Goal: Register for event/course: Register for event/course

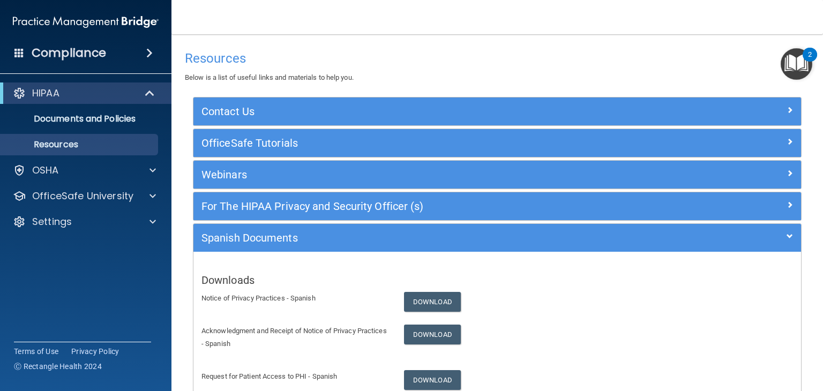
scroll to position [101, 0]
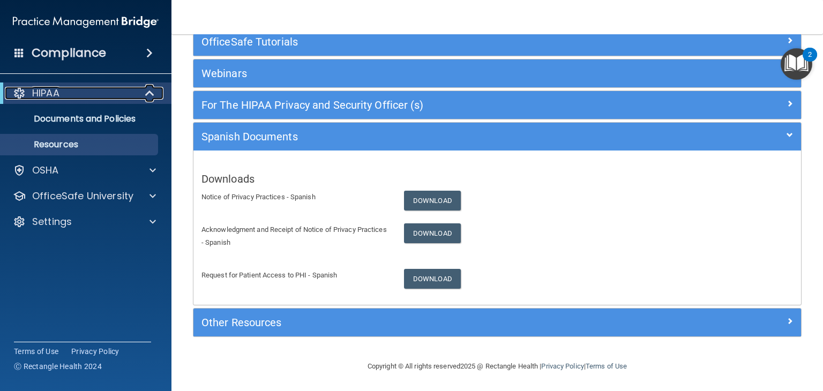
click at [52, 94] on p "HIPAA" at bounding box center [45, 93] width 27 height 13
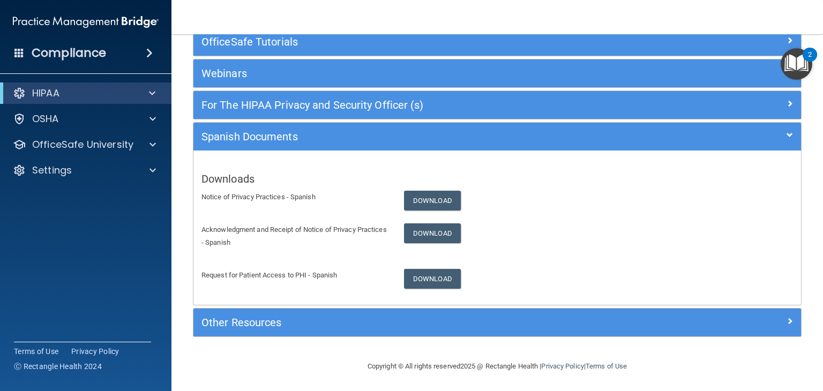
click at [75, 46] on h4 "Compliance" at bounding box center [69, 53] width 74 height 15
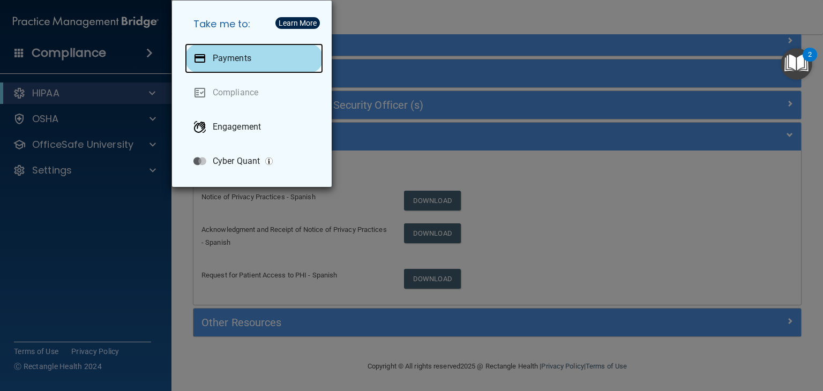
click at [242, 57] on p "Payments" at bounding box center [232, 58] width 39 height 11
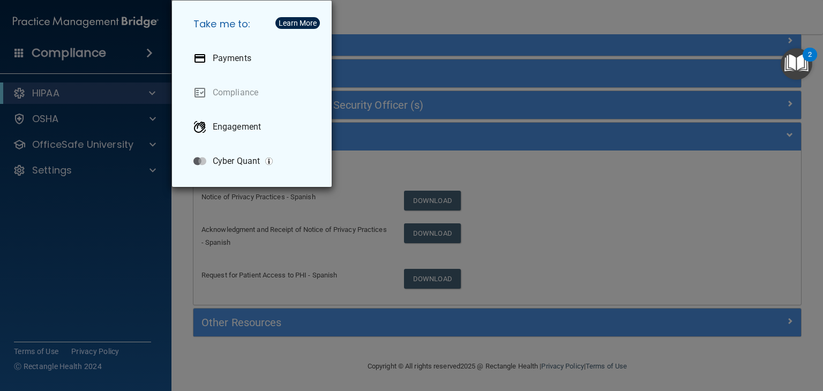
click at [385, 170] on div "Take me to: Payments Compliance Engagement Cyber Quant" at bounding box center [411, 195] width 823 height 391
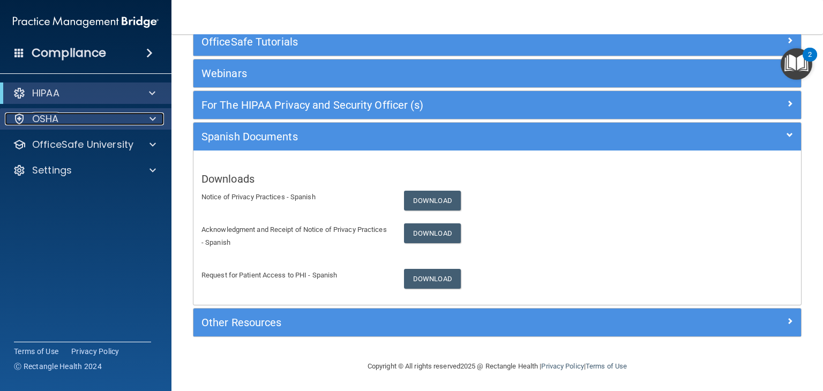
click at [40, 120] on p "OSHA" at bounding box center [45, 119] width 27 height 13
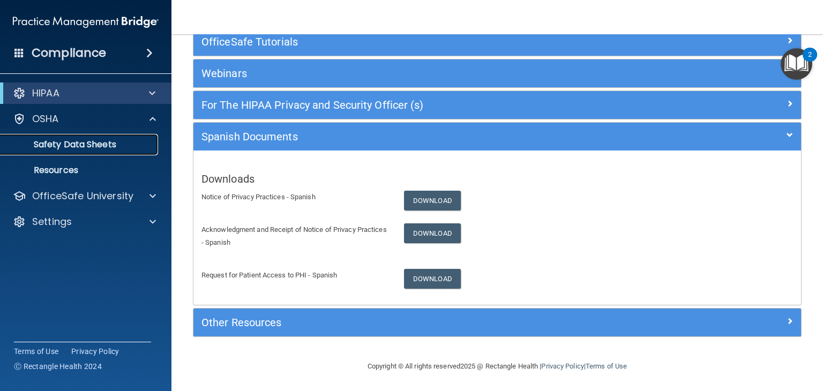
click at [44, 148] on p "Safety Data Sheets" at bounding box center [80, 144] width 146 height 11
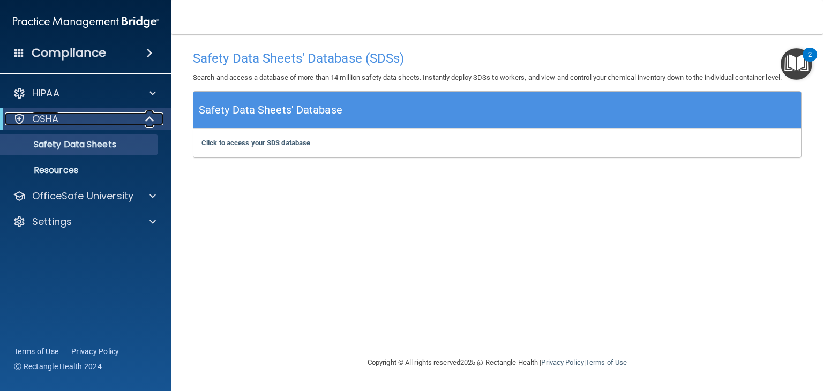
click at [49, 117] on p "OSHA" at bounding box center [45, 119] width 27 height 13
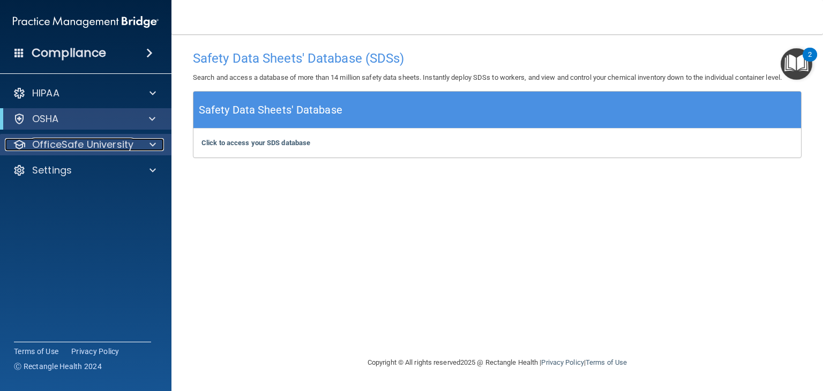
click at [47, 143] on p "OfficeSafe University" at bounding box center [82, 144] width 101 height 13
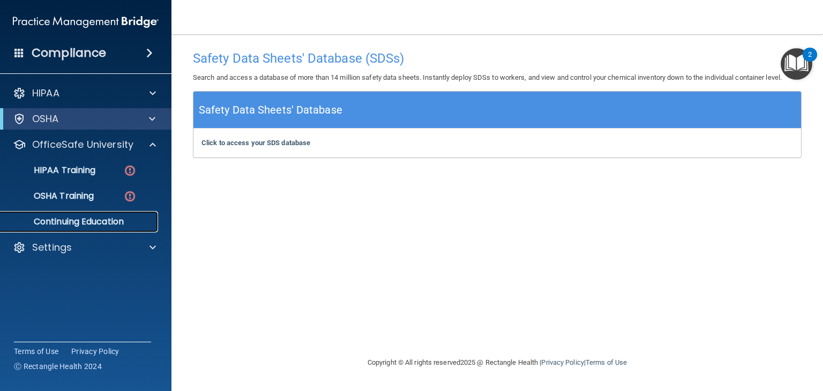
click at [53, 223] on p "Continuing Education" at bounding box center [80, 221] width 146 height 11
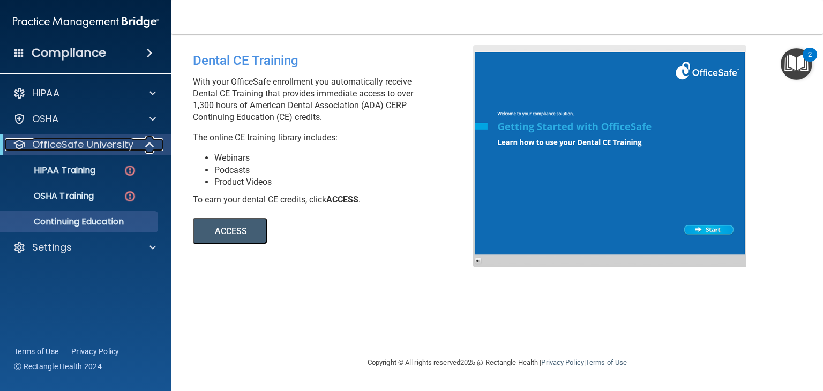
click at [69, 147] on p "OfficeSafe University" at bounding box center [82, 144] width 101 height 13
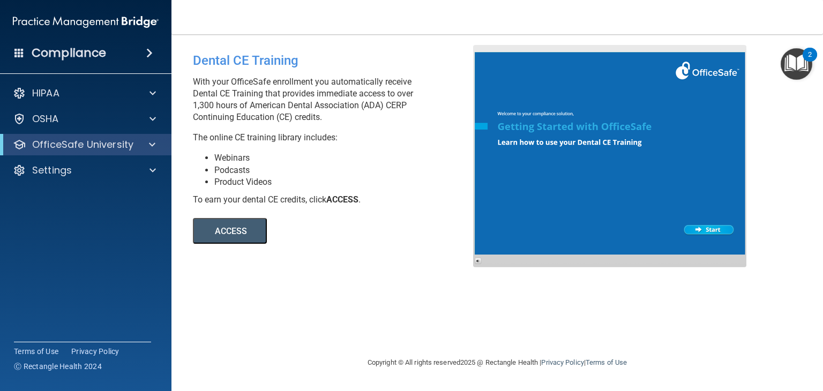
click at [38, 54] on h4 "Compliance" at bounding box center [69, 53] width 74 height 15
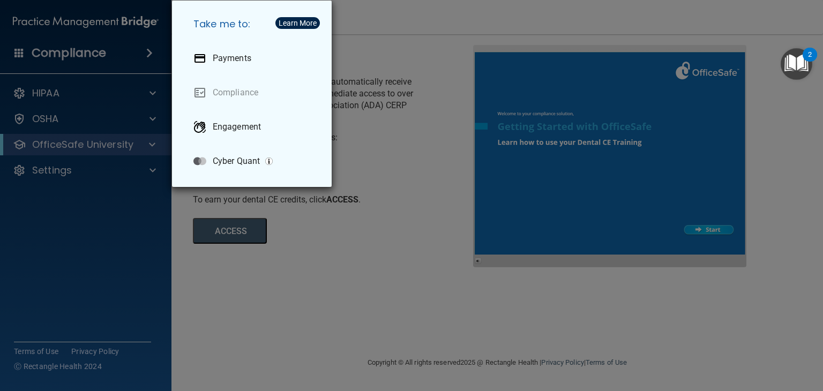
click at [107, 184] on div "Take me to: Payments Compliance Engagement Cyber Quant" at bounding box center [411, 195] width 823 height 391
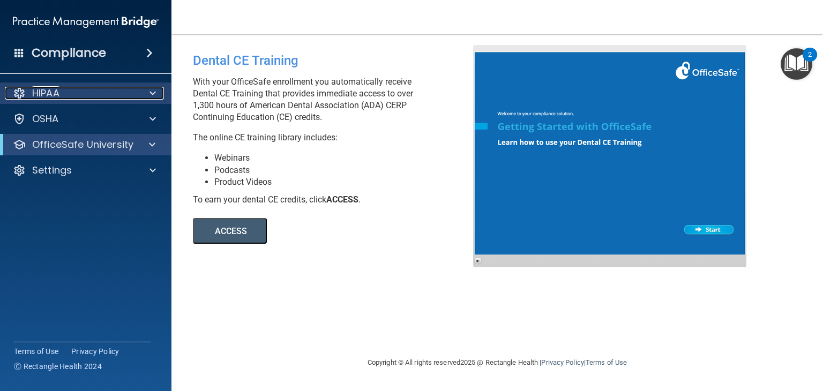
click at [86, 89] on div "HIPAA" at bounding box center [71, 93] width 133 height 13
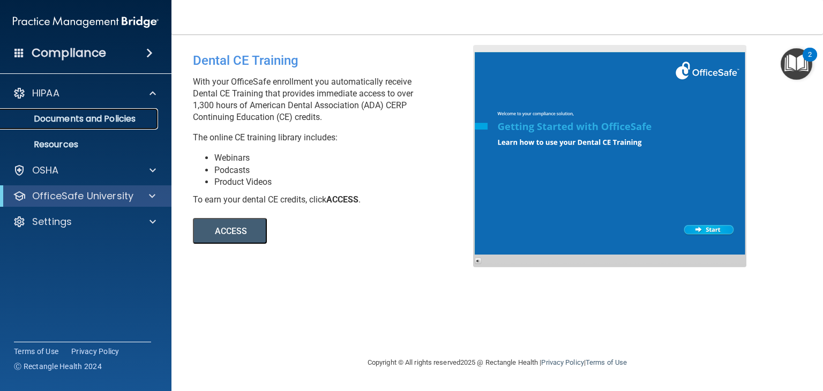
click at [72, 122] on p "Documents and Policies" at bounding box center [80, 119] width 146 height 11
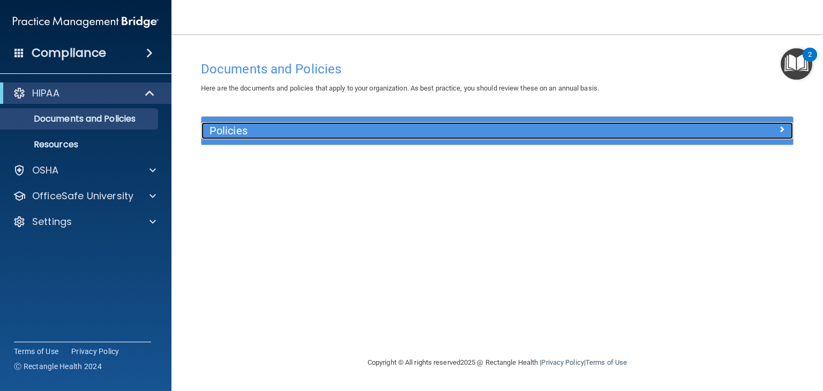
click at [291, 135] on h5 "Policies" at bounding box center [424, 131] width 428 height 12
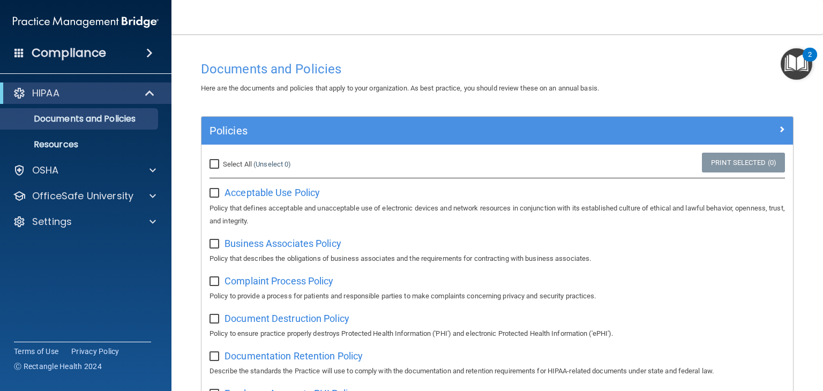
click at [213, 167] on input "Select All (Unselect 0) Unselect All" at bounding box center [216, 164] width 12 height 9
checkbox input "true"
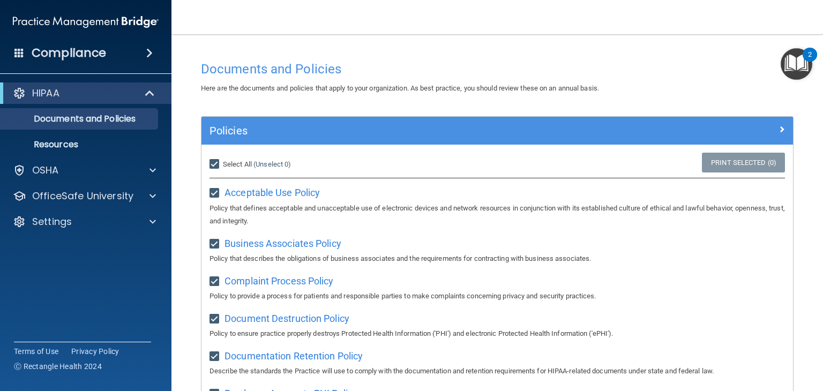
checkbox input "true"
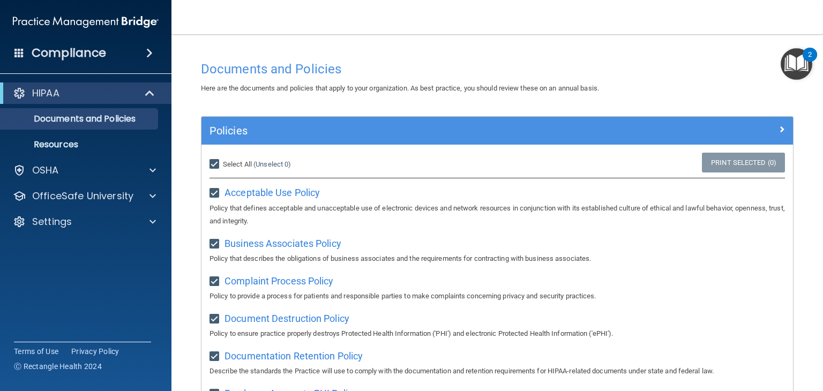
checkbox input "true"
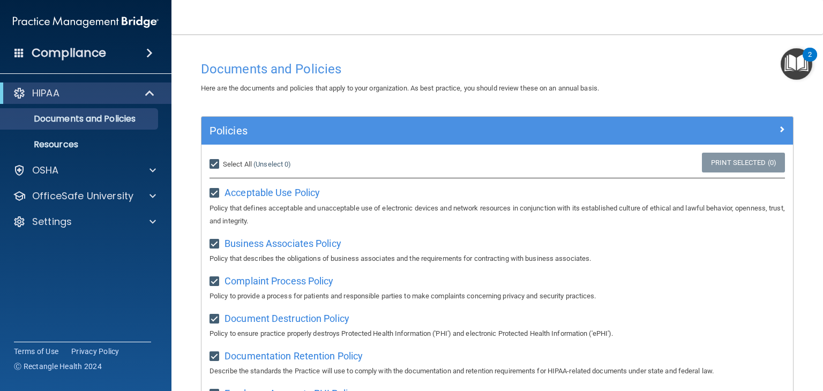
checkbox input "true"
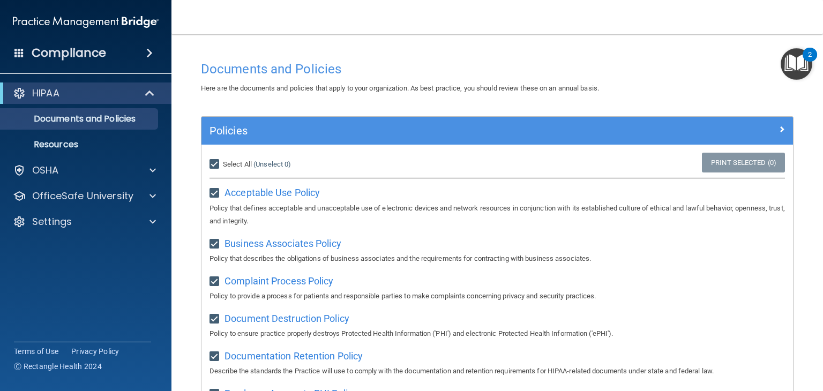
checkbox input "true"
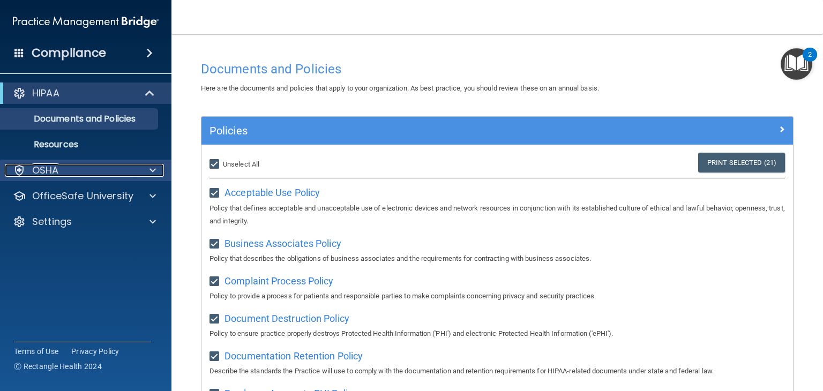
click at [98, 164] on div "OSHA" at bounding box center [71, 170] width 133 height 13
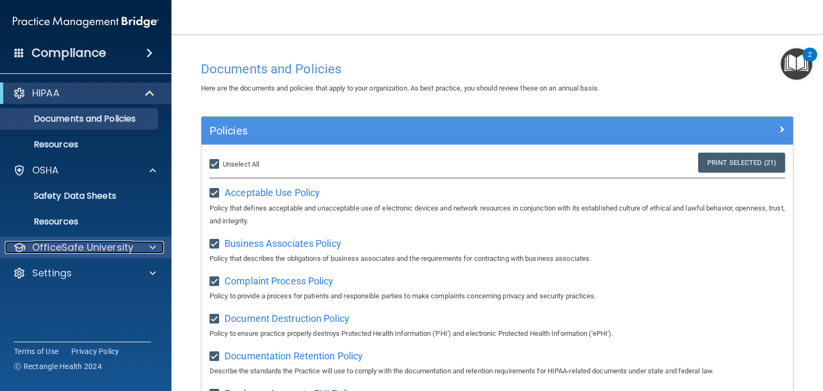
click at [73, 244] on p "OfficeSafe University" at bounding box center [82, 247] width 101 height 13
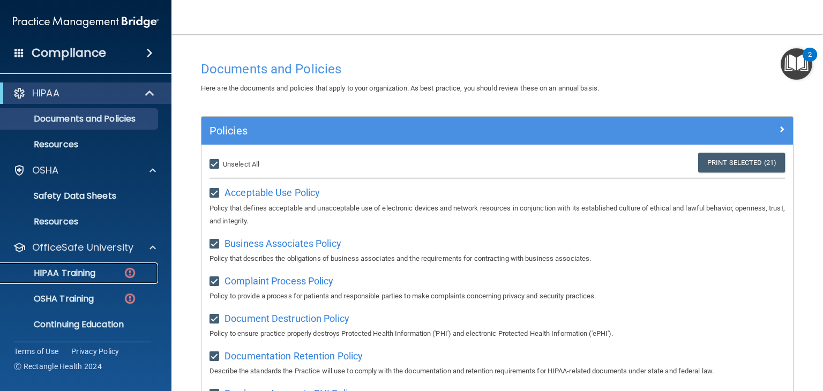
click at [64, 275] on p "HIPAA Training" at bounding box center [51, 273] width 88 height 11
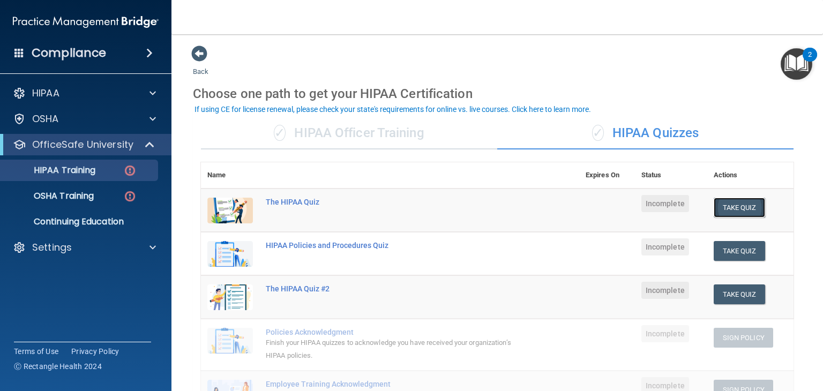
click at [760, 212] on button "Take Quiz" at bounding box center [739, 208] width 51 height 20
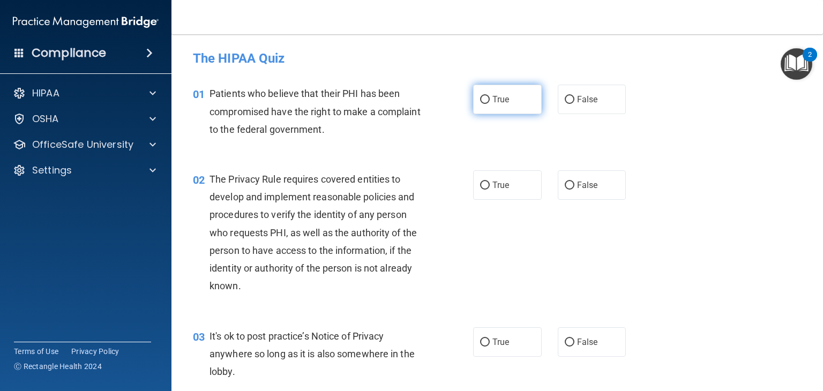
click at [489, 101] on input "True" at bounding box center [485, 100] width 10 height 8
radio input "true"
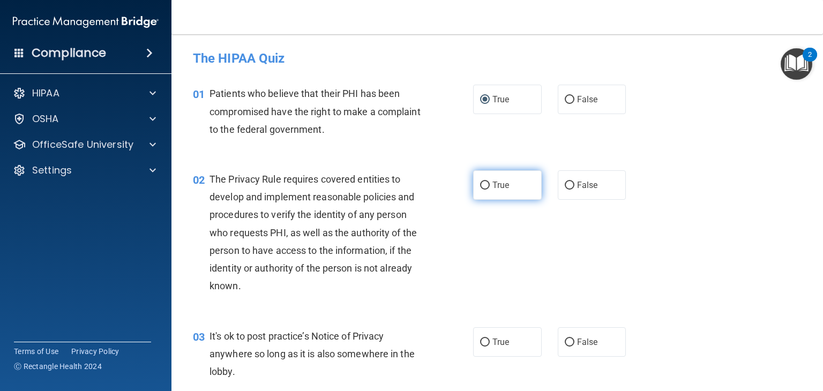
click at [478, 184] on label "True" at bounding box center [507, 184] width 69 height 29
click at [480, 184] on input "True" at bounding box center [485, 186] width 10 height 8
radio input "true"
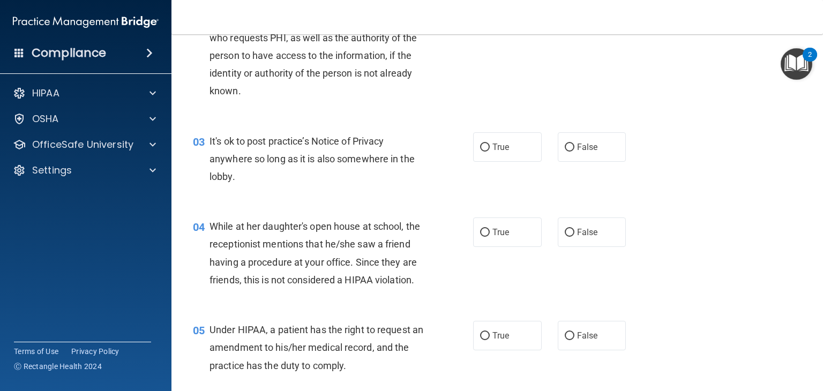
scroll to position [201, 0]
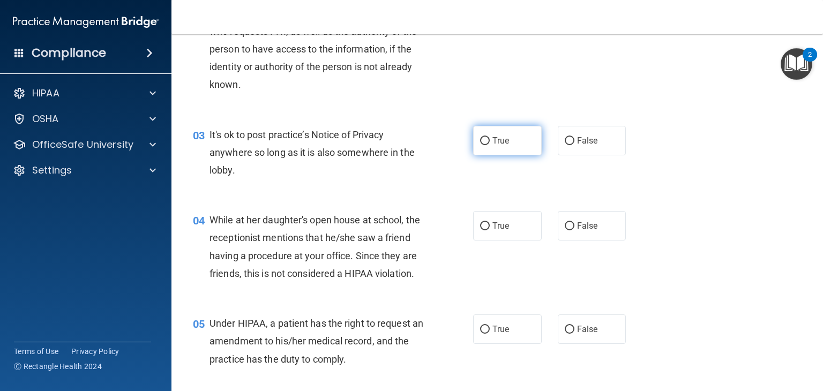
click at [504, 141] on span "True" at bounding box center [500, 141] width 17 height 10
click at [490, 141] on input "True" at bounding box center [485, 141] width 10 height 8
radio input "true"
click at [485, 222] on input "True" at bounding box center [485, 226] width 10 height 8
radio input "true"
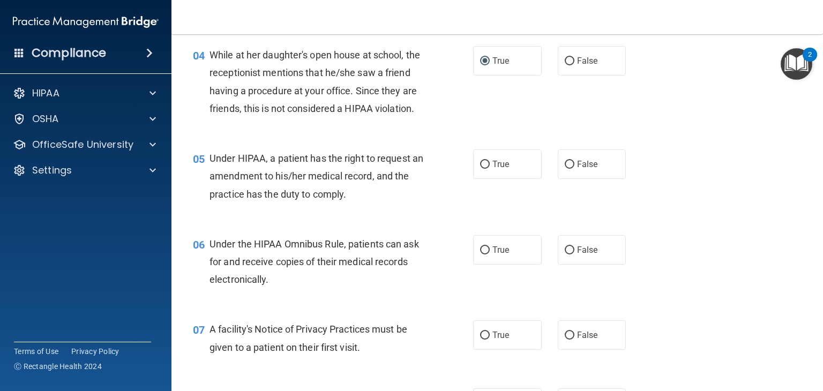
scroll to position [368, 0]
click at [531, 154] on label "True" at bounding box center [507, 162] width 69 height 29
click at [490, 160] on input "True" at bounding box center [485, 164] width 10 height 8
radio input "true"
click at [498, 236] on label "True" at bounding box center [507, 248] width 69 height 29
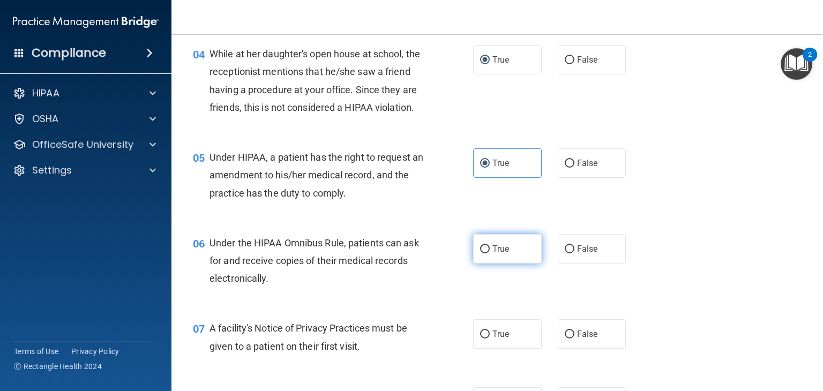
click at [490, 245] on input "True" at bounding box center [485, 249] width 10 height 8
radio input "true"
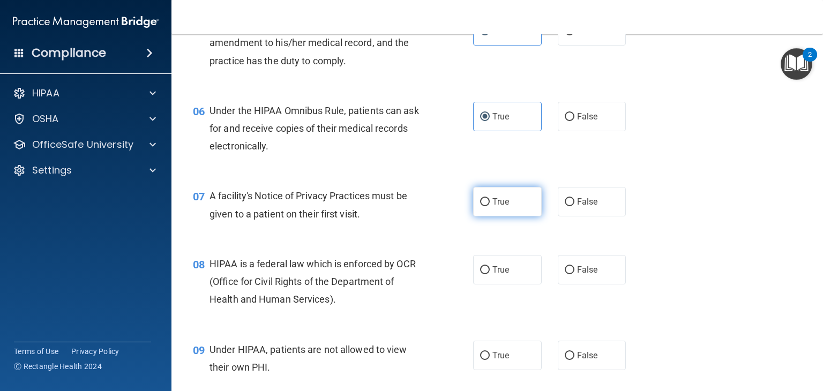
click at [500, 194] on label "True" at bounding box center [507, 201] width 69 height 29
click at [490, 198] on input "True" at bounding box center [485, 202] width 10 height 8
radio input "true"
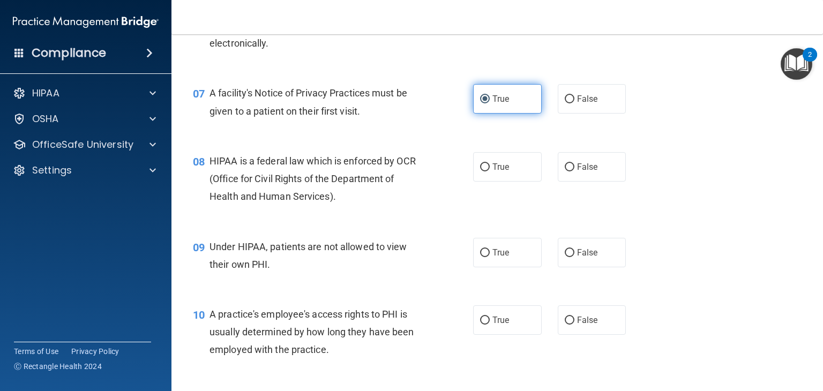
scroll to position [603, 0]
click at [504, 174] on label "True" at bounding box center [507, 166] width 69 height 29
click at [490, 171] on input "True" at bounding box center [485, 167] width 10 height 8
radio input "true"
click at [499, 260] on label "True" at bounding box center [507, 251] width 69 height 29
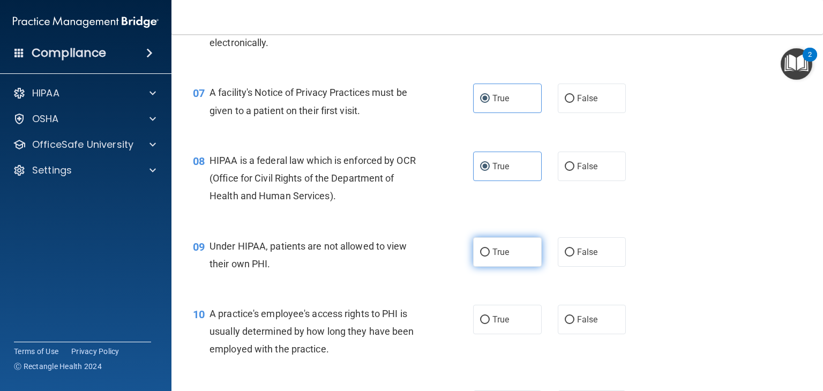
click at [490, 257] on input "True" at bounding box center [485, 253] width 10 height 8
radio input "true"
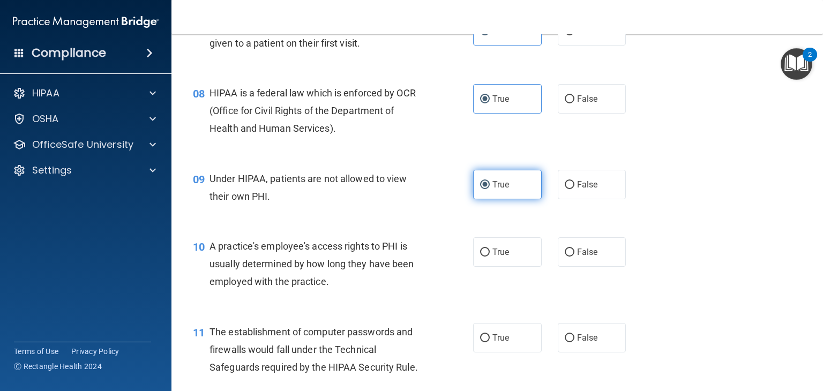
scroll to position [678, 0]
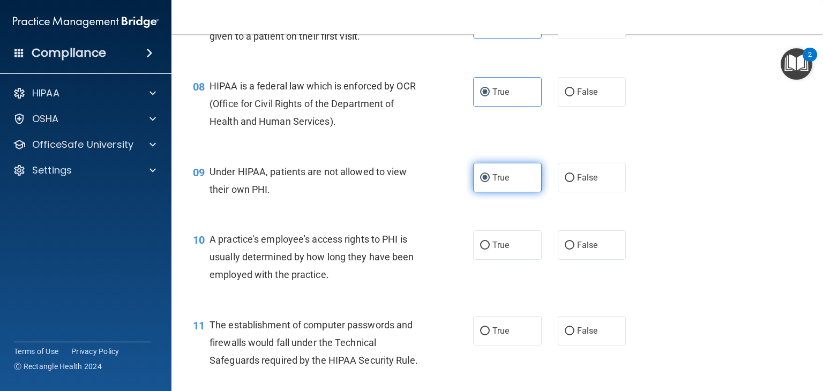
click at [499, 260] on div "10 A practice's employee's access rights to PHI is usually determined by how lo…" at bounding box center [497, 260] width 625 height 86
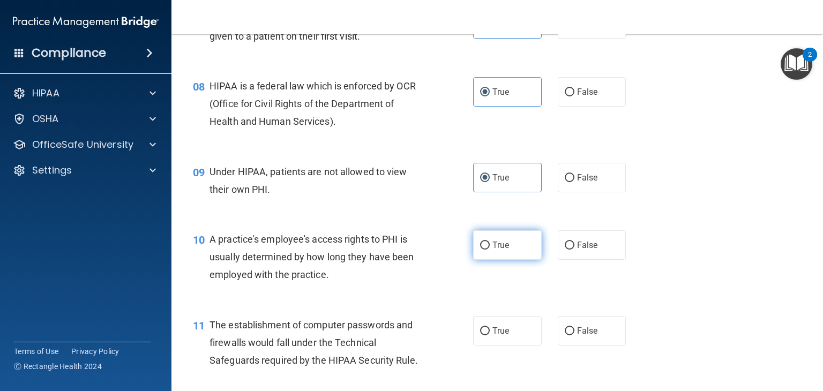
click at [497, 245] on span "True" at bounding box center [500, 245] width 17 height 10
click at [490, 245] on input "True" at bounding box center [485, 246] width 10 height 8
radio input "true"
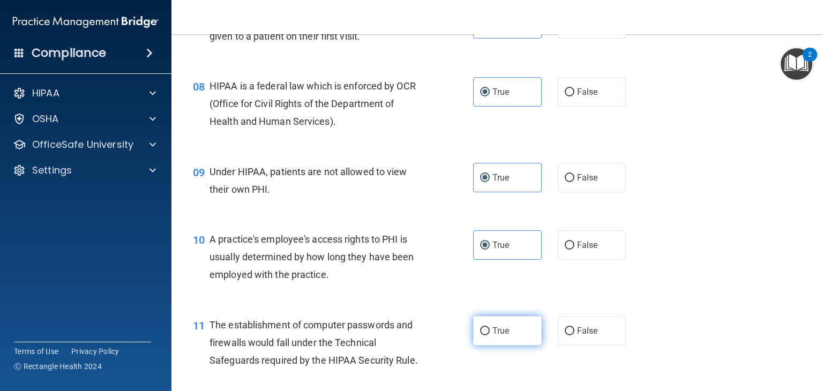
click at [492, 319] on label "True" at bounding box center [507, 330] width 69 height 29
click at [490, 327] on input "True" at bounding box center [485, 331] width 10 height 8
radio input "true"
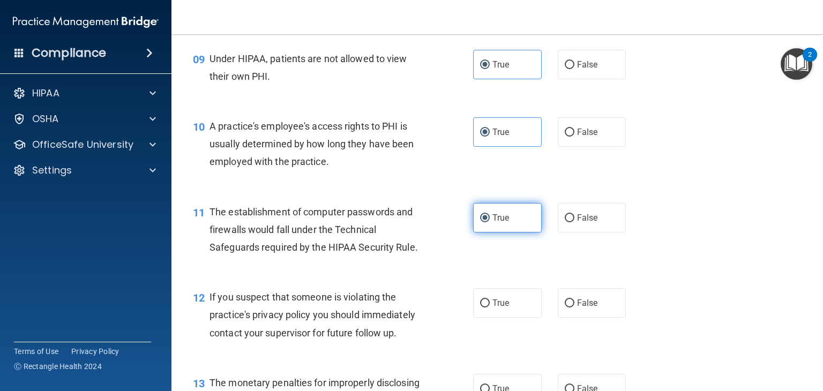
scroll to position [806, 0]
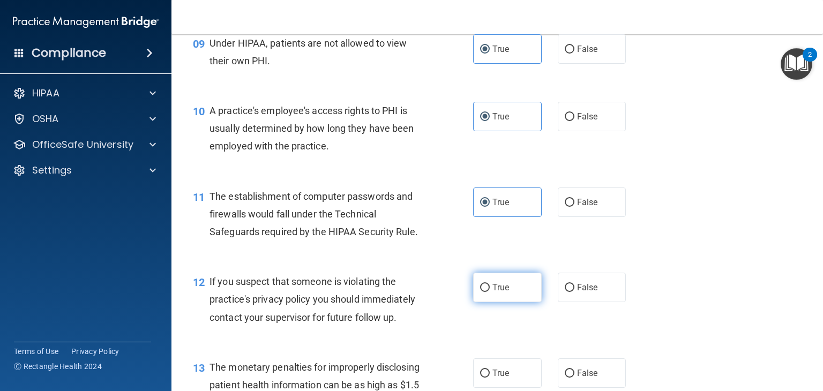
click at [497, 296] on label "True" at bounding box center [507, 287] width 69 height 29
click at [490, 292] on input "True" at bounding box center [485, 288] width 10 height 8
radio input "true"
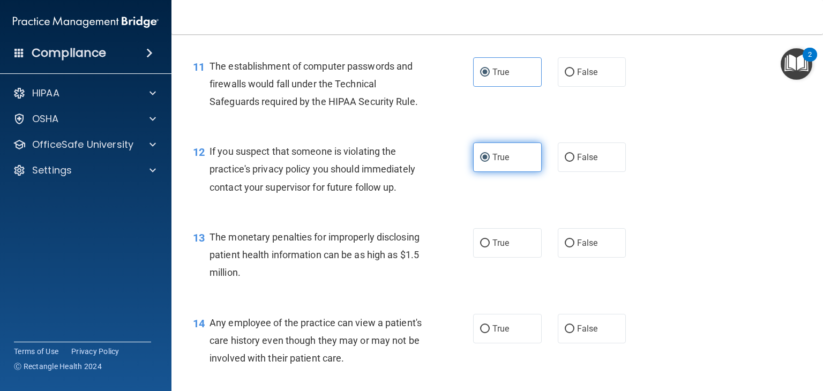
scroll to position [939, 0]
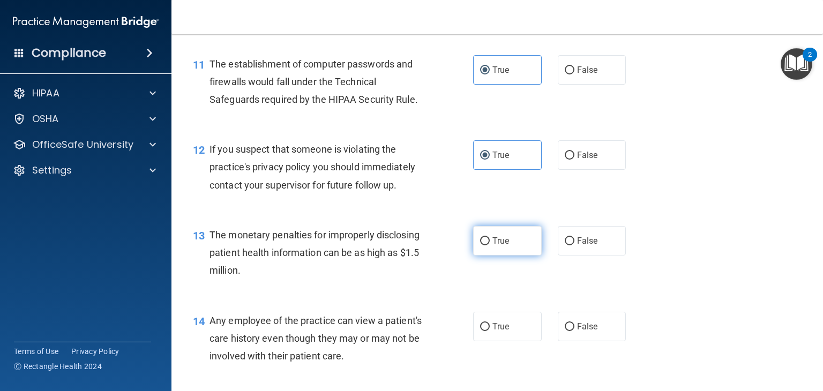
click at [502, 253] on label "True" at bounding box center [507, 240] width 69 height 29
click at [490, 245] on input "True" at bounding box center [485, 241] width 10 height 8
radio input "true"
click at [510, 333] on label "True" at bounding box center [507, 326] width 69 height 29
click at [490, 331] on input "True" at bounding box center [485, 327] width 10 height 8
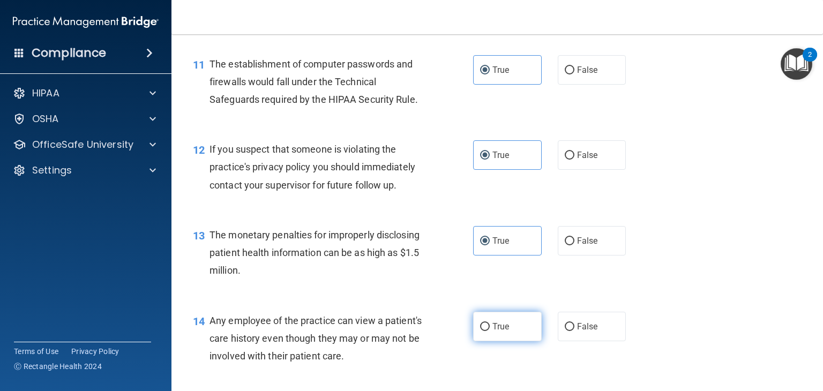
radio input "true"
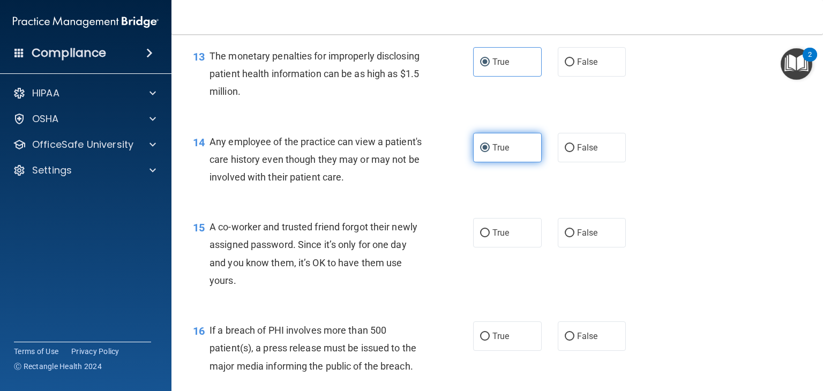
scroll to position [1125, 0]
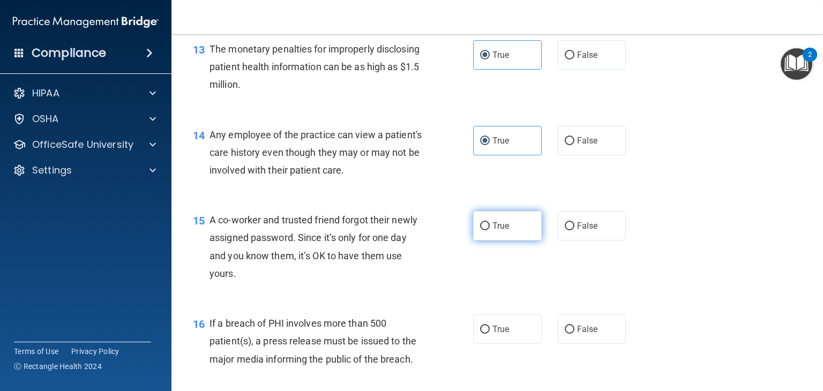
click at [516, 217] on label "True" at bounding box center [507, 225] width 69 height 29
click at [490, 222] on input "True" at bounding box center [485, 226] width 10 height 8
radio input "true"
click at [494, 339] on label "True" at bounding box center [507, 329] width 69 height 29
click at [490, 334] on input "True" at bounding box center [485, 330] width 10 height 8
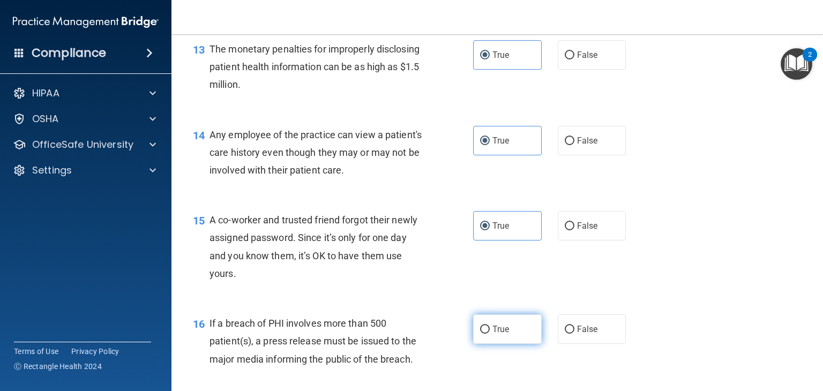
radio input "true"
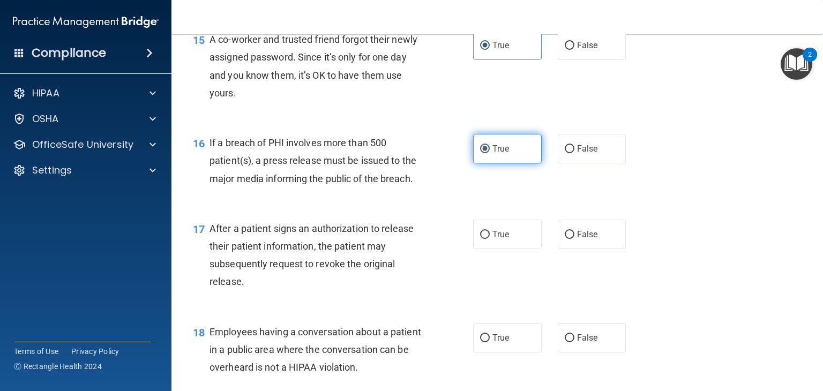
scroll to position [1348, 0]
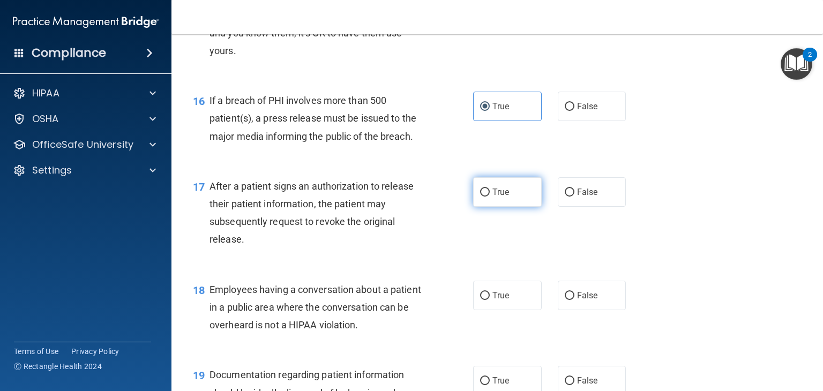
click at [510, 186] on label "True" at bounding box center [507, 191] width 69 height 29
click at [490, 189] on input "True" at bounding box center [485, 193] width 10 height 8
radio input "true"
click at [505, 289] on label "True" at bounding box center [507, 295] width 69 height 29
click at [490, 292] on input "True" at bounding box center [485, 296] width 10 height 8
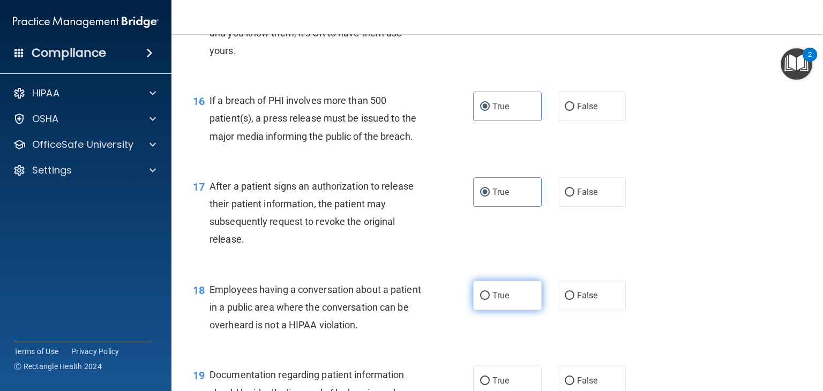
radio input "true"
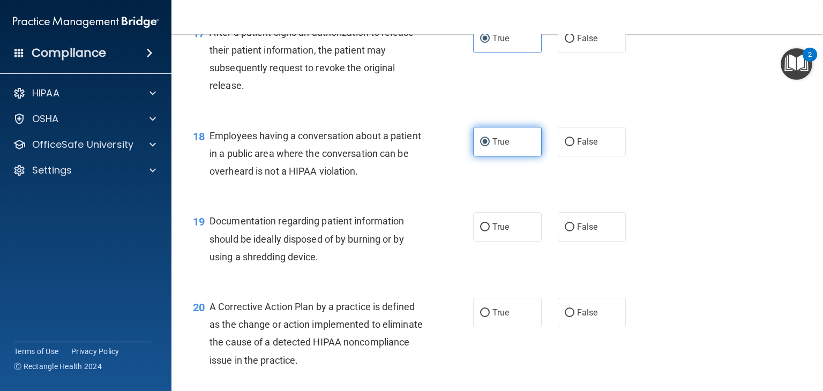
scroll to position [1505, 0]
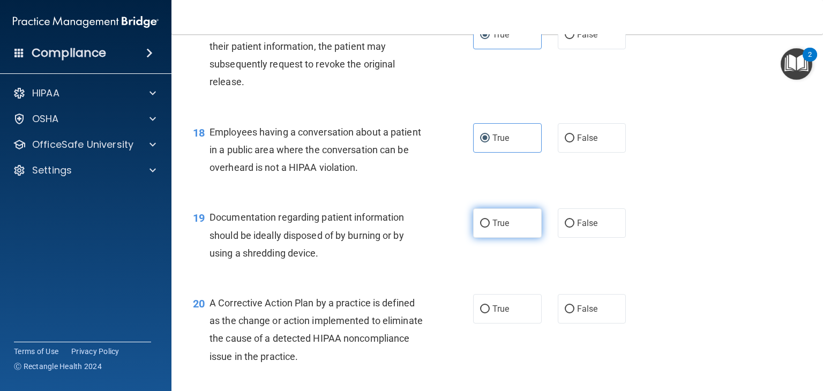
click at [519, 216] on label "True" at bounding box center [507, 222] width 69 height 29
click at [490, 220] on input "True" at bounding box center [485, 224] width 10 height 8
radio input "true"
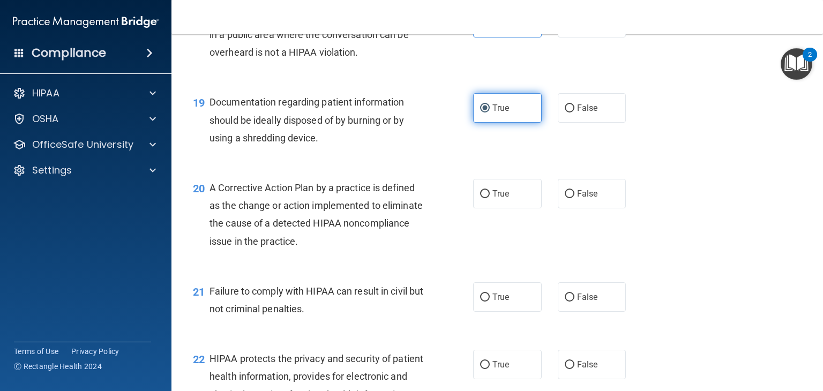
scroll to position [1623, 0]
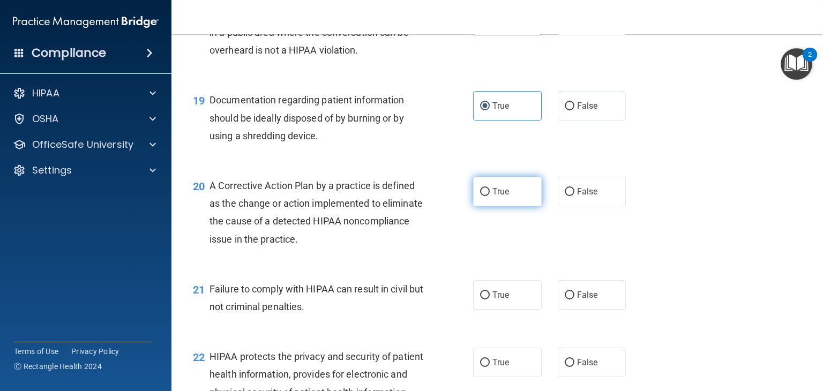
click at [517, 186] on label "True" at bounding box center [507, 191] width 69 height 29
click at [490, 188] on input "True" at bounding box center [485, 192] width 10 height 8
radio input "true"
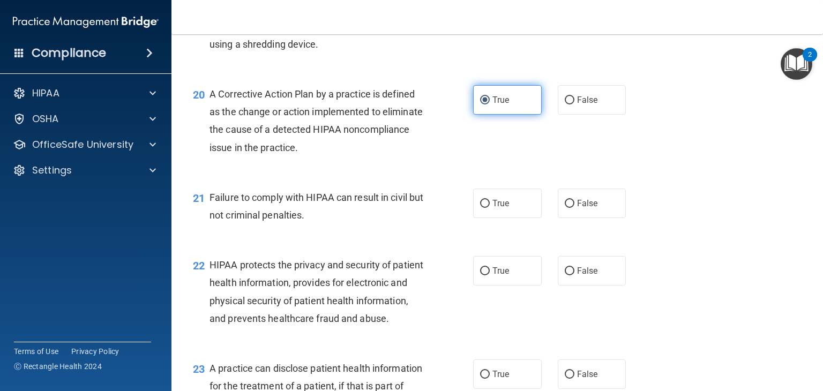
scroll to position [1744, 0]
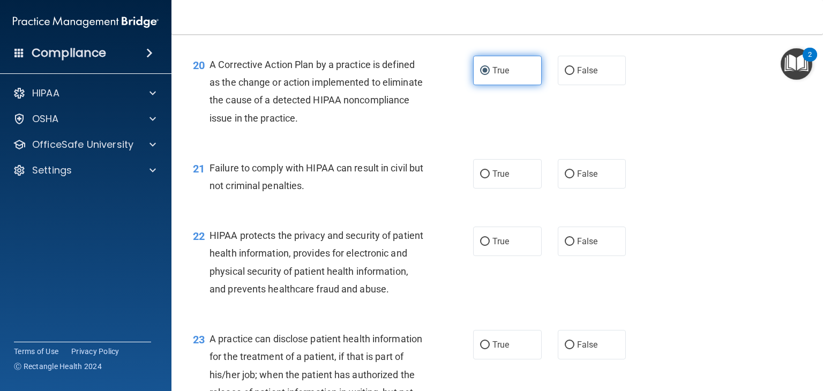
click at [517, 186] on label "True" at bounding box center [507, 173] width 69 height 29
click at [490, 178] on input "True" at bounding box center [485, 174] width 10 height 8
radio input "true"
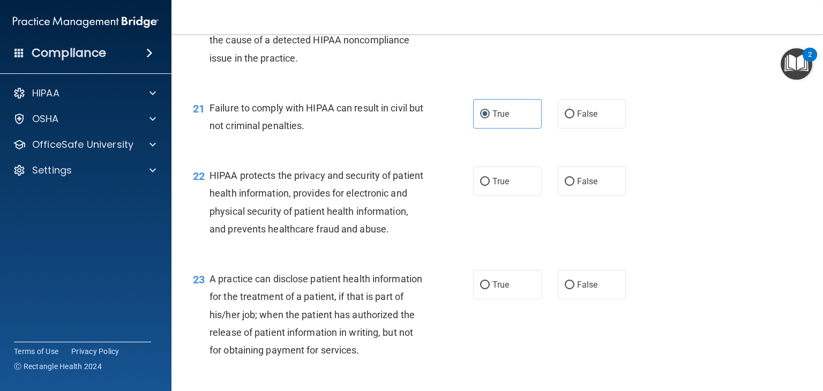
scroll to position [1814, 0]
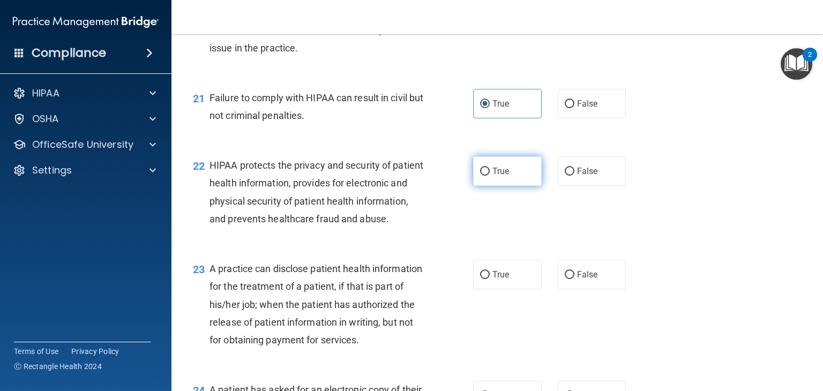
click at [510, 176] on label "True" at bounding box center [507, 170] width 69 height 29
click at [490, 176] on input "True" at bounding box center [485, 172] width 10 height 8
radio input "true"
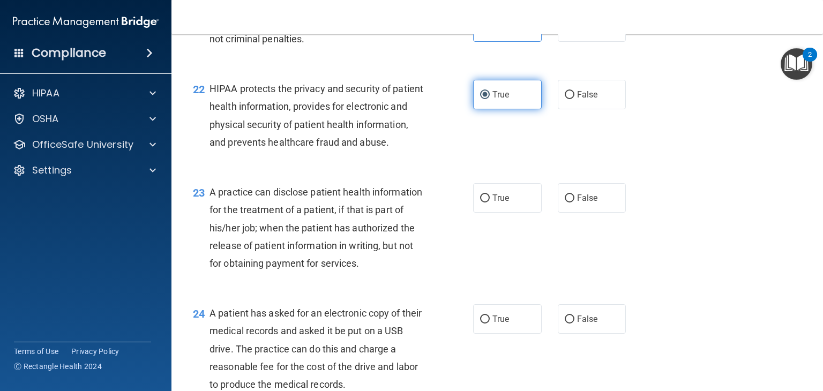
scroll to position [1904, 0]
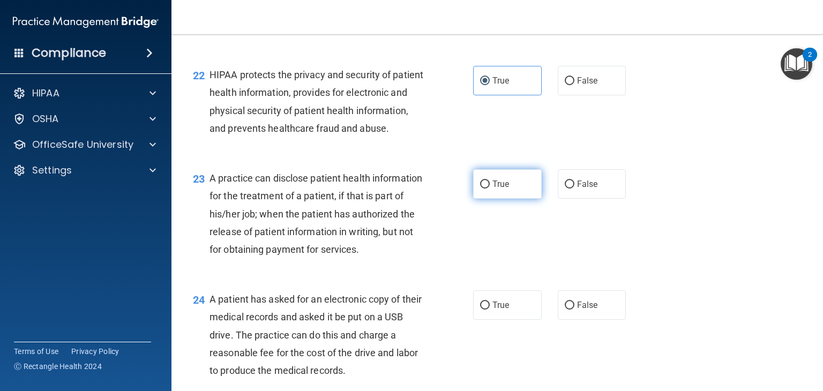
click at [511, 193] on label "True" at bounding box center [507, 183] width 69 height 29
click at [490, 189] on input "True" at bounding box center [485, 185] width 10 height 8
radio input "true"
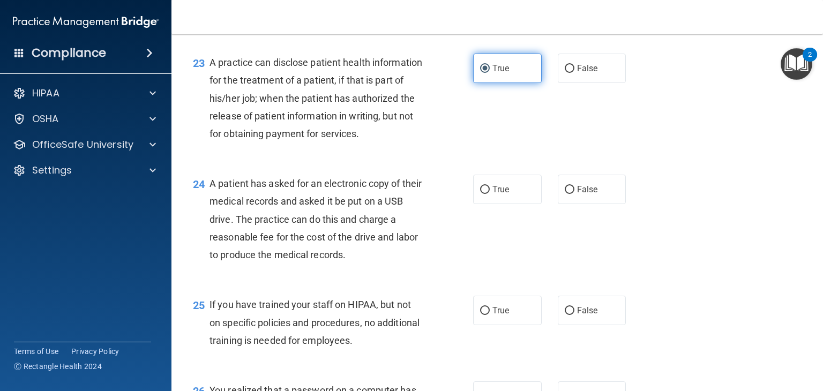
scroll to position [2023, 0]
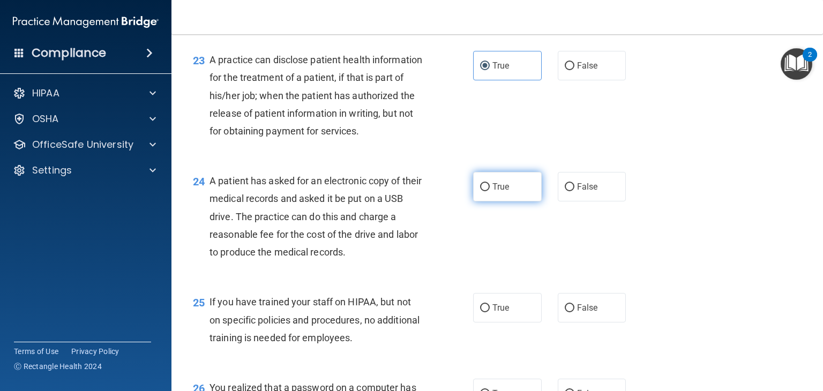
click at [510, 201] on label "True" at bounding box center [507, 186] width 69 height 29
click at [490, 191] on input "True" at bounding box center [485, 187] width 10 height 8
radio input "true"
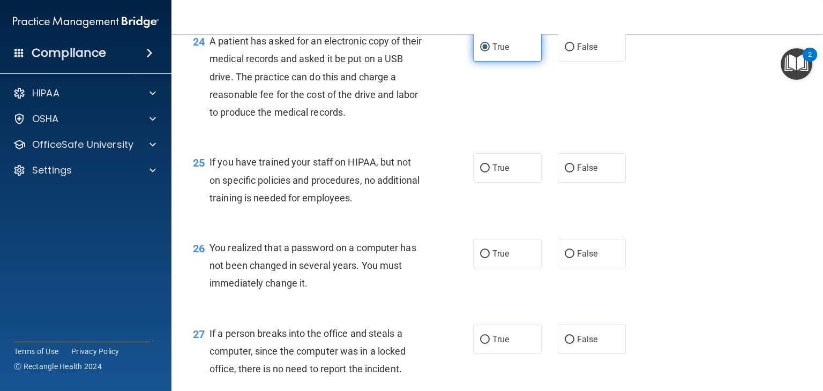
scroll to position [2169, 0]
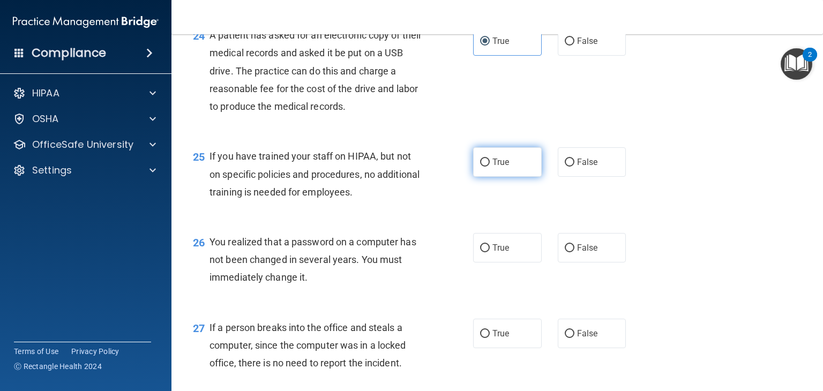
click at [506, 167] on span "True" at bounding box center [500, 162] width 17 height 10
click at [490, 167] on input "True" at bounding box center [485, 163] width 10 height 8
radio input "true"
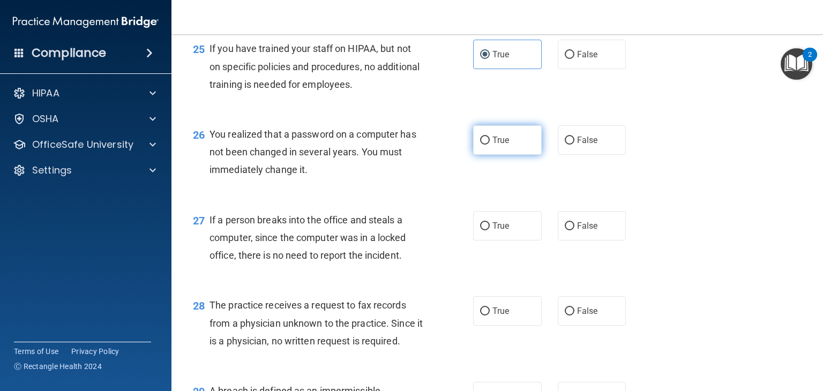
click at [503, 145] on span "True" at bounding box center [500, 140] width 17 height 10
click at [490, 145] on input "True" at bounding box center [485, 141] width 10 height 8
radio input "true"
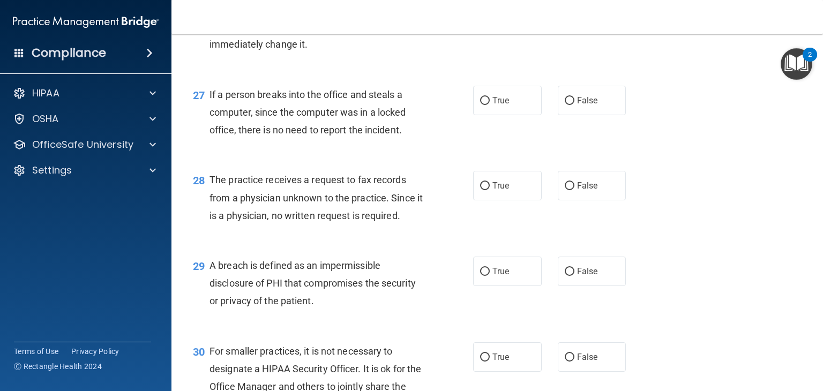
scroll to position [2403, 0]
click at [497, 114] on label "True" at bounding box center [507, 99] width 69 height 29
click at [490, 104] on input "True" at bounding box center [485, 100] width 10 height 8
radio input "true"
click at [505, 199] on label "True" at bounding box center [507, 184] width 69 height 29
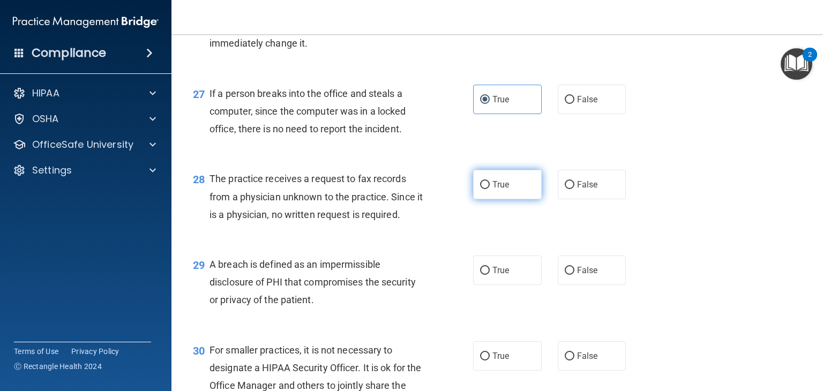
click at [490, 189] on input "True" at bounding box center [485, 185] width 10 height 8
radio input "true"
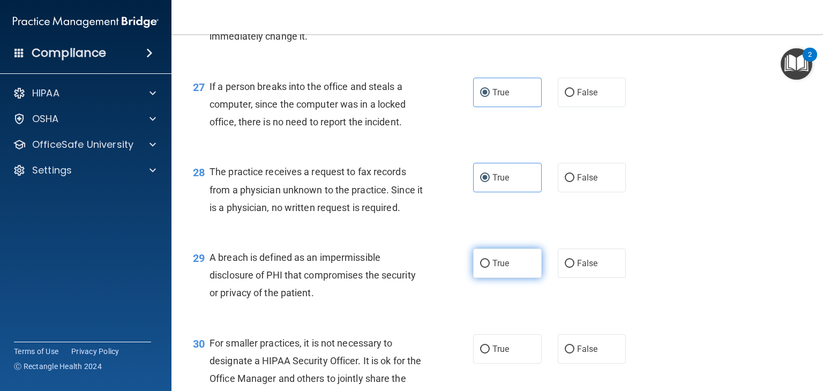
click at [498, 278] on label "True" at bounding box center [507, 263] width 69 height 29
click at [490, 268] on input "True" at bounding box center [485, 264] width 10 height 8
radio input "true"
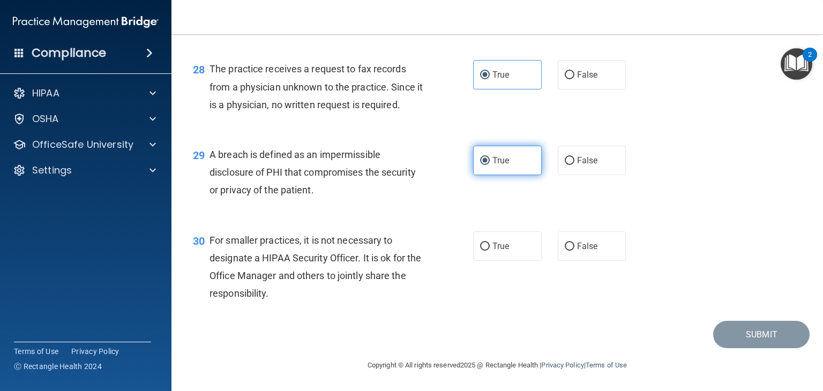
scroll to position [2549, 0]
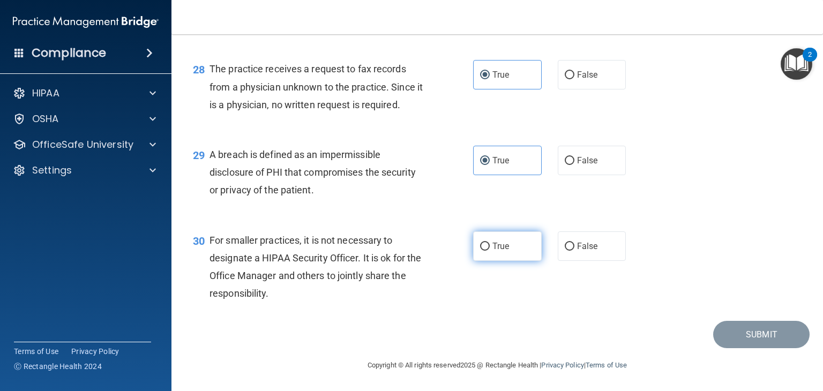
click at [510, 245] on label "True" at bounding box center [507, 245] width 69 height 29
click at [490, 245] on input "True" at bounding box center [485, 247] width 10 height 8
radio input "true"
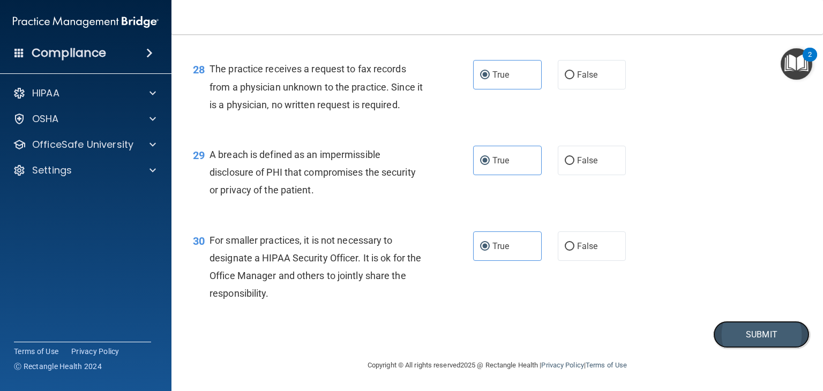
click at [719, 333] on button "Submit" at bounding box center [761, 334] width 96 height 27
click at [743, 337] on button "Submit" at bounding box center [761, 334] width 96 height 27
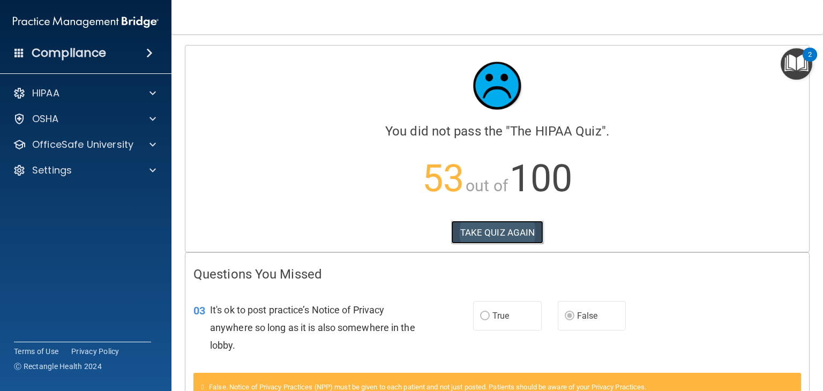
click at [499, 240] on button "TAKE QUIZ AGAIN" at bounding box center [497, 233] width 93 height 24
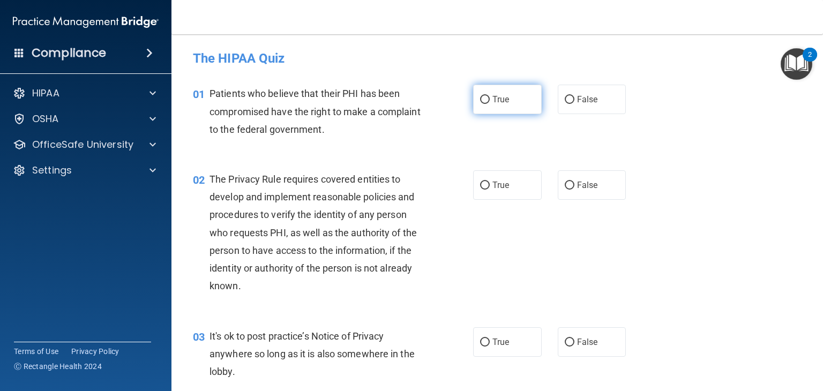
click at [489, 99] on input "True" at bounding box center [485, 100] width 10 height 8
radio input "true"
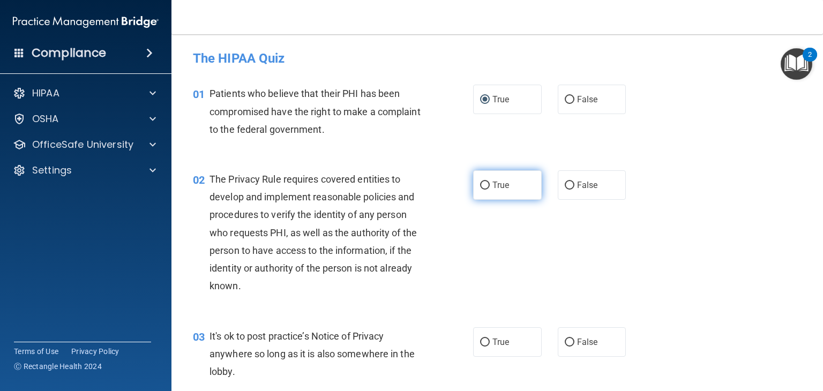
click at [484, 182] on input "True" at bounding box center [485, 186] width 10 height 8
radio input "true"
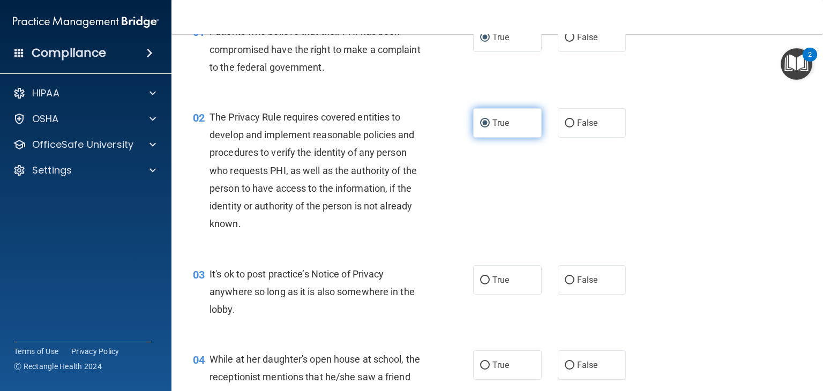
scroll to position [122, 0]
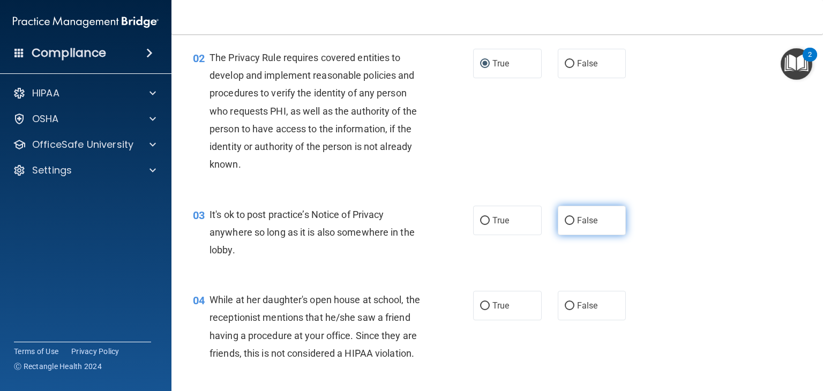
click at [572, 225] on input "False" at bounding box center [570, 221] width 10 height 8
radio input "true"
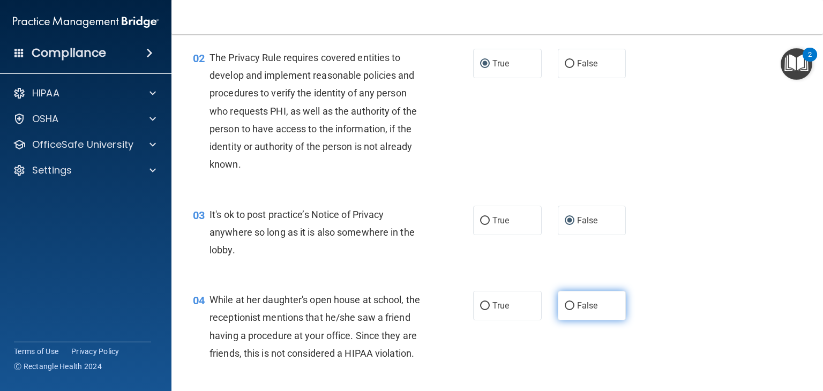
click at [571, 306] on input "False" at bounding box center [570, 306] width 10 height 8
radio input "true"
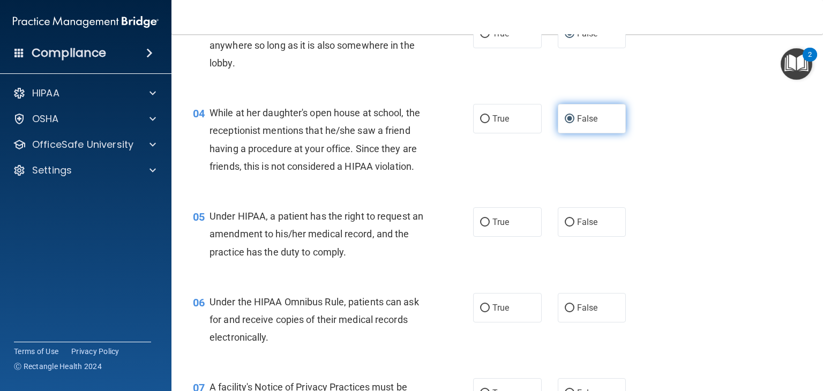
scroll to position [309, 0]
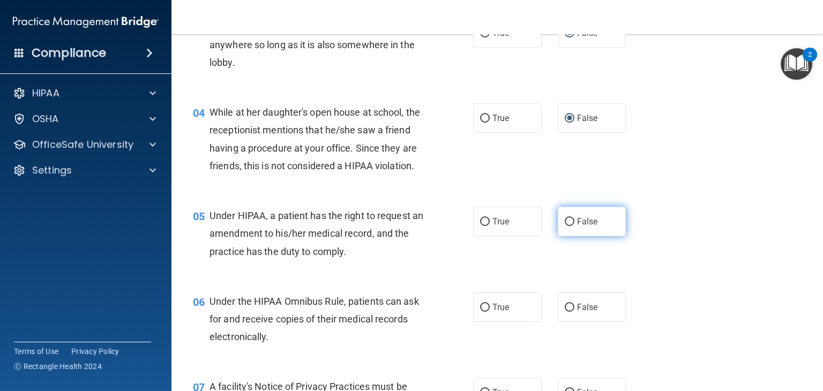
click at [570, 221] on input "False" at bounding box center [570, 222] width 10 height 8
radio input "true"
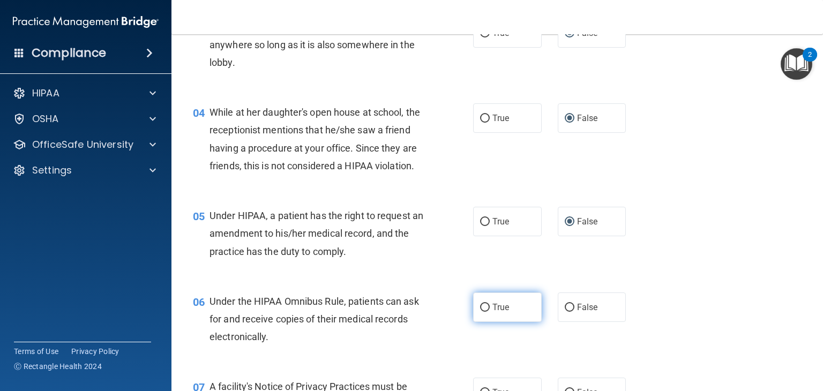
click at [489, 307] on input "True" at bounding box center [485, 308] width 10 height 8
radio input "true"
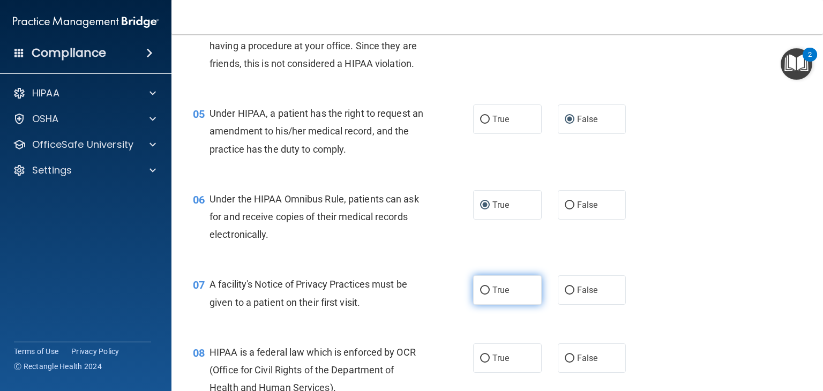
click at [484, 293] on input "True" at bounding box center [485, 291] width 10 height 8
radio input "true"
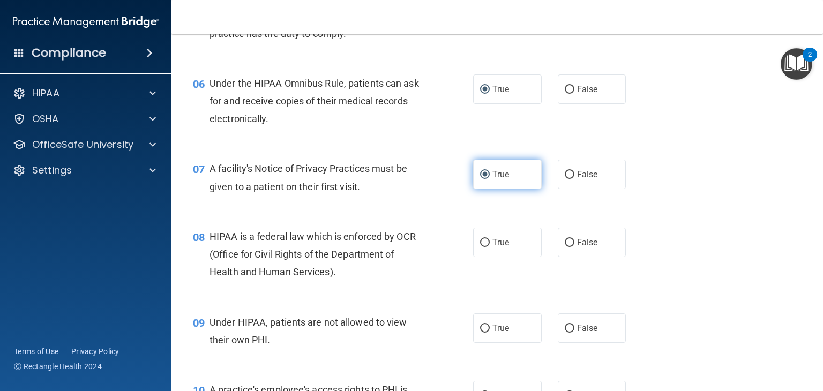
scroll to position [527, 0]
click at [483, 239] on input "True" at bounding box center [485, 243] width 10 height 8
radio input "true"
click at [571, 326] on input "False" at bounding box center [570, 329] width 10 height 8
radio input "true"
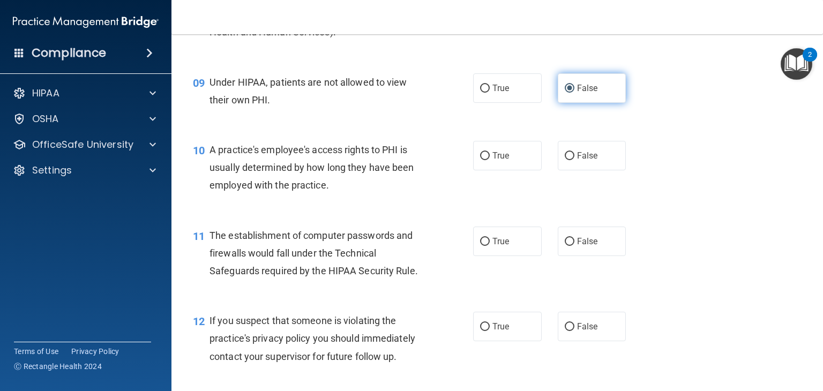
scroll to position [770, 0]
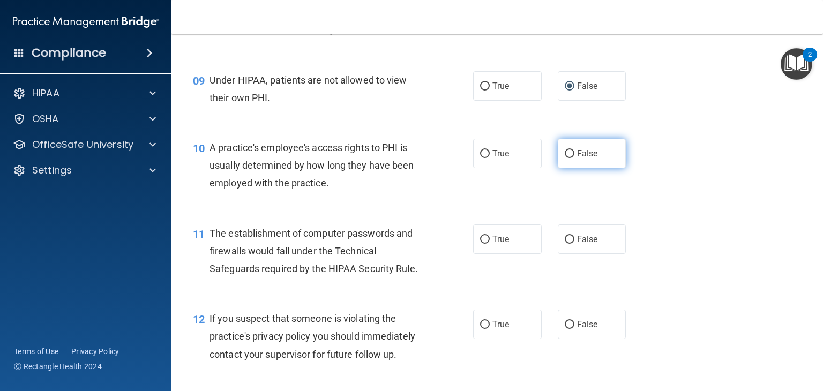
click at [567, 151] on input "False" at bounding box center [570, 154] width 10 height 8
radio input "true"
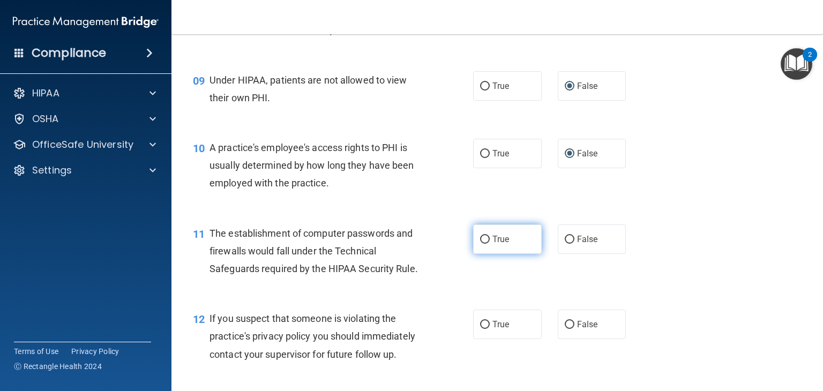
click at [482, 240] on input "True" at bounding box center [485, 240] width 10 height 8
radio input "true"
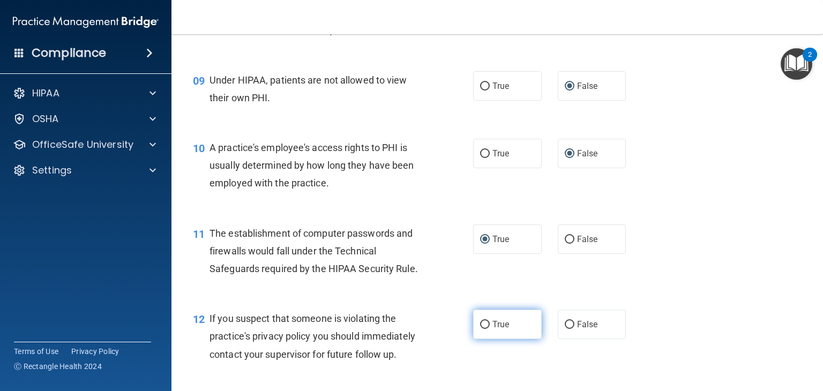
click at [484, 328] on input "True" at bounding box center [485, 325] width 10 height 8
radio input "true"
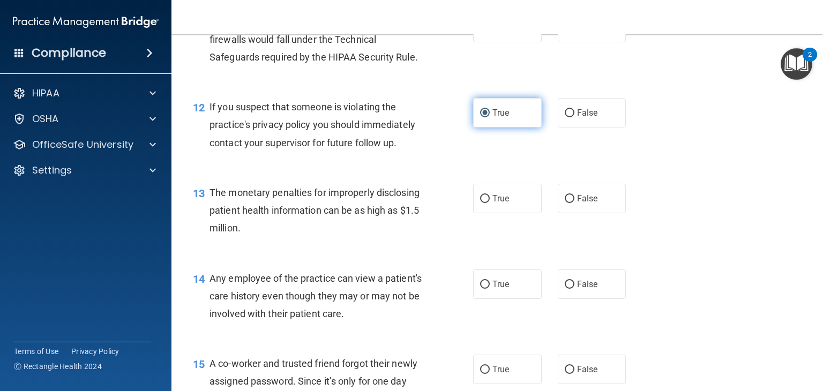
scroll to position [982, 0]
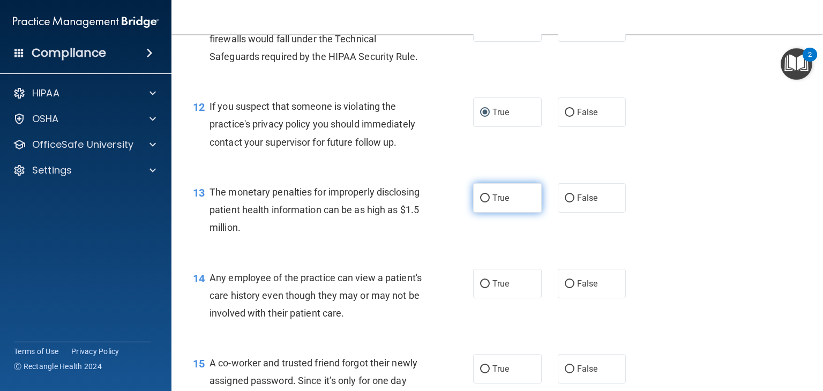
click at [489, 198] on input "True" at bounding box center [485, 199] width 10 height 8
radio input "true"
click at [569, 286] on input "False" at bounding box center [570, 284] width 10 height 8
radio input "true"
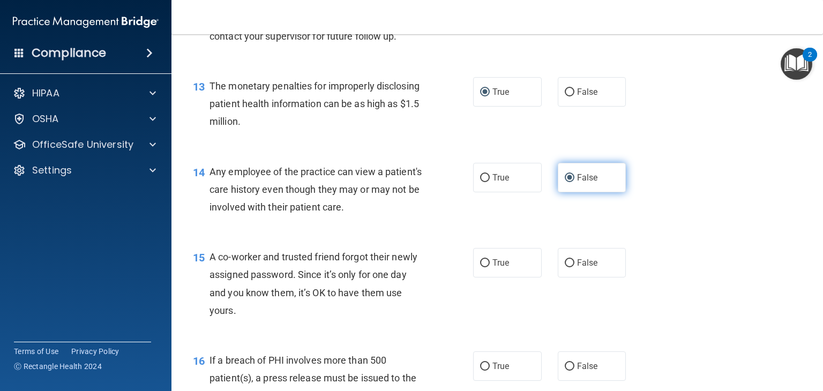
scroll to position [1095, 0]
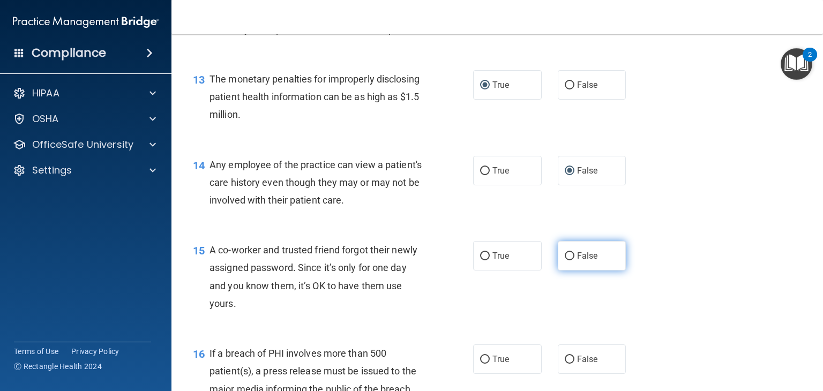
click at [570, 258] on input "False" at bounding box center [570, 256] width 10 height 8
radio input "true"
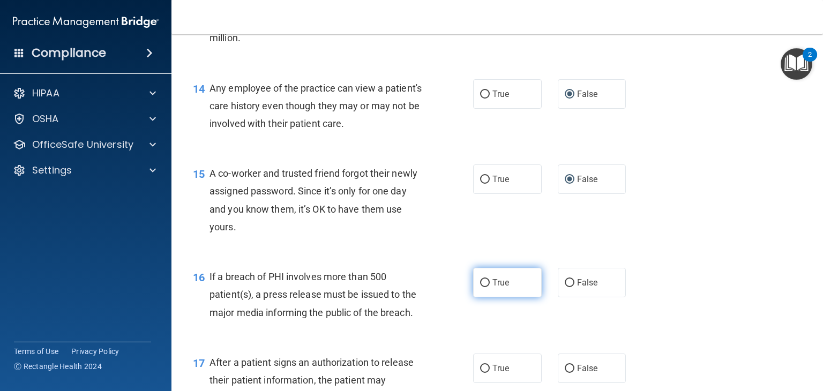
click at [484, 285] on input "True" at bounding box center [485, 283] width 10 height 8
radio input "true"
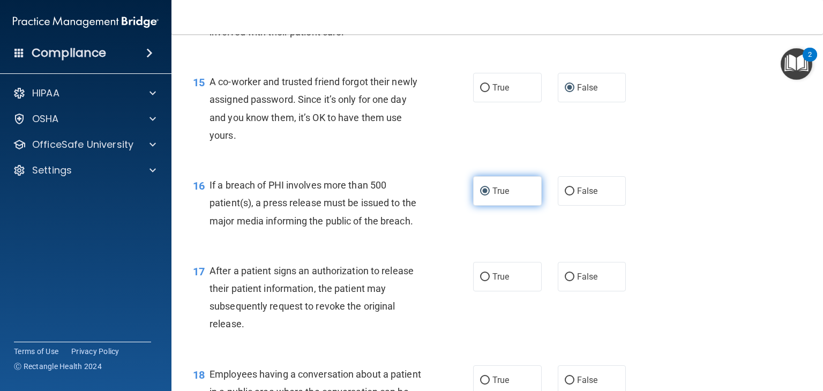
scroll to position [1267, 0]
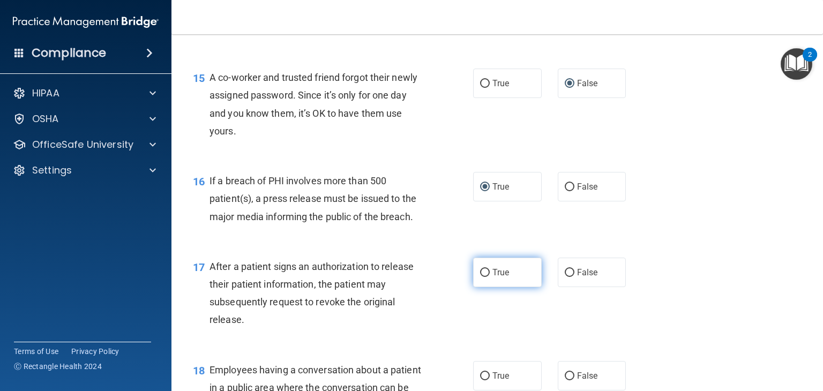
click at [484, 272] on input "True" at bounding box center [485, 273] width 10 height 8
radio input "true"
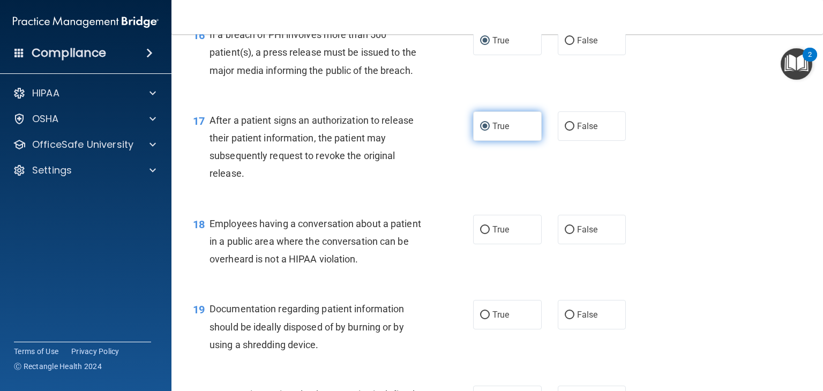
scroll to position [1415, 0]
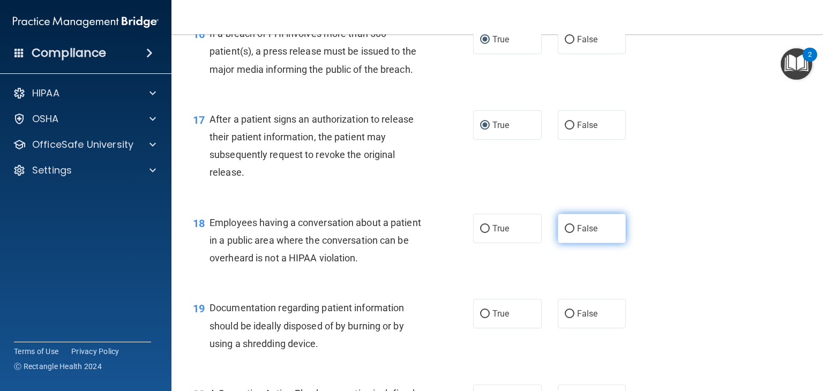
click at [569, 227] on input "False" at bounding box center [570, 229] width 10 height 8
radio input "true"
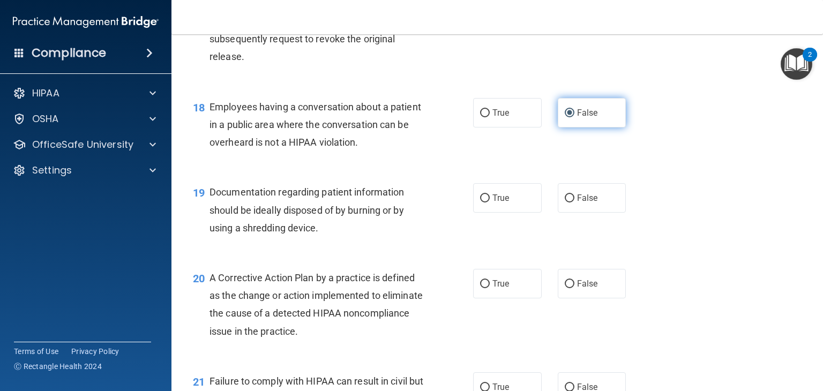
scroll to position [1532, 0]
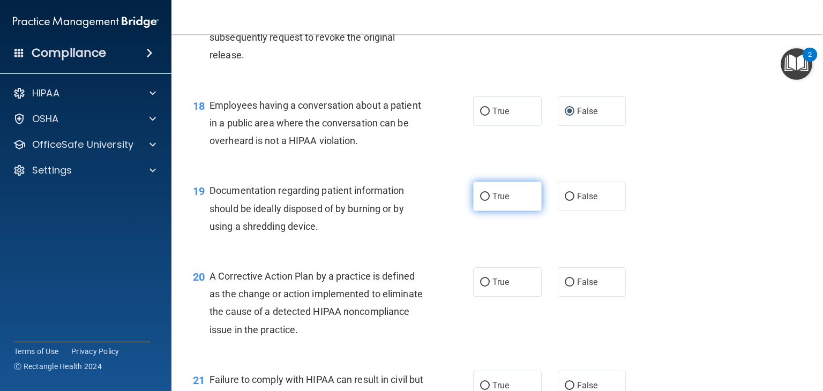
click at [489, 198] on input "True" at bounding box center [485, 197] width 10 height 8
radio input "true"
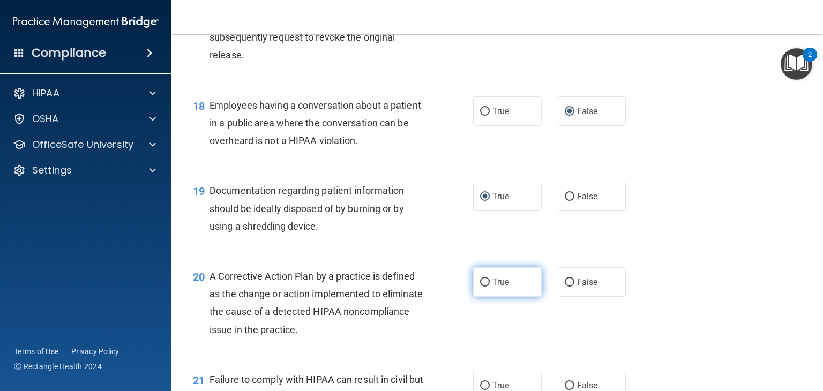
click at [486, 282] on input "True" at bounding box center [485, 283] width 10 height 8
radio input "true"
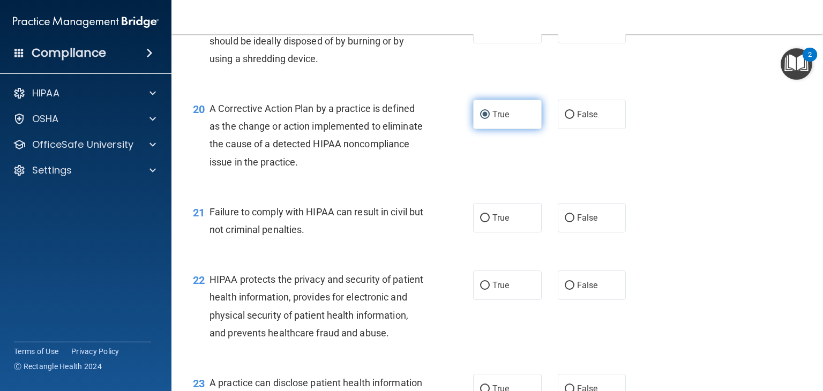
scroll to position [1701, 0]
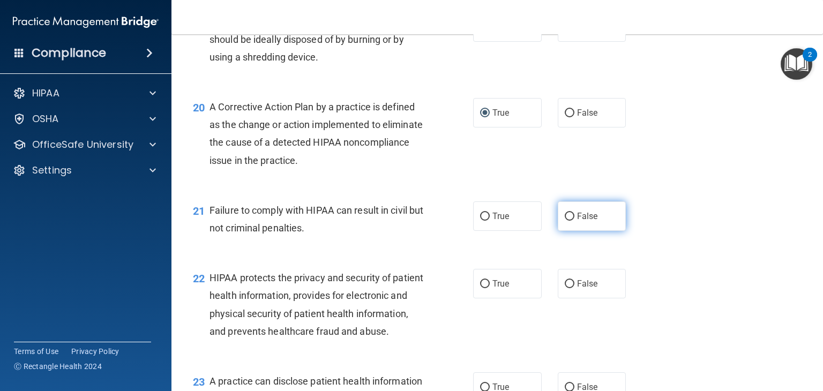
click at [569, 218] on input "False" at bounding box center [570, 217] width 10 height 8
radio input "true"
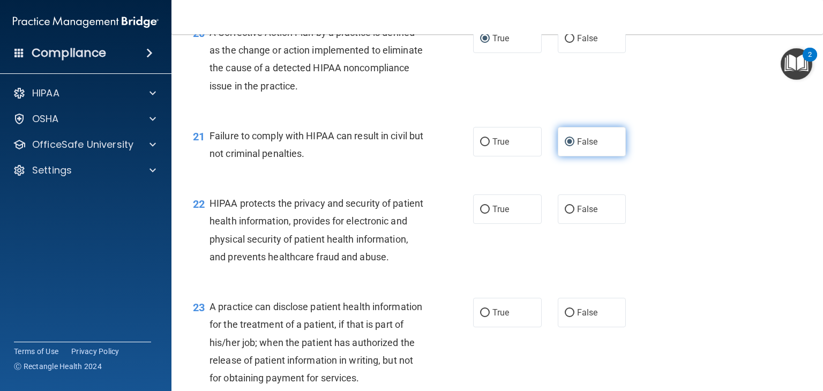
scroll to position [1786, 0]
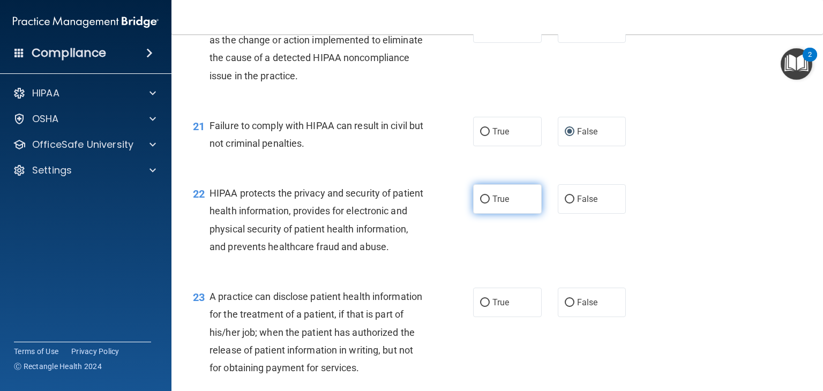
click at [488, 199] on input "True" at bounding box center [485, 200] width 10 height 8
radio input "true"
click at [573, 307] on input "False" at bounding box center [570, 303] width 10 height 8
radio input "true"
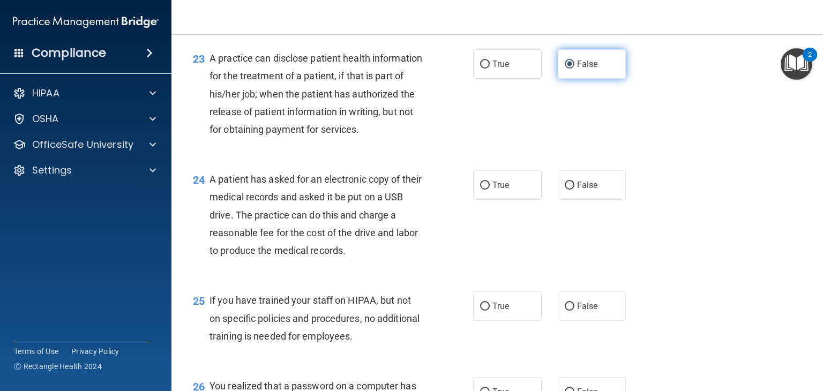
scroll to position [2027, 0]
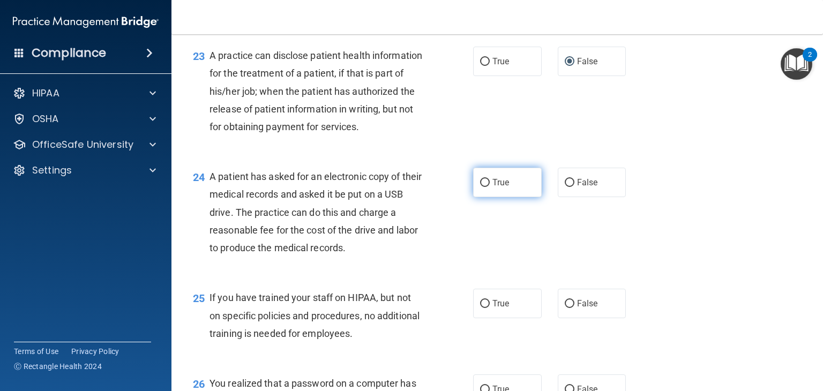
click at [488, 187] on input "True" at bounding box center [485, 183] width 10 height 8
radio input "true"
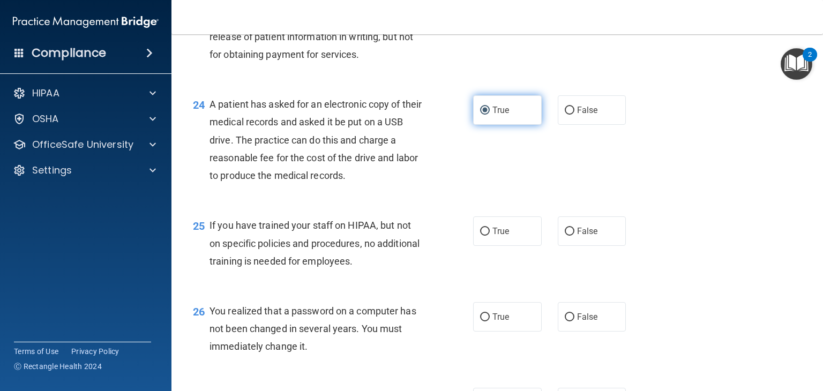
scroll to position [2100, 0]
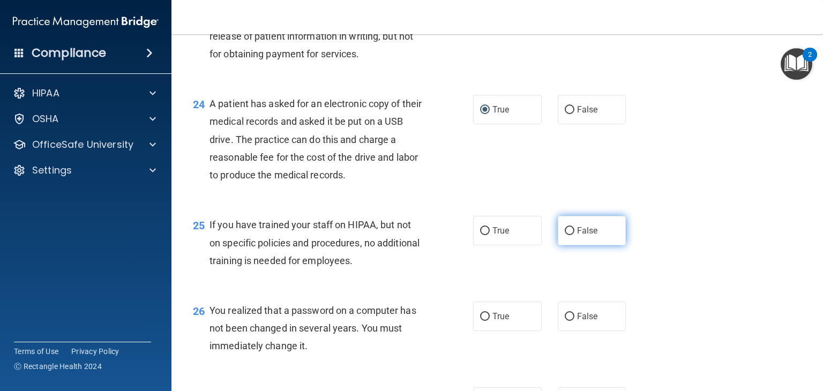
click at [570, 235] on input "False" at bounding box center [570, 231] width 10 height 8
radio input "true"
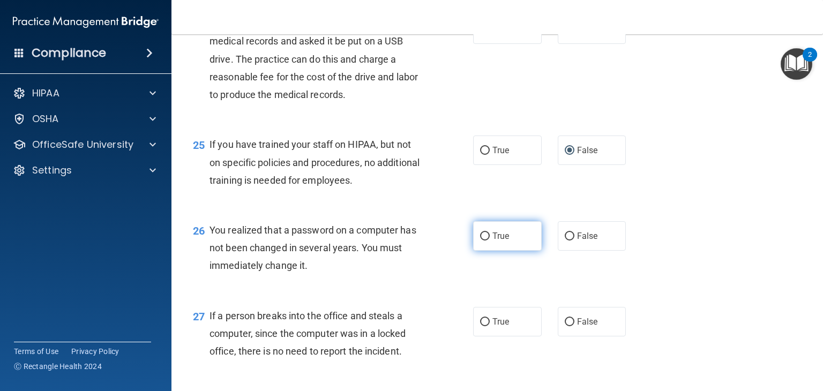
click at [484, 241] on input "True" at bounding box center [485, 237] width 10 height 8
radio input "true"
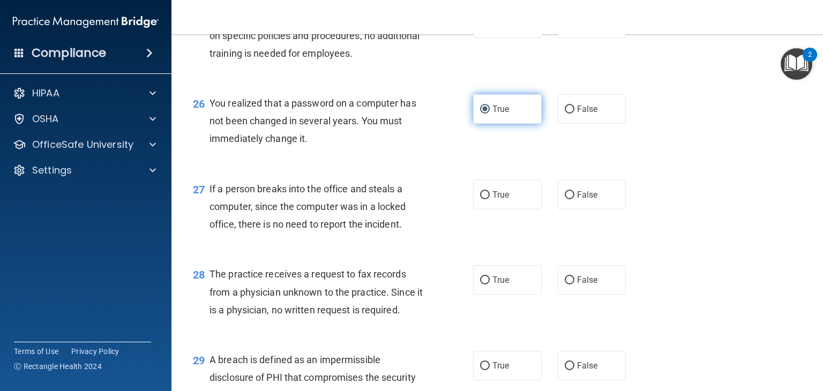
scroll to position [2311, 0]
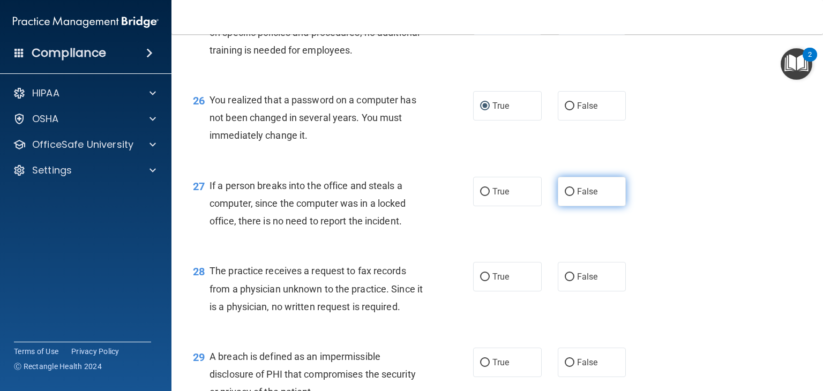
click at [571, 196] on input "False" at bounding box center [570, 192] width 10 height 8
radio input "true"
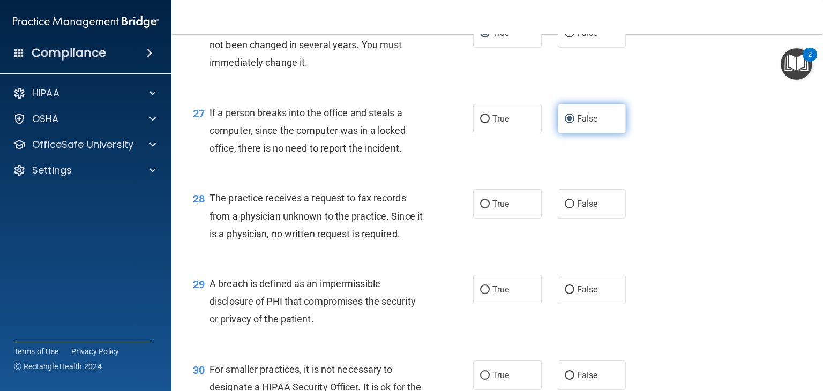
scroll to position [2384, 0]
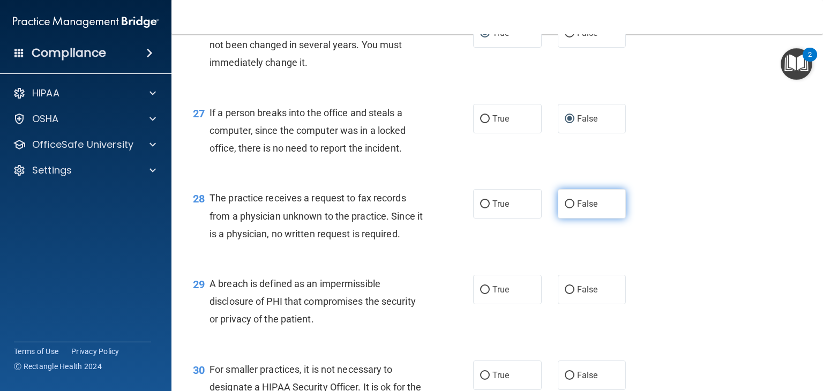
click at [569, 208] on input "False" at bounding box center [570, 204] width 10 height 8
radio input "true"
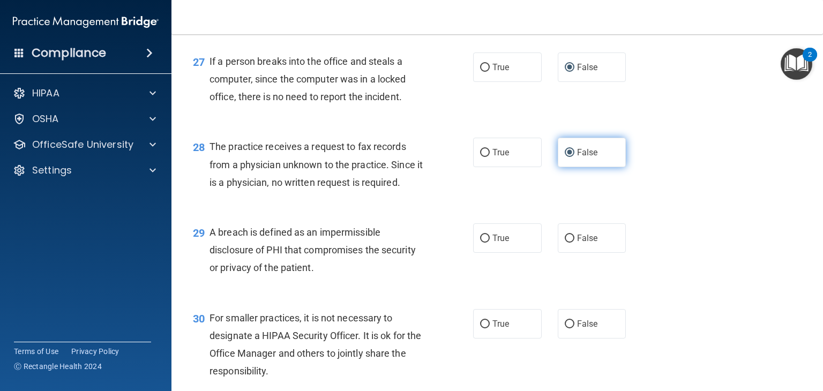
scroll to position [2466, 0]
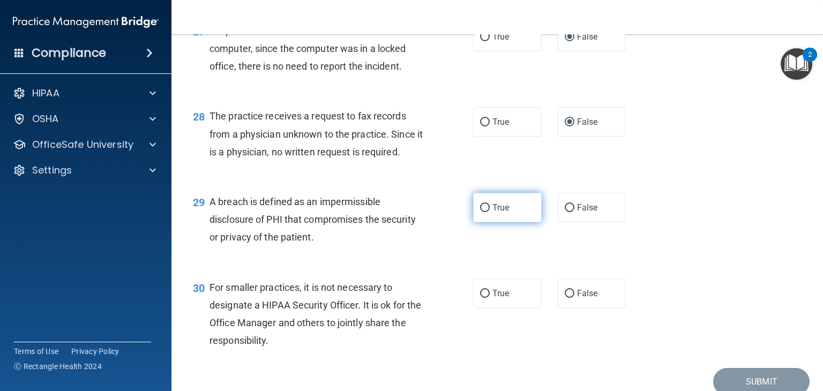
click at [480, 222] on label "True" at bounding box center [507, 207] width 69 height 29
click at [480, 212] on input "True" at bounding box center [485, 208] width 10 height 8
radio input "true"
click at [565, 298] on input "False" at bounding box center [570, 294] width 10 height 8
radio input "true"
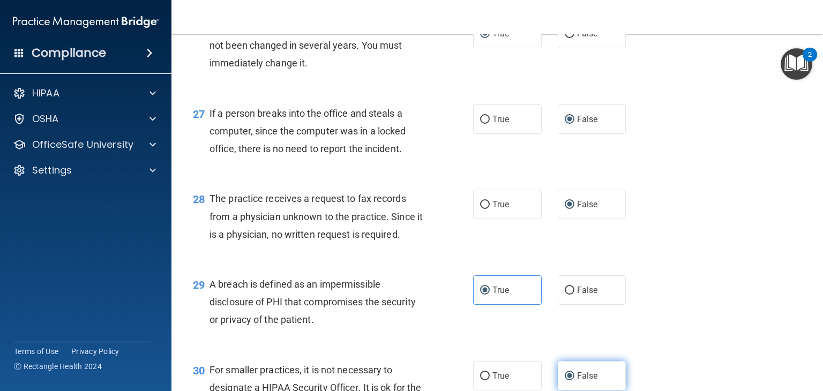
scroll to position [2549, 0]
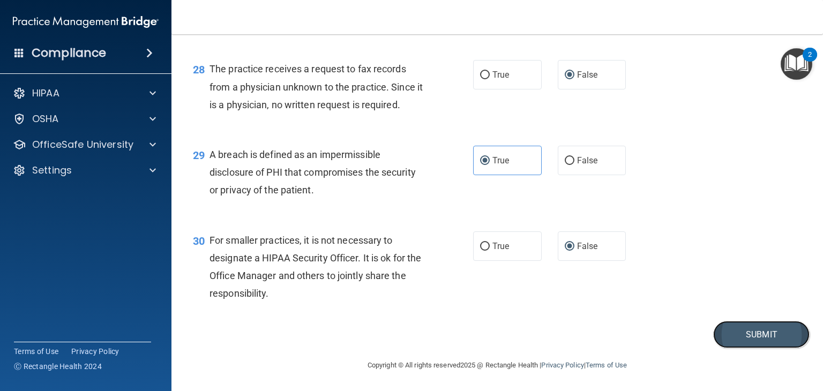
click at [763, 337] on button "Submit" at bounding box center [761, 334] width 96 height 27
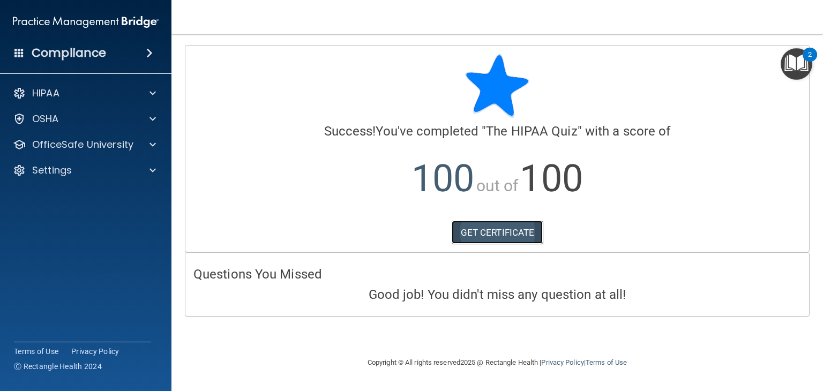
click at [510, 235] on link "GET CERTIFICATE" at bounding box center [498, 233] width 92 height 24
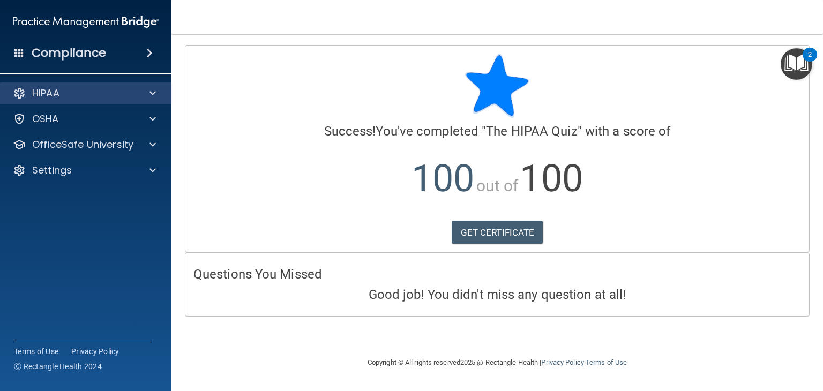
click at [105, 100] on div "HIPAA" at bounding box center [86, 93] width 172 height 21
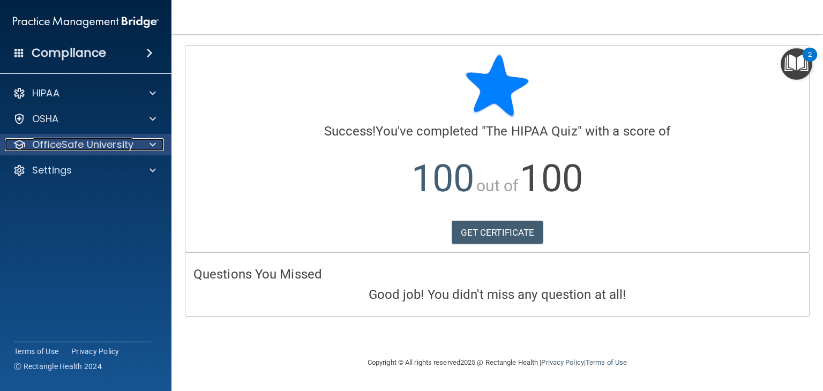
click at [107, 145] on p "OfficeSafe University" at bounding box center [82, 144] width 101 height 13
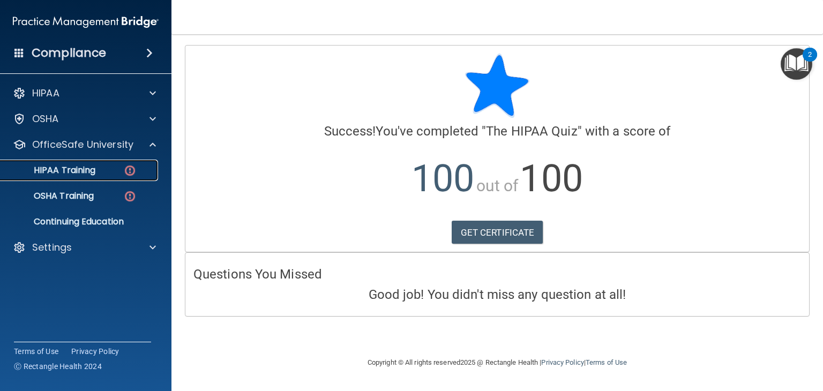
click at [101, 170] on div "HIPAA Training" at bounding box center [80, 170] width 146 height 11
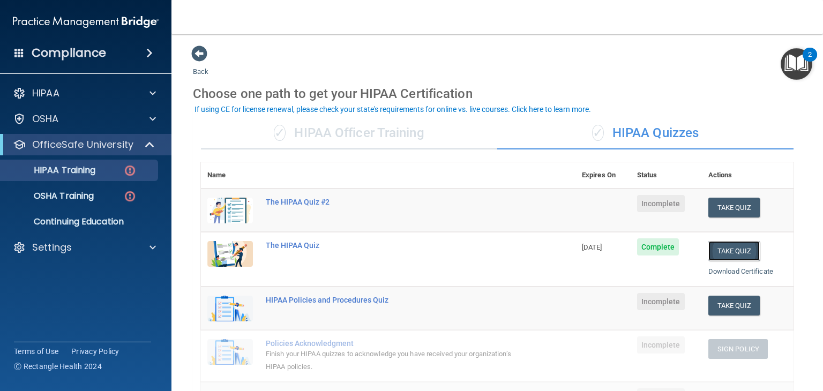
click at [731, 250] on button "Take Quiz" at bounding box center [733, 251] width 51 height 20
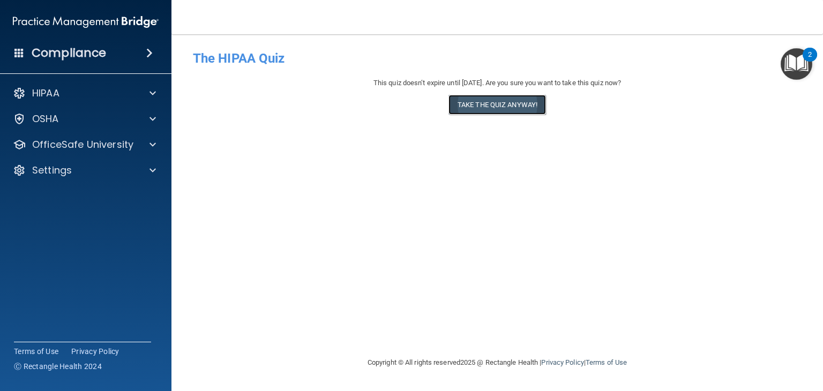
click at [484, 107] on button "Take the quiz anyway!" at bounding box center [498, 105] width 98 height 20
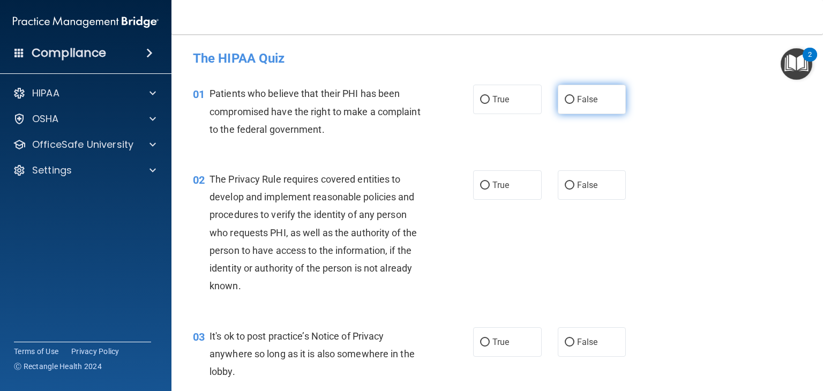
click at [564, 105] on label "False" at bounding box center [592, 99] width 69 height 29
click at [565, 104] on input "False" at bounding box center [570, 100] width 10 height 8
radio input "true"
click at [485, 183] on input "True" at bounding box center [485, 186] width 10 height 8
radio input "true"
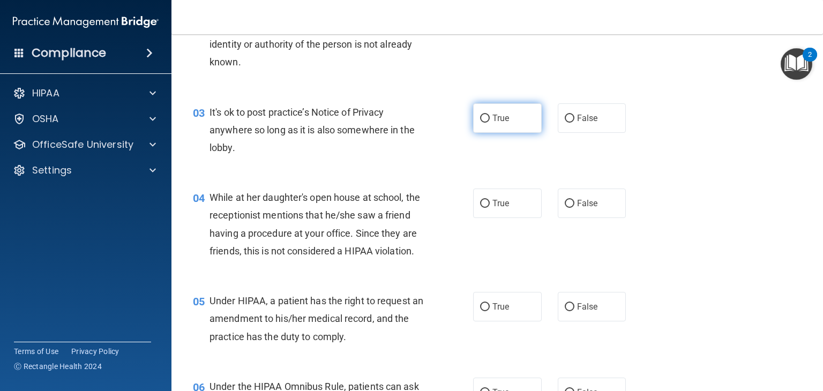
scroll to position [225, 0]
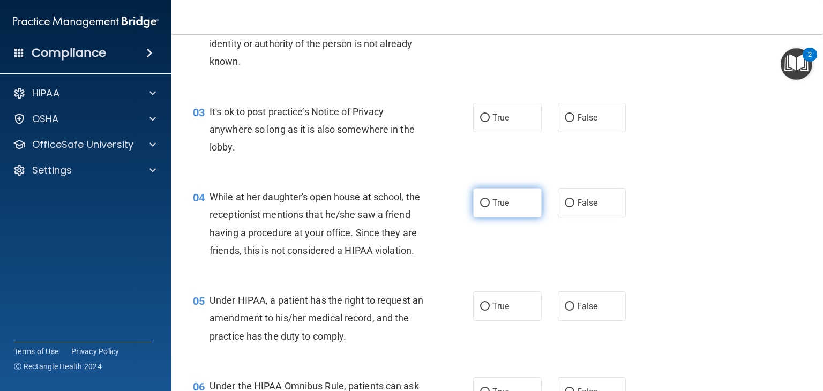
click at [489, 202] on input "True" at bounding box center [485, 203] width 10 height 8
radio input "true"
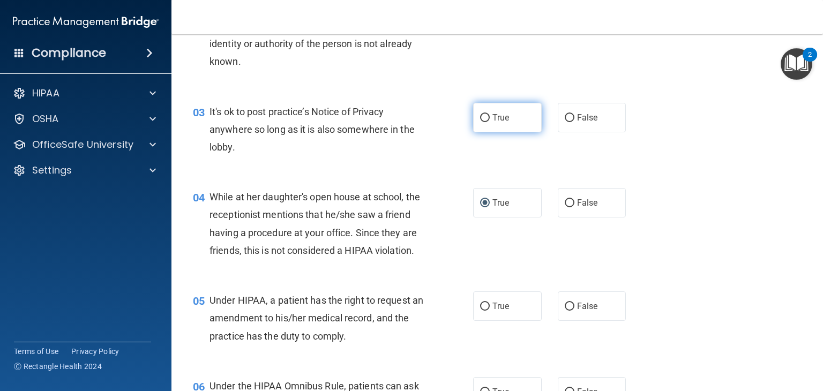
click at [488, 121] on input "True" at bounding box center [485, 118] width 10 height 8
radio input "true"
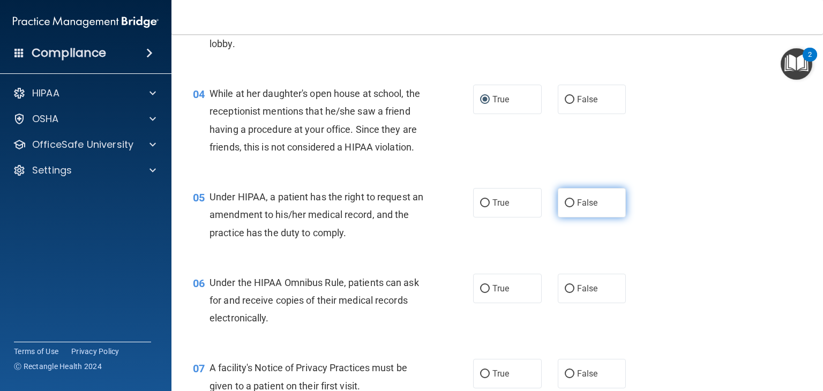
click at [569, 205] on input "False" at bounding box center [570, 203] width 10 height 8
radio input "true"
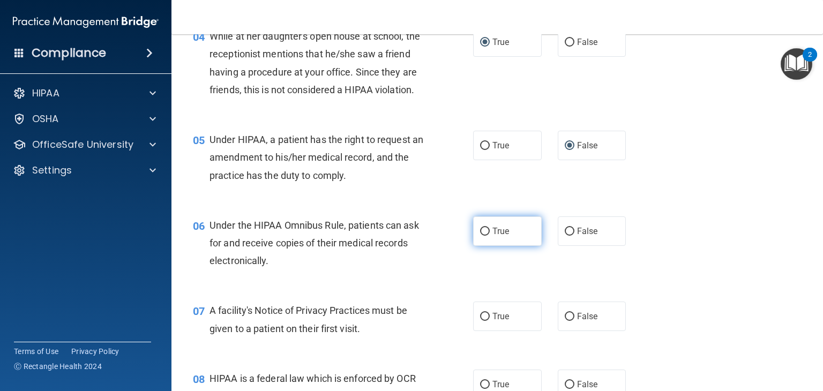
click at [484, 234] on input "True" at bounding box center [485, 232] width 10 height 8
radio input "true"
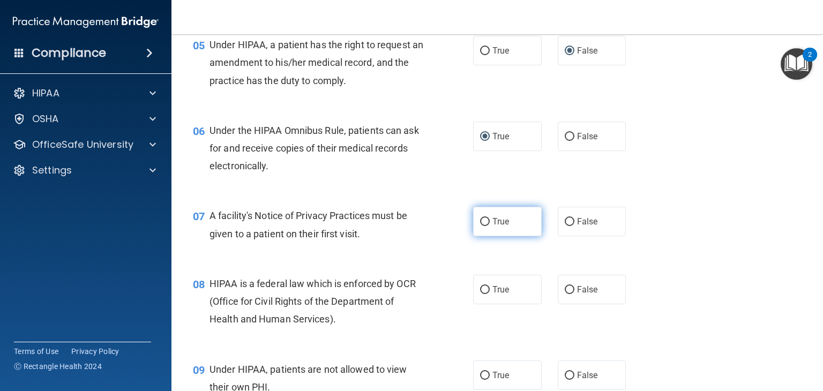
click at [486, 221] on input "True" at bounding box center [485, 222] width 10 height 8
radio input "true"
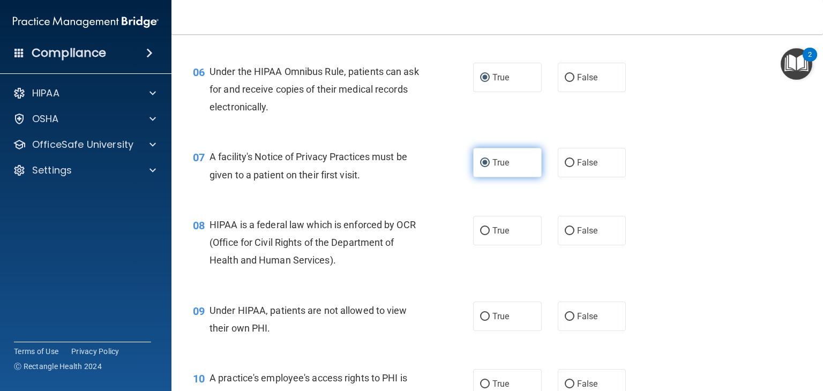
scroll to position [542, 0]
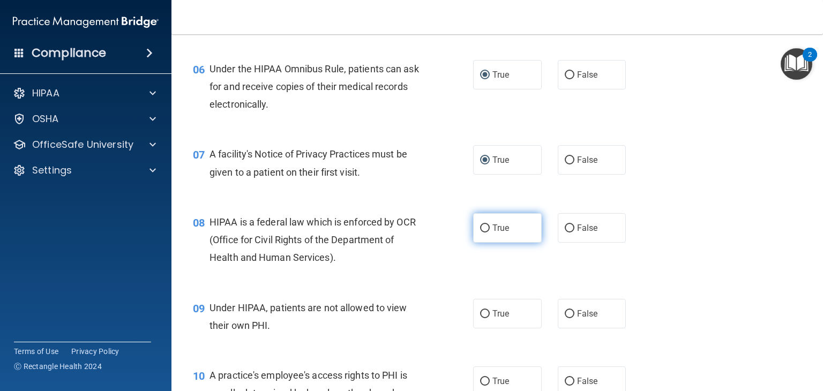
click at [484, 231] on input "True" at bounding box center [485, 229] width 10 height 8
radio input "true"
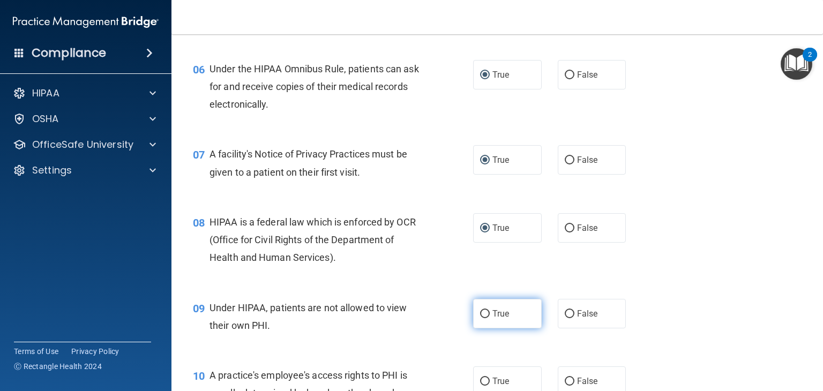
click at [487, 316] on input "True" at bounding box center [485, 314] width 10 height 8
radio input "true"
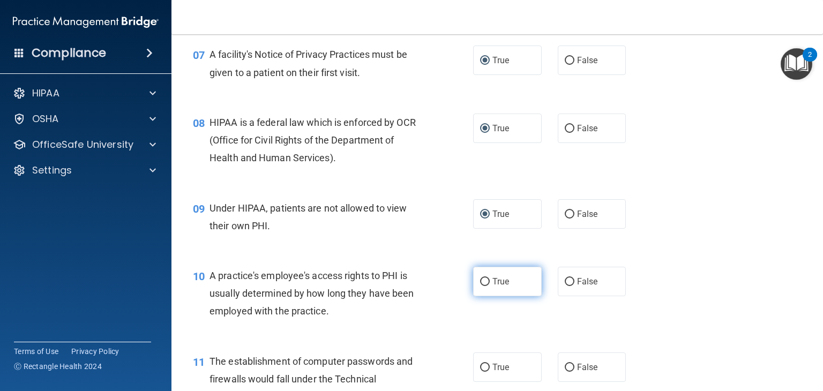
click at [485, 283] on input "True" at bounding box center [485, 282] width 10 height 8
radio input "true"
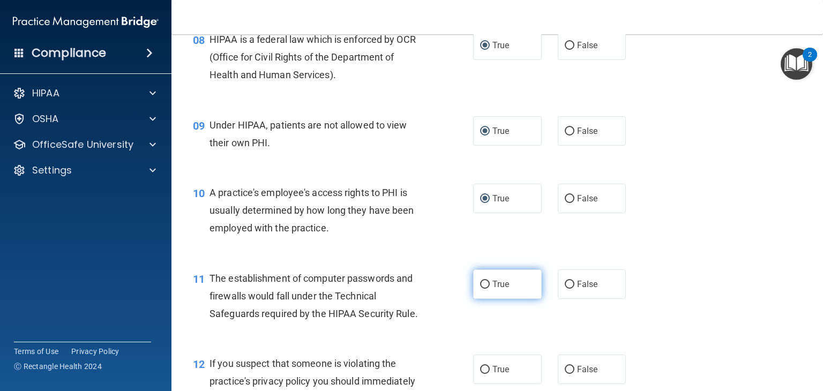
click at [488, 288] on input "True" at bounding box center [485, 285] width 10 height 8
radio input "true"
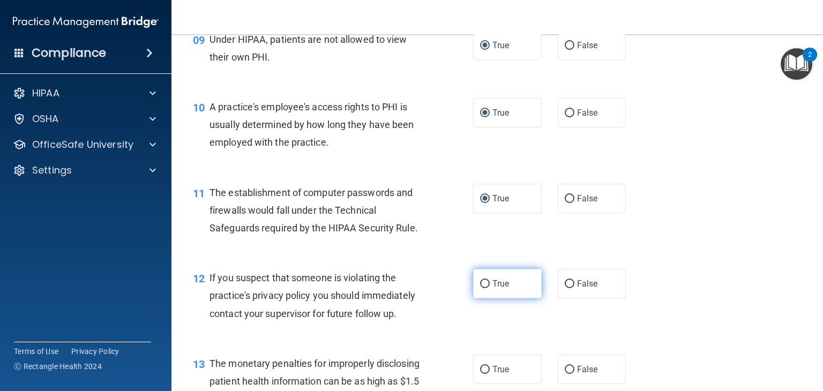
click at [487, 285] on input "True" at bounding box center [485, 284] width 10 height 8
radio input "true"
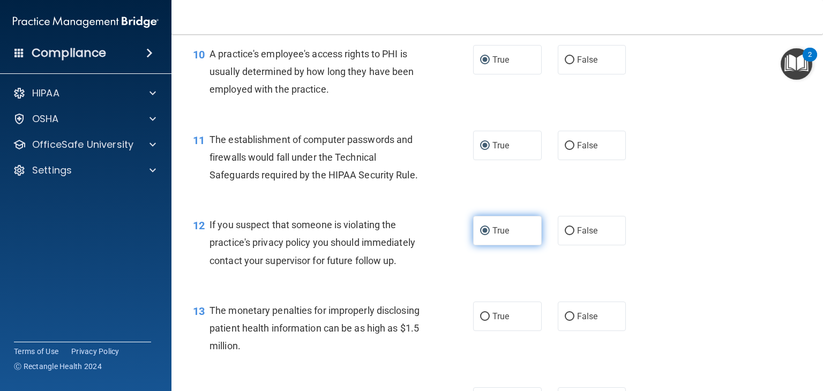
scroll to position [899, 0]
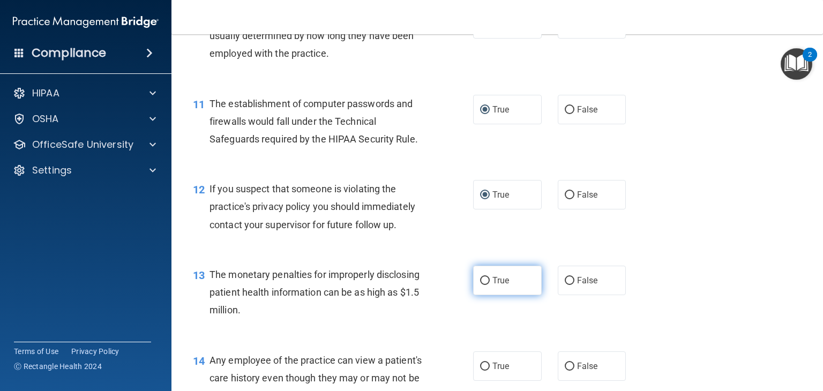
click at [482, 281] on input "True" at bounding box center [485, 281] width 10 height 8
radio input "true"
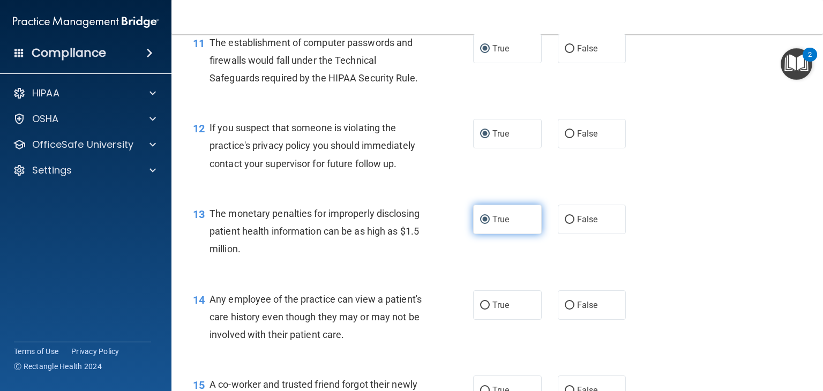
scroll to position [990, 0]
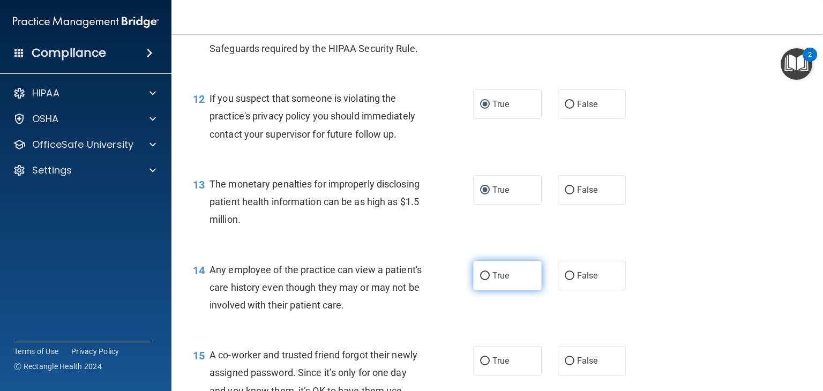
click at [481, 280] on input "True" at bounding box center [485, 276] width 10 height 8
radio input "true"
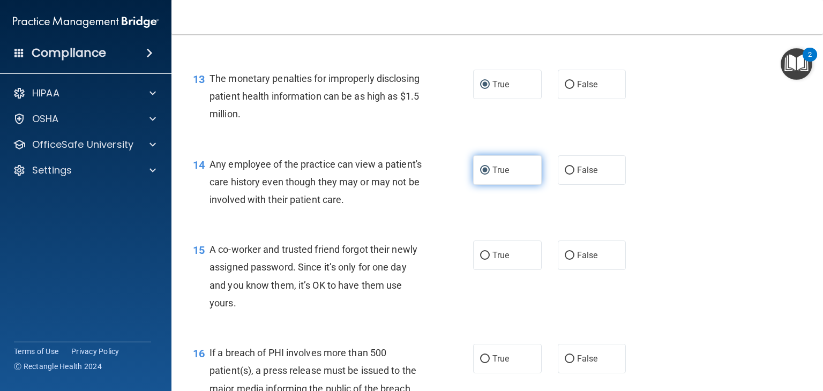
scroll to position [1095, 0]
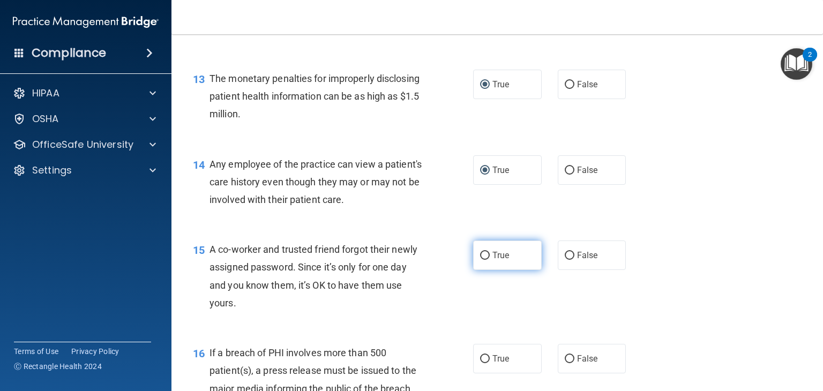
click at [483, 257] on input "True" at bounding box center [485, 256] width 10 height 8
radio input "true"
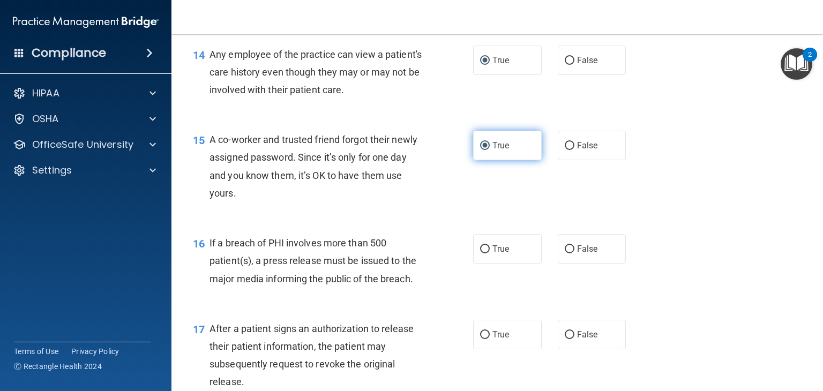
scroll to position [1207, 0]
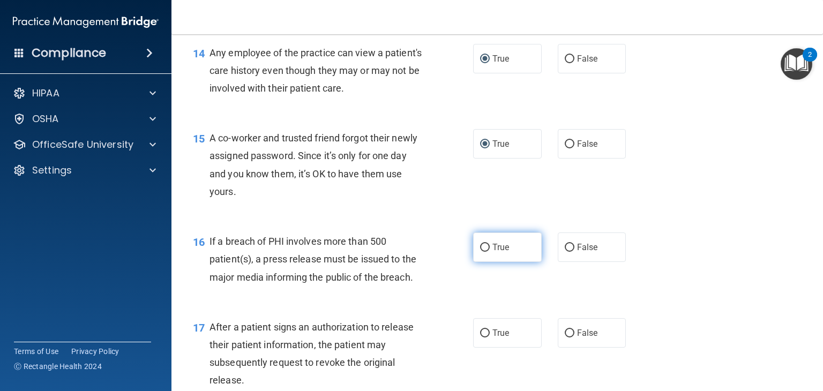
click at [485, 250] on input "True" at bounding box center [485, 248] width 10 height 8
radio input "true"
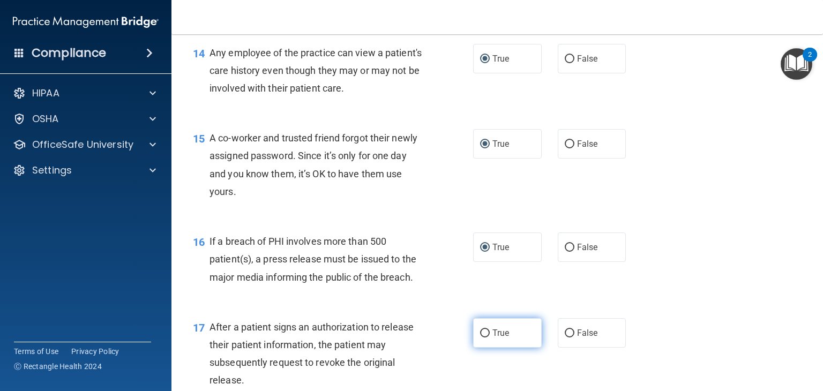
click at [488, 332] on input "True" at bounding box center [485, 334] width 10 height 8
radio input "true"
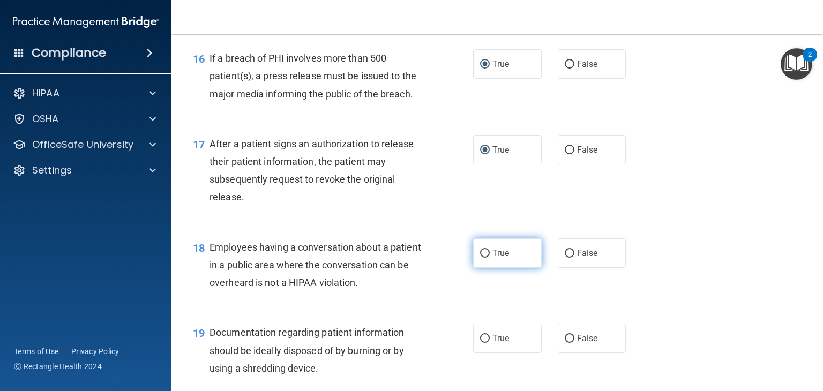
click at [484, 255] on input "True" at bounding box center [485, 254] width 10 height 8
radio input "true"
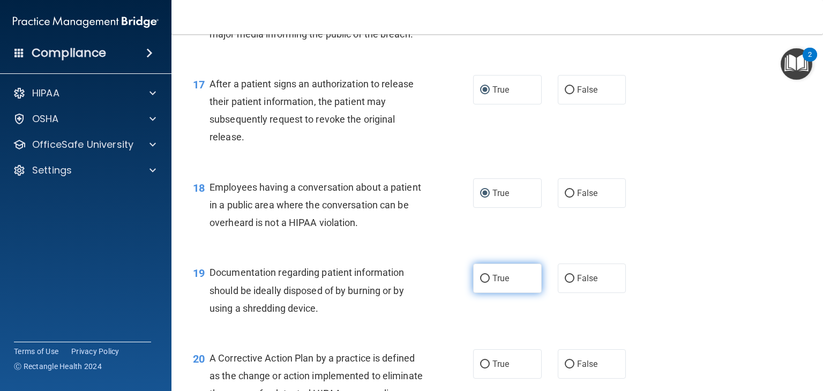
click at [484, 282] on input "True" at bounding box center [485, 279] width 10 height 8
radio input "true"
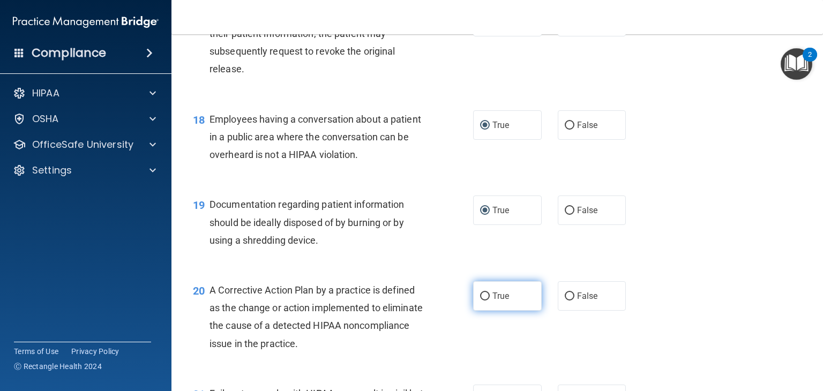
click at [484, 300] on input "True" at bounding box center [485, 297] width 10 height 8
radio input "true"
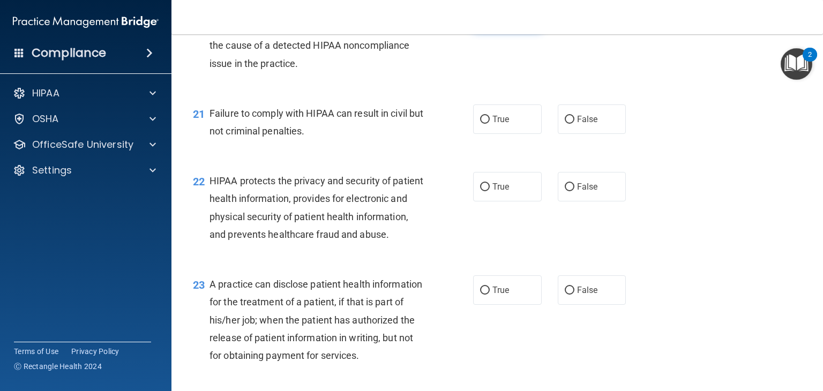
scroll to position [1801, 0]
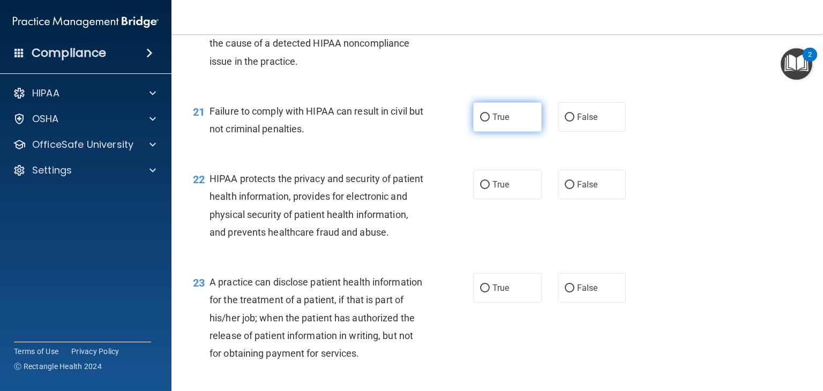
click at [487, 116] on input "True" at bounding box center [485, 118] width 10 height 8
radio input "true"
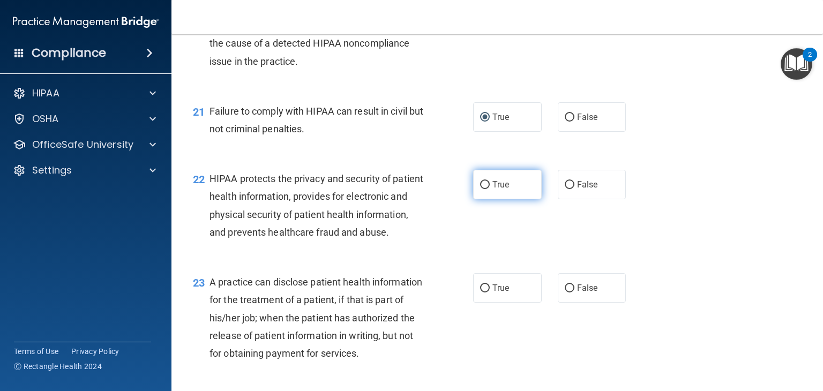
click at [488, 186] on input "True" at bounding box center [485, 185] width 10 height 8
radio input "true"
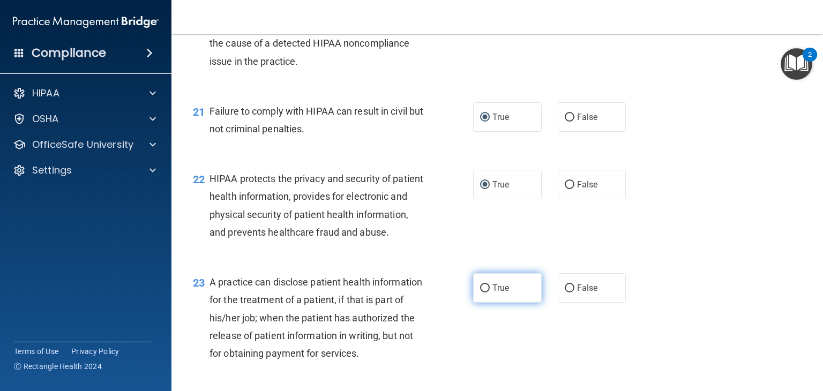
click at [493, 294] on label "True" at bounding box center [507, 287] width 69 height 29
click at [490, 293] on input "True" at bounding box center [485, 289] width 10 height 8
radio input "true"
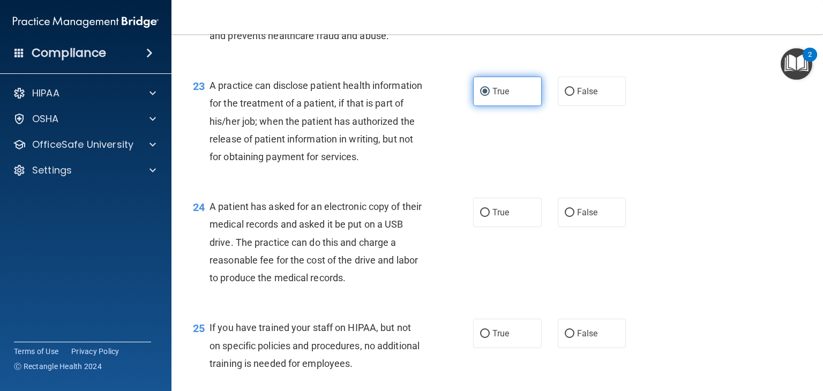
scroll to position [1998, 0]
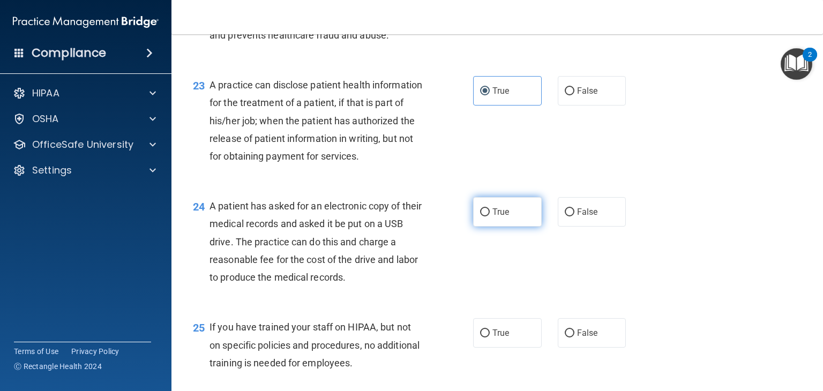
click at [484, 216] on input "True" at bounding box center [485, 212] width 10 height 8
radio input "true"
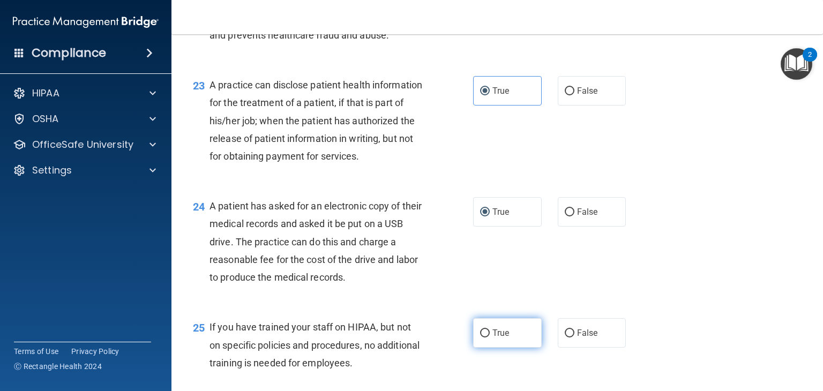
click at [489, 348] on label "True" at bounding box center [507, 332] width 69 height 29
click at [489, 338] on input "True" at bounding box center [485, 334] width 10 height 8
radio input "true"
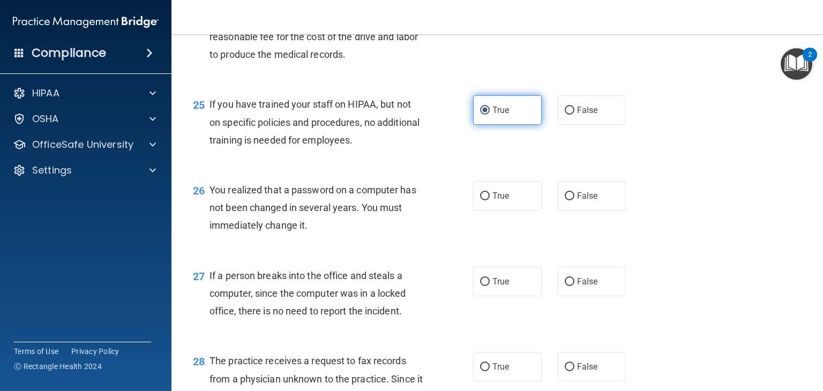
scroll to position [2223, 0]
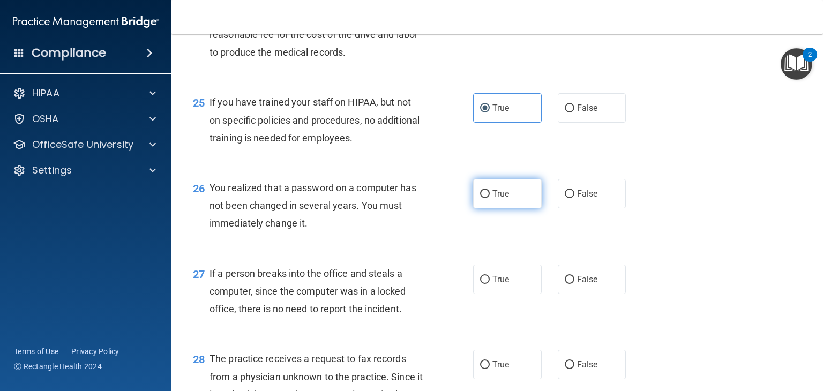
click at [482, 198] on input "True" at bounding box center [485, 194] width 10 height 8
radio input "true"
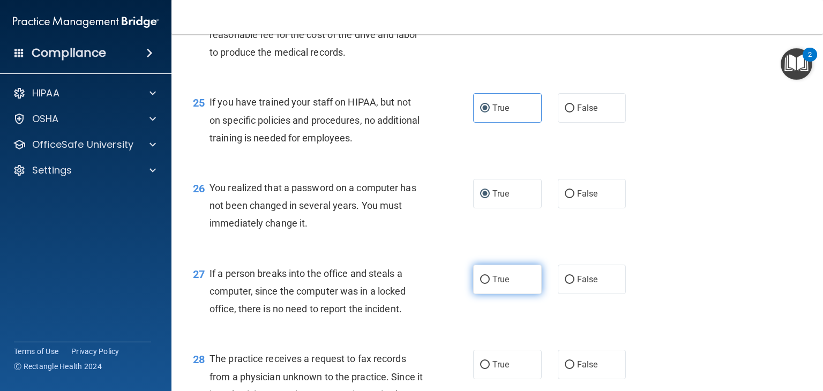
click at [485, 284] on input "True" at bounding box center [485, 280] width 10 height 8
radio input "true"
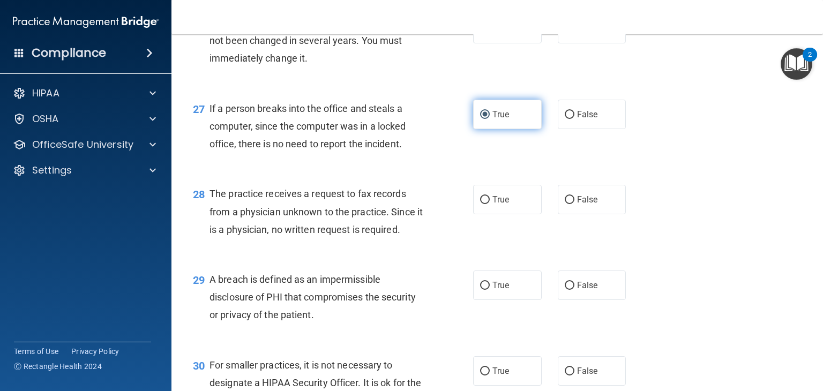
scroll to position [2388, 0]
click at [484, 204] on input "True" at bounding box center [485, 200] width 10 height 8
radio input "true"
click at [489, 289] on input "True" at bounding box center [485, 285] width 10 height 8
radio input "true"
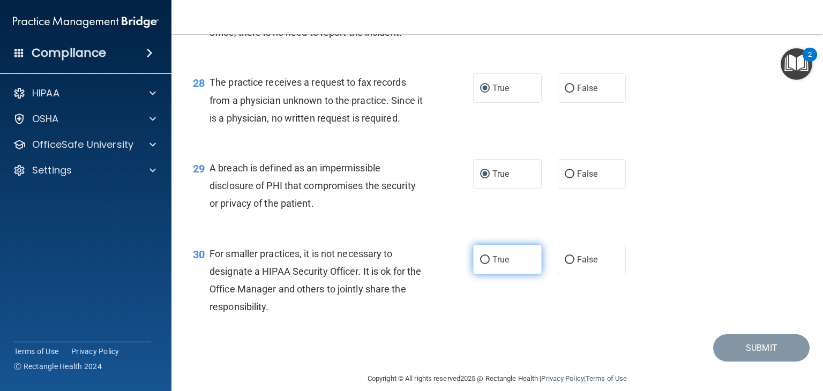
click at [487, 264] on input "True" at bounding box center [485, 260] width 10 height 8
radio input "true"
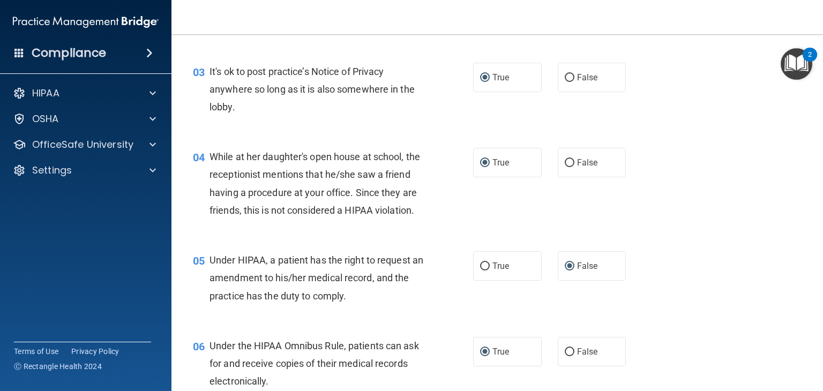
scroll to position [0, 0]
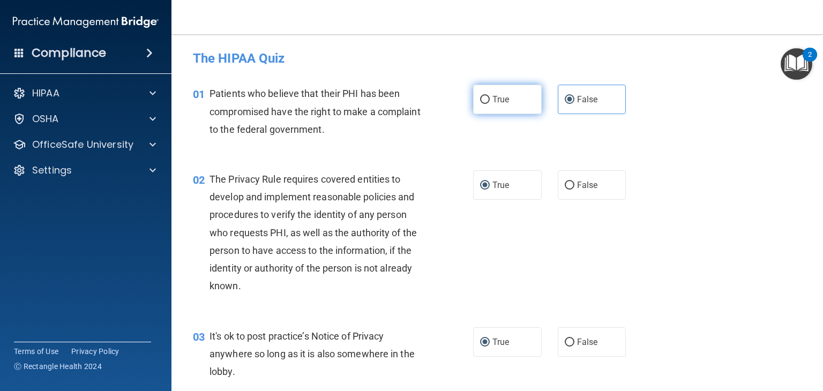
click at [487, 99] on input "True" at bounding box center [485, 100] width 10 height 8
radio input "true"
radio input "false"
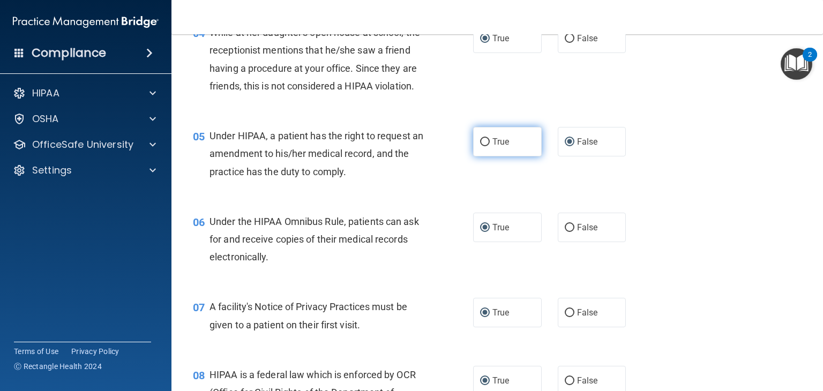
click at [488, 141] on input "True" at bounding box center [485, 142] width 10 height 8
radio input "true"
radio input "false"
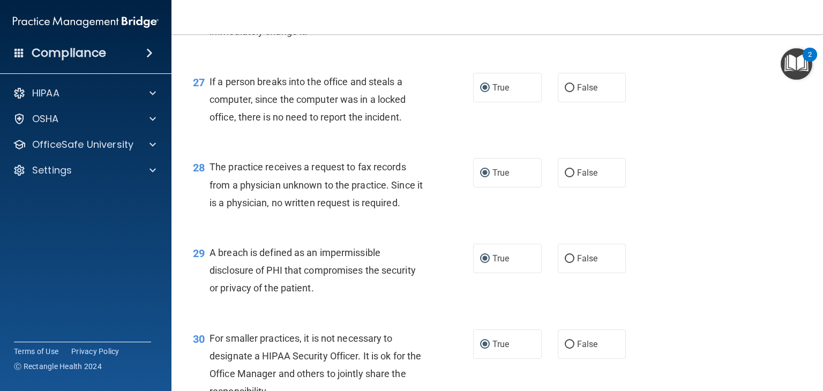
scroll to position [2549, 0]
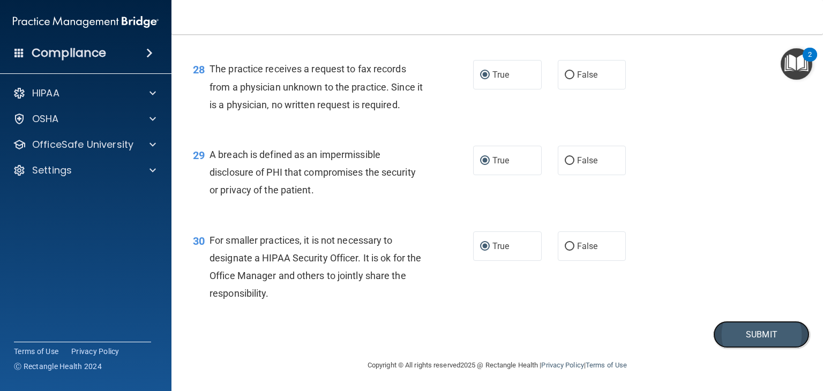
click at [762, 343] on button "Submit" at bounding box center [761, 334] width 96 height 27
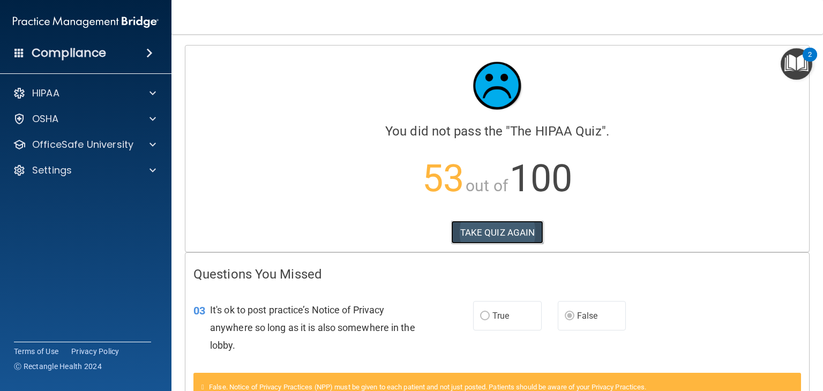
click at [506, 222] on button "TAKE QUIZ AGAIN" at bounding box center [497, 233] width 93 height 24
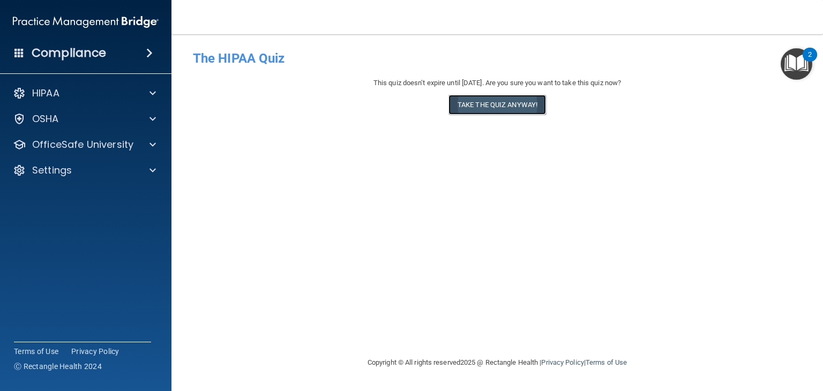
click at [529, 109] on button "Take the quiz anyway!" at bounding box center [498, 105] width 98 height 20
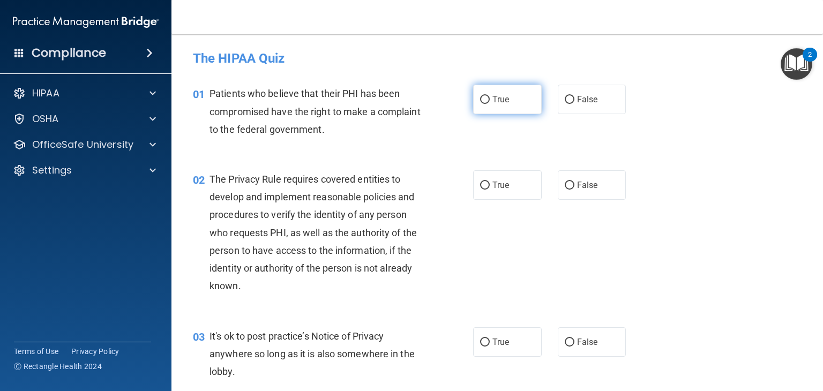
click at [489, 88] on label "True" at bounding box center [507, 99] width 69 height 29
click at [489, 96] on input "True" at bounding box center [485, 100] width 10 height 8
radio input "true"
click at [489, 184] on input "True" at bounding box center [485, 186] width 10 height 8
radio input "true"
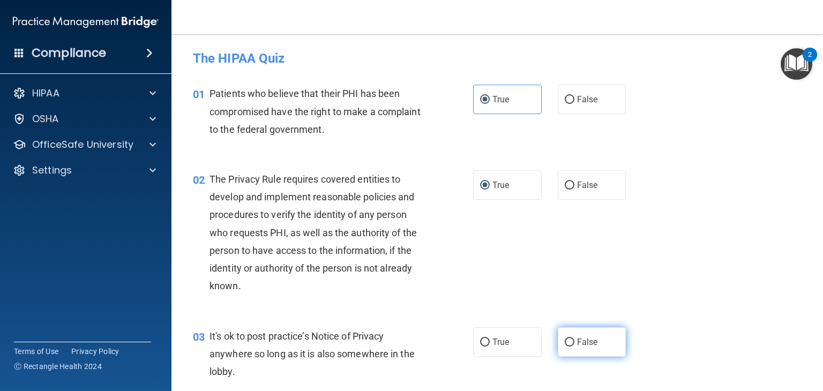
click at [572, 339] on input "False" at bounding box center [570, 343] width 10 height 8
radio input "true"
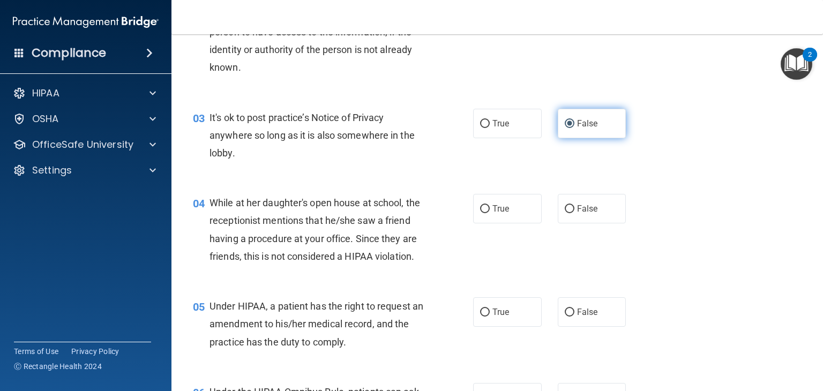
scroll to position [225, 0]
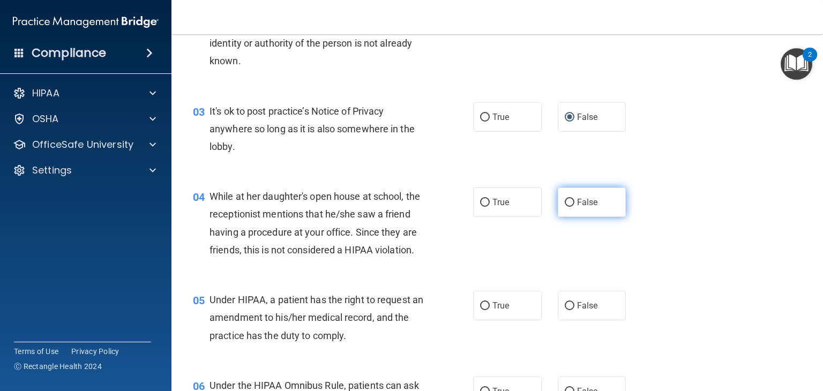
click at [572, 201] on input "False" at bounding box center [570, 203] width 10 height 8
radio input "true"
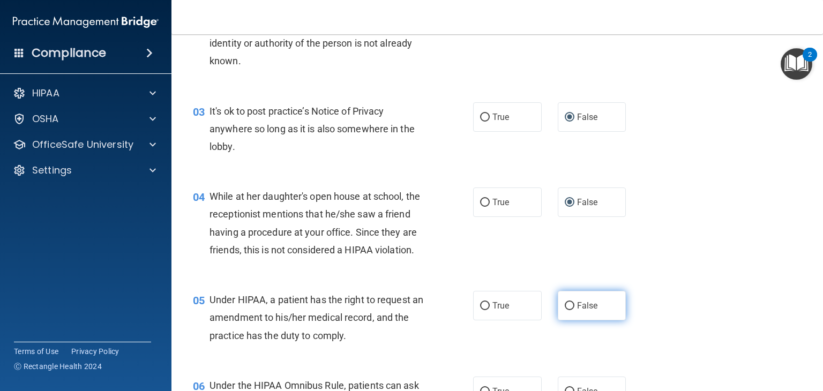
click at [574, 308] on input "False" at bounding box center [570, 306] width 10 height 8
radio input "true"
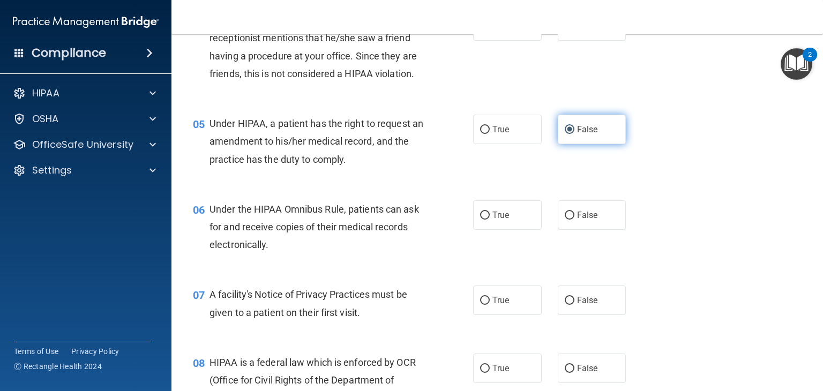
scroll to position [409, 0]
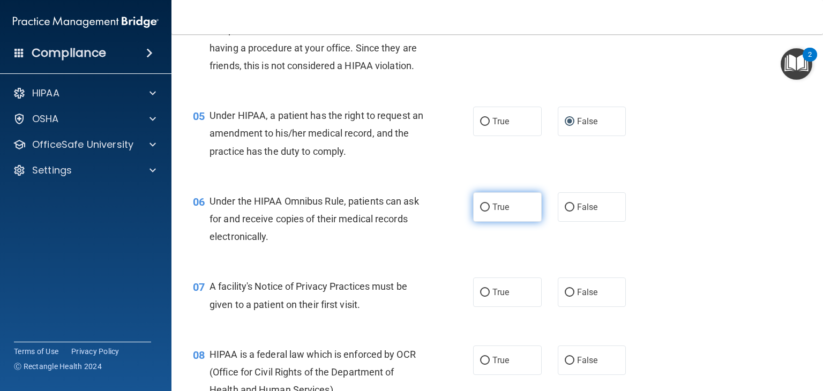
click at [503, 211] on span "True" at bounding box center [500, 207] width 17 height 10
click at [490, 211] on input "True" at bounding box center [485, 208] width 10 height 8
radio input "true"
click at [484, 293] on input "True" at bounding box center [485, 293] width 10 height 8
radio input "true"
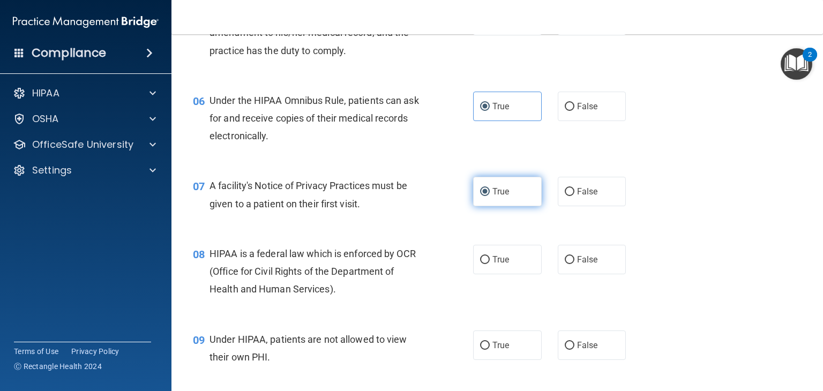
scroll to position [515, 0]
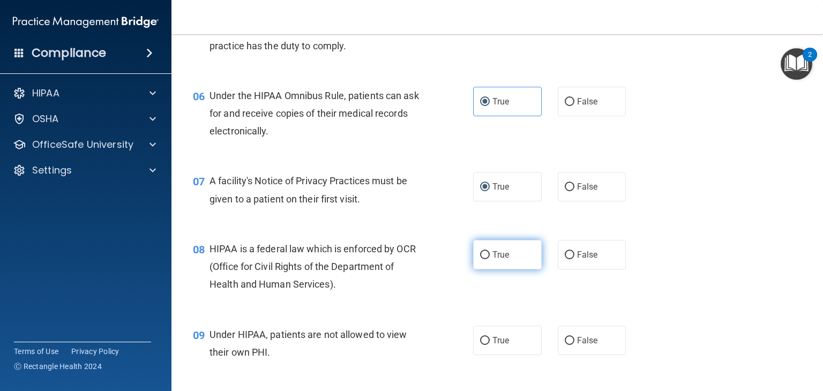
click at [485, 257] on input "True" at bounding box center [485, 255] width 10 height 8
radio input "true"
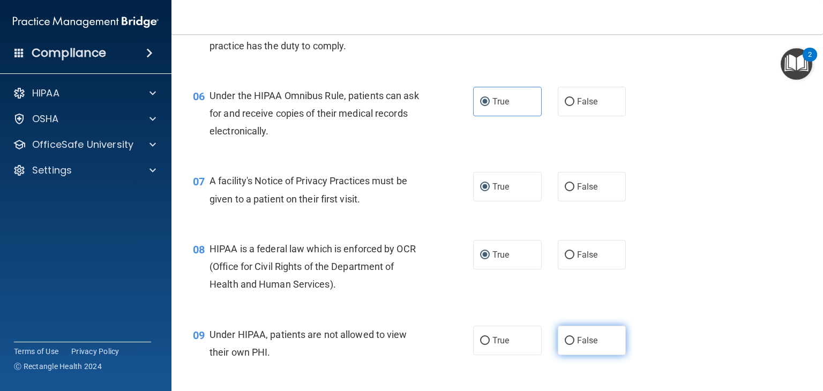
click at [572, 341] on input "False" at bounding box center [570, 341] width 10 height 8
radio input "true"
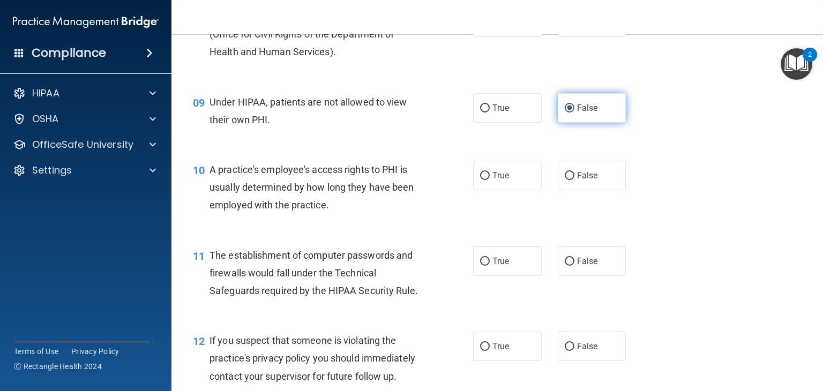
scroll to position [748, 0]
click at [572, 172] on input "False" at bounding box center [570, 175] width 10 height 8
radio input "true"
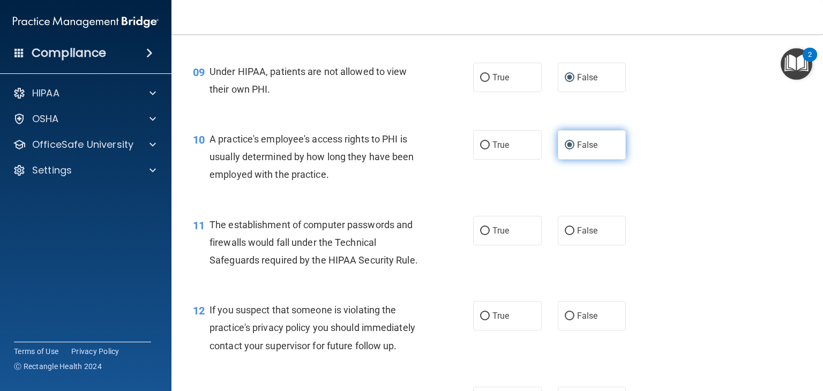
scroll to position [849, 0]
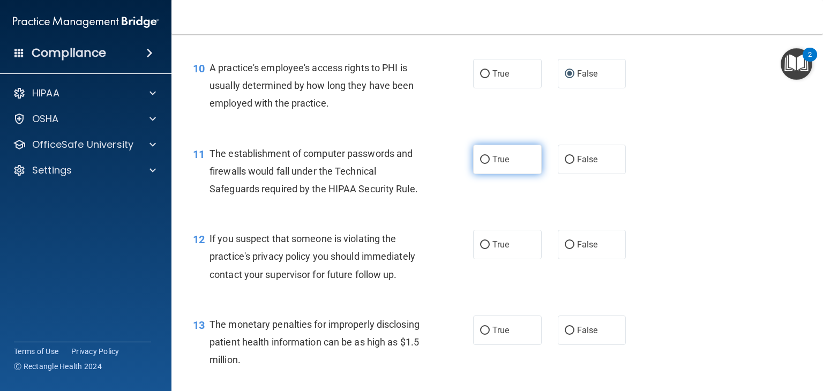
click at [488, 159] on input "True" at bounding box center [485, 160] width 10 height 8
radio input "true"
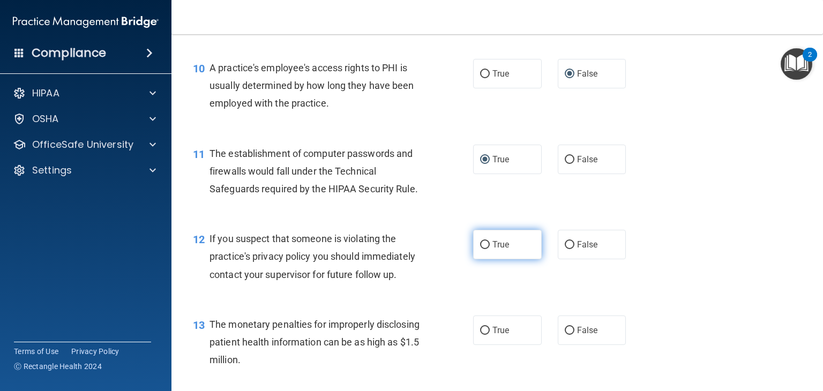
click at [485, 247] on input "True" at bounding box center [485, 245] width 10 height 8
radio input "true"
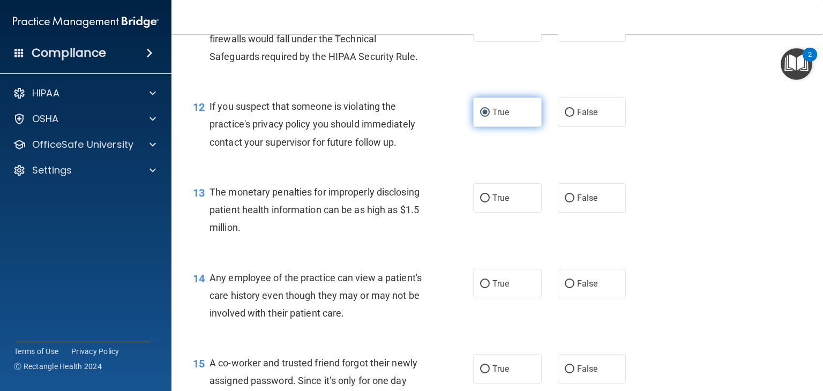
scroll to position [982, 0]
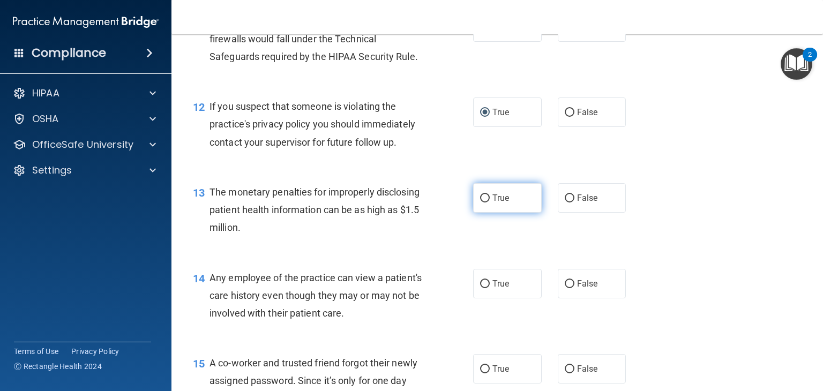
click at [487, 199] on input "True" at bounding box center [485, 199] width 10 height 8
radio input "true"
click at [568, 281] on input "False" at bounding box center [570, 284] width 10 height 8
radio input "true"
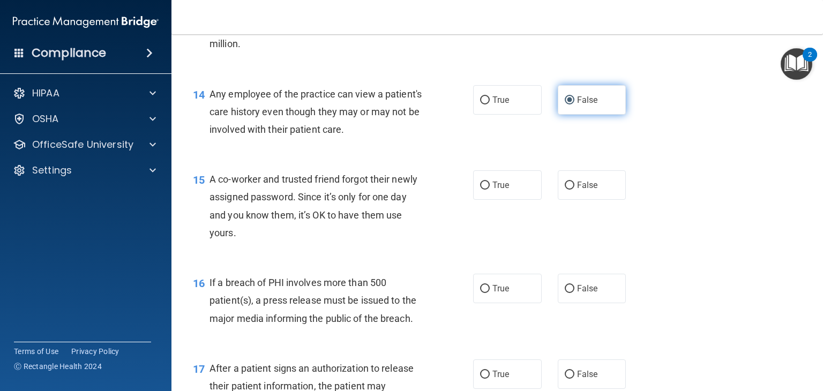
scroll to position [1172, 0]
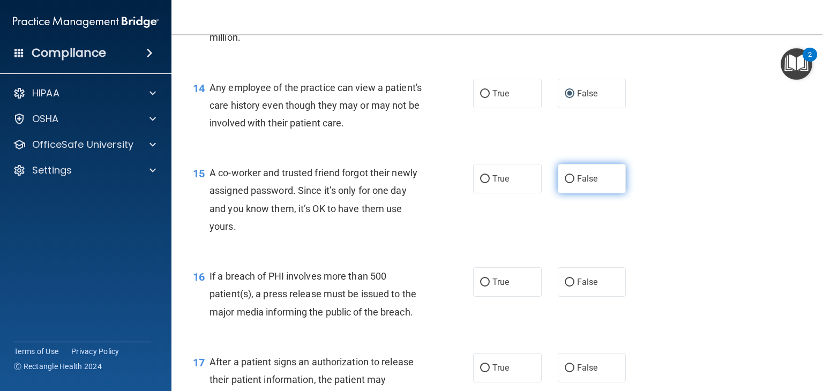
click at [572, 180] on input "False" at bounding box center [570, 179] width 10 height 8
radio input "true"
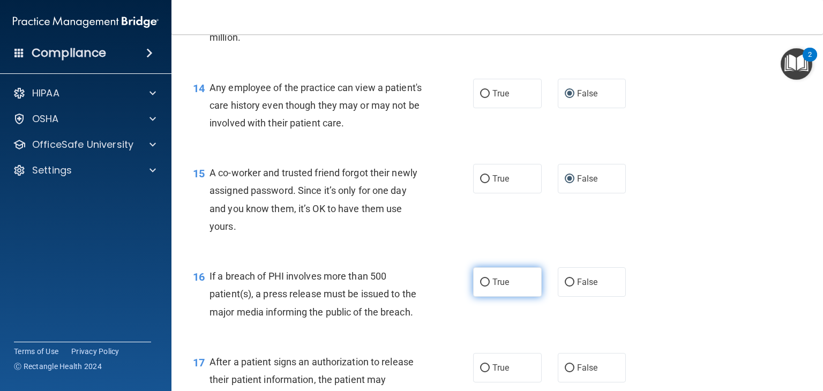
click at [484, 283] on input "True" at bounding box center [485, 283] width 10 height 8
radio input "true"
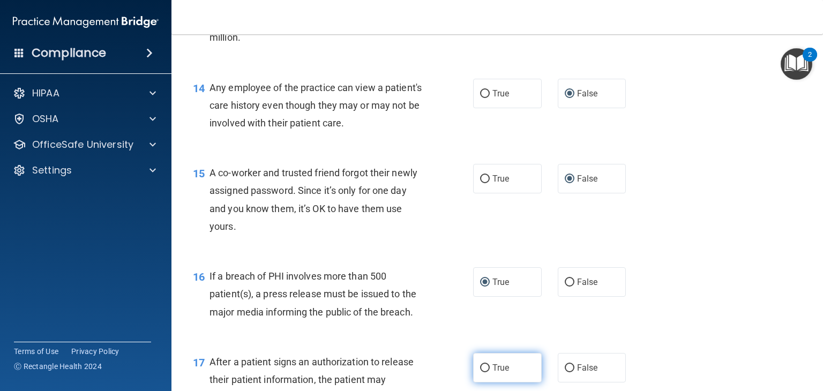
click at [485, 367] on input "True" at bounding box center [485, 368] width 10 height 8
radio input "true"
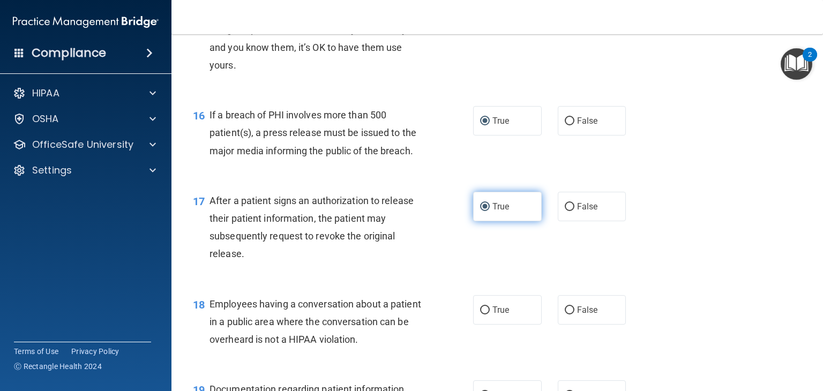
scroll to position [1339, 0]
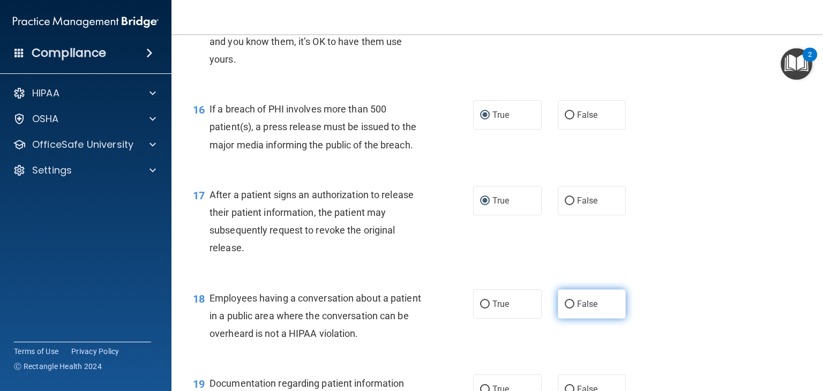
click at [569, 306] on input "False" at bounding box center [570, 305] width 10 height 8
radio input "true"
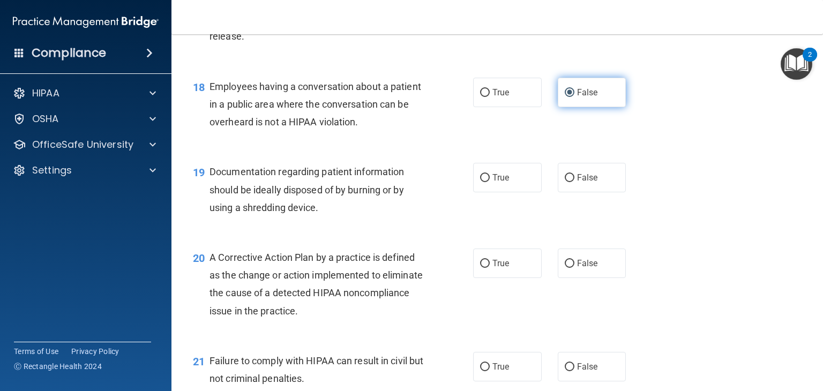
scroll to position [1566, 0]
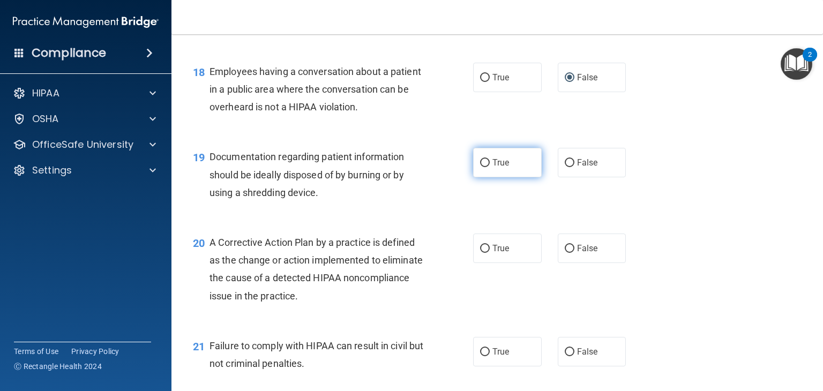
click at [489, 164] on input "True" at bounding box center [485, 163] width 10 height 8
radio input "true"
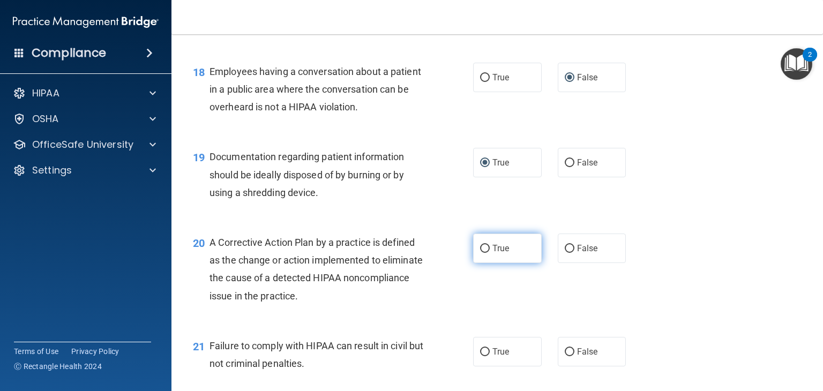
click at [484, 249] on input "True" at bounding box center [485, 249] width 10 height 8
radio input "true"
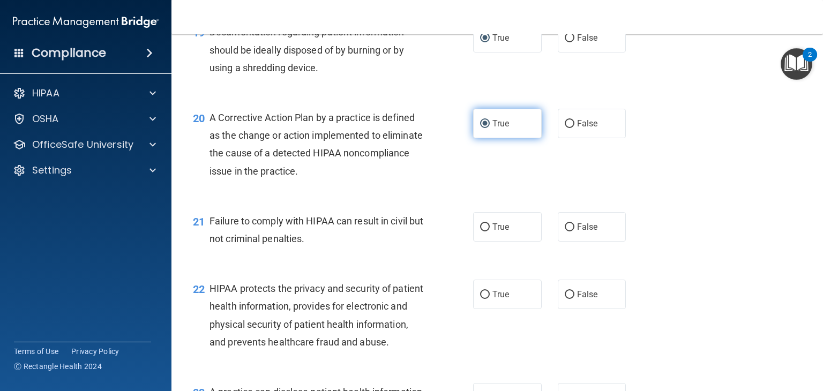
scroll to position [1692, 0]
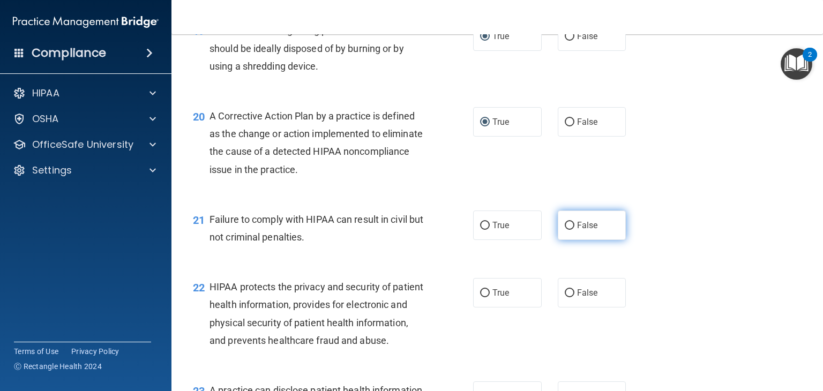
click at [571, 229] on input "False" at bounding box center [570, 226] width 10 height 8
radio input "true"
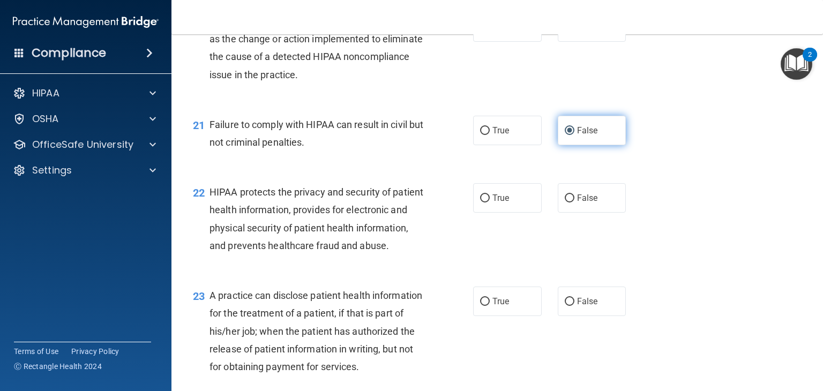
scroll to position [1788, 0]
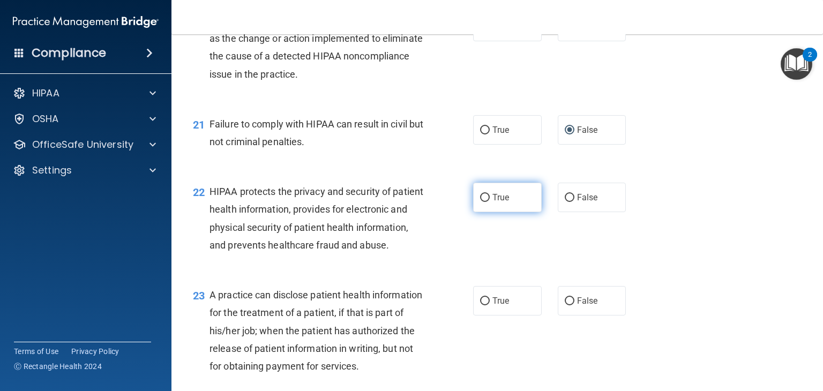
click at [488, 198] on input "True" at bounding box center [485, 198] width 10 height 8
radio input "true"
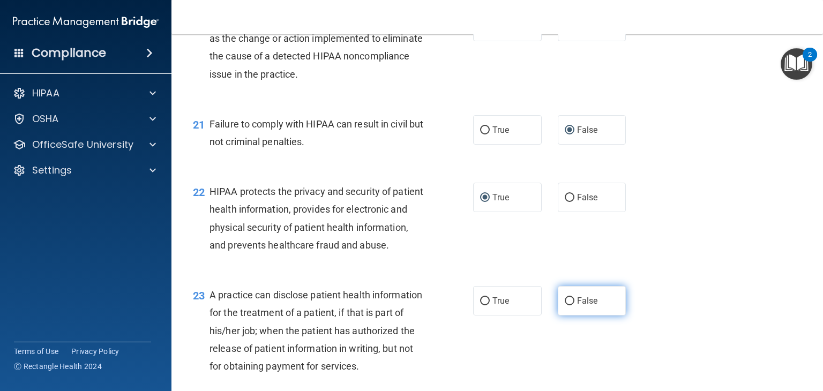
click at [569, 305] on input "False" at bounding box center [570, 301] width 10 height 8
radio input "true"
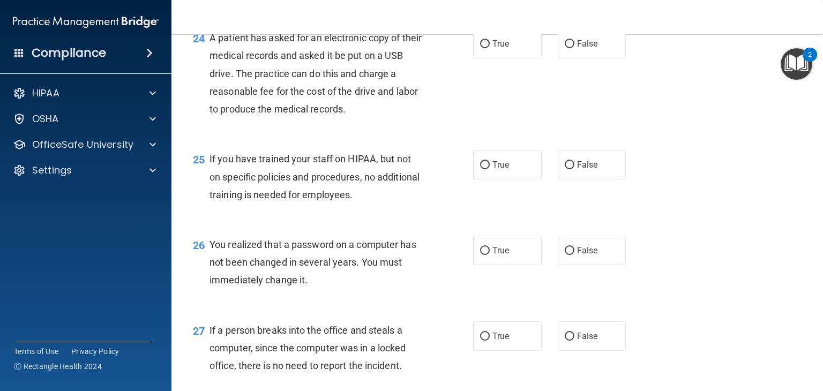
scroll to position [2170, 0]
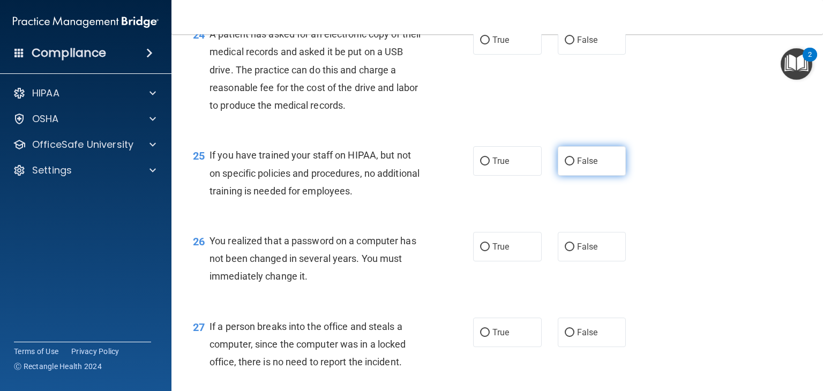
click at [569, 166] on input "False" at bounding box center [570, 162] width 10 height 8
radio input "true"
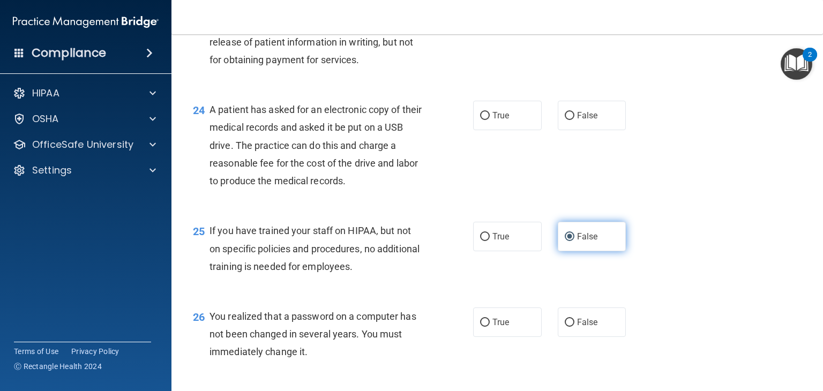
scroll to position [2094, 0]
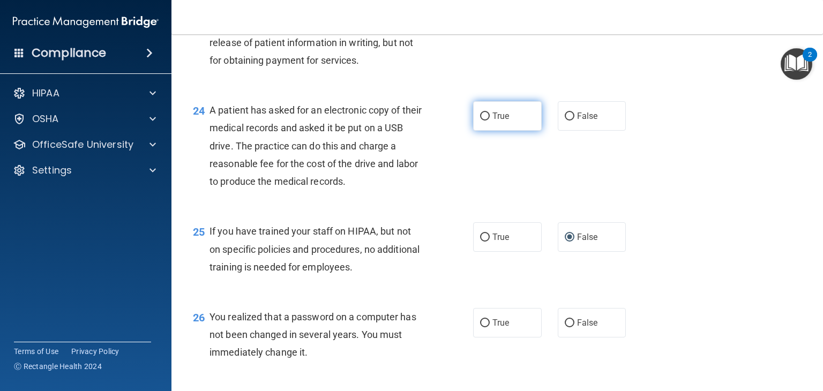
click at [489, 121] on input "True" at bounding box center [485, 117] width 10 height 8
radio input "true"
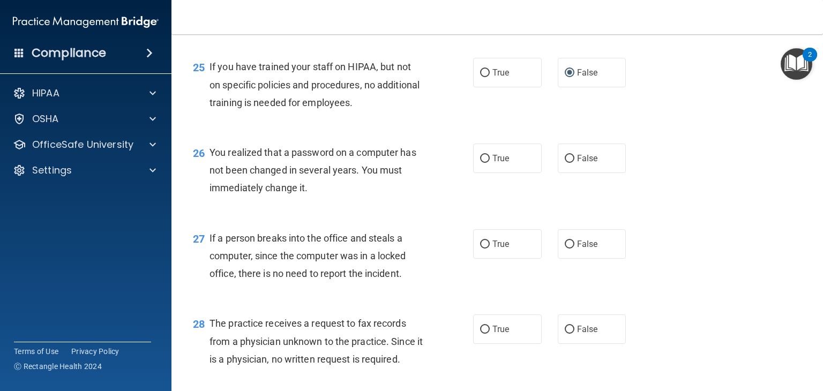
scroll to position [2260, 0]
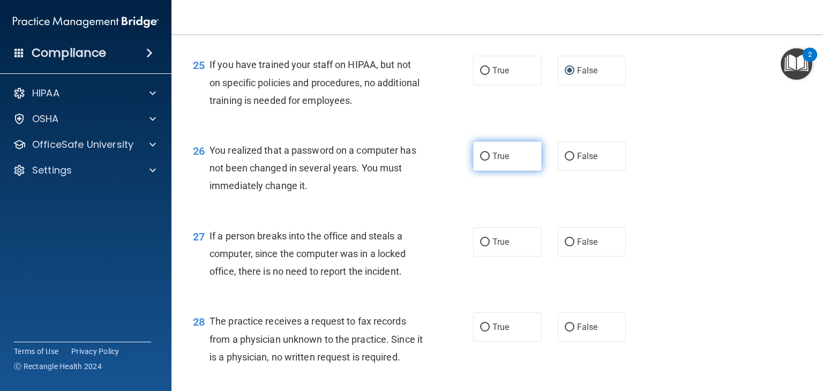
click at [486, 161] on input "True" at bounding box center [485, 157] width 10 height 8
radio input "true"
click at [573, 247] on input "False" at bounding box center [570, 242] width 10 height 8
radio input "true"
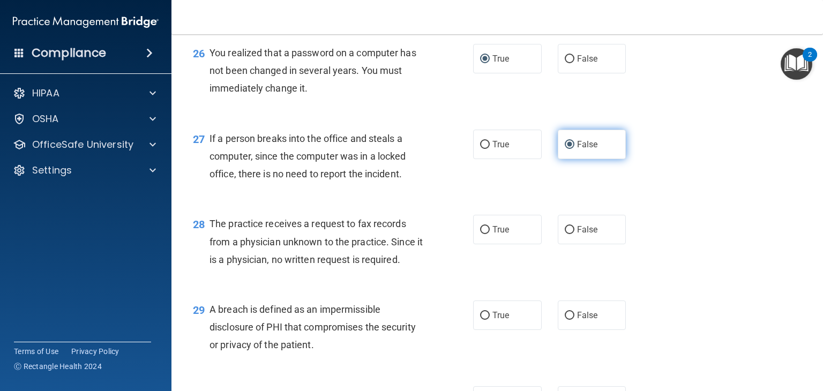
scroll to position [2359, 0]
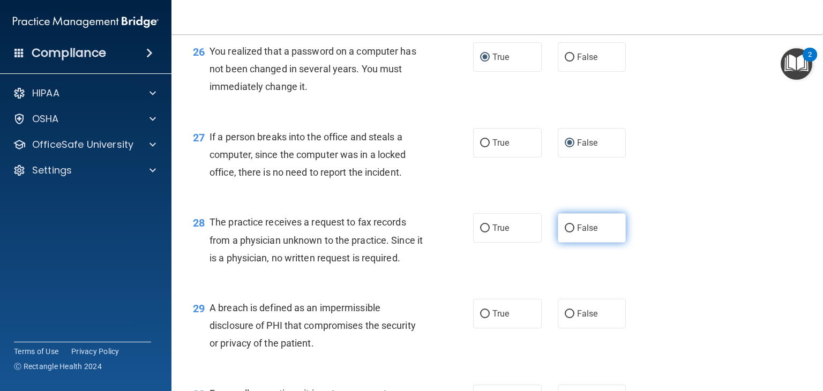
click at [570, 233] on input "False" at bounding box center [570, 229] width 10 height 8
radio input "true"
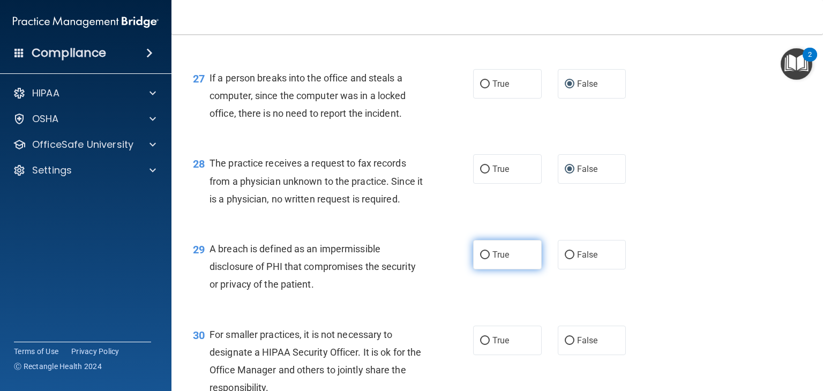
click at [488, 259] on input "True" at bounding box center [485, 255] width 10 height 8
radio input "true"
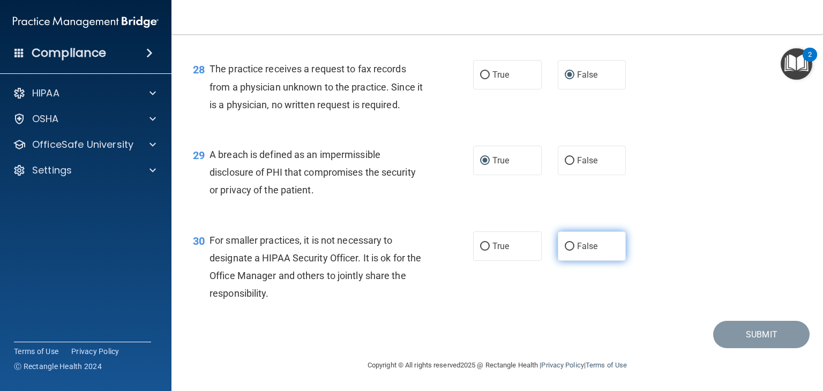
click at [566, 251] on input "False" at bounding box center [570, 247] width 10 height 8
radio input "true"
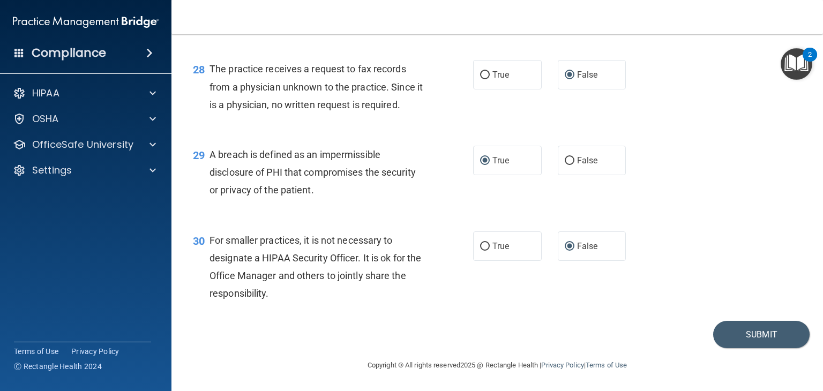
click at [745, 348] on footer "Copyright © All rights reserved 2025 @ Rectangle Health | Privacy Policy | Term…" at bounding box center [497, 364] width 609 height 32
click at [757, 343] on button "Submit" at bounding box center [761, 334] width 96 height 27
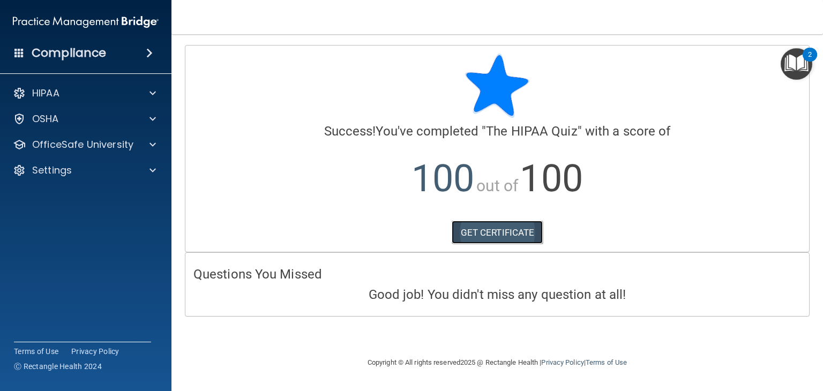
click at [518, 232] on link "GET CERTIFICATE" at bounding box center [498, 233] width 92 height 24
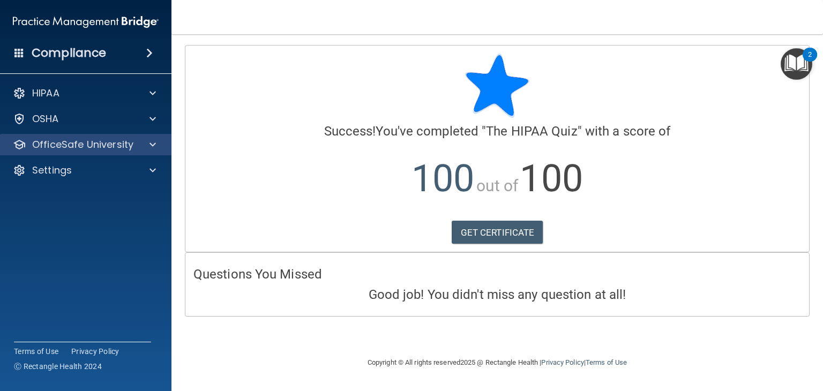
click at [97, 153] on div "OfficeSafe University" at bounding box center [86, 144] width 172 height 21
click at [80, 147] on p "OfficeSafe University" at bounding box center [82, 144] width 101 height 13
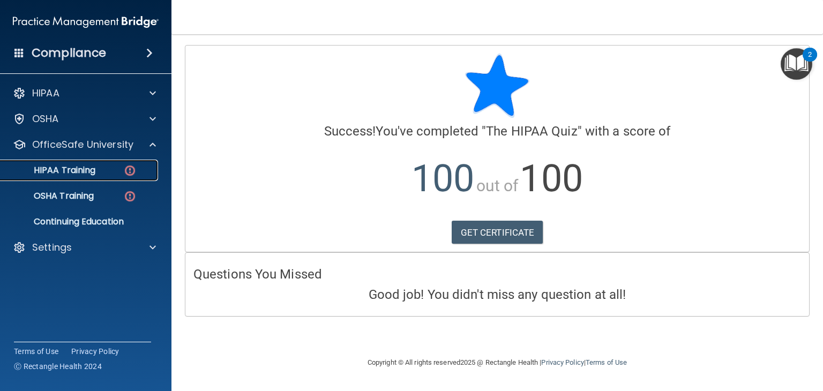
click at [83, 178] on link "HIPAA Training" at bounding box center [73, 170] width 169 height 21
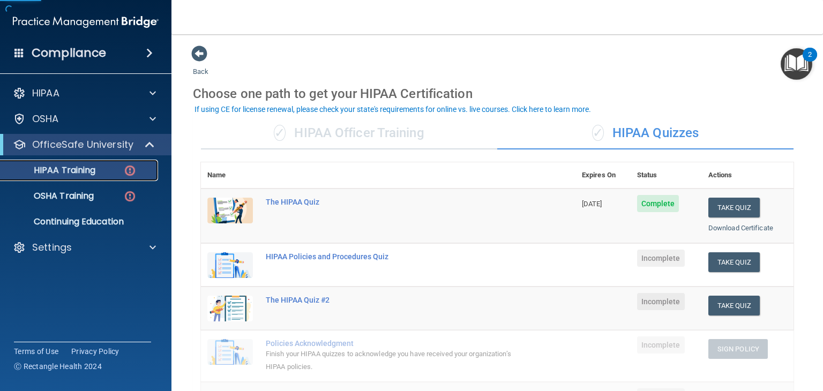
click at [83, 178] on link "HIPAA Training" at bounding box center [73, 170] width 169 height 21
click at [725, 263] on button "Take Quiz" at bounding box center [733, 262] width 51 height 20
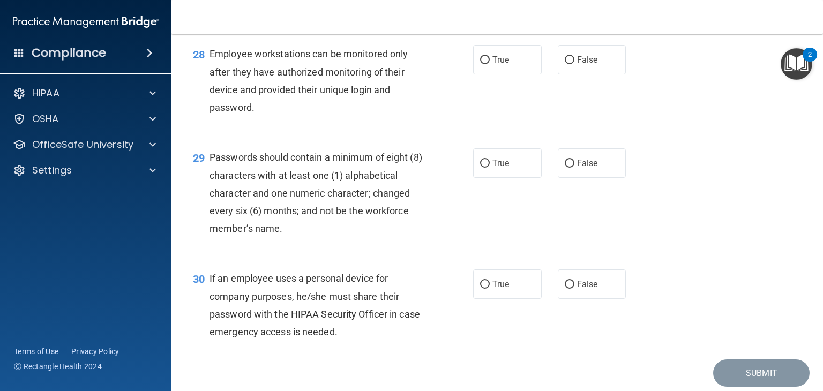
scroll to position [2687, 0]
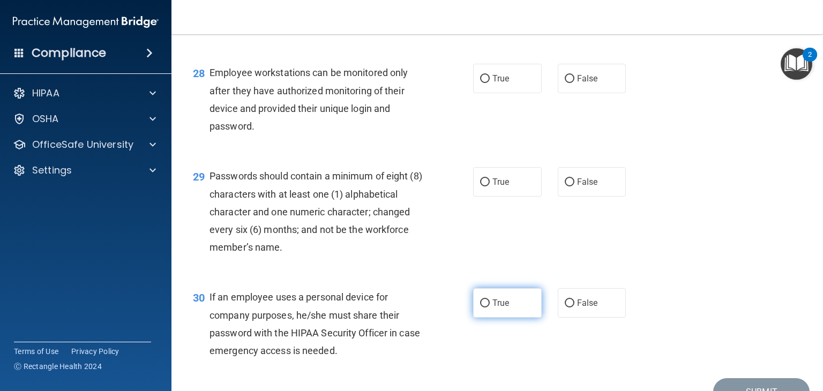
click at [484, 306] on input "True" at bounding box center [485, 304] width 10 height 8
radio input "true"
click at [488, 184] on input "True" at bounding box center [485, 182] width 10 height 8
radio input "true"
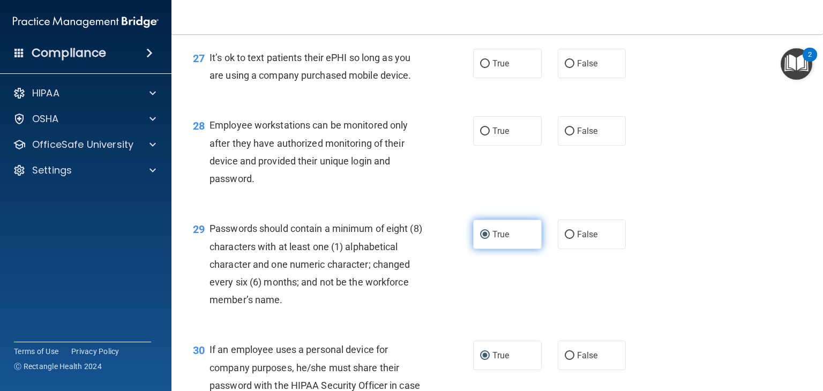
scroll to position [2571, 0]
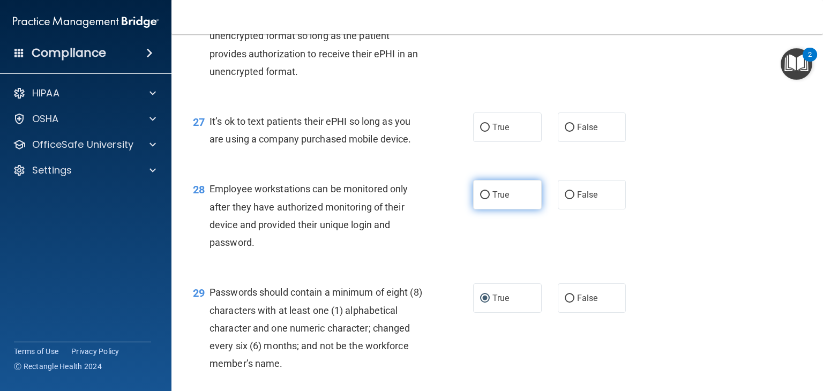
click at [484, 198] on input "True" at bounding box center [485, 195] width 10 height 8
radio input "true"
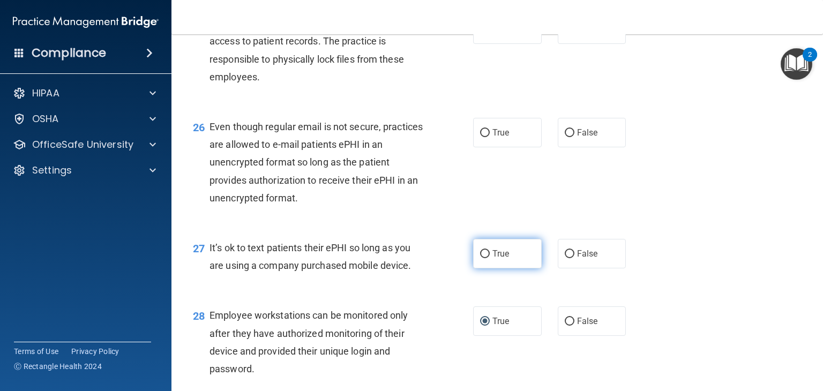
click at [484, 258] on input "True" at bounding box center [485, 254] width 10 height 8
radio input "true"
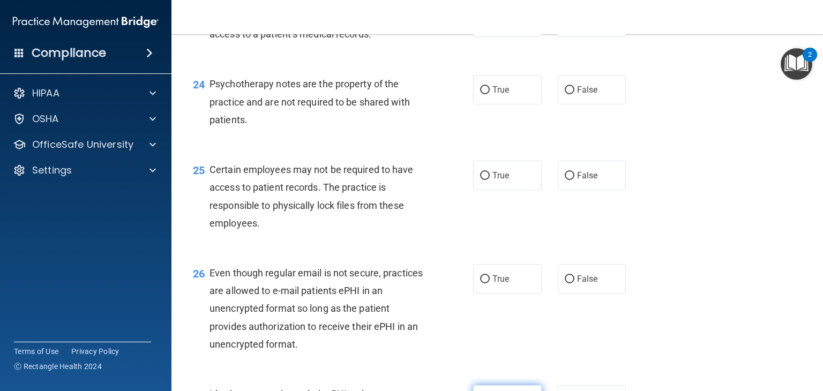
scroll to position [2288, 0]
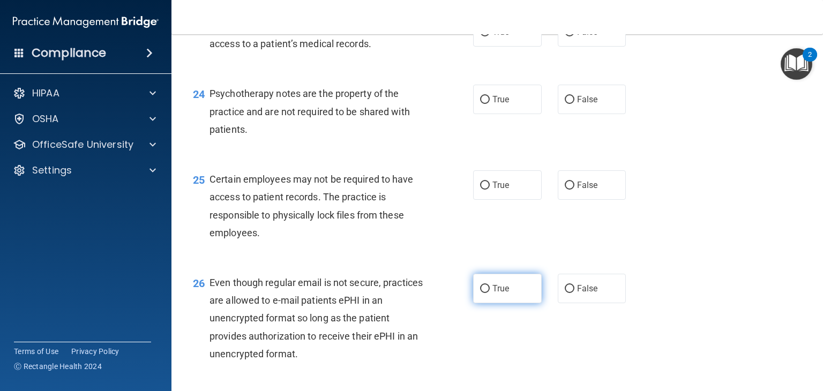
click at [484, 285] on input "True" at bounding box center [485, 289] width 10 height 8
radio input "true"
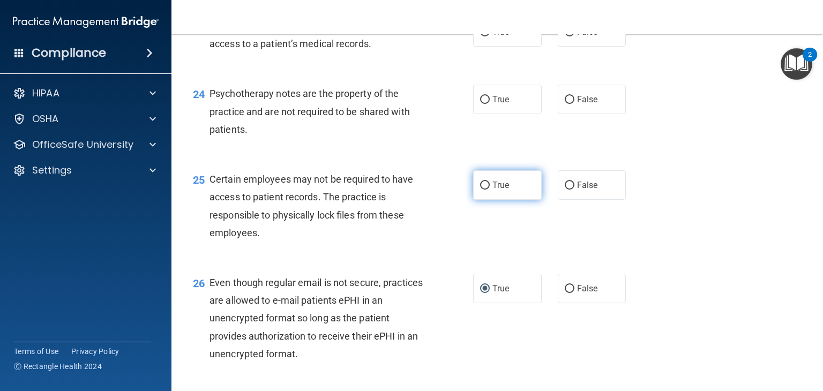
click at [488, 186] on input "True" at bounding box center [485, 186] width 10 height 8
radio input "true"
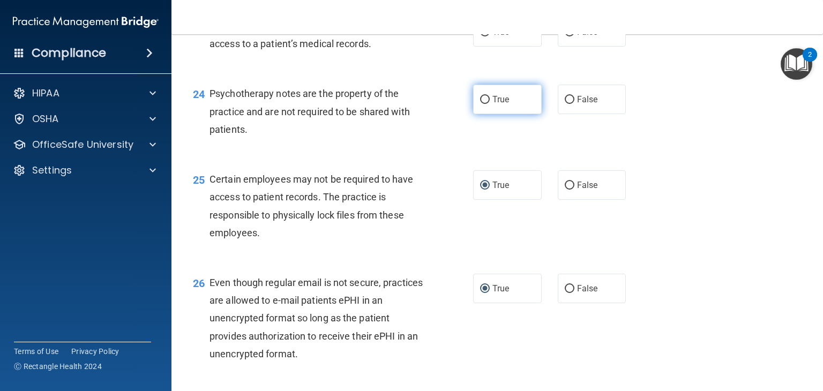
click at [492, 110] on label "True" at bounding box center [507, 99] width 69 height 29
click at [490, 104] on input "True" at bounding box center [485, 100] width 10 height 8
radio input "true"
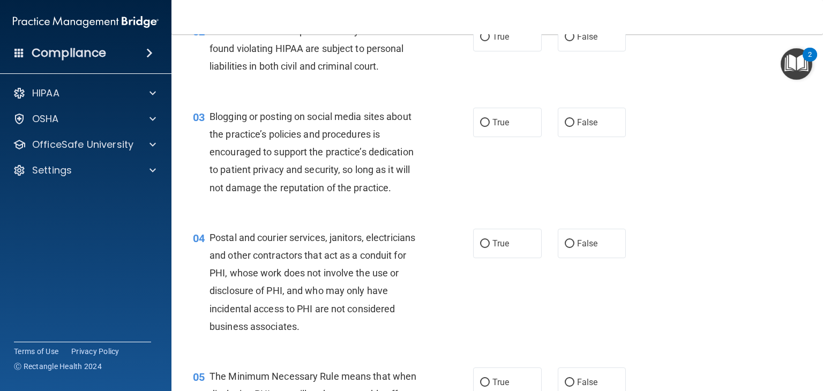
scroll to position [0, 0]
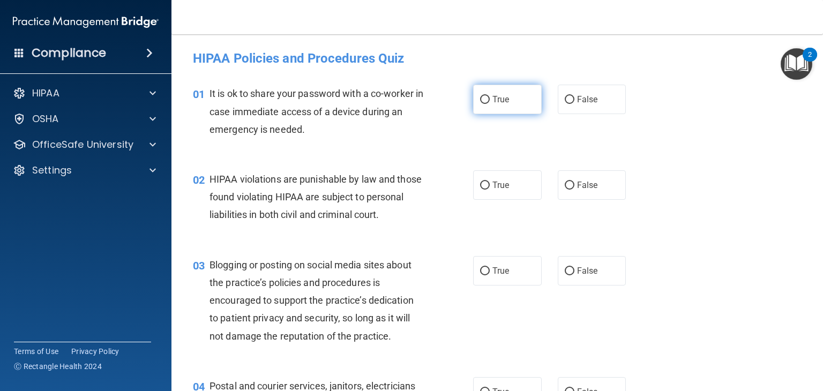
click at [505, 101] on span "True" at bounding box center [500, 99] width 17 height 10
click at [490, 101] on input "True" at bounding box center [485, 100] width 10 height 8
radio input "true"
click at [489, 188] on input "True" at bounding box center [485, 186] width 10 height 8
radio input "true"
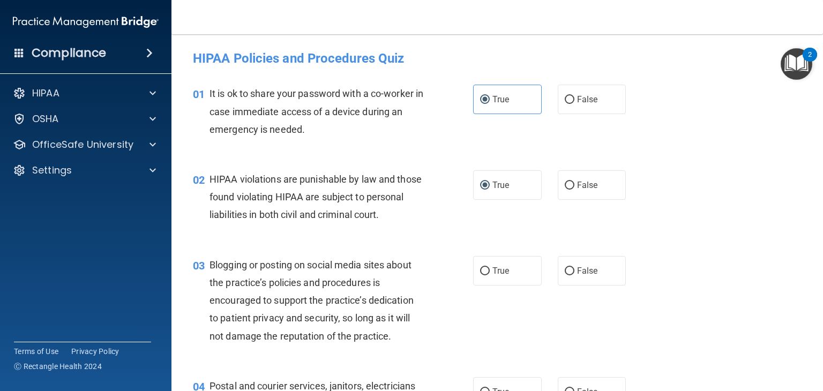
click at [495, 250] on div "03 Blogging or posting on social media sites about the practice’s policies and …" at bounding box center [497, 303] width 625 height 121
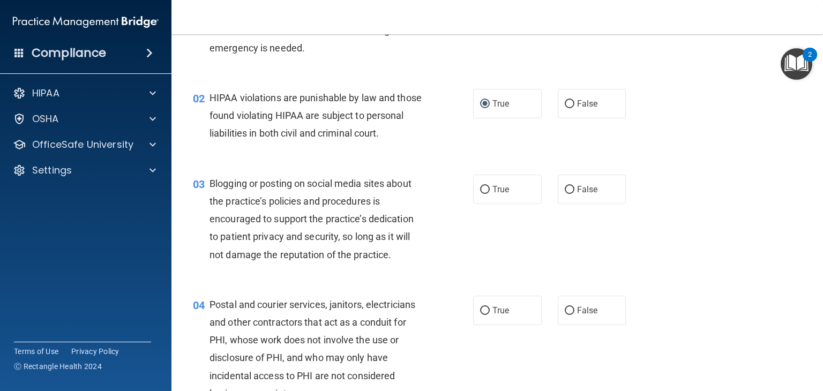
scroll to position [86, 0]
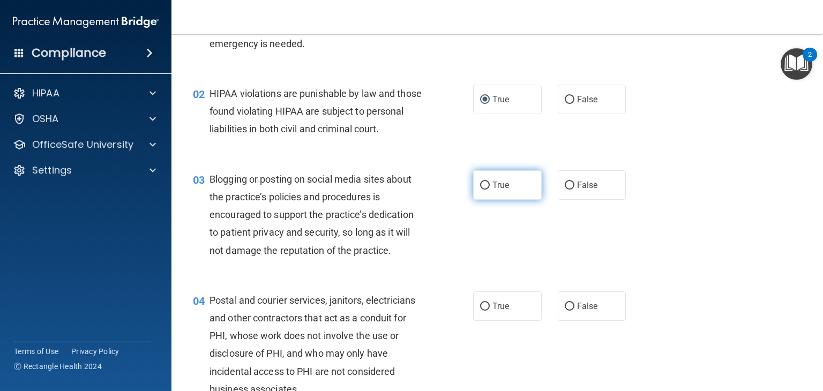
click at [488, 186] on input "True" at bounding box center [485, 186] width 10 height 8
radio input "true"
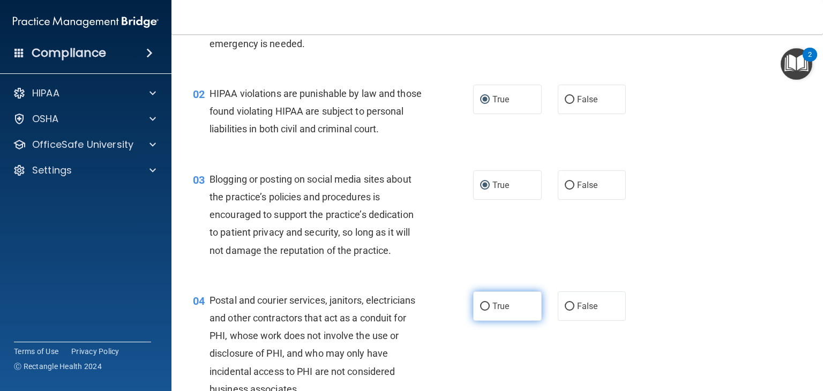
click at [488, 303] on input "True" at bounding box center [485, 307] width 10 height 8
radio input "true"
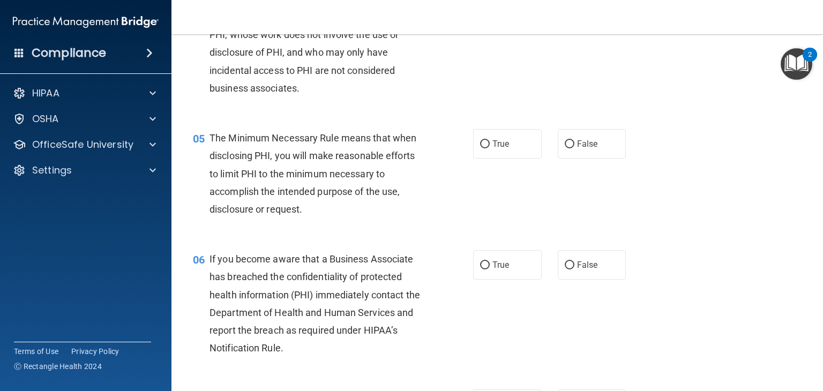
scroll to position [390, 0]
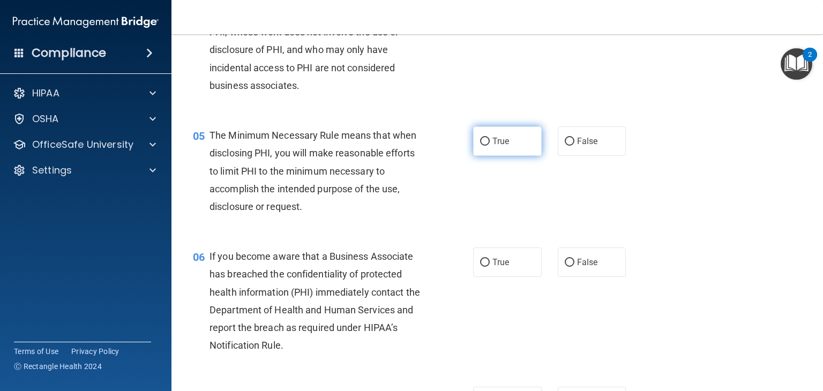
click at [489, 145] on input "True" at bounding box center [485, 142] width 10 height 8
radio input "true"
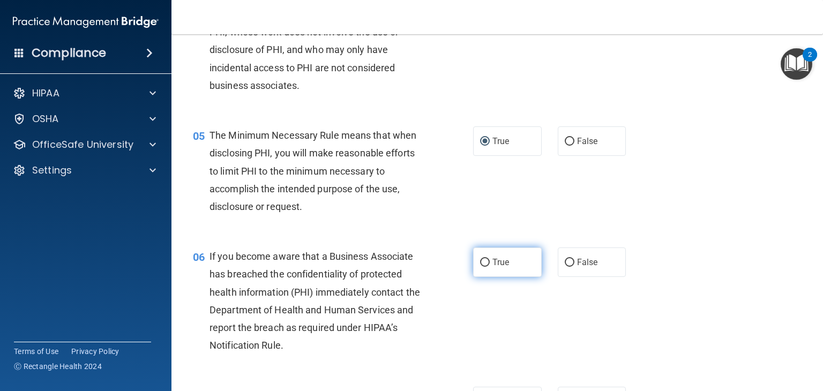
click at [495, 273] on label "True" at bounding box center [507, 262] width 69 height 29
click at [490, 267] on input "True" at bounding box center [485, 263] width 10 height 8
radio input "true"
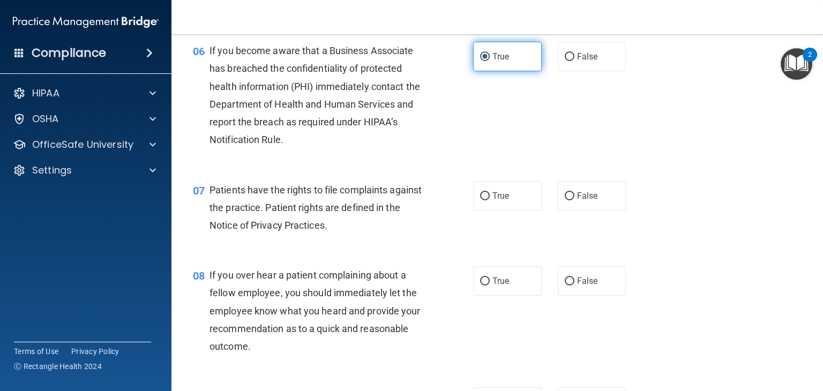
scroll to position [579, 0]
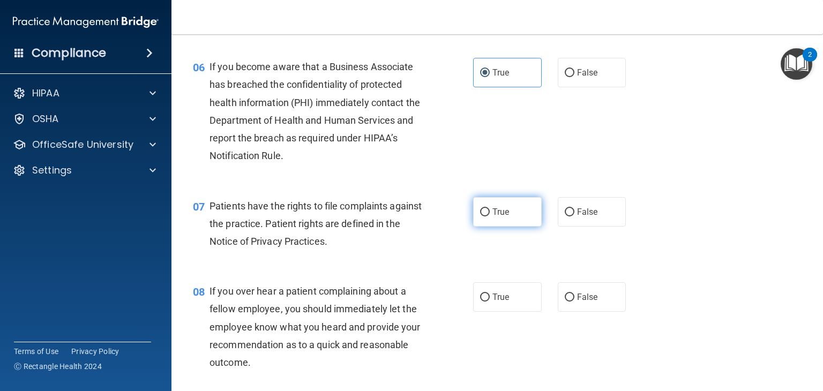
click at [502, 221] on label "True" at bounding box center [507, 211] width 69 height 29
click at [490, 216] on input "True" at bounding box center [485, 212] width 10 height 8
radio input "true"
click at [488, 214] on input "True" at bounding box center [485, 212] width 10 height 8
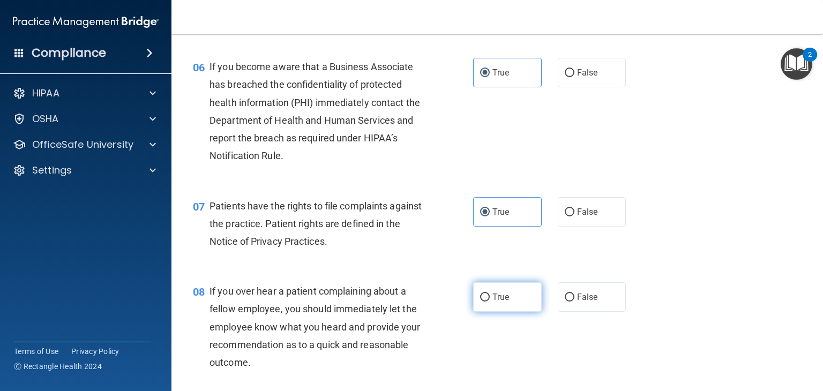
click at [487, 297] on input "True" at bounding box center [485, 298] width 10 height 8
radio input "true"
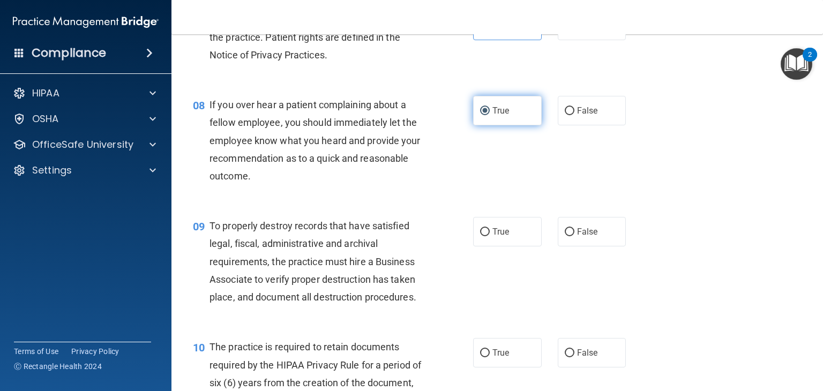
scroll to position [772, 0]
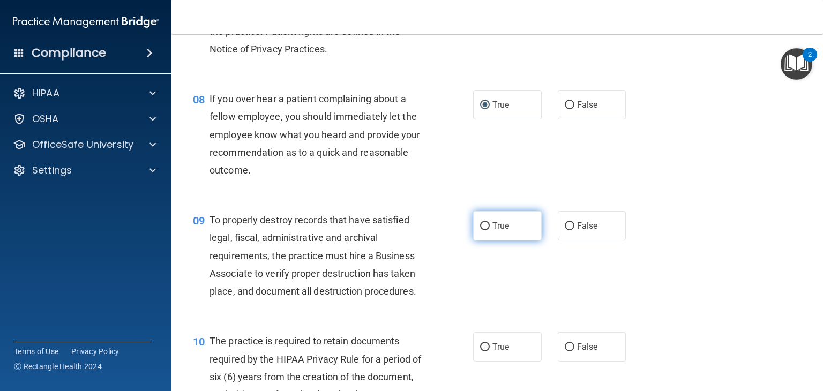
click at [484, 227] on input "True" at bounding box center [485, 226] width 10 height 8
radio input "true"
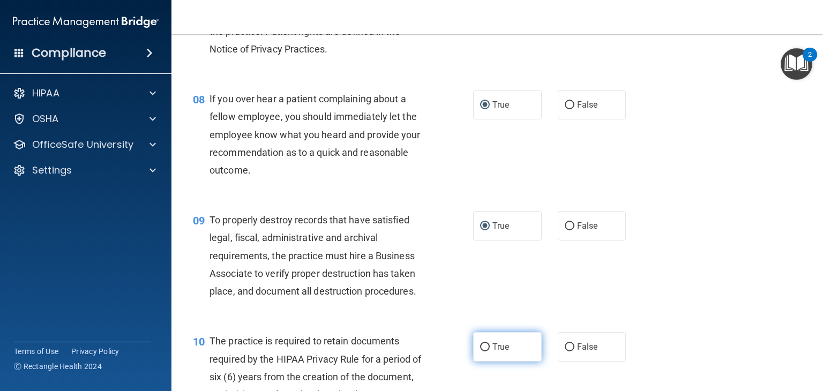
click at [488, 343] on input "True" at bounding box center [485, 347] width 10 height 8
radio input "true"
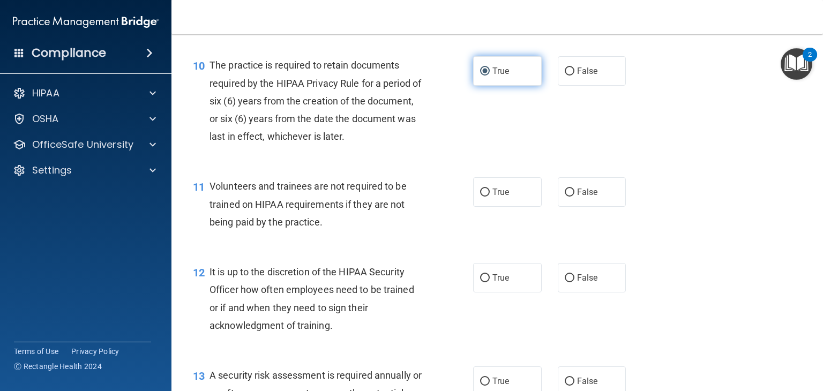
scroll to position [1092, 0]
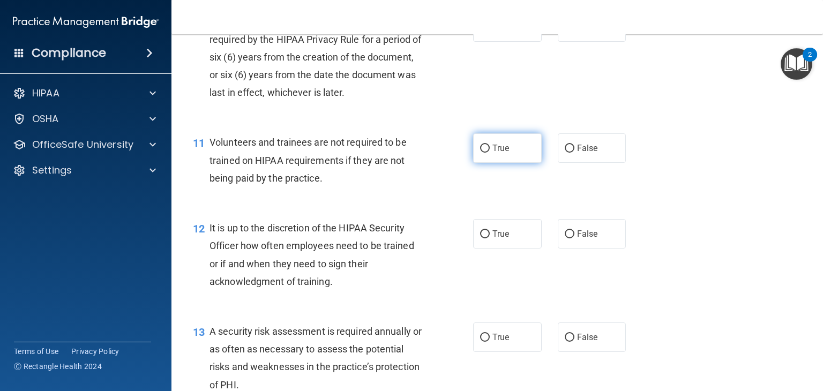
click at [485, 151] on input "True" at bounding box center [485, 149] width 10 height 8
radio input "true"
click at [489, 236] on input "True" at bounding box center [485, 234] width 10 height 8
radio input "true"
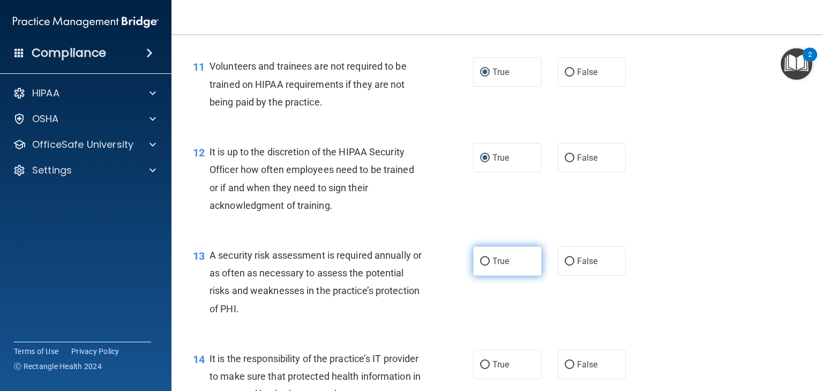
click at [488, 260] on input "True" at bounding box center [485, 262] width 10 height 8
radio input "true"
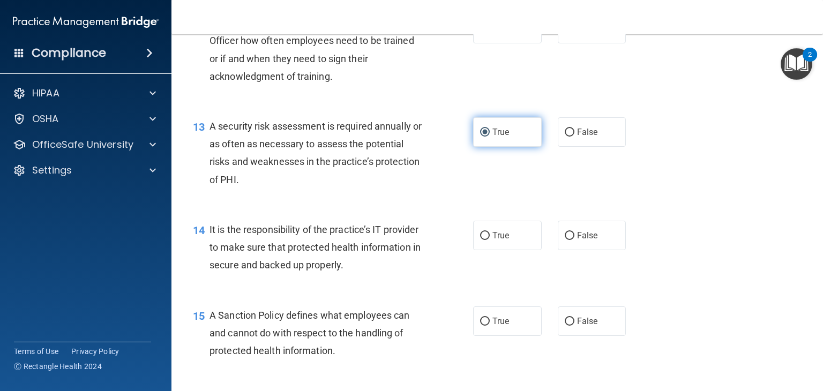
scroll to position [1301, 0]
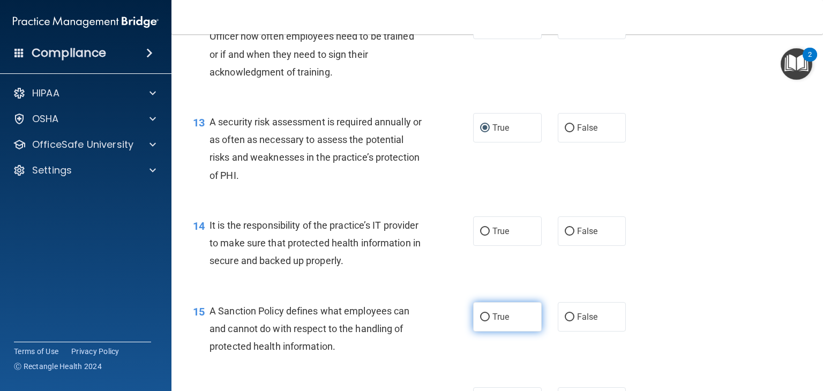
click at [502, 304] on label "True" at bounding box center [507, 316] width 69 height 29
click at [490, 313] on input "True" at bounding box center [485, 317] width 10 height 8
radio input "true"
click at [489, 228] on input "True" at bounding box center [485, 232] width 10 height 8
radio input "true"
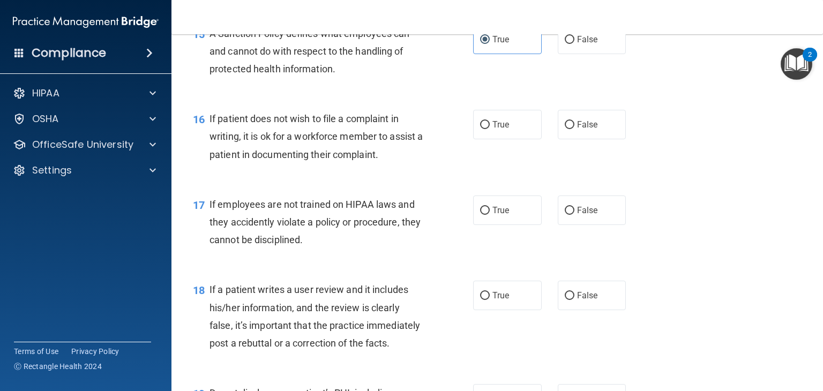
scroll to position [1595, 0]
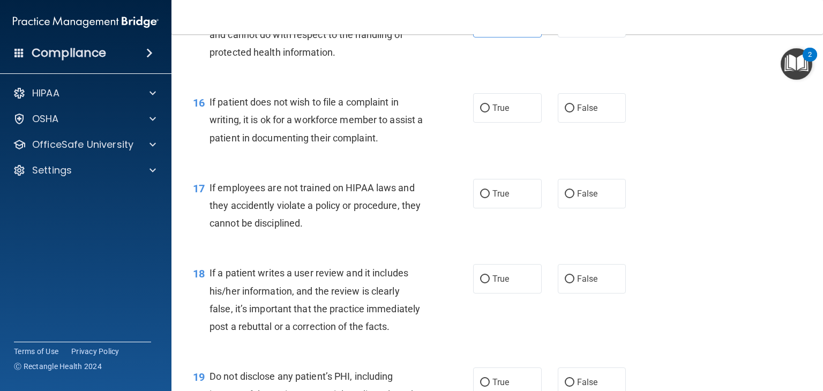
click at [492, 152] on div "16 If patient does not wish to file a complaint in writing, it is ok for a work…" at bounding box center [497, 123] width 625 height 86
click at [488, 108] on input "True" at bounding box center [485, 108] width 10 height 8
radio input "true"
click at [488, 193] on input "True" at bounding box center [485, 194] width 10 height 8
radio input "true"
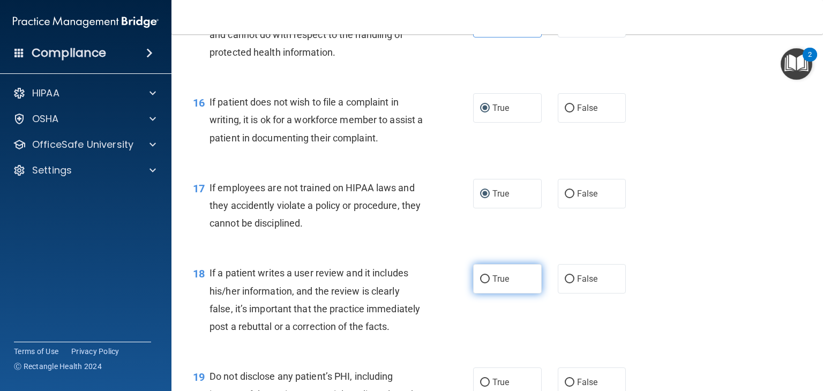
click at [488, 282] on input "True" at bounding box center [485, 279] width 10 height 8
radio input "true"
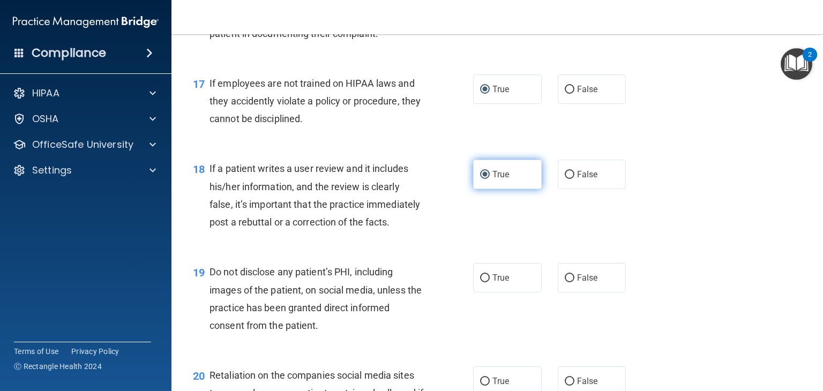
scroll to position [1700, 0]
click at [485, 280] on input "True" at bounding box center [485, 278] width 10 height 8
radio input "true"
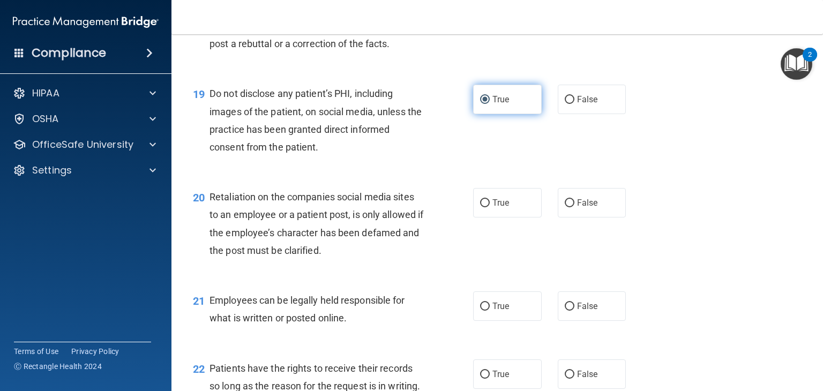
scroll to position [1879, 0]
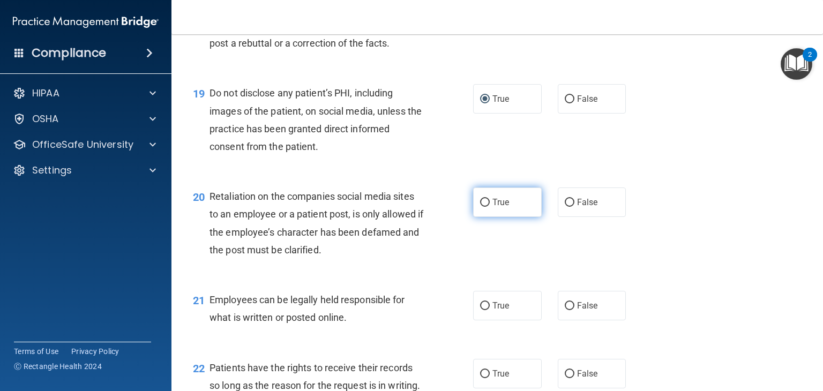
click at [499, 207] on span "True" at bounding box center [500, 202] width 17 height 10
click at [490, 207] on input "True" at bounding box center [485, 203] width 10 height 8
radio input "true"
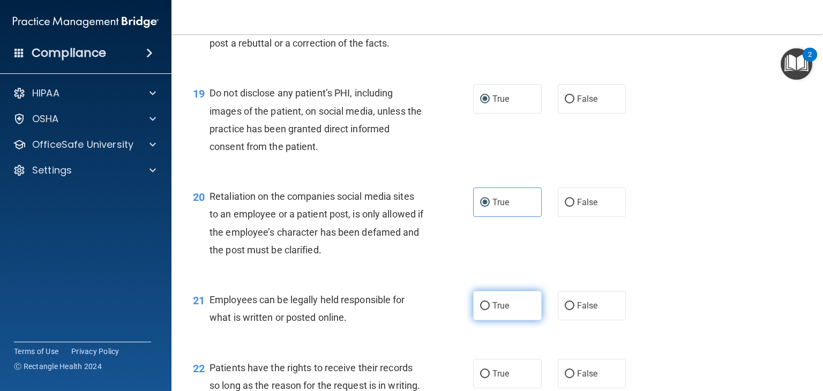
click at [489, 307] on input "True" at bounding box center [485, 306] width 10 height 8
radio input "true"
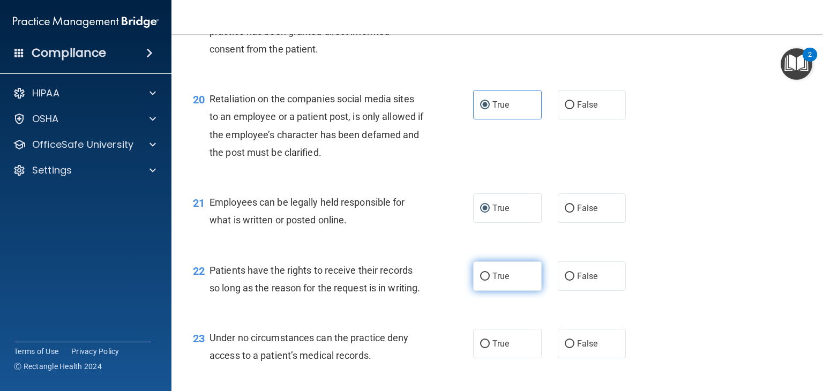
click at [488, 278] on input "True" at bounding box center [485, 277] width 10 height 8
radio input "true"
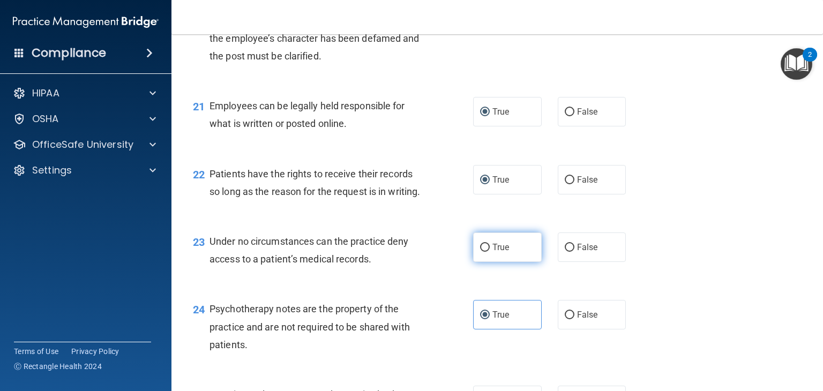
click at [487, 248] on input "True" at bounding box center [485, 248] width 10 height 8
radio input "true"
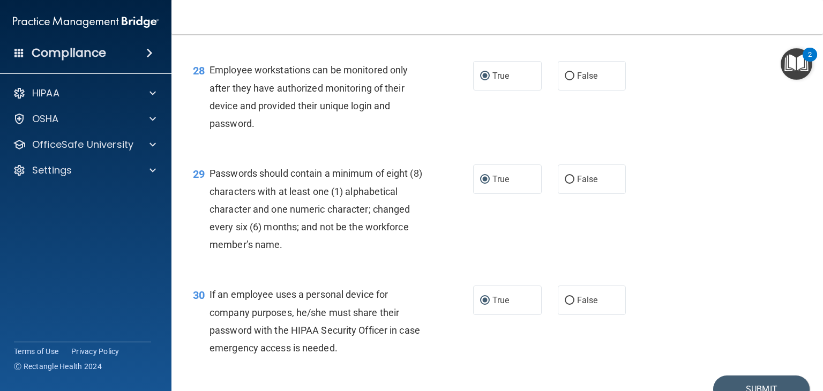
scroll to position [2744, 0]
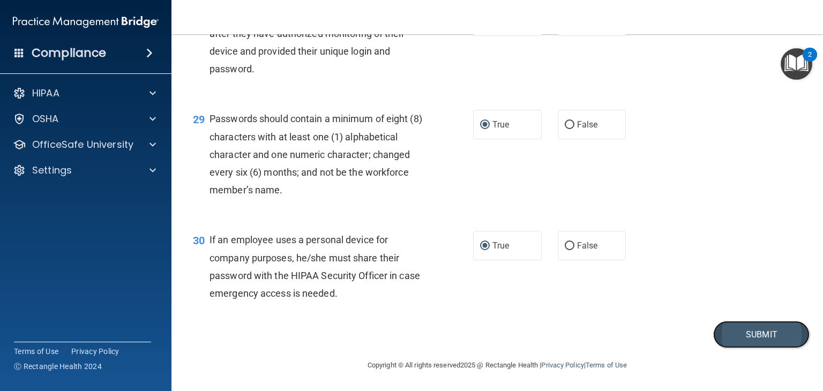
click at [755, 338] on button "Submit" at bounding box center [761, 334] width 96 height 27
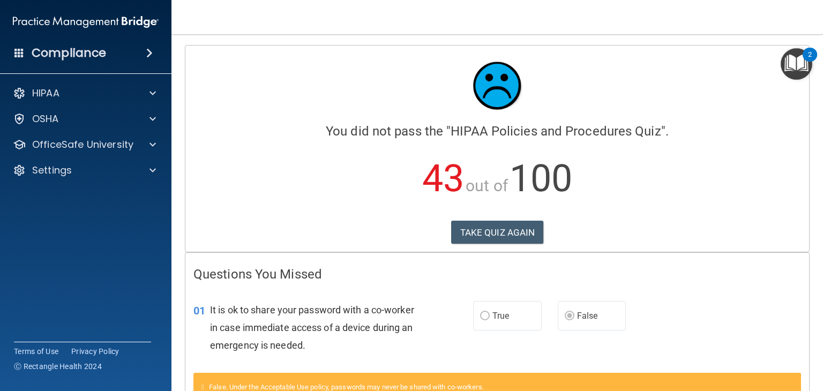
click at [700, 326] on div "01 It is ok to share your password with a co-worker in case immediate access of…" at bounding box center [497, 331] width 624 height 86
click at [513, 224] on button "TAKE QUIZ AGAIN" at bounding box center [497, 233] width 93 height 24
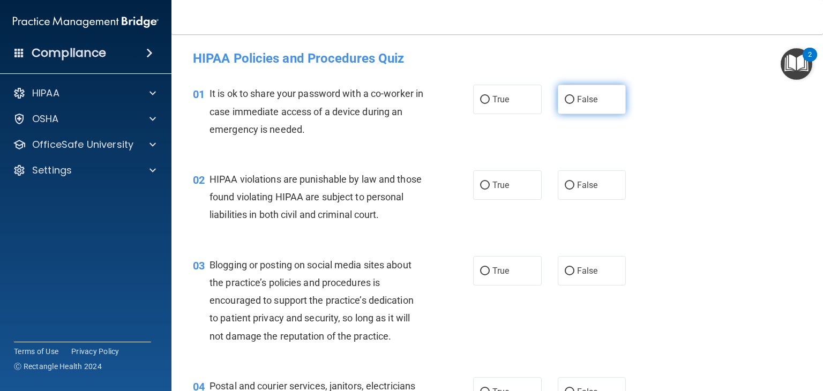
click at [570, 96] on input "False" at bounding box center [570, 100] width 10 height 8
radio input "true"
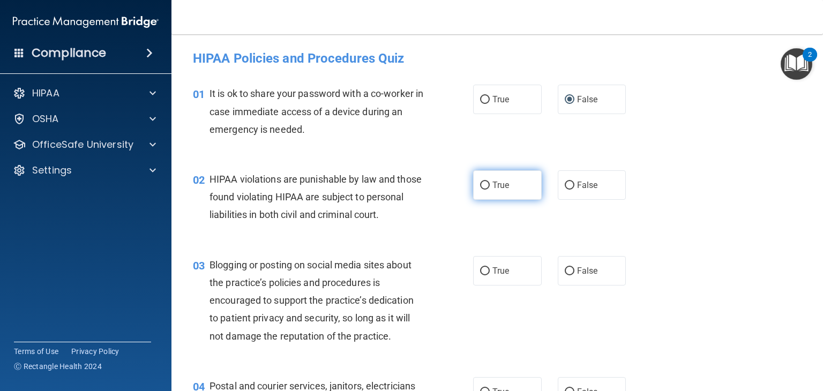
click at [500, 189] on span "True" at bounding box center [500, 185] width 17 height 10
click at [490, 189] on input "True" at bounding box center [485, 186] width 10 height 8
radio input "true"
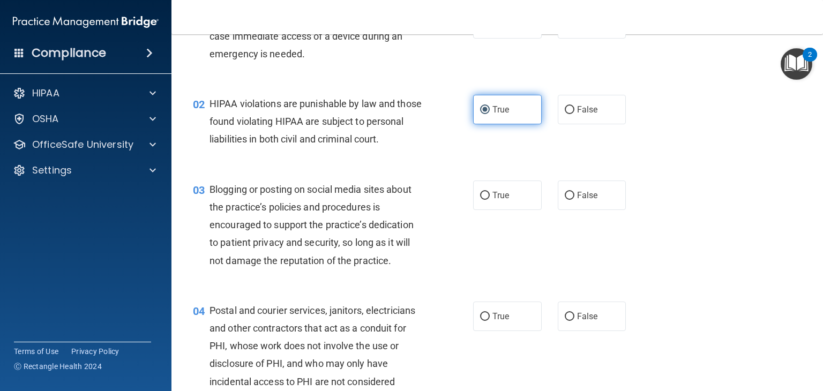
scroll to position [77, 0]
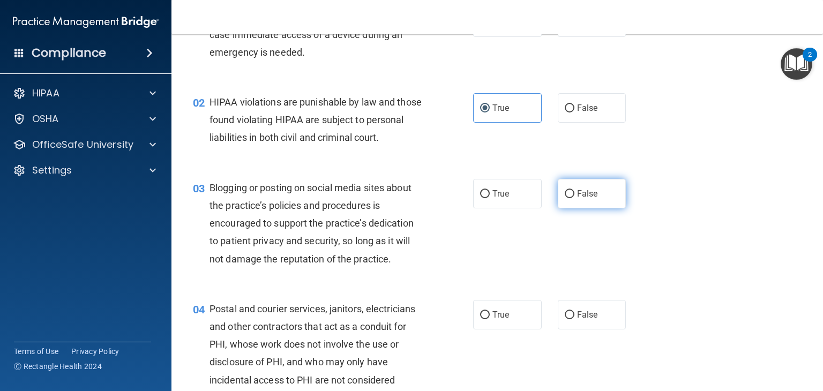
click at [573, 197] on input "False" at bounding box center [570, 194] width 10 height 8
radio input "true"
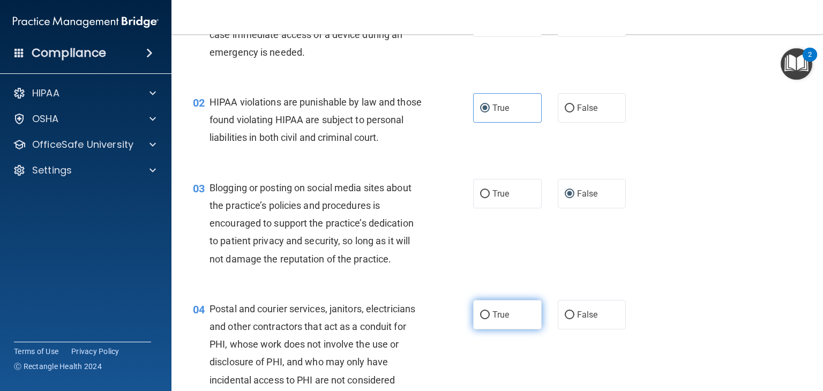
click at [481, 327] on label "True" at bounding box center [507, 314] width 69 height 29
click at [481, 319] on input "True" at bounding box center [485, 315] width 10 height 8
radio input "true"
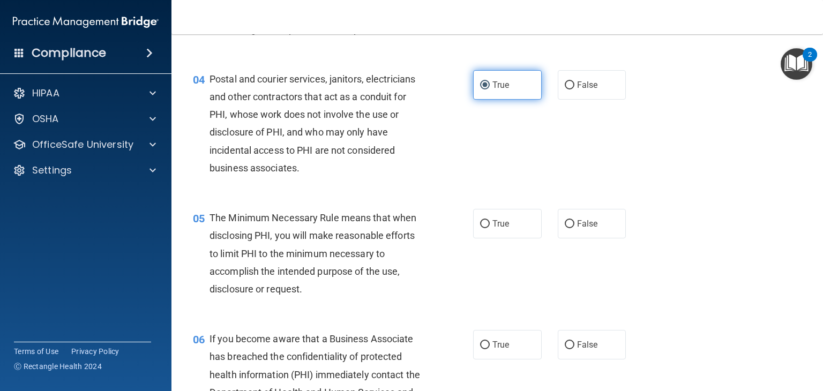
scroll to position [310, 0]
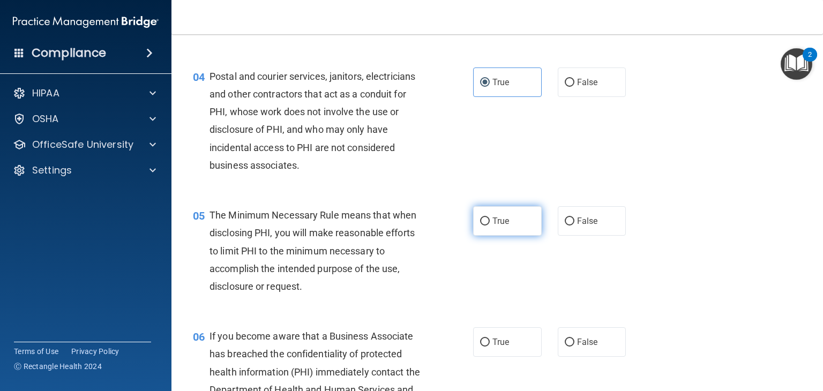
click at [488, 221] on input "True" at bounding box center [485, 222] width 10 height 8
radio input "true"
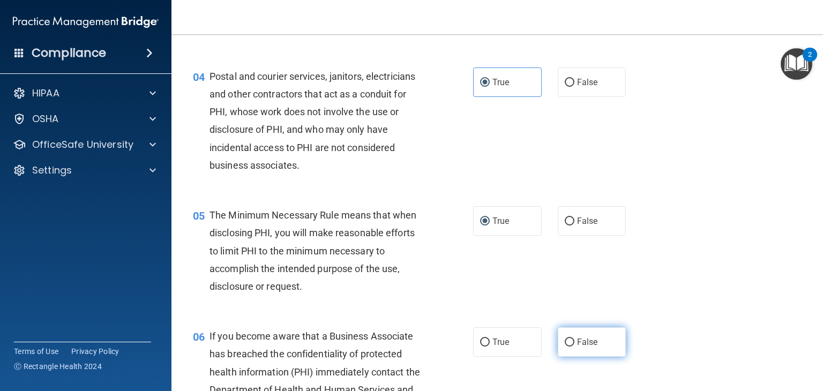
click at [571, 345] on input "False" at bounding box center [570, 343] width 10 height 8
radio input "true"
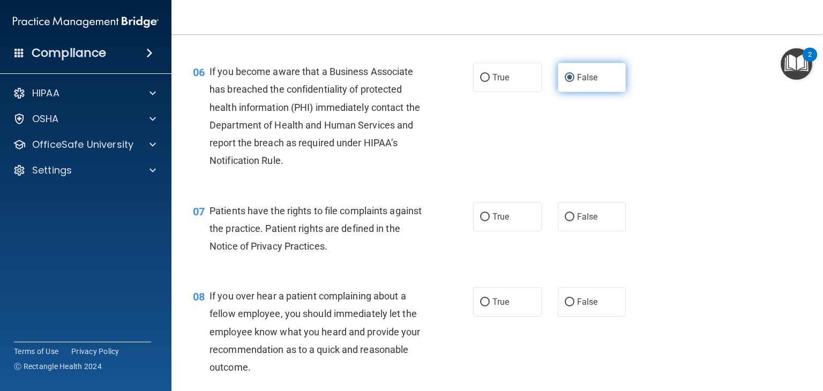
scroll to position [586, 0]
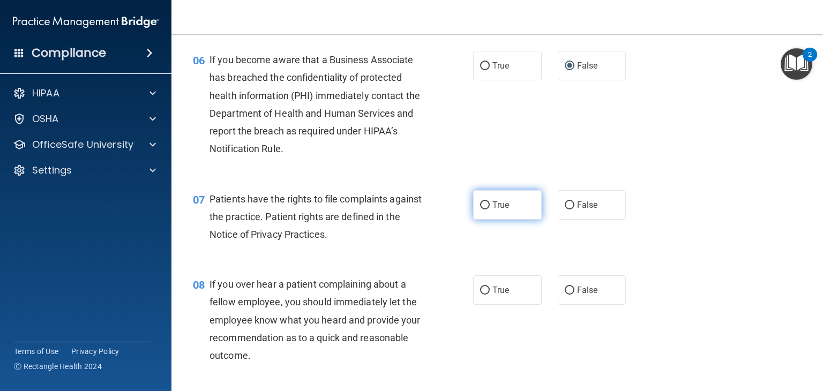
click at [488, 205] on input "True" at bounding box center [485, 205] width 10 height 8
radio input "true"
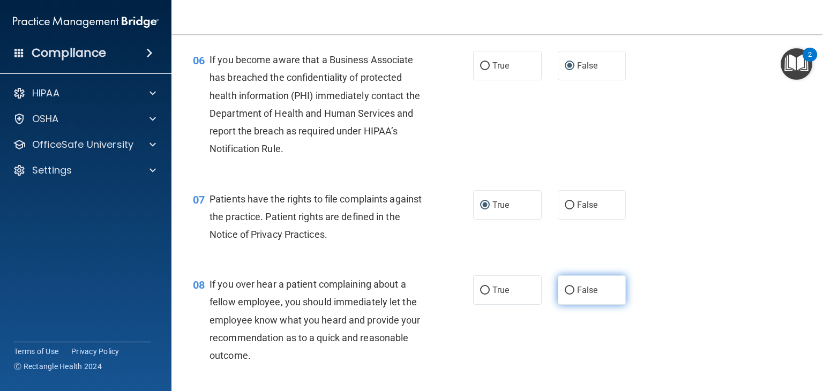
click at [573, 292] on input "False" at bounding box center [570, 291] width 10 height 8
radio input "true"
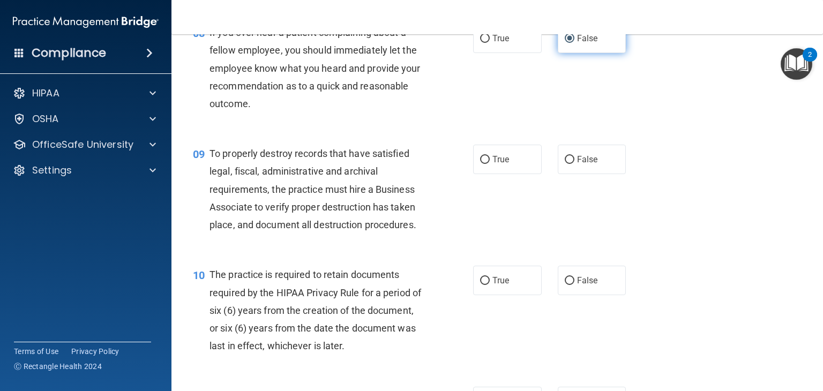
scroll to position [840, 0]
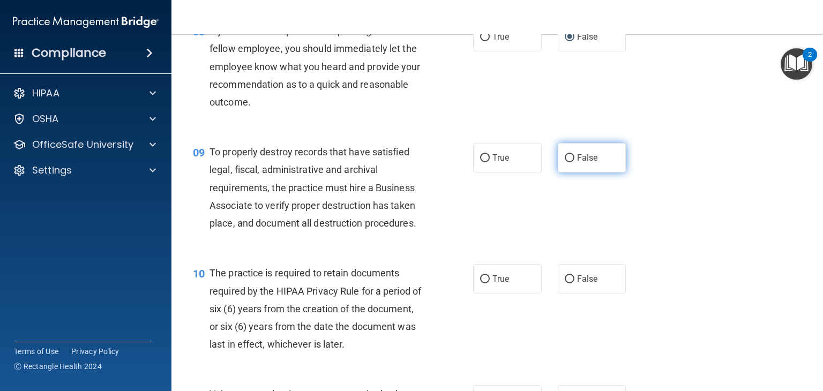
click at [568, 158] on input "False" at bounding box center [570, 158] width 10 height 8
radio input "true"
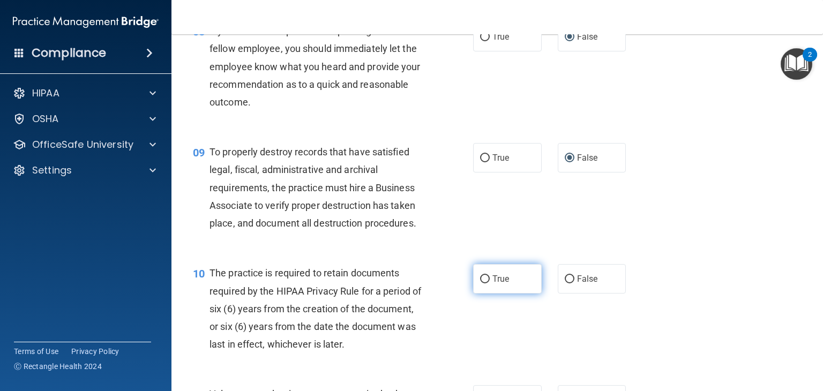
click at [482, 274] on label "True" at bounding box center [507, 278] width 69 height 29
click at [482, 275] on input "True" at bounding box center [485, 279] width 10 height 8
radio input "true"
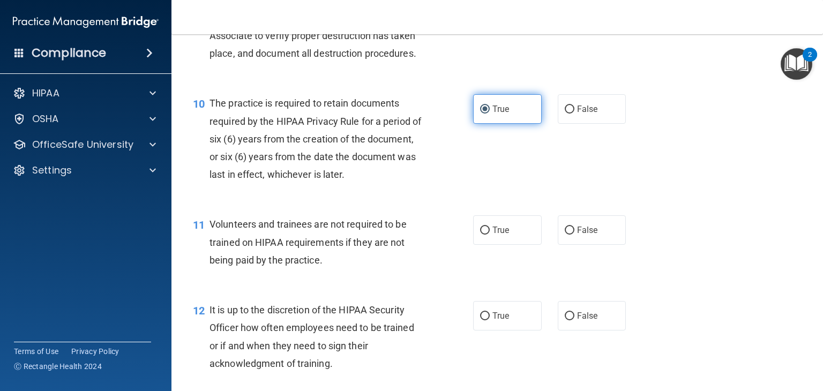
scroll to position [1048, 0]
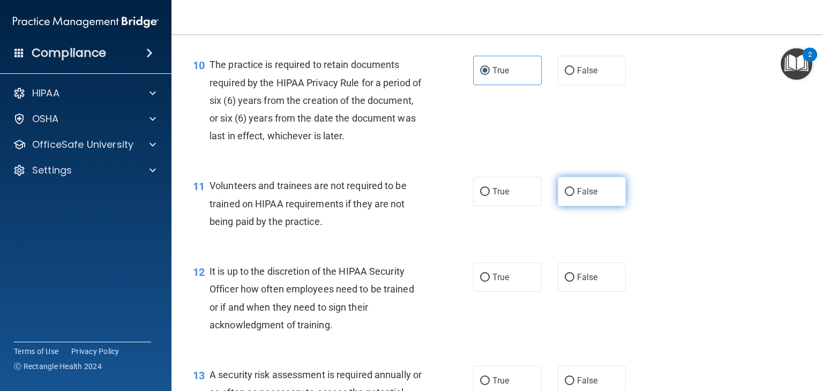
click at [570, 188] on input "False" at bounding box center [570, 192] width 10 height 8
radio input "true"
click at [566, 277] on input "False" at bounding box center [570, 278] width 10 height 8
radio input "true"
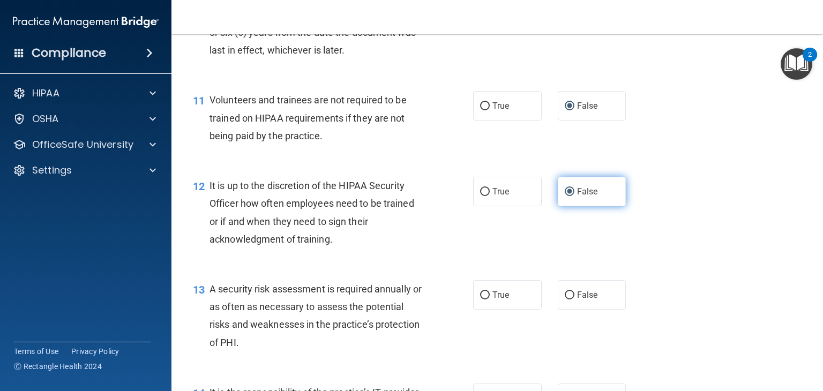
scroll to position [1136, 0]
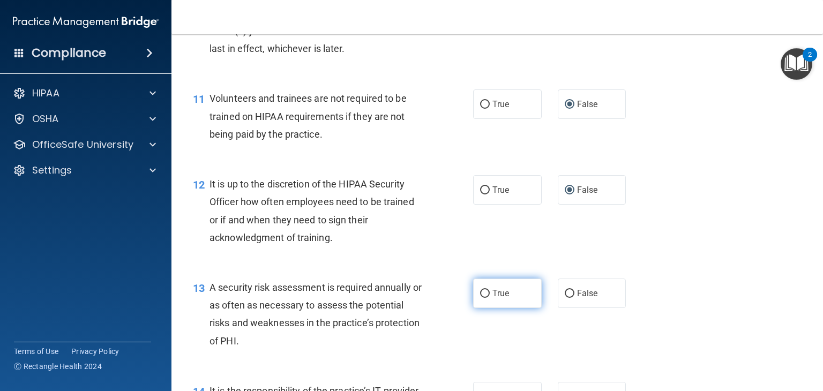
click at [481, 294] on input "True" at bounding box center [485, 294] width 10 height 8
radio input "true"
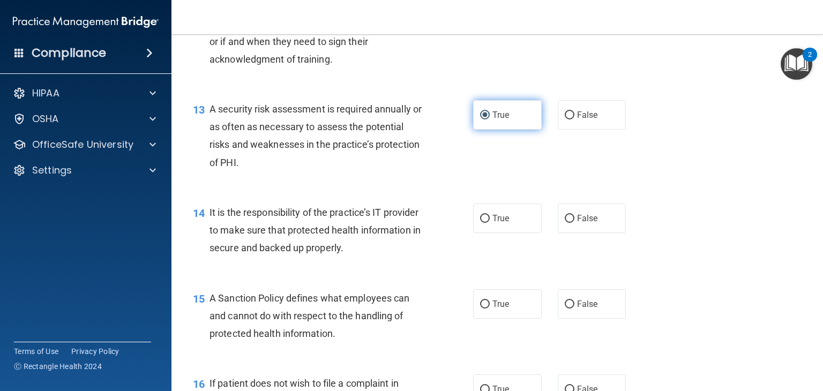
scroll to position [1324, 0]
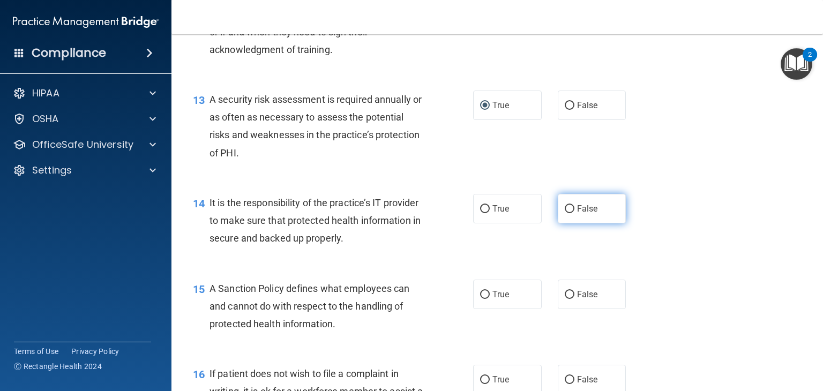
click at [571, 206] on input "False" at bounding box center [570, 209] width 10 height 8
radio input "true"
click at [574, 308] on label "False" at bounding box center [592, 294] width 69 height 29
click at [574, 299] on input "False" at bounding box center [570, 295] width 10 height 8
radio input "true"
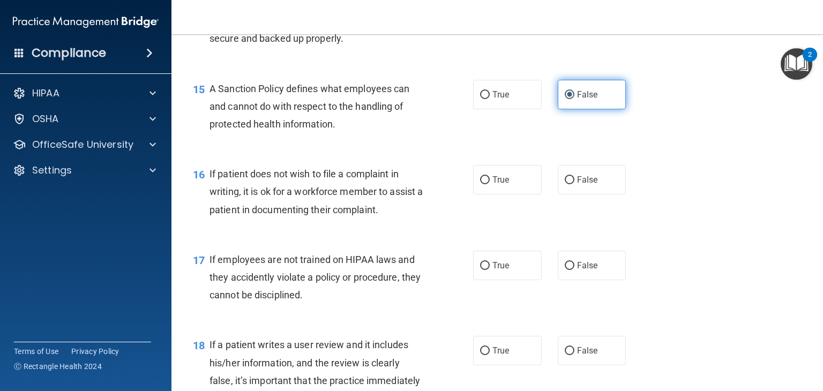
scroll to position [1524, 0]
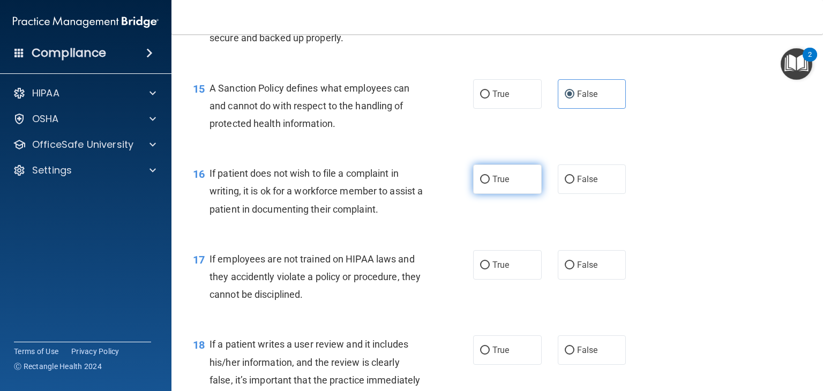
click at [488, 179] on input "True" at bounding box center [485, 180] width 10 height 8
radio input "true"
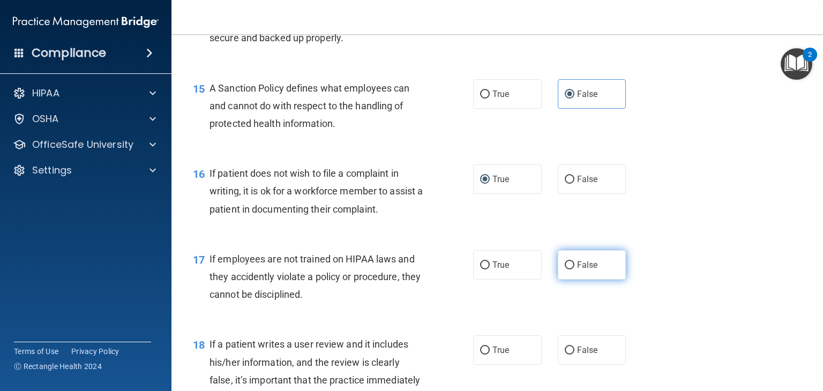
click at [573, 265] on input "False" at bounding box center [570, 266] width 10 height 8
radio input "true"
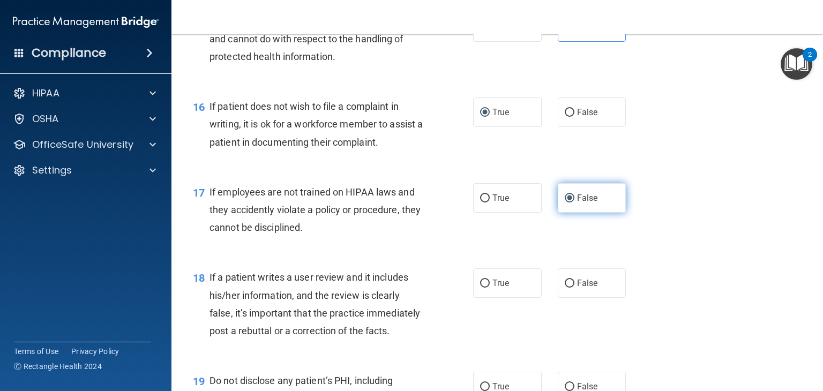
scroll to position [1617, 0]
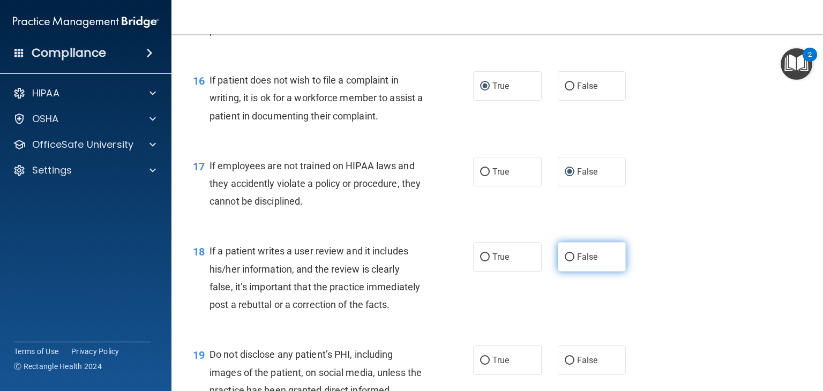
click at [572, 259] on input "False" at bounding box center [570, 257] width 10 height 8
radio input "true"
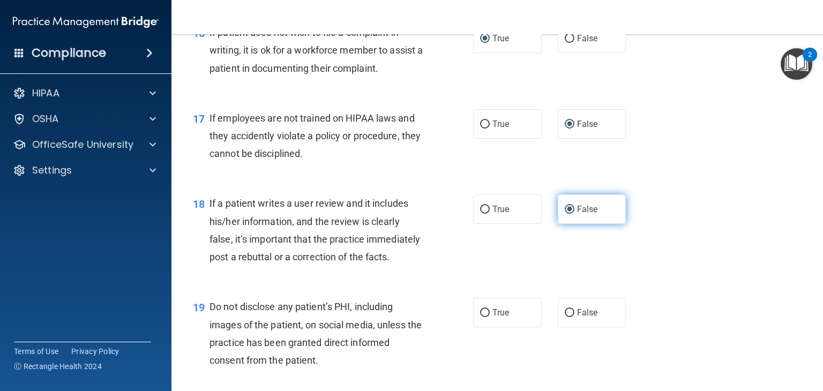
scroll to position [1689, 0]
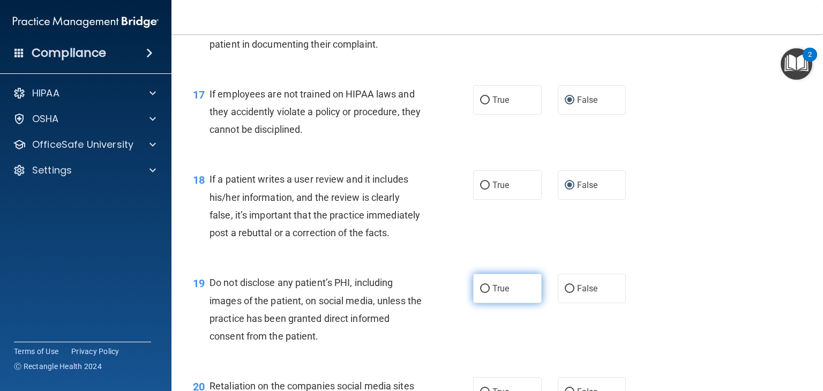
click at [489, 289] on input "True" at bounding box center [485, 289] width 10 height 8
radio input "true"
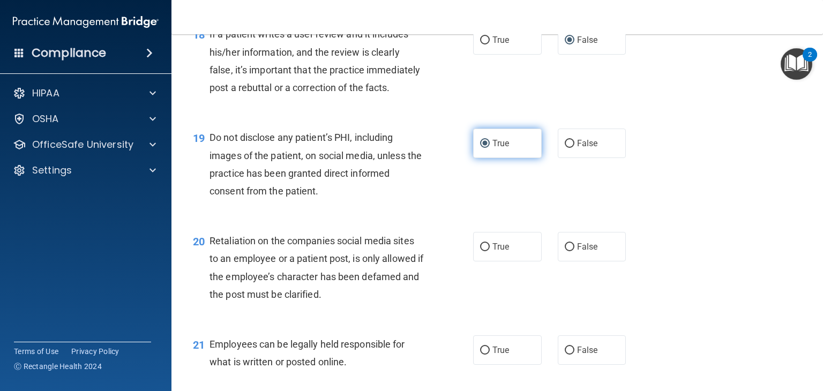
scroll to position [1835, 0]
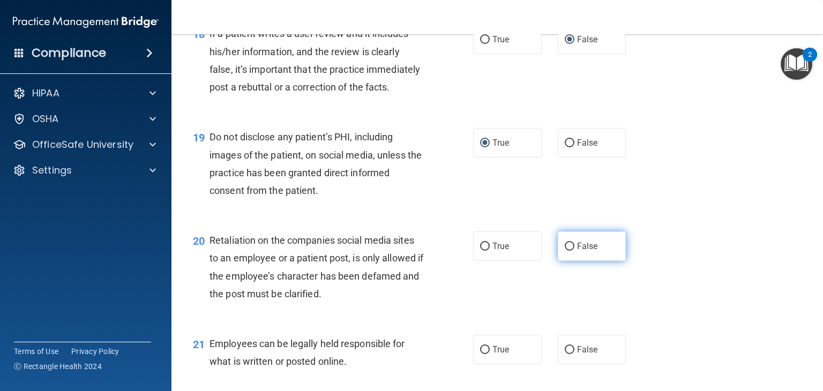
click at [573, 249] on input "False" at bounding box center [570, 247] width 10 height 8
radio input "true"
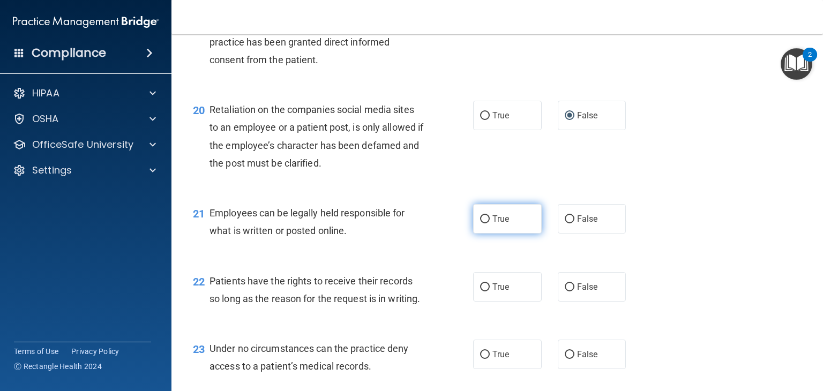
click at [503, 219] on span "True" at bounding box center [500, 219] width 17 height 10
click at [490, 219] on input "True" at bounding box center [485, 219] width 10 height 8
radio input "true"
click at [572, 289] on input "False" at bounding box center [570, 287] width 10 height 8
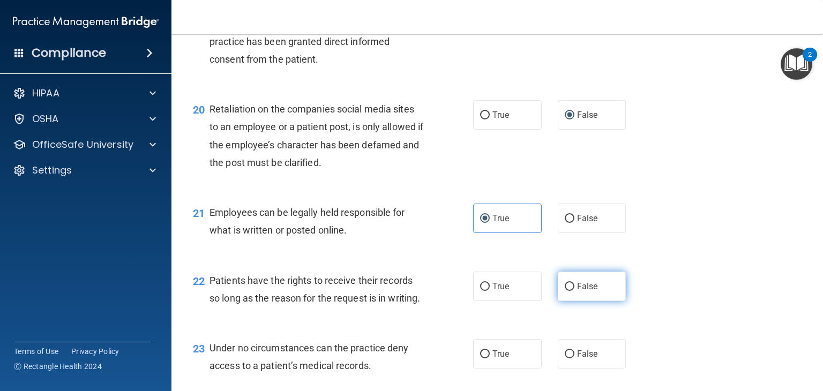
radio input "true"
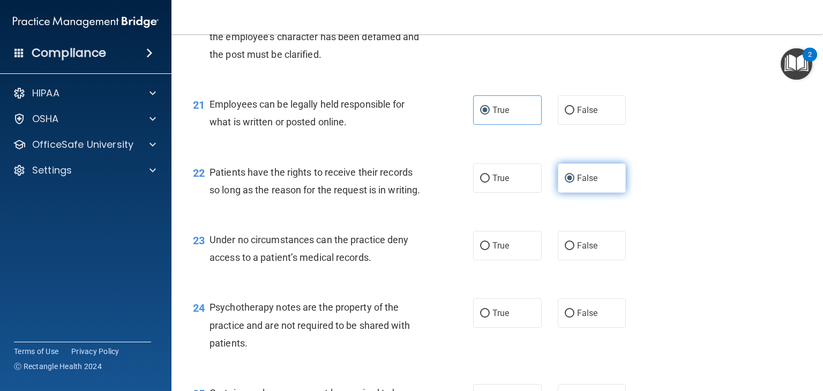
scroll to position [2081, 0]
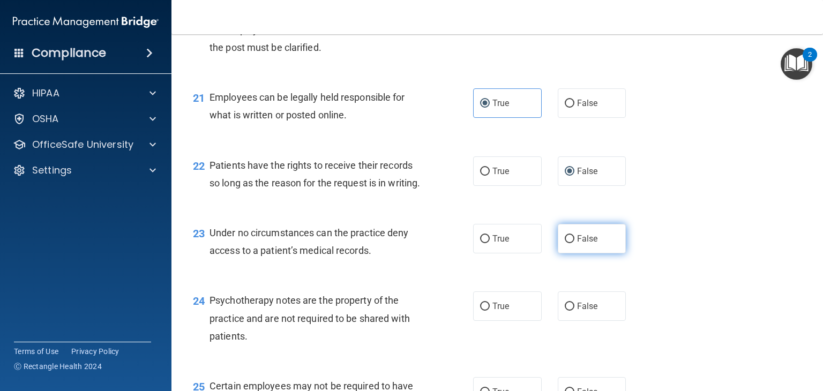
click at [571, 242] on input "False" at bounding box center [570, 239] width 10 height 8
radio input "true"
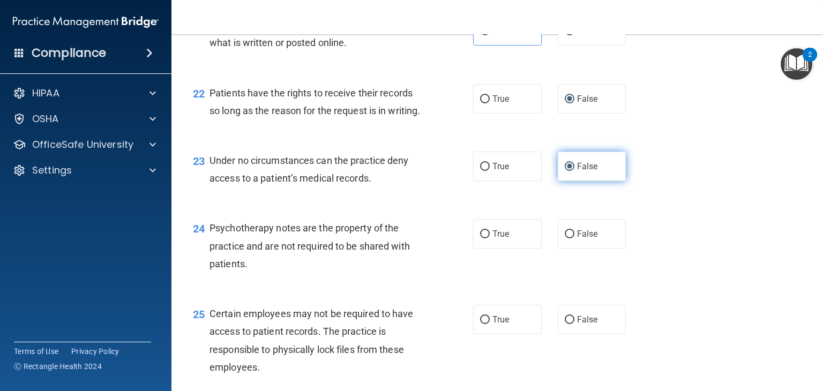
scroll to position [2158, 0]
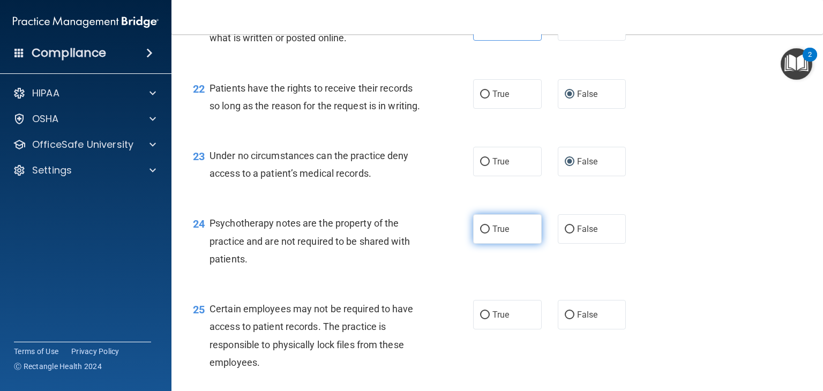
click at [487, 231] on input "True" at bounding box center [485, 230] width 10 height 8
radio input "true"
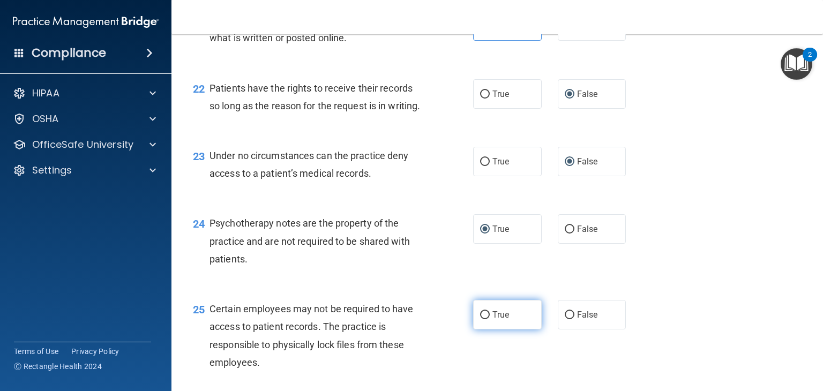
click at [482, 319] on input "True" at bounding box center [485, 315] width 10 height 8
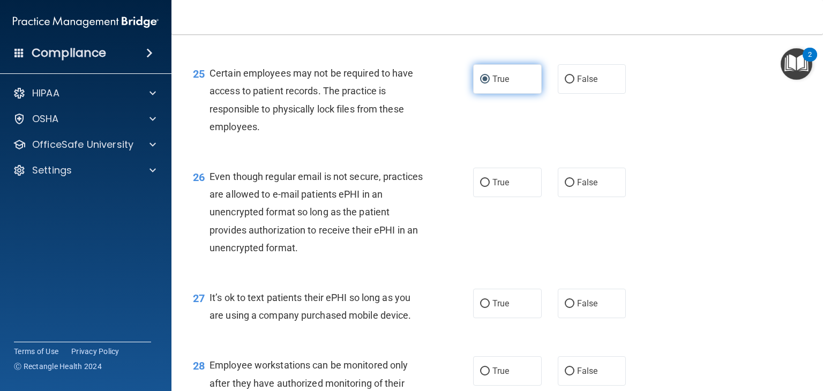
scroll to position [2396, 0]
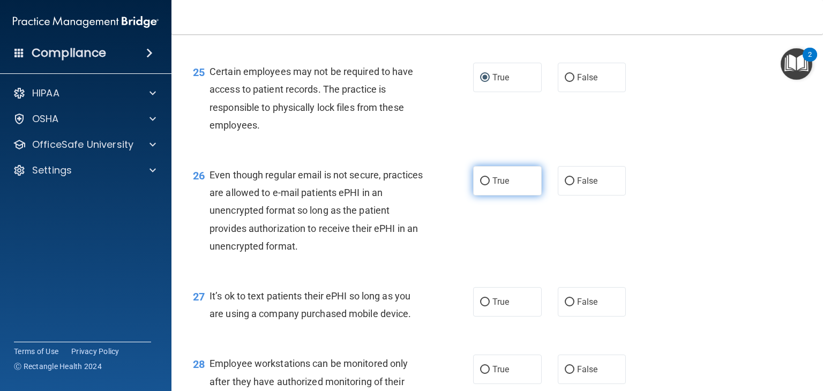
click at [487, 184] on input "True" at bounding box center [485, 181] width 10 height 8
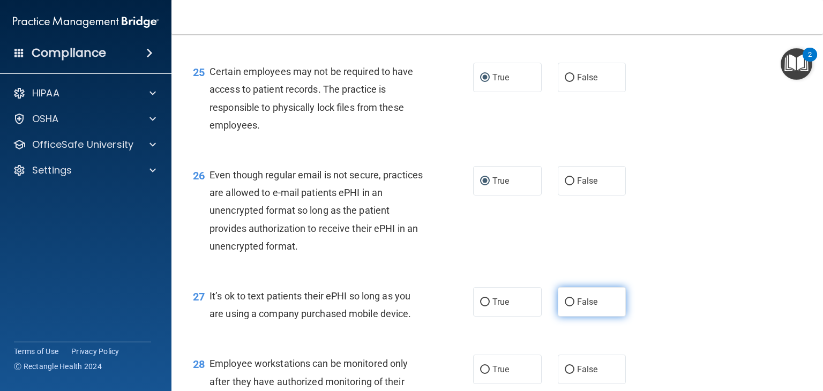
click at [571, 303] on input "False" at bounding box center [570, 302] width 10 height 8
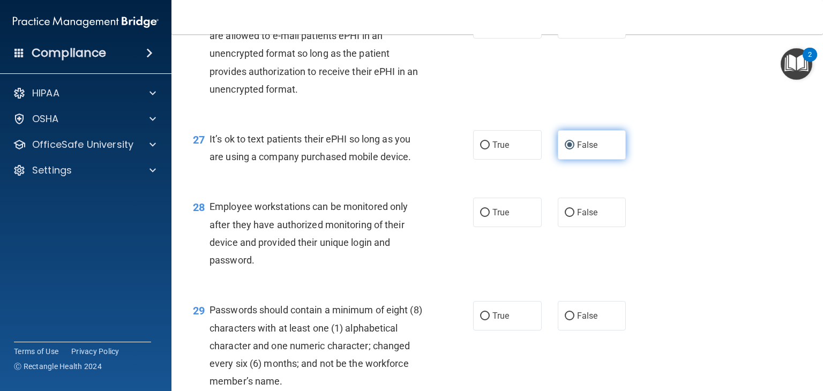
scroll to position [2553, 0]
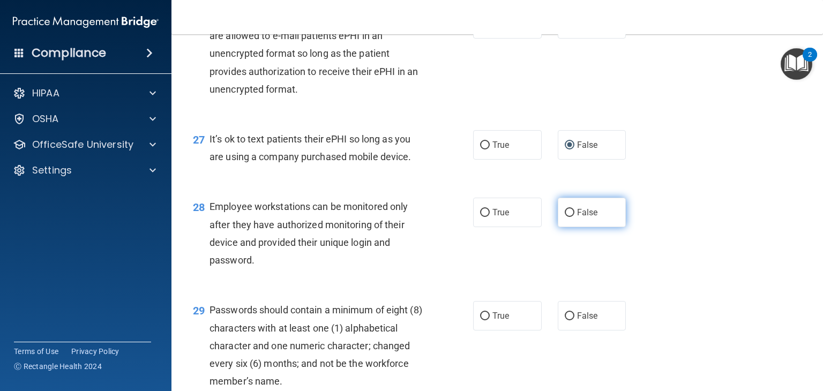
click at [569, 216] on input "False" at bounding box center [570, 213] width 10 height 8
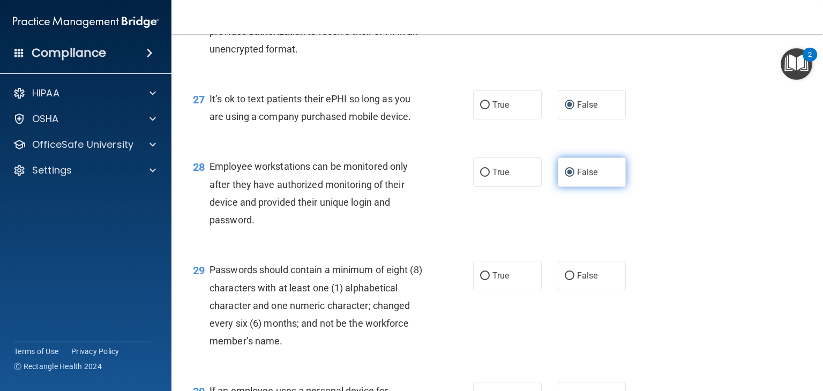
scroll to position [2632, 0]
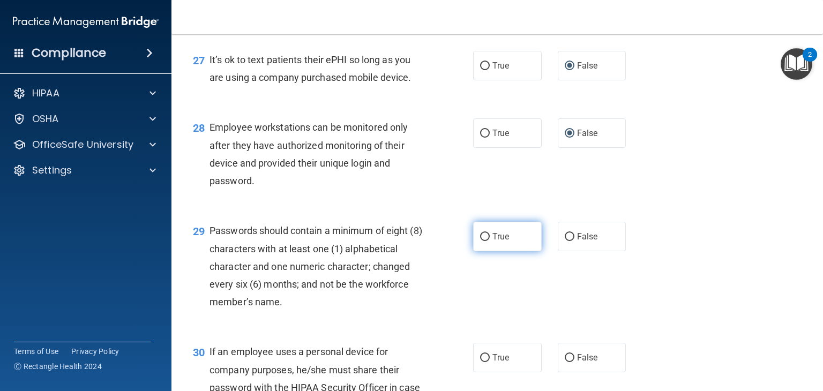
click at [483, 234] on input "True" at bounding box center [485, 237] width 10 height 8
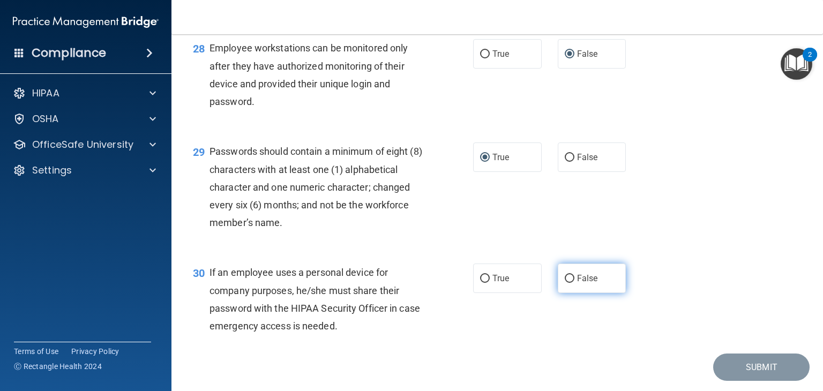
click at [569, 282] on input "False" at bounding box center [570, 279] width 10 height 8
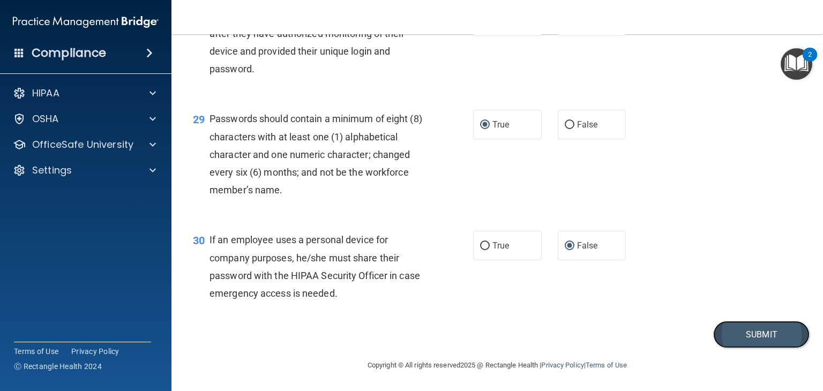
click at [752, 344] on button "Submit" at bounding box center [761, 334] width 96 height 27
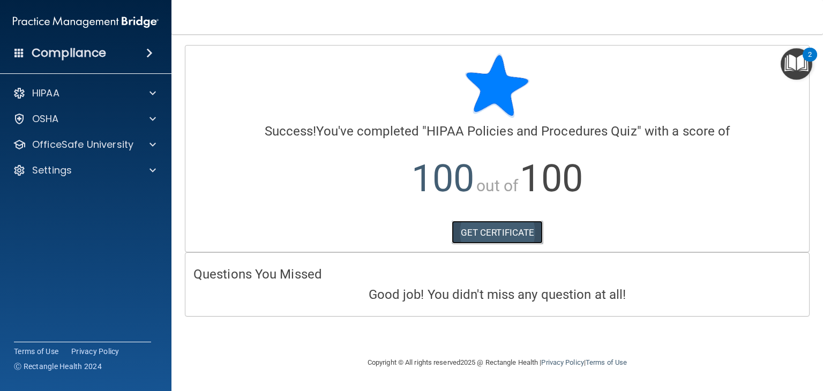
click at [506, 233] on link "GET CERTIFICATE" at bounding box center [498, 233] width 92 height 24
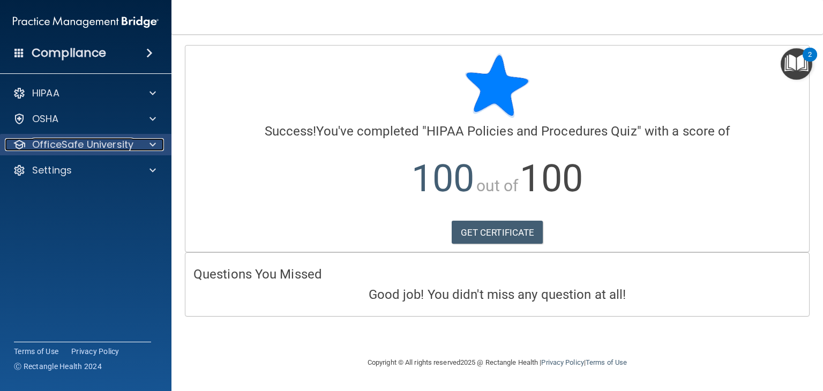
click at [72, 145] on p "OfficeSafe University" at bounding box center [82, 144] width 101 height 13
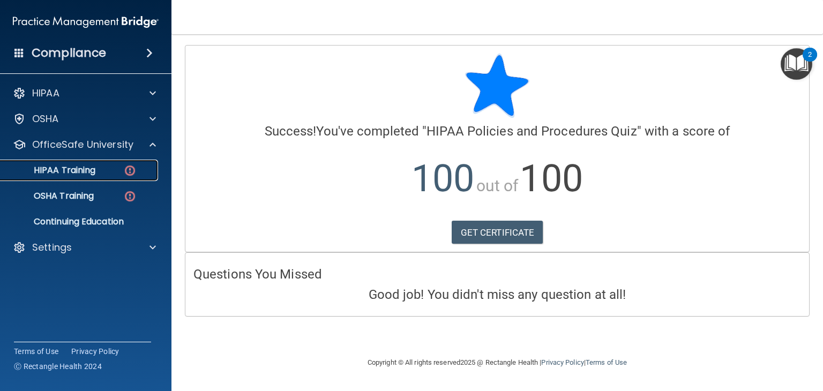
click at [88, 179] on link "HIPAA Training" at bounding box center [73, 170] width 169 height 21
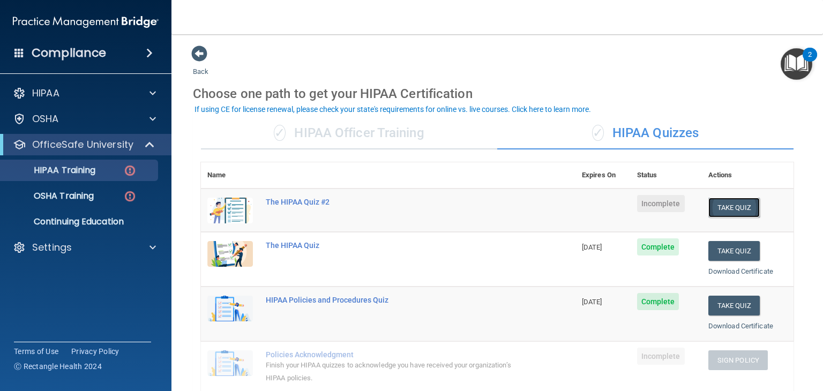
click at [737, 204] on button "Take Quiz" at bounding box center [733, 208] width 51 height 20
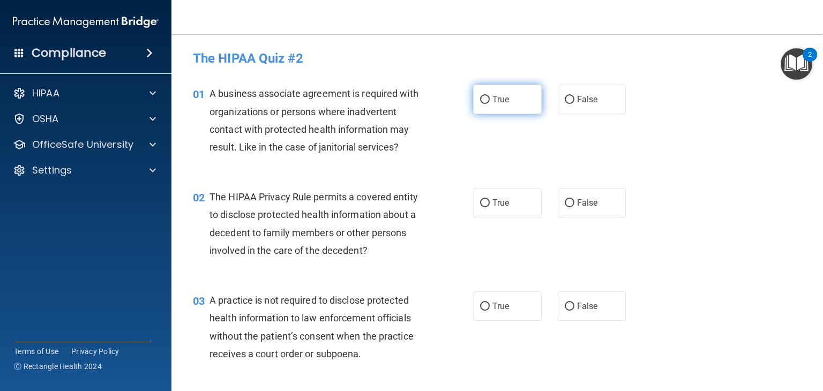
click at [487, 102] on input "True" at bounding box center [485, 100] width 10 height 8
click at [499, 228] on div "02 The HIPAA Privacy Rule permits a covered entity to disclose protected health…" at bounding box center [497, 226] width 625 height 103
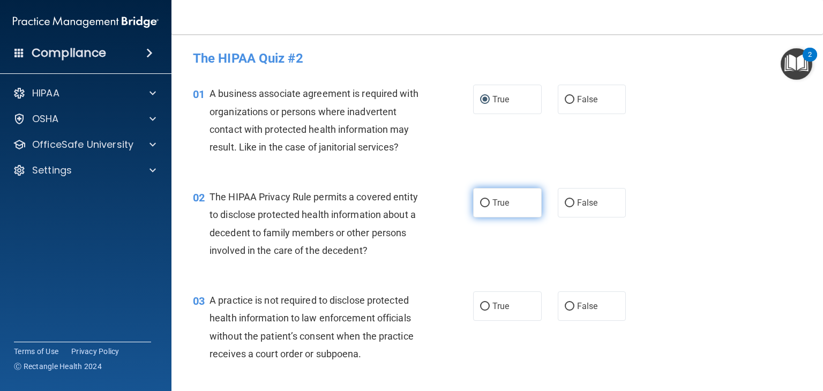
click at [498, 214] on label "True" at bounding box center [507, 202] width 69 height 29
click at [490, 207] on input "True" at bounding box center [485, 203] width 10 height 8
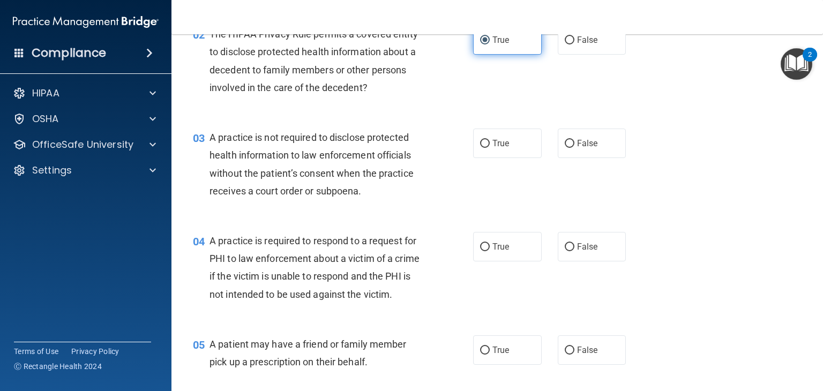
scroll to position [165, 0]
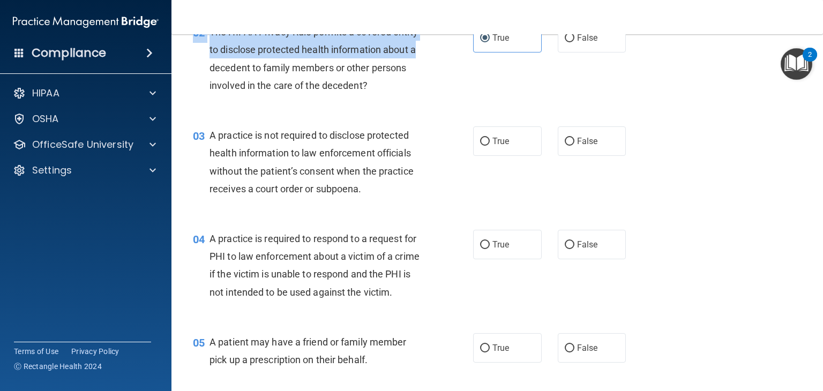
drag, startPoint x: 472, startPoint y: 43, endPoint x: 475, endPoint y: 112, distance: 69.2
click at [475, 112] on div "02 The HIPAA Privacy Rule permits a covered entity to disclose protected health…" at bounding box center [497, 61] width 625 height 103
click at [484, 140] on input "True" at bounding box center [485, 142] width 10 height 8
click at [488, 247] on input "True" at bounding box center [485, 245] width 10 height 8
click at [489, 348] on input "True" at bounding box center [485, 349] width 10 height 8
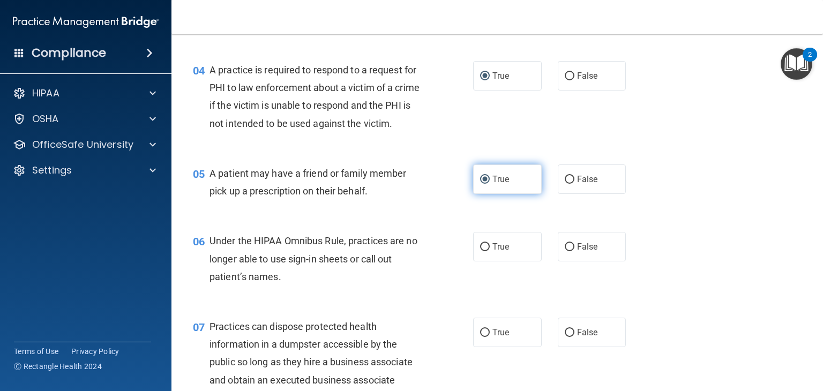
scroll to position [340, 0]
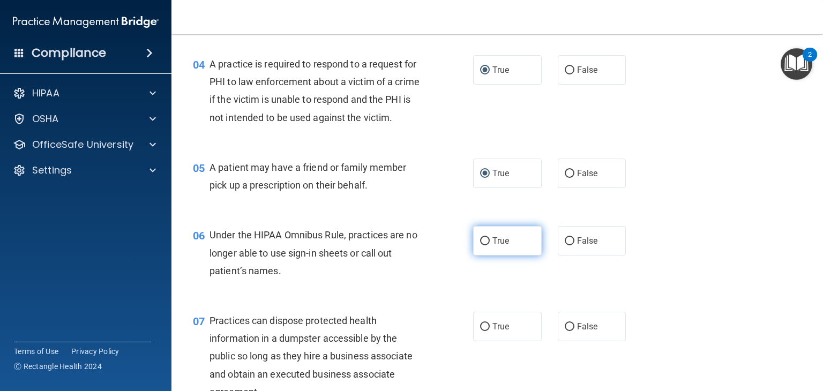
click at [487, 239] on input "True" at bounding box center [485, 241] width 10 height 8
click at [489, 327] on input "True" at bounding box center [485, 327] width 10 height 8
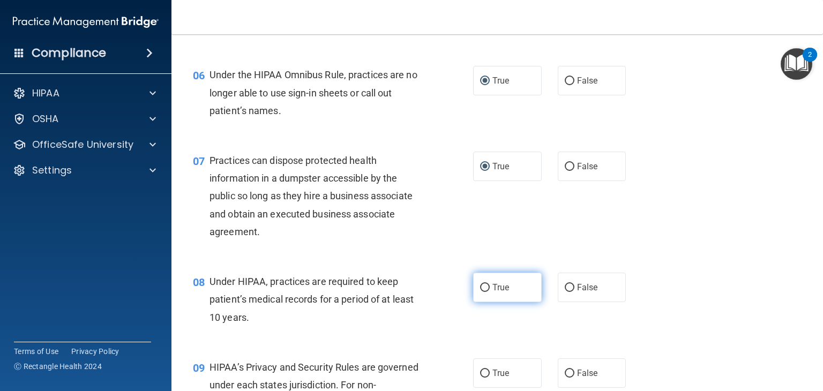
click at [485, 300] on label "True" at bounding box center [507, 287] width 69 height 29
click at [485, 292] on input "True" at bounding box center [485, 288] width 10 height 8
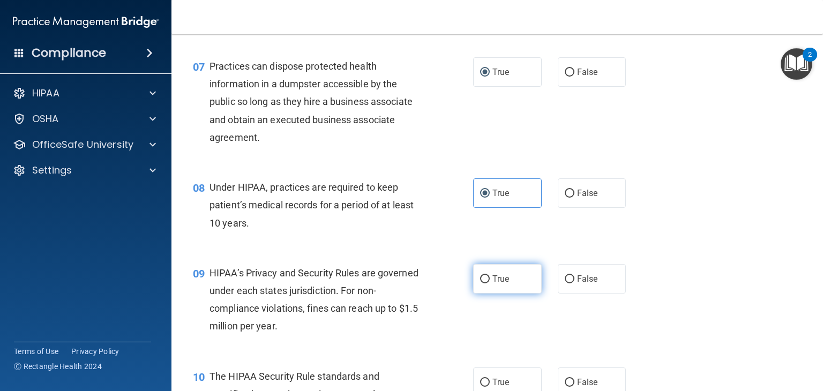
click at [484, 281] on input "True" at bounding box center [485, 279] width 10 height 8
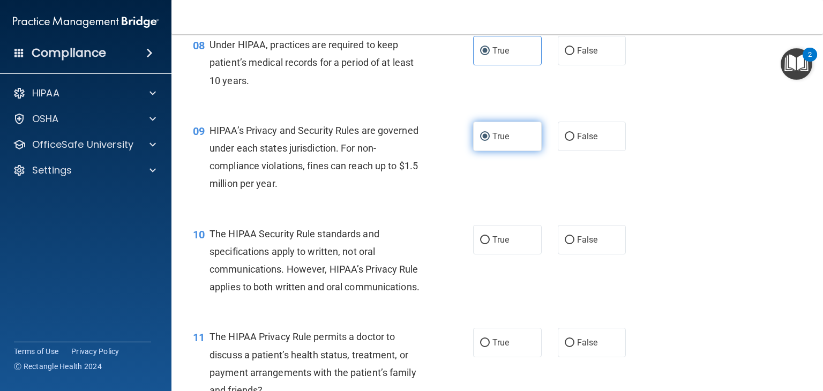
scroll to position [737, 0]
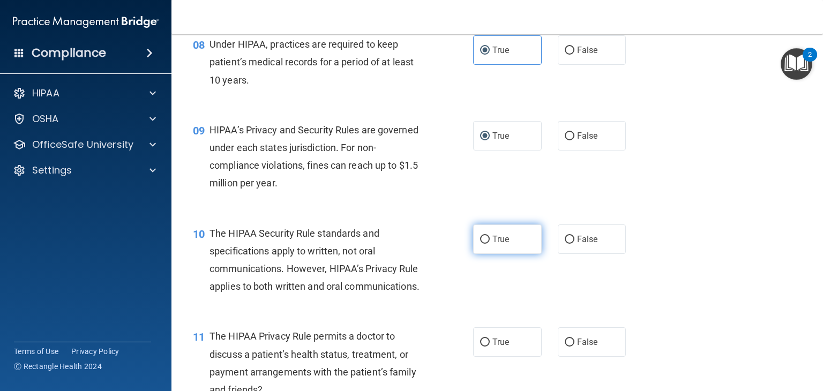
click at [485, 242] on input "True" at bounding box center [485, 240] width 10 height 8
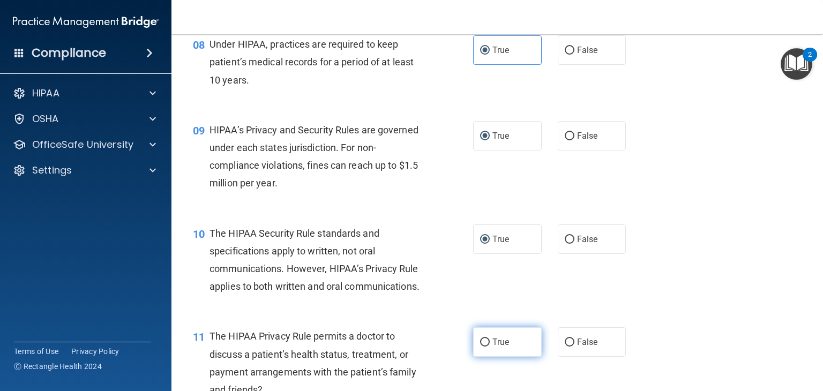
click at [502, 329] on label "True" at bounding box center [507, 341] width 69 height 29
click at [490, 339] on input "True" at bounding box center [485, 343] width 10 height 8
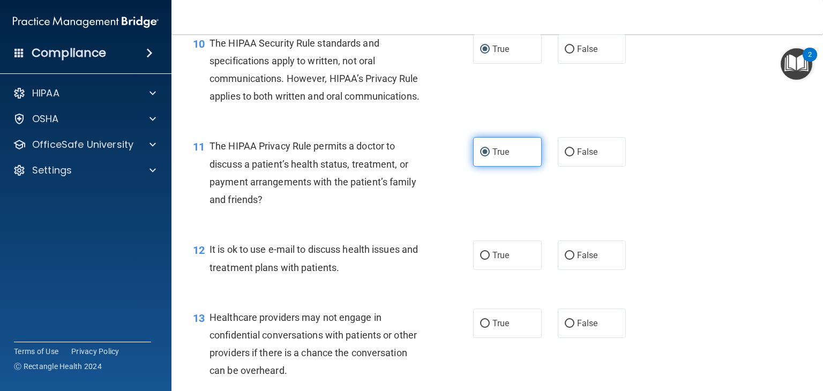
scroll to position [960, 0]
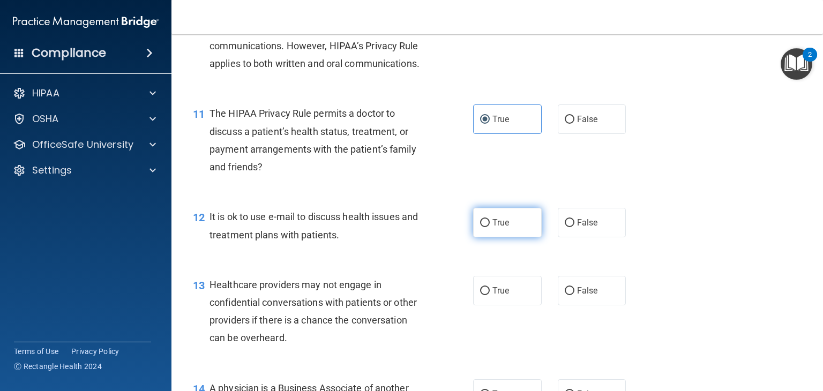
click at [485, 227] on input "True" at bounding box center [485, 223] width 10 height 8
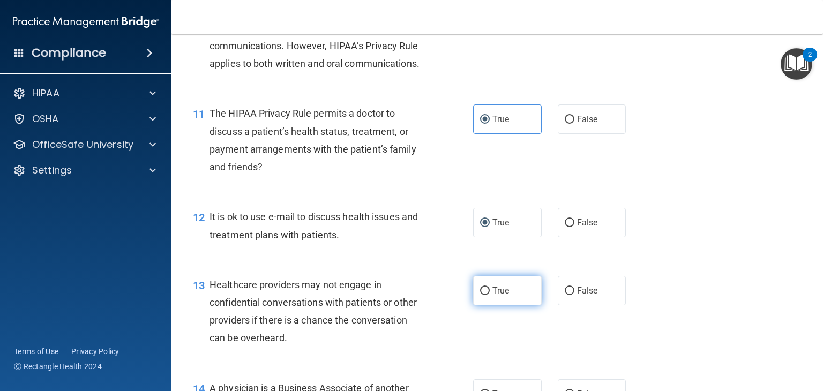
click at [482, 294] on input "True" at bounding box center [485, 291] width 10 height 8
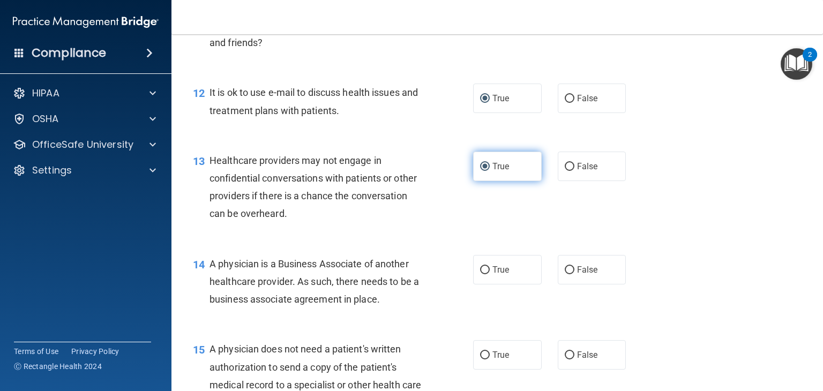
scroll to position [1092, 0]
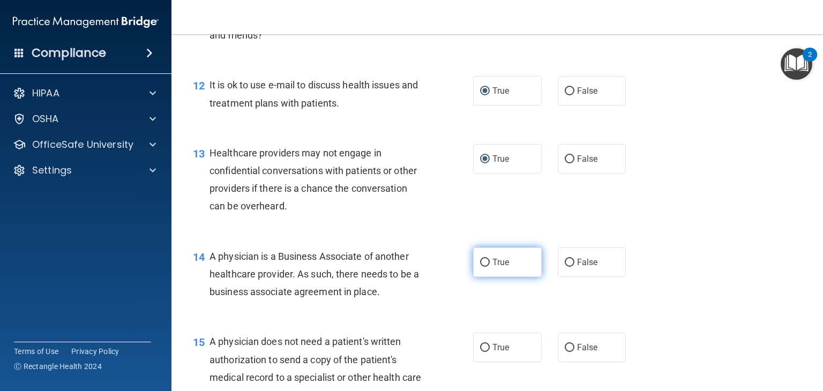
click at [483, 264] on input "True" at bounding box center [485, 263] width 10 height 8
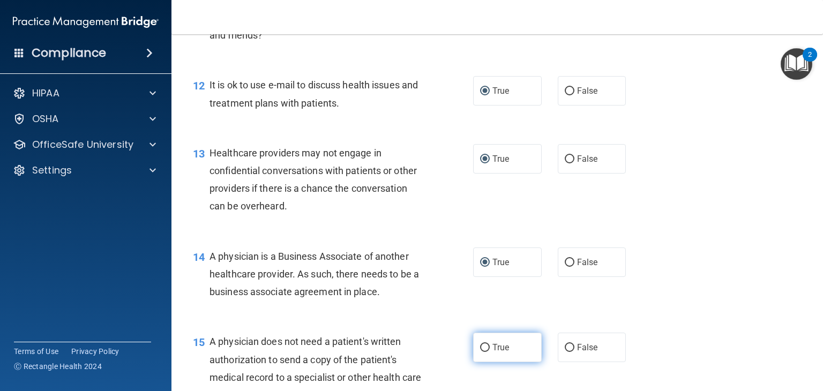
click at [495, 335] on label "True" at bounding box center [507, 347] width 69 height 29
click at [490, 344] on input "True" at bounding box center [485, 348] width 10 height 8
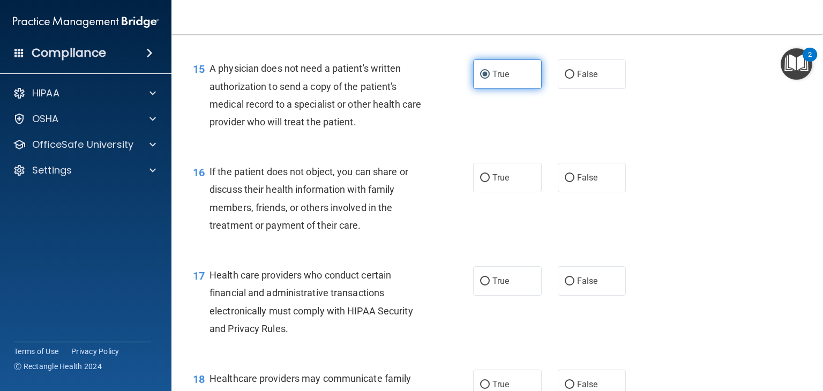
scroll to position [1376, 0]
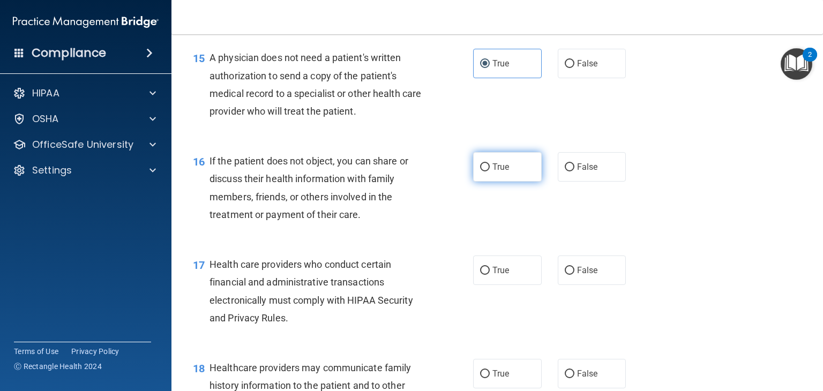
click at [485, 169] on input "True" at bounding box center [485, 167] width 10 height 8
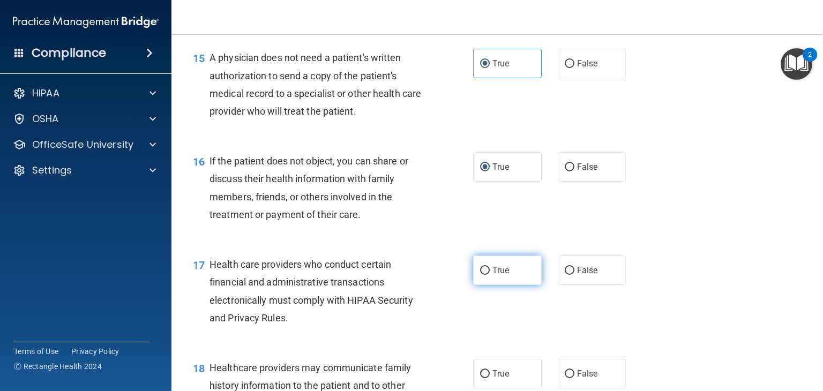
click at [489, 270] on input "True" at bounding box center [485, 271] width 10 height 8
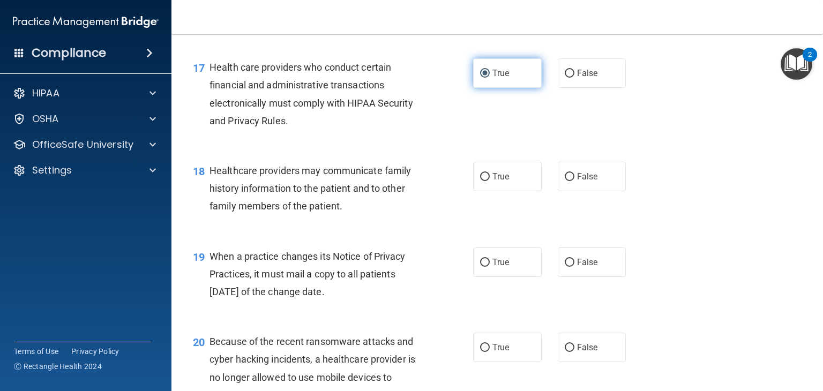
scroll to position [1575, 0]
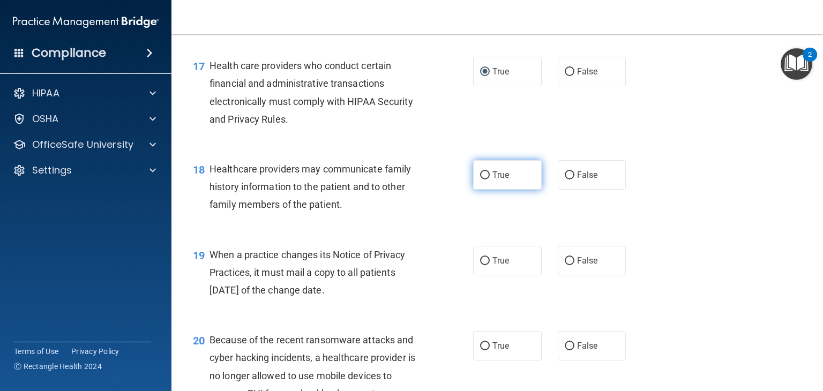
click at [488, 176] on input "True" at bounding box center [485, 175] width 10 height 8
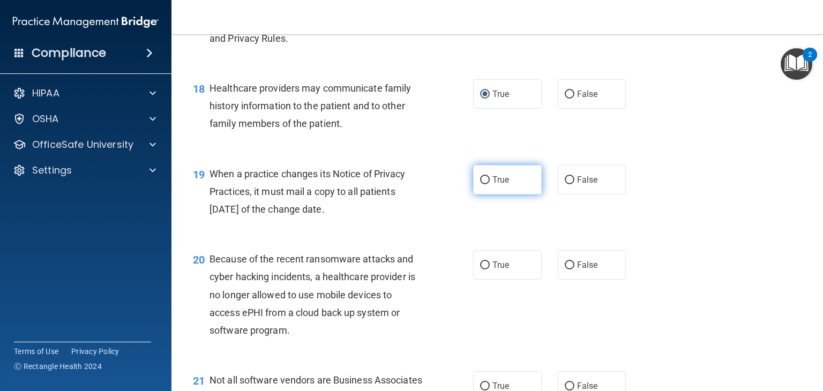
click at [485, 189] on label "True" at bounding box center [507, 179] width 69 height 29
click at [485, 184] on input "True" at bounding box center [485, 180] width 10 height 8
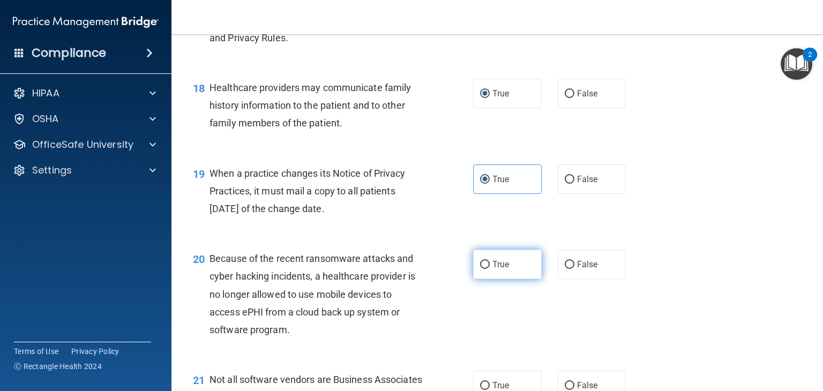
click at [485, 267] on input "True" at bounding box center [485, 265] width 10 height 8
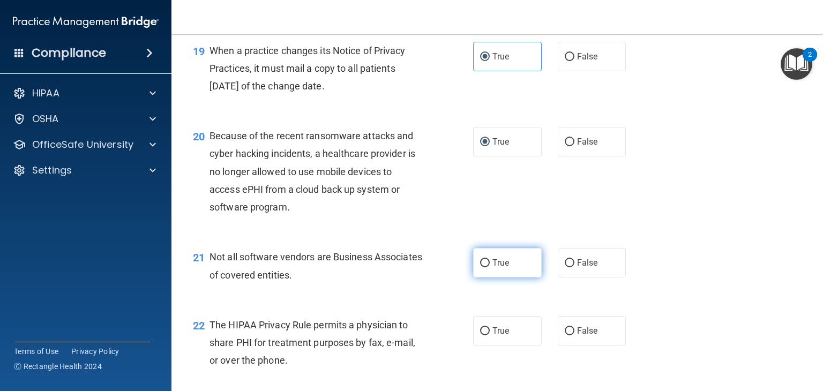
click at [484, 264] on input "True" at bounding box center [485, 263] width 10 height 8
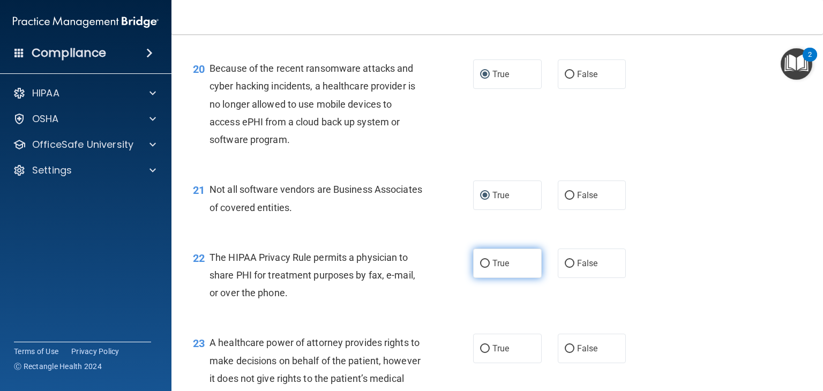
click at [483, 266] on input "True" at bounding box center [485, 264] width 10 height 8
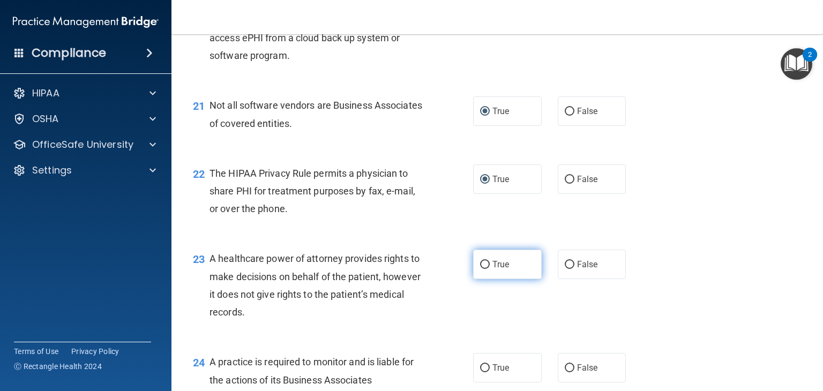
click at [483, 267] on input "True" at bounding box center [485, 265] width 10 height 8
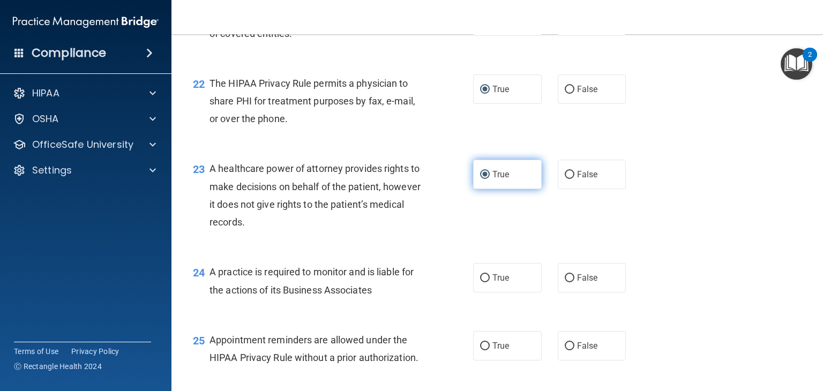
scroll to position [2021, 0]
click at [484, 281] on input "True" at bounding box center [485, 278] width 10 height 8
click at [487, 346] on input "True" at bounding box center [485, 346] width 10 height 8
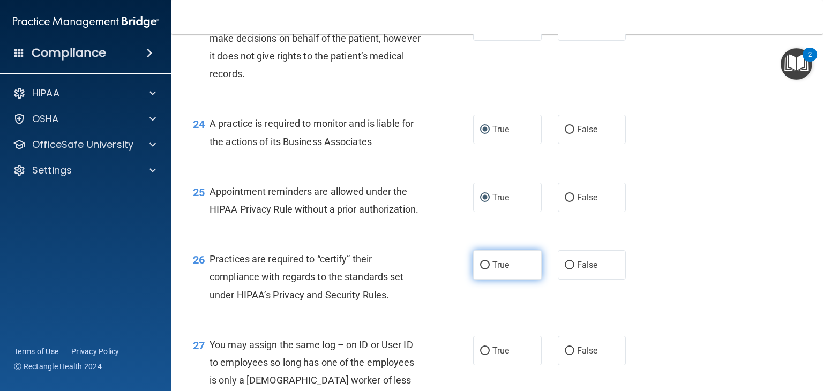
click at [482, 263] on input "True" at bounding box center [485, 266] width 10 height 8
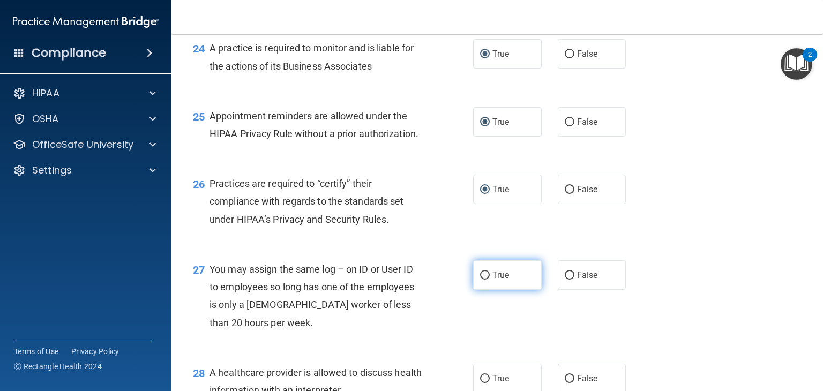
click at [483, 288] on label "True" at bounding box center [507, 274] width 69 height 29
click at [483, 280] on input "True" at bounding box center [485, 276] width 10 height 8
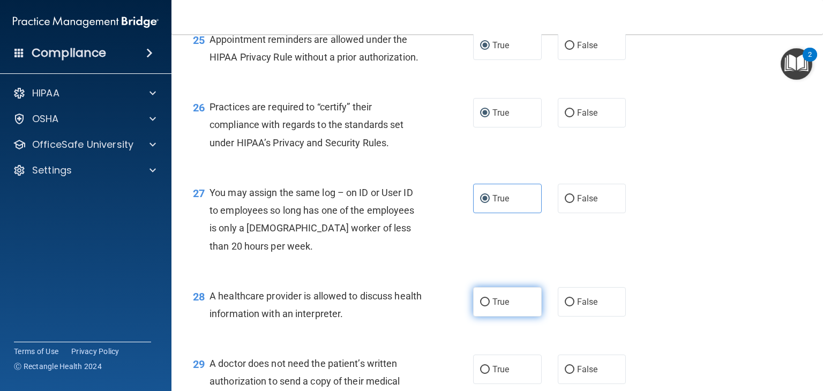
click at [481, 306] on input "True" at bounding box center [485, 302] width 10 height 8
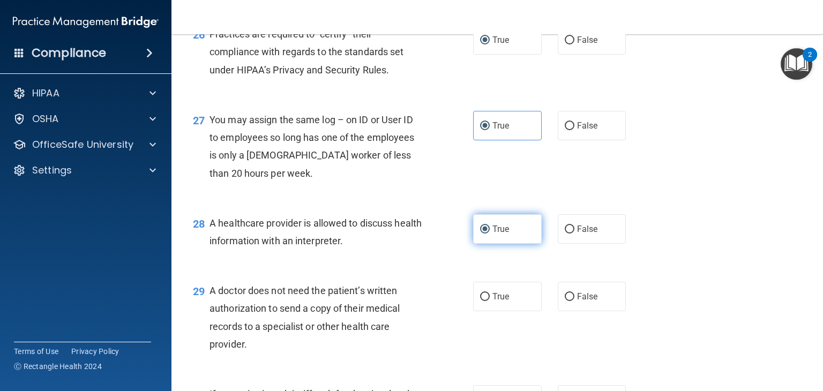
scroll to position [2378, 0]
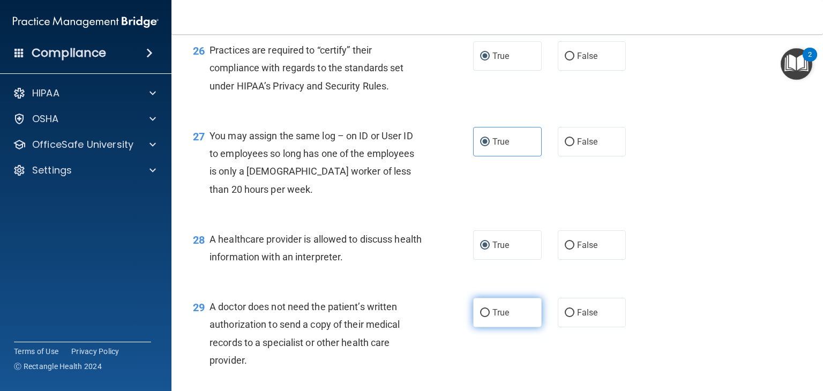
click at [487, 316] on input "True" at bounding box center [485, 313] width 10 height 8
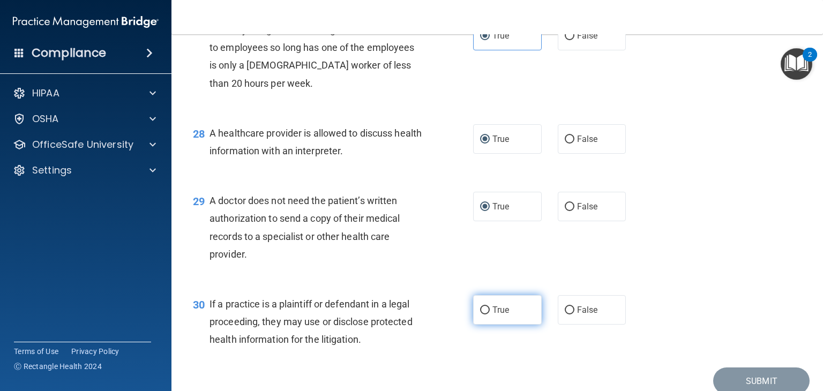
click at [485, 320] on label "True" at bounding box center [507, 309] width 69 height 29
click at [485, 315] on input "True" at bounding box center [485, 311] width 10 height 8
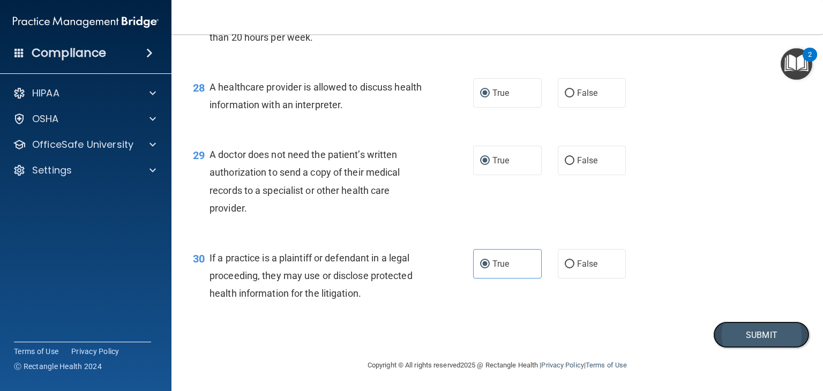
click at [759, 341] on button "Submit" at bounding box center [761, 335] width 96 height 27
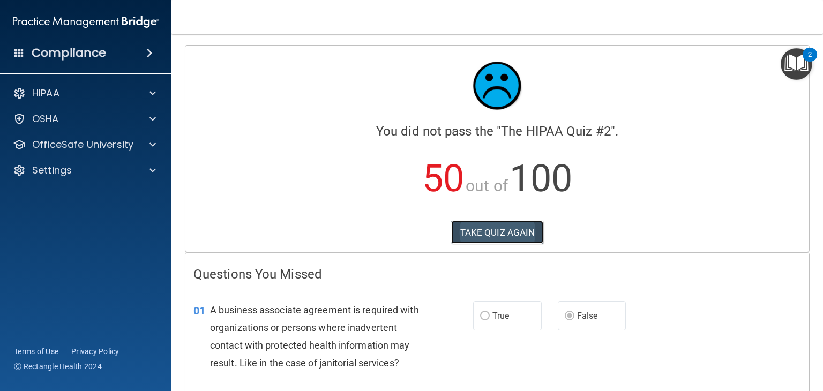
click at [499, 230] on button "TAKE QUIZ AGAIN" at bounding box center [497, 233] width 93 height 24
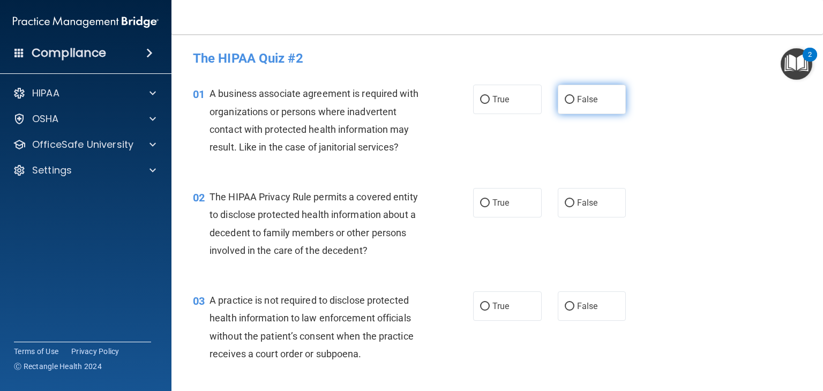
click at [571, 97] on input "False" at bounding box center [570, 100] width 10 height 8
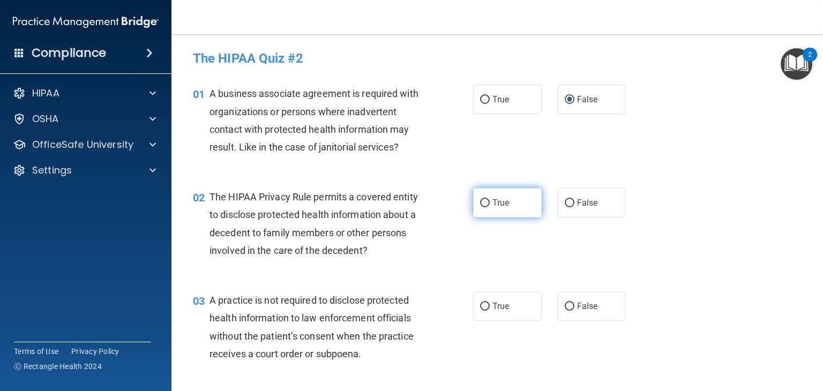
click at [487, 203] on input "True" at bounding box center [485, 203] width 10 height 8
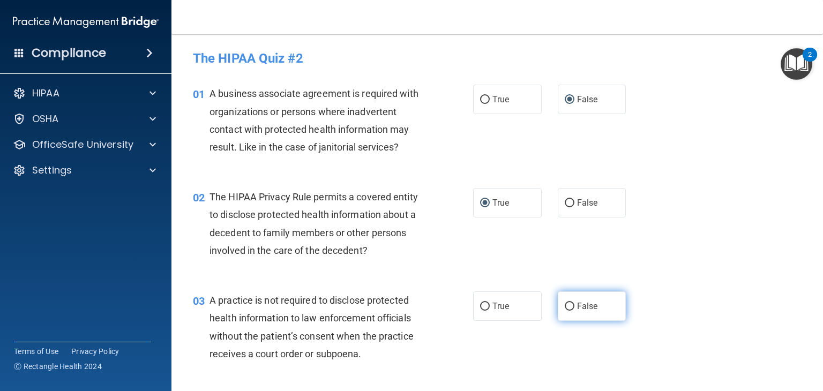
click at [571, 305] on input "False" at bounding box center [570, 307] width 10 height 8
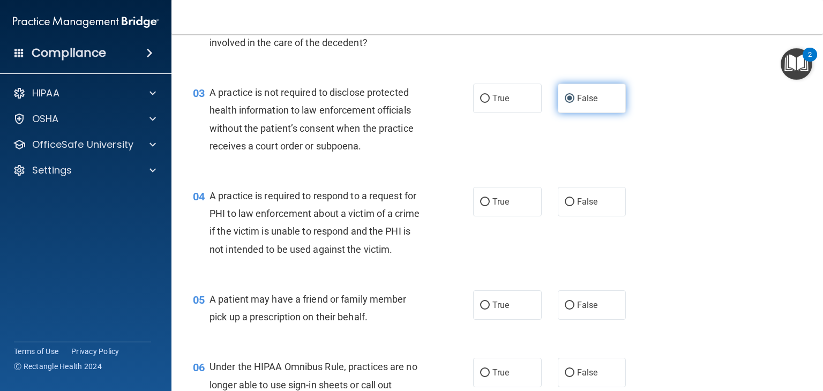
scroll to position [211, 0]
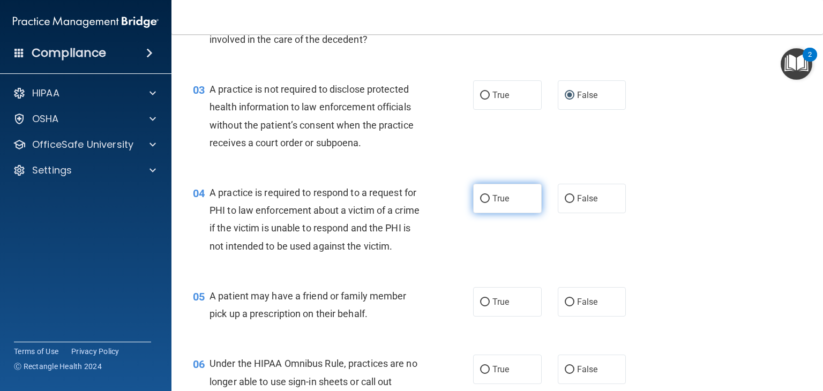
click at [488, 198] on input "True" at bounding box center [485, 199] width 10 height 8
click at [482, 306] on input "True" at bounding box center [485, 302] width 10 height 8
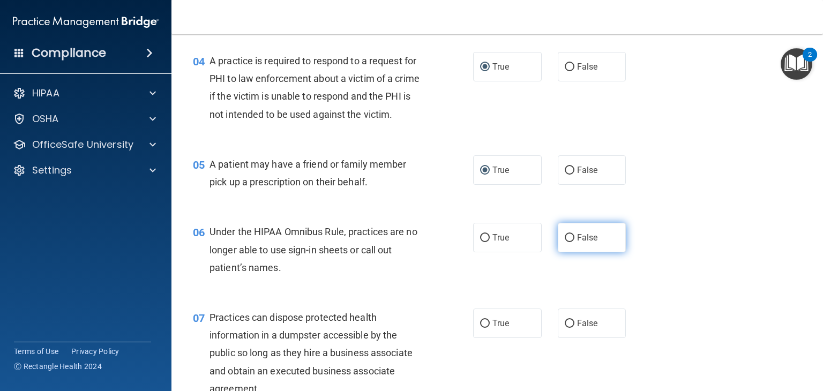
click at [565, 242] on input "False" at bounding box center [570, 238] width 10 height 8
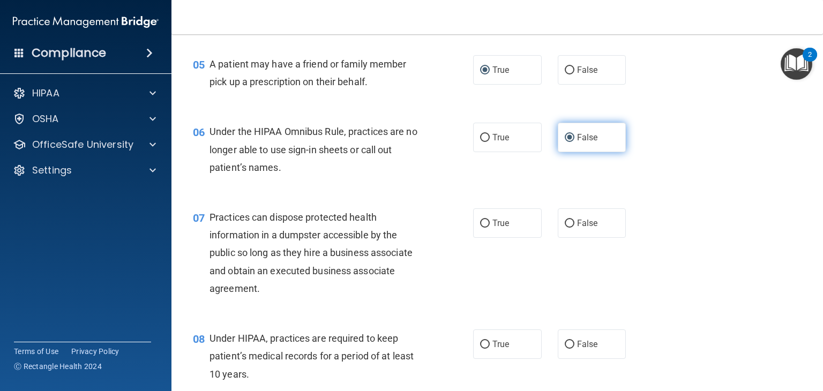
scroll to position [445, 0]
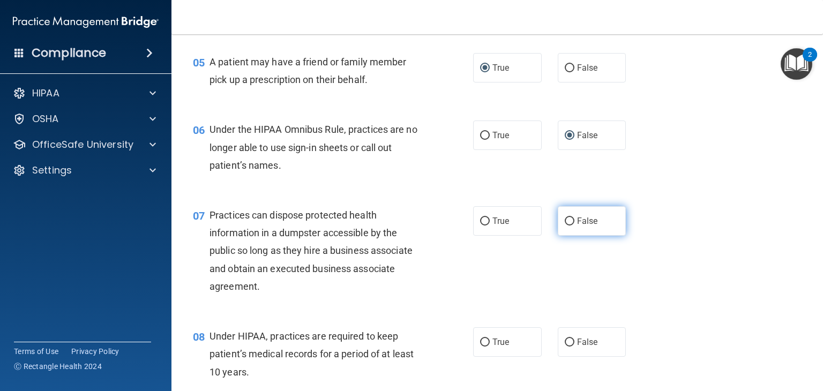
click at [572, 225] on input "False" at bounding box center [570, 222] width 10 height 8
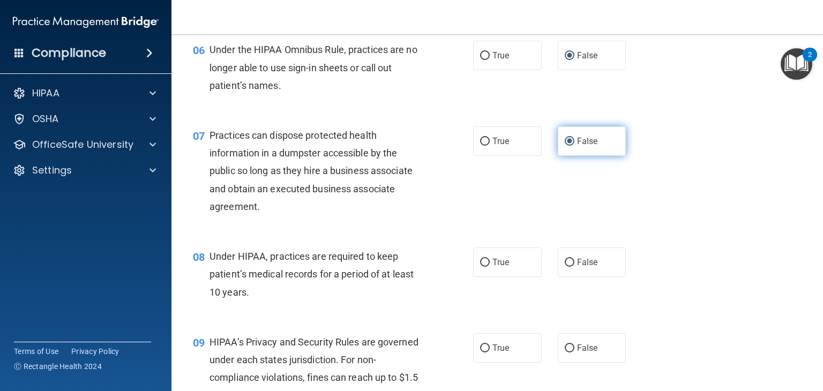
scroll to position [526, 0]
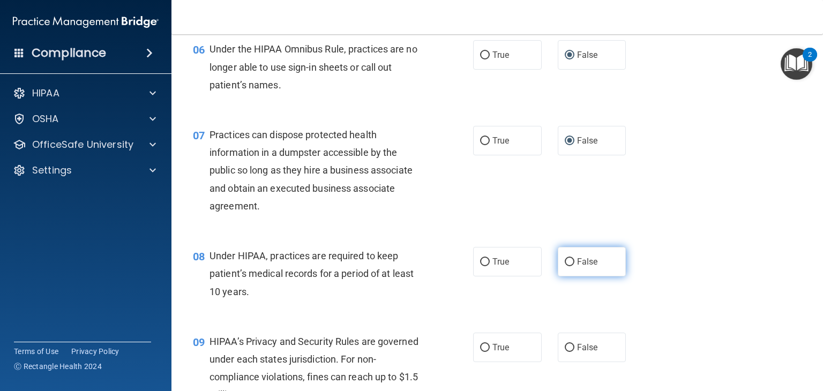
click at [569, 264] on input "False" at bounding box center [570, 262] width 10 height 8
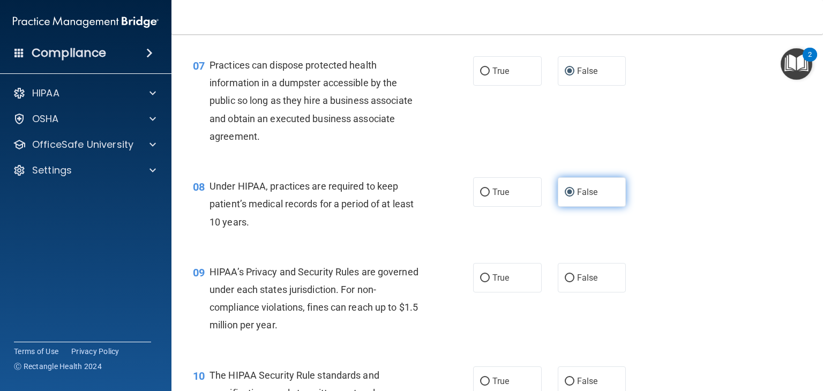
scroll to position [596, 0]
click at [571, 280] on input "False" at bounding box center [570, 278] width 10 height 8
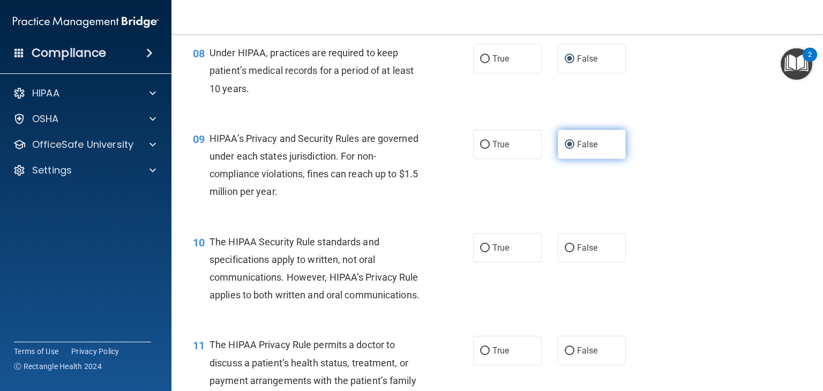
scroll to position [736, 0]
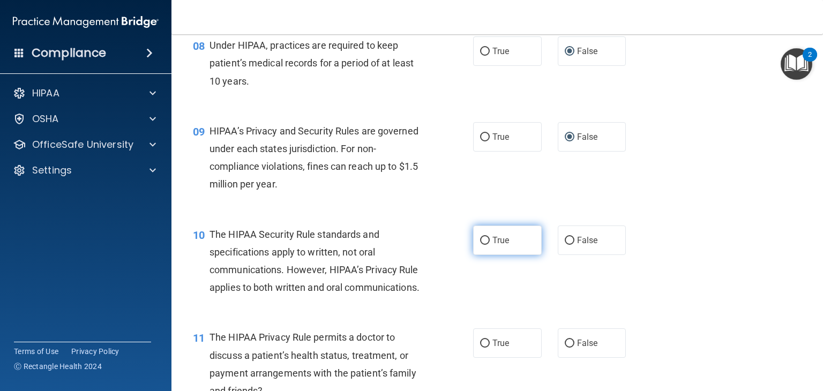
click at [486, 238] on input "True" at bounding box center [485, 241] width 10 height 8
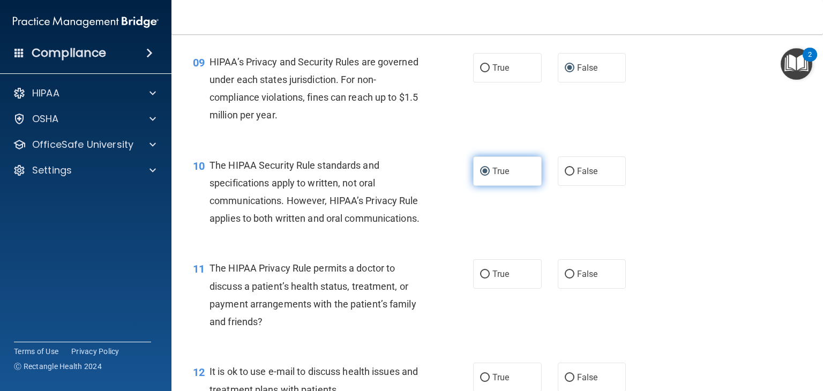
scroll to position [807, 0]
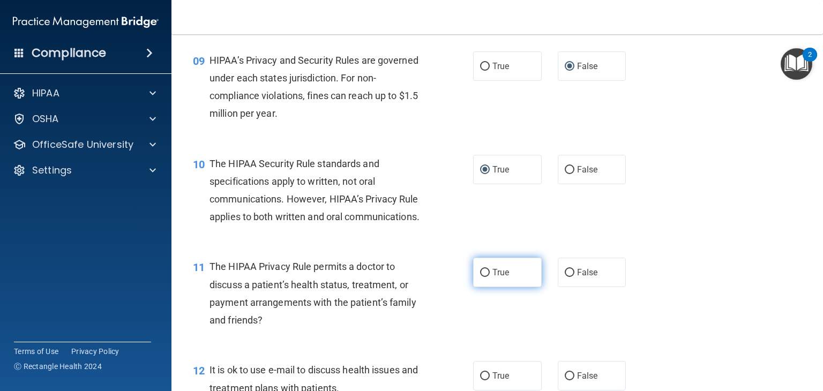
click at [485, 269] on input "True" at bounding box center [485, 273] width 10 height 8
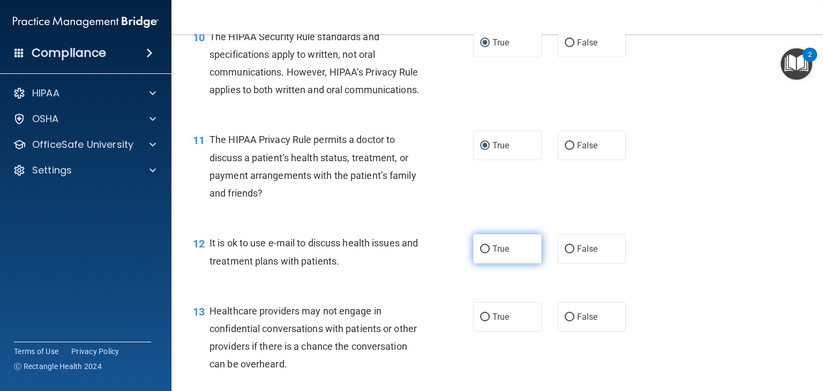
click at [488, 251] on input "True" at bounding box center [485, 249] width 10 height 8
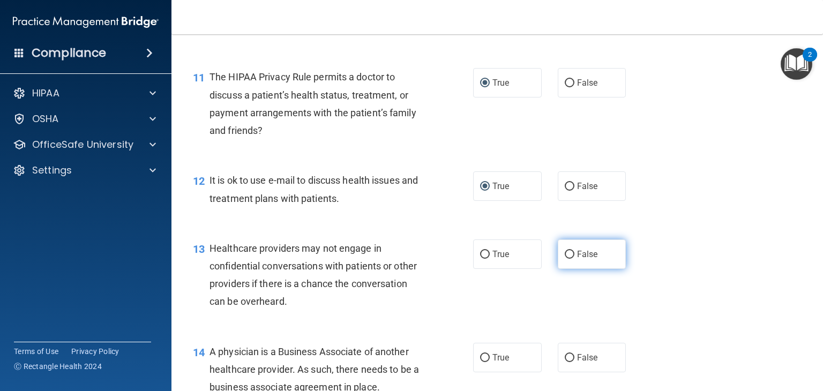
click at [569, 256] on input "False" at bounding box center [570, 255] width 10 height 8
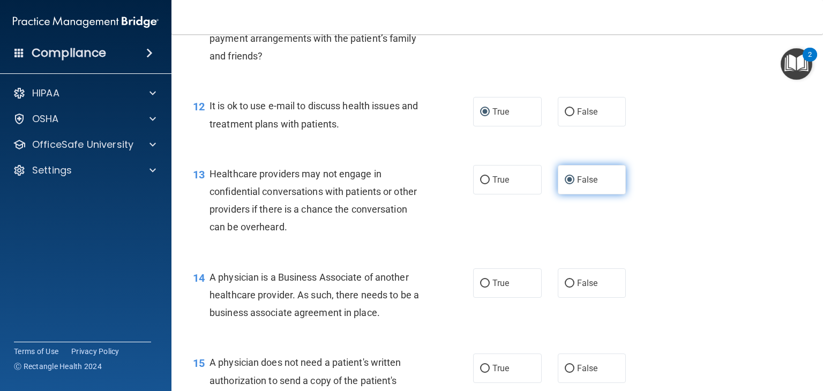
scroll to position [1076, 0]
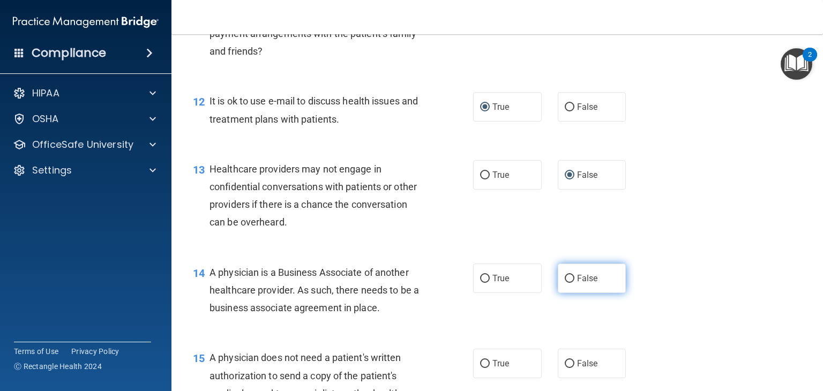
click at [572, 275] on input "False" at bounding box center [570, 279] width 10 height 8
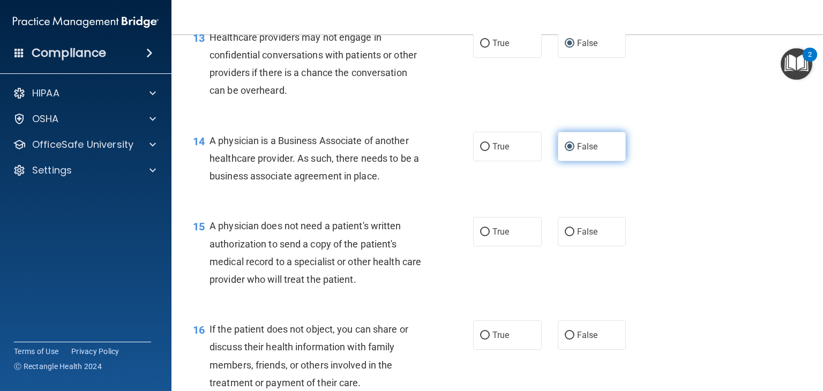
scroll to position [1211, 0]
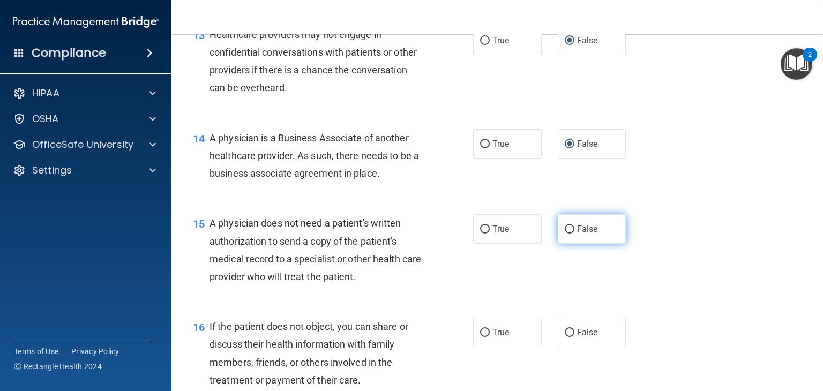
click at [573, 227] on input "False" at bounding box center [570, 230] width 10 height 8
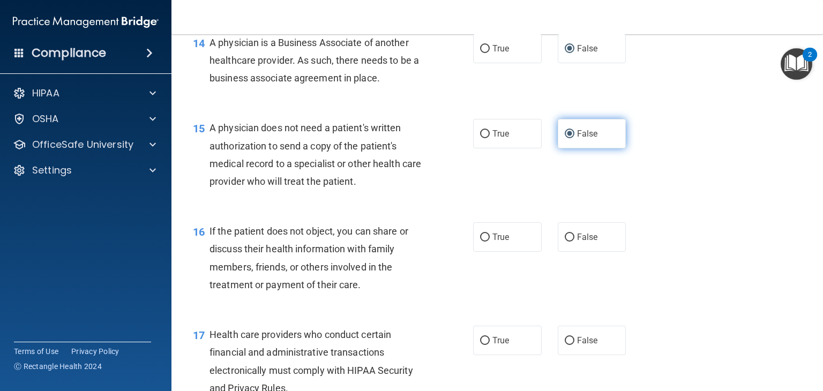
scroll to position [1312, 0]
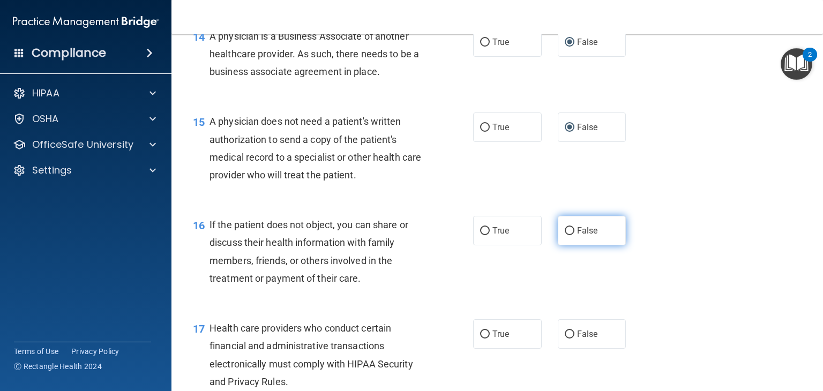
click at [568, 233] on input "False" at bounding box center [570, 231] width 10 height 8
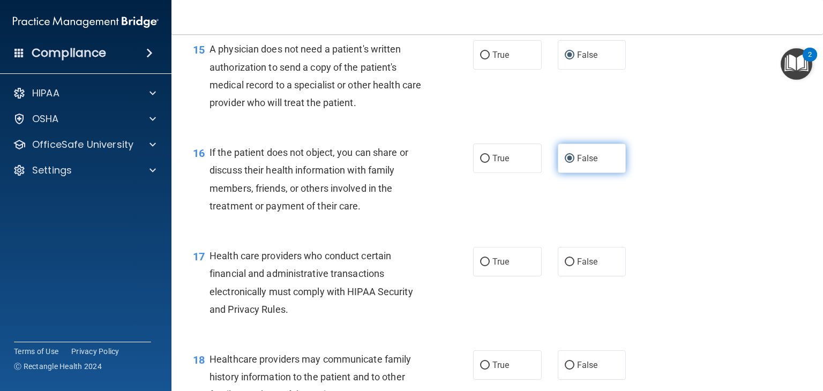
scroll to position [1385, 0]
click at [582, 272] on label "False" at bounding box center [592, 261] width 69 height 29
click at [574, 266] on input "False" at bounding box center [570, 262] width 10 height 8
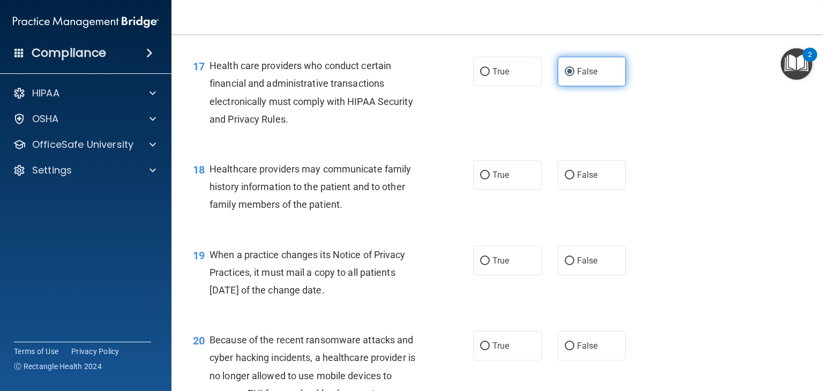
scroll to position [1576, 0]
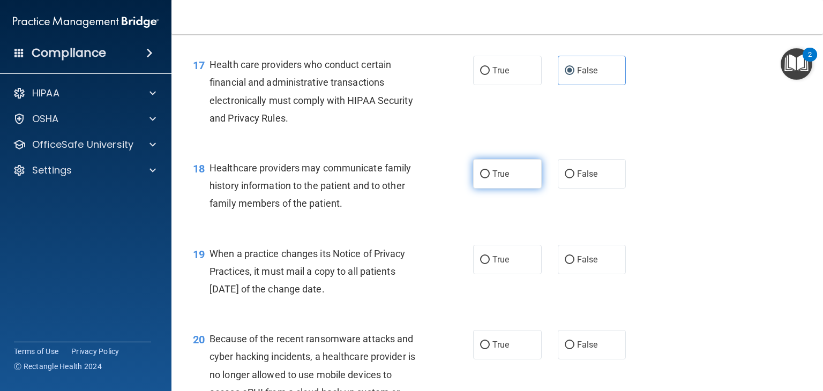
click at [489, 176] on input "True" at bounding box center [485, 174] width 10 height 8
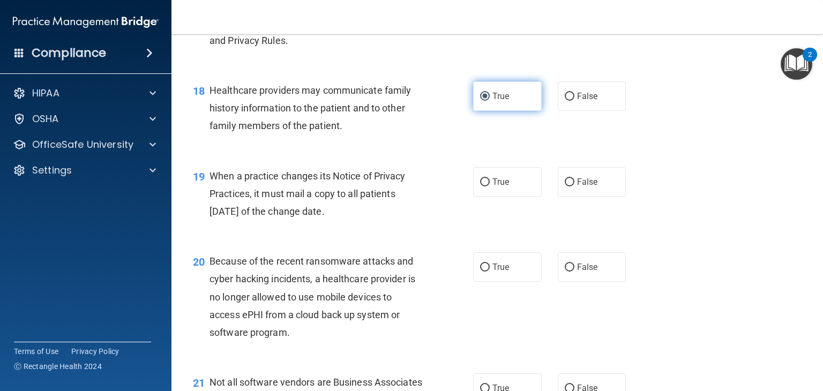
scroll to position [1661, 0]
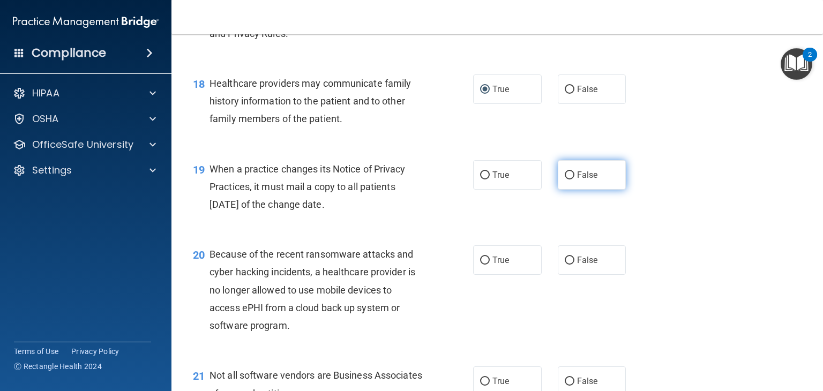
click at [585, 176] on span "False" at bounding box center [587, 175] width 21 height 10
click at [574, 176] on input "False" at bounding box center [570, 175] width 10 height 8
click at [572, 86] on input "False" at bounding box center [570, 90] width 10 height 8
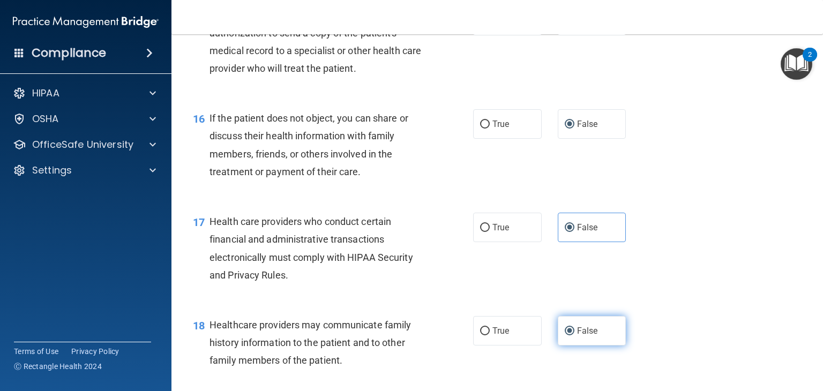
scroll to position [1398, 0]
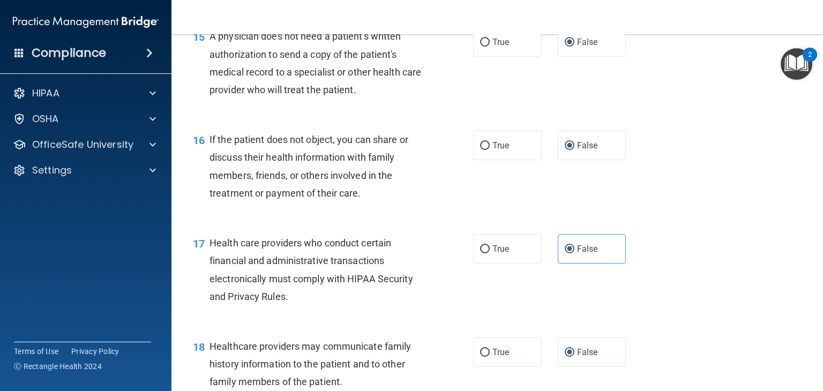
click at [655, 146] on div "16 If the patient does not object, you can share or discuss their health inform…" at bounding box center [497, 168] width 625 height 103
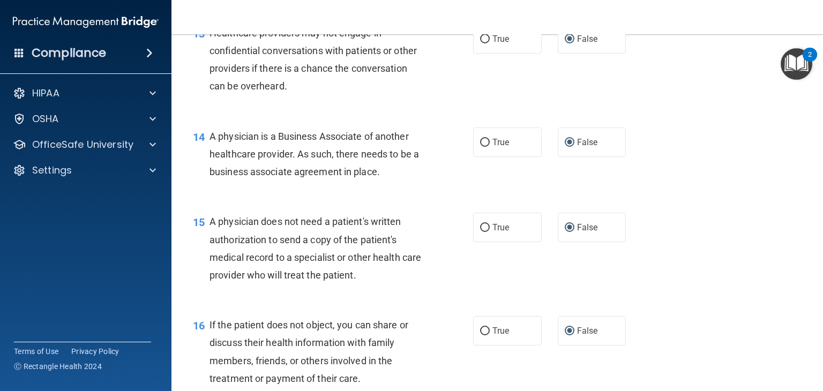
scroll to position [1213, 0]
click at [516, 327] on label "True" at bounding box center [507, 329] width 69 height 29
click at [490, 327] on input "True" at bounding box center [485, 330] width 10 height 8
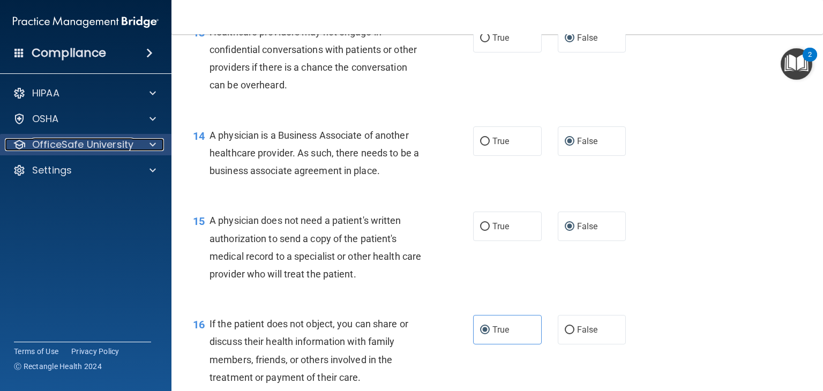
click at [103, 149] on p "OfficeSafe University" at bounding box center [82, 144] width 101 height 13
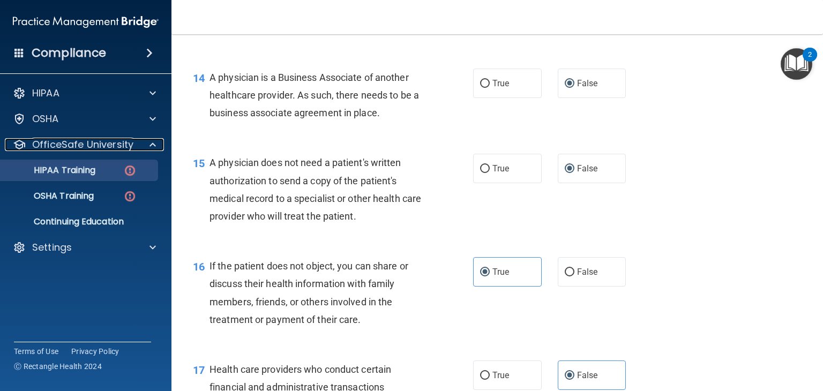
scroll to position [1272, 0]
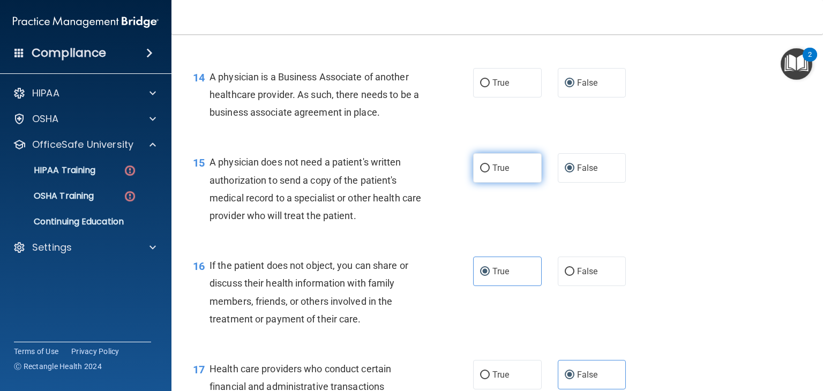
click at [503, 175] on label "True" at bounding box center [507, 167] width 69 height 29
click at [490, 173] on input "True" at bounding box center [485, 169] width 10 height 8
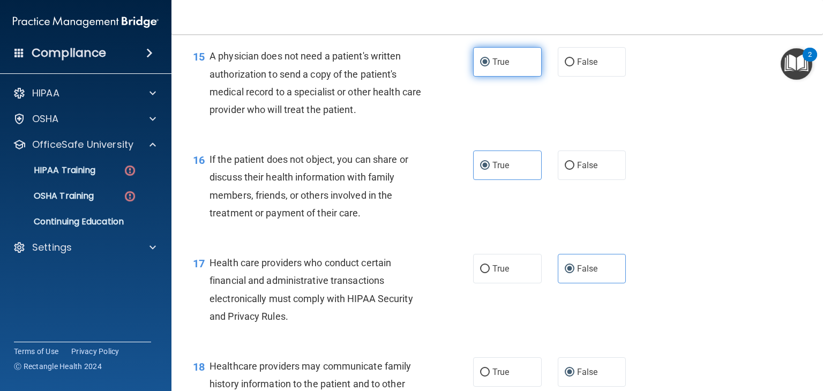
scroll to position [1378, 0]
click at [488, 270] on input "True" at bounding box center [485, 269] width 10 height 8
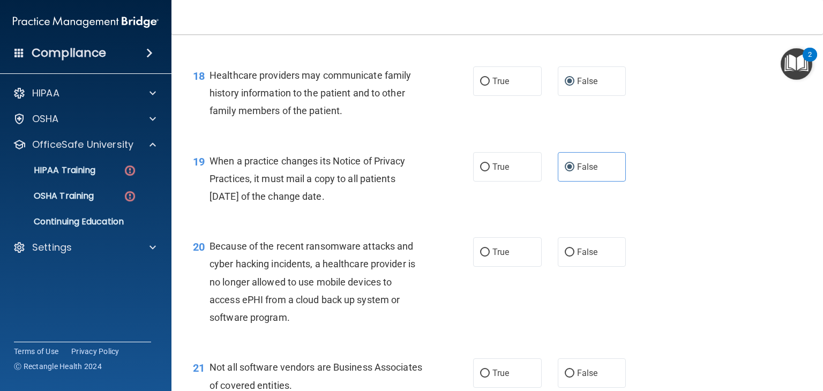
scroll to position [1670, 0]
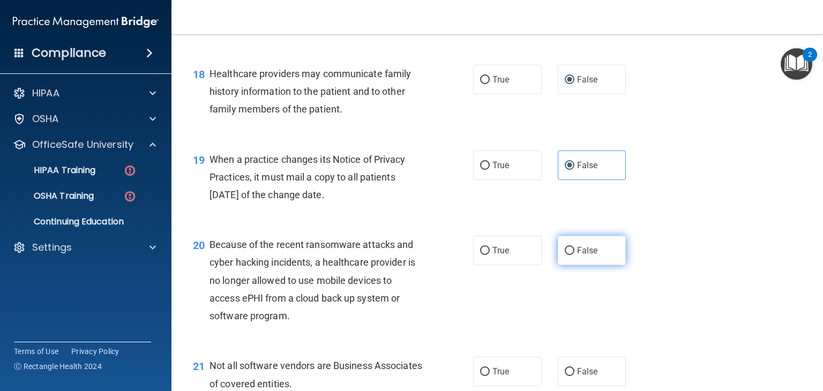
click at [571, 252] on input "False" at bounding box center [570, 251] width 10 height 8
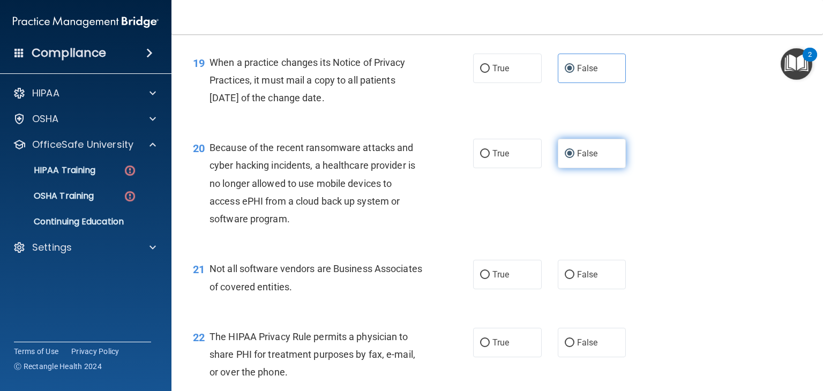
scroll to position [1768, 0]
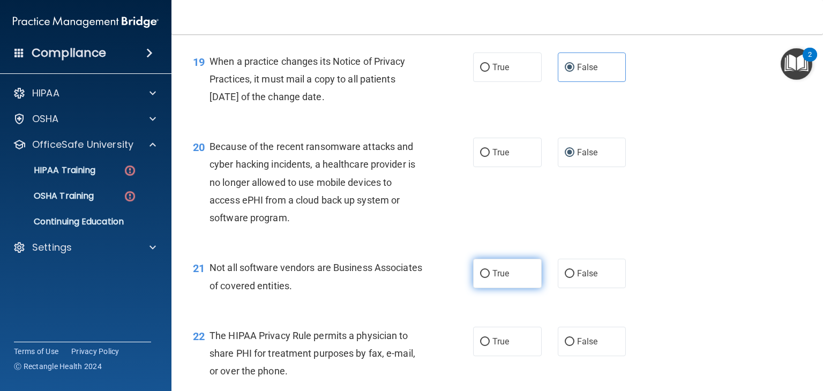
click at [489, 276] on input "True" at bounding box center [485, 274] width 10 height 8
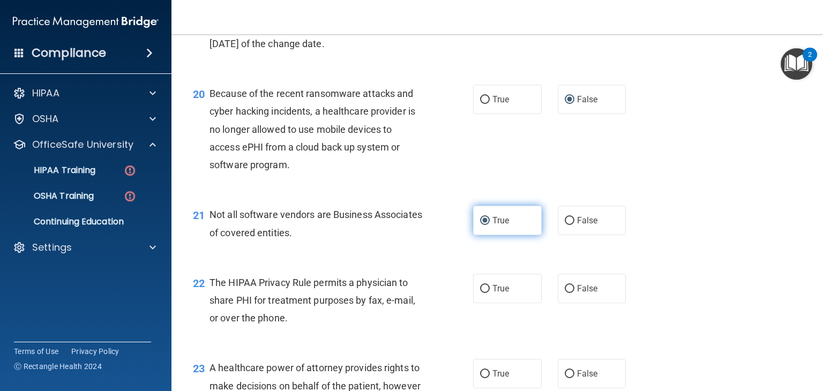
scroll to position [1851, 0]
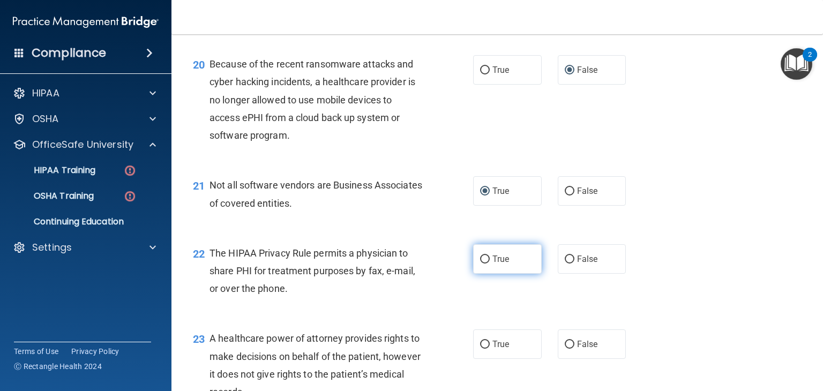
click at [484, 260] on input "True" at bounding box center [485, 260] width 10 height 8
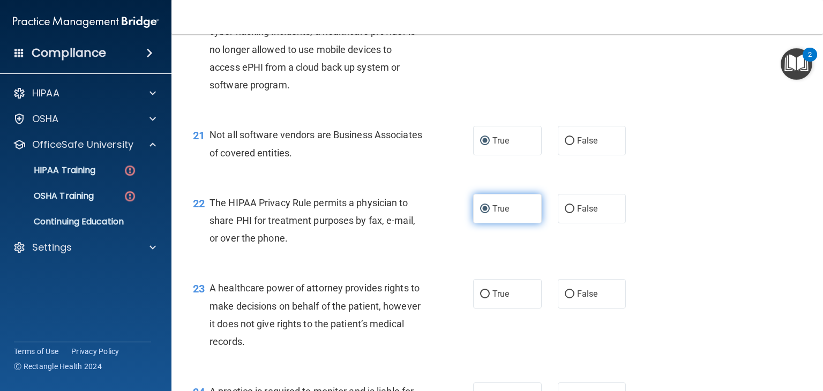
scroll to position [1918, 0]
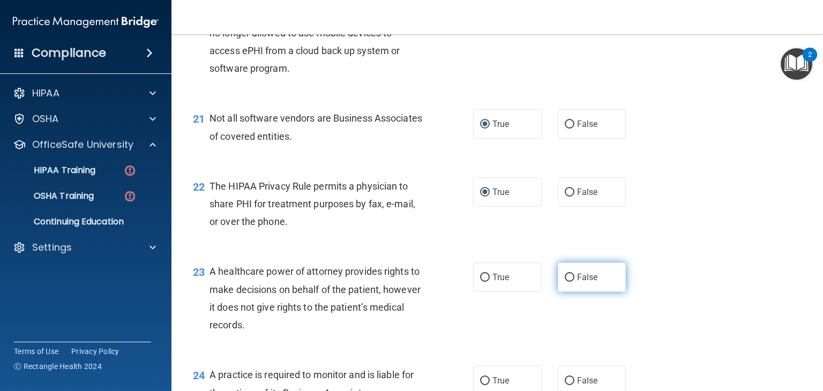
click at [585, 280] on span "False" at bounding box center [587, 277] width 21 height 10
click at [574, 280] on input "False" at bounding box center [570, 278] width 10 height 8
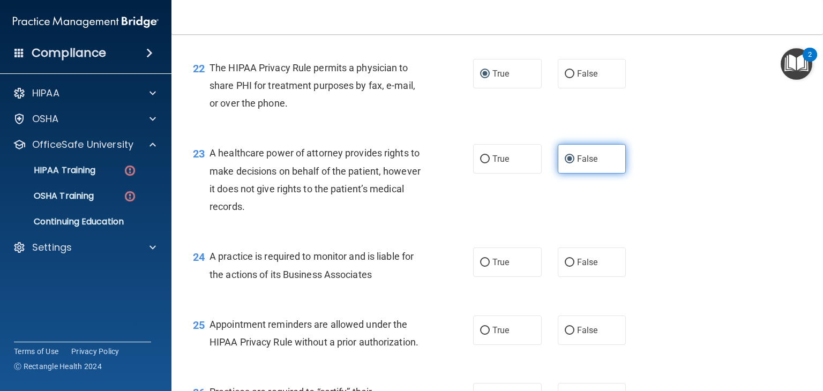
scroll to position [2047, 0]
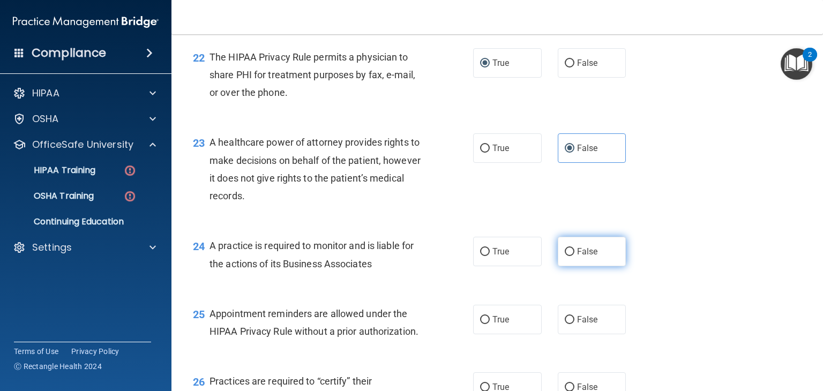
click at [570, 255] on input "False" at bounding box center [570, 252] width 10 height 8
click at [488, 318] on input "True" at bounding box center [485, 320] width 10 height 8
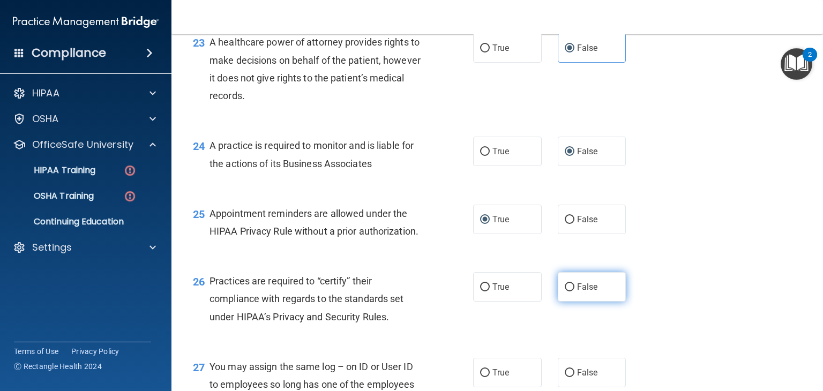
click at [572, 286] on input "False" at bounding box center [570, 287] width 10 height 8
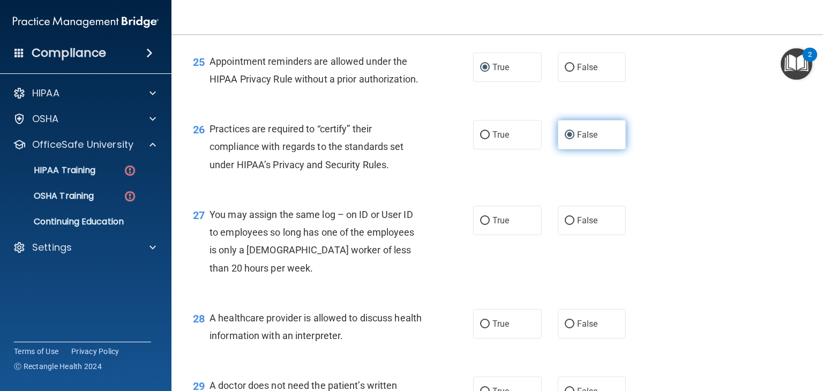
scroll to position [2314, 0]
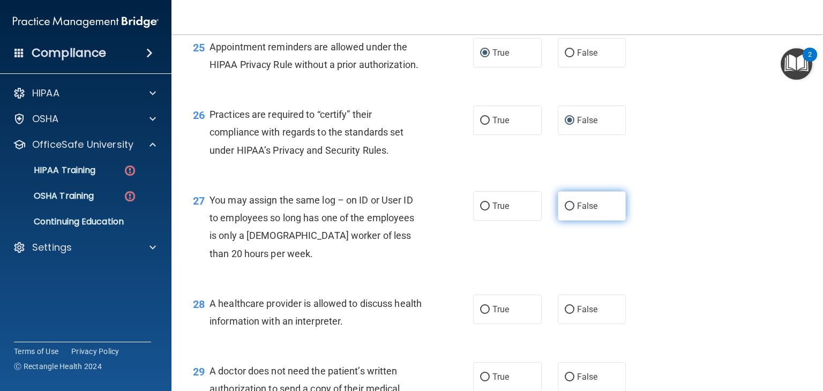
click at [571, 206] on input "False" at bounding box center [570, 207] width 10 height 8
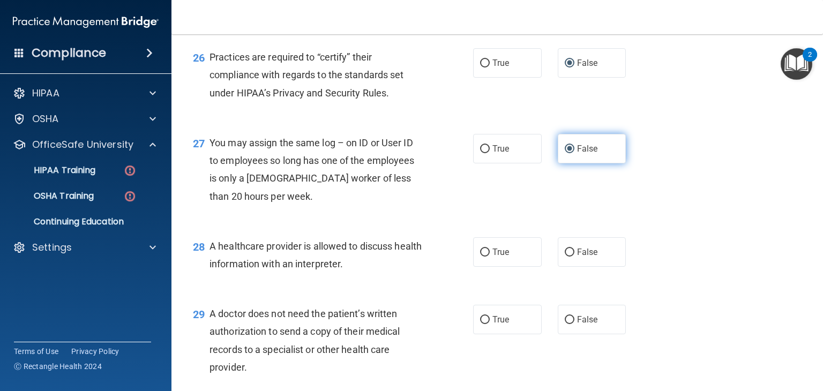
scroll to position [2373, 0]
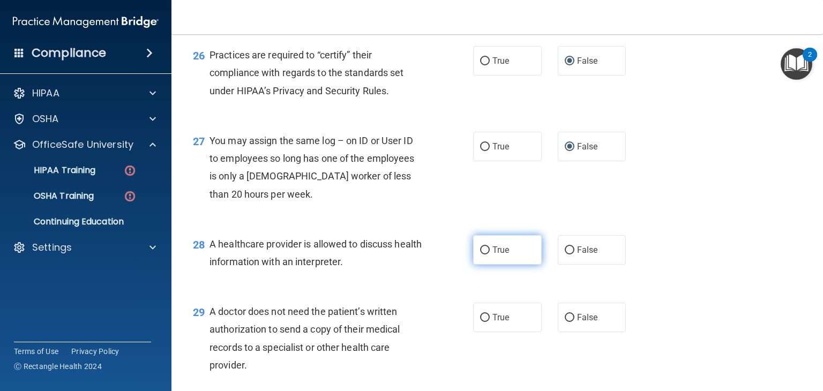
click at [489, 250] on input "True" at bounding box center [485, 251] width 10 height 8
click at [490, 329] on label "True" at bounding box center [507, 317] width 69 height 29
click at [490, 322] on input "True" at bounding box center [485, 318] width 10 height 8
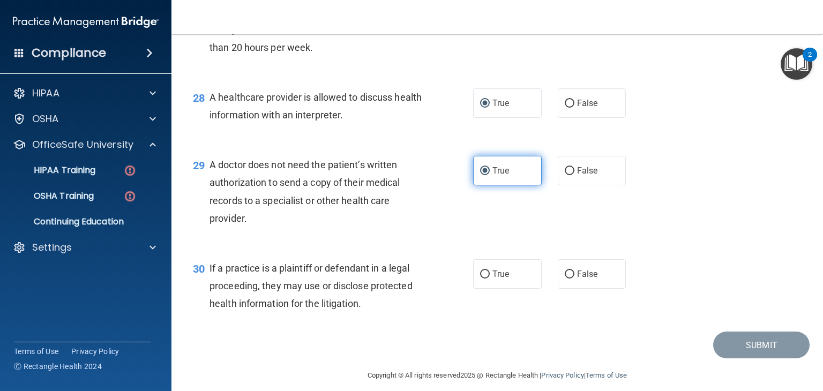
scroll to position [2522, 0]
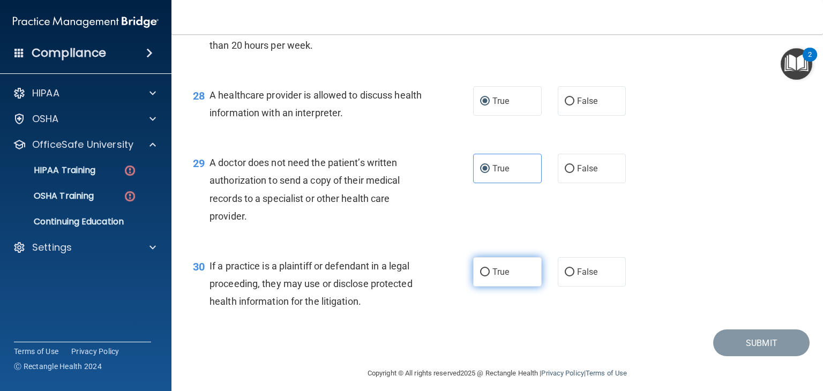
click at [488, 272] on input "True" at bounding box center [485, 272] width 10 height 8
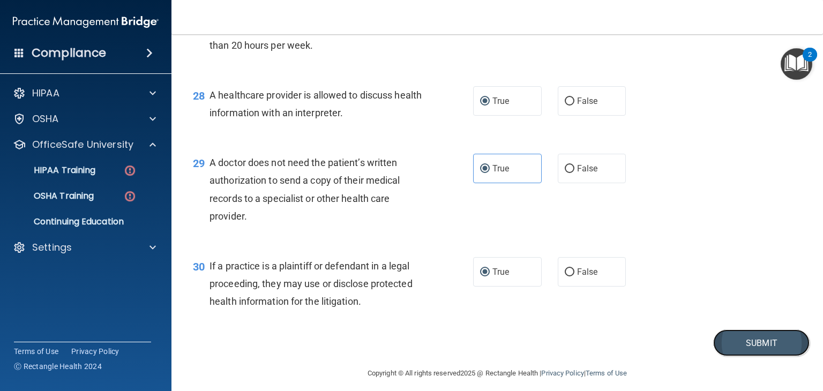
click at [769, 353] on button "Submit" at bounding box center [761, 343] width 96 height 27
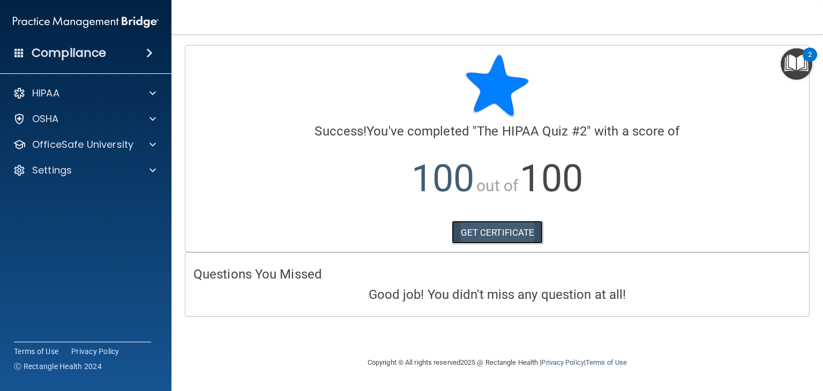
click at [506, 237] on link "GET CERTIFICATE" at bounding box center [498, 233] width 92 height 24
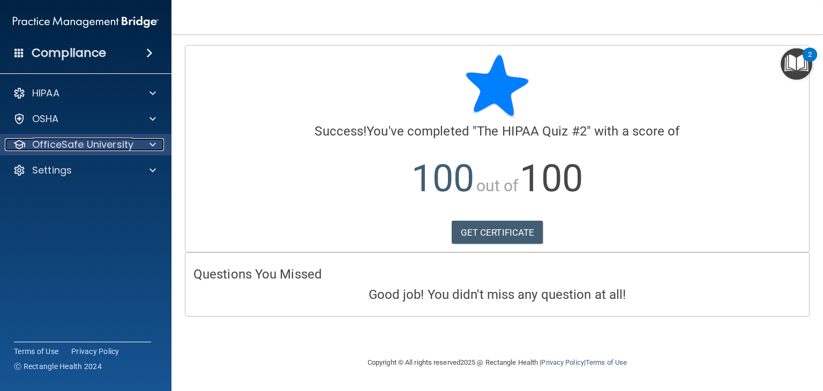
click at [65, 138] on p "OfficeSafe University" at bounding box center [82, 144] width 101 height 13
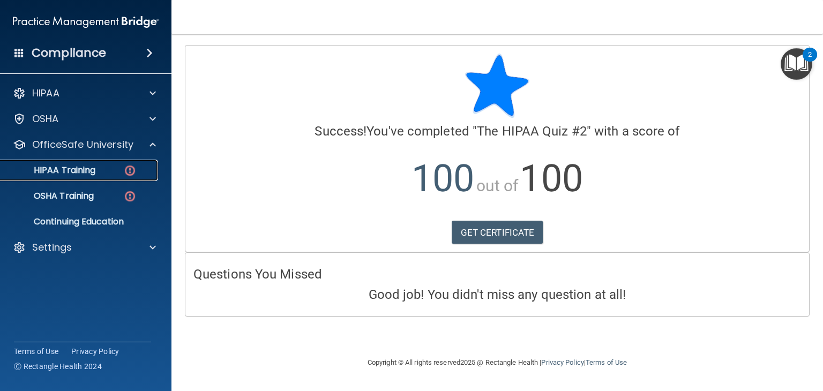
click at [68, 166] on p "HIPAA Training" at bounding box center [51, 170] width 88 height 11
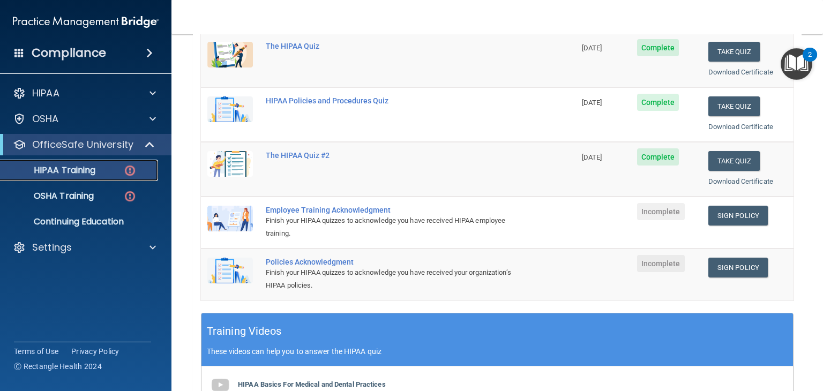
scroll to position [156, 0]
click at [740, 213] on link "Sign Policy" at bounding box center [737, 215] width 59 height 20
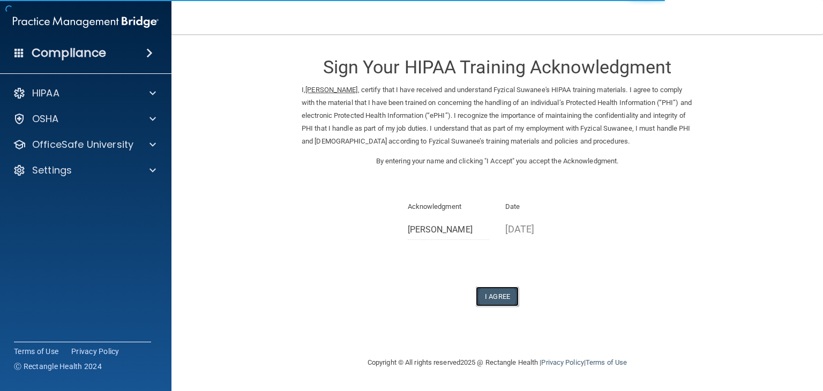
click at [506, 300] on button "I Agree" at bounding box center [497, 297] width 43 height 20
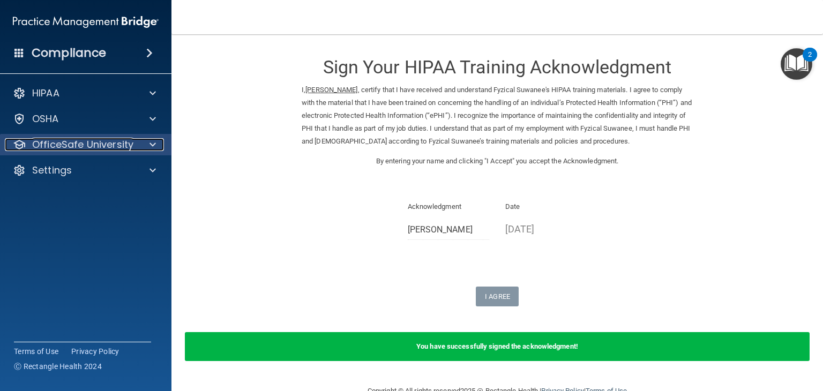
click at [81, 140] on p "OfficeSafe University" at bounding box center [82, 144] width 101 height 13
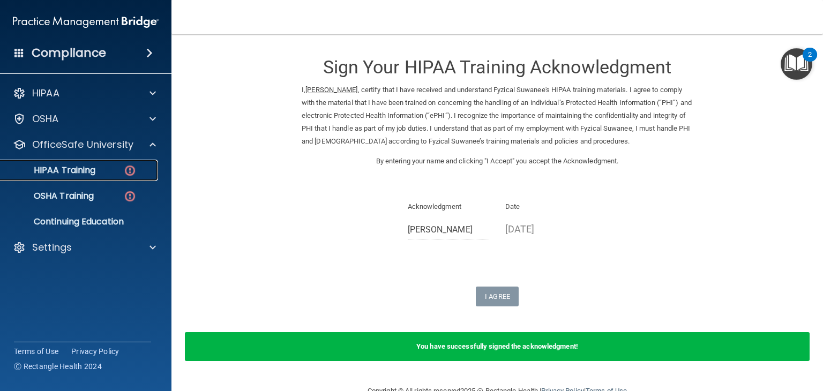
click at [88, 173] on p "HIPAA Training" at bounding box center [51, 170] width 88 height 11
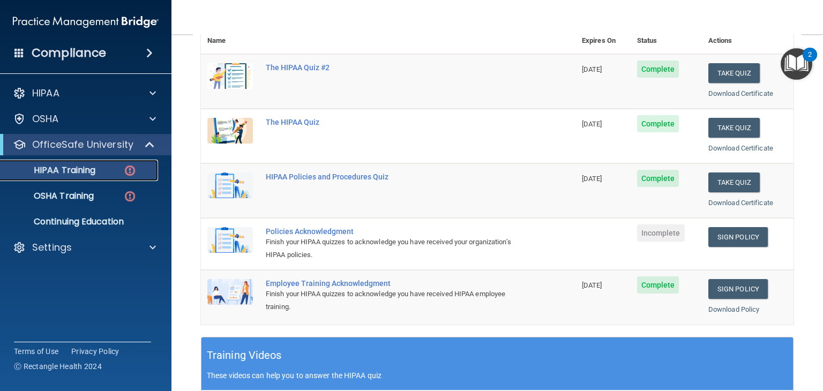
scroll to position [162, 0]
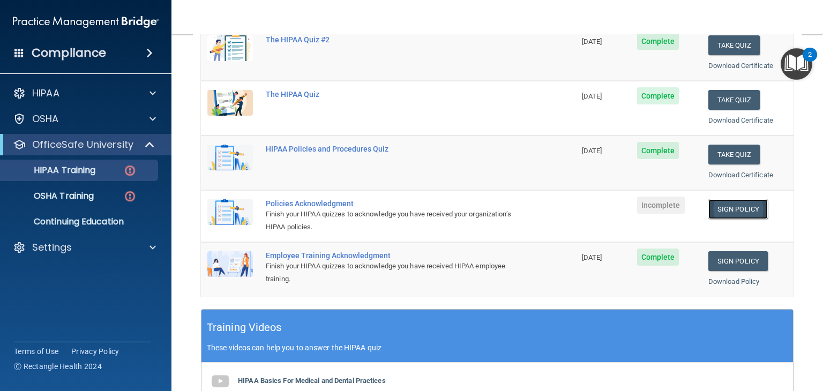
click at [733, 208] on link "Sign Policy" at bounding box center [737, 209] width 59 height 20
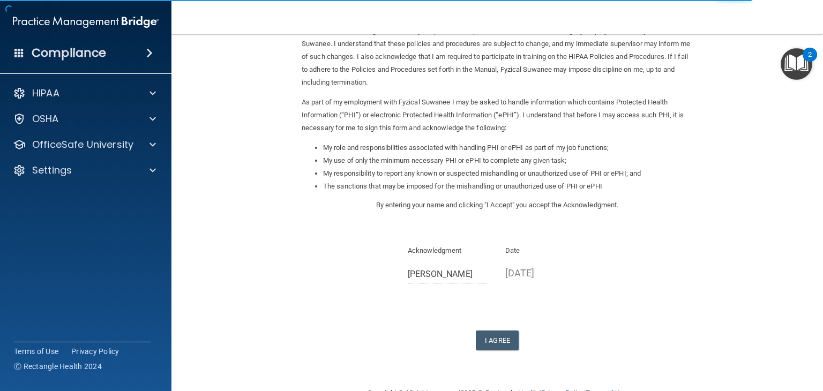
scroll to position [100, 0]
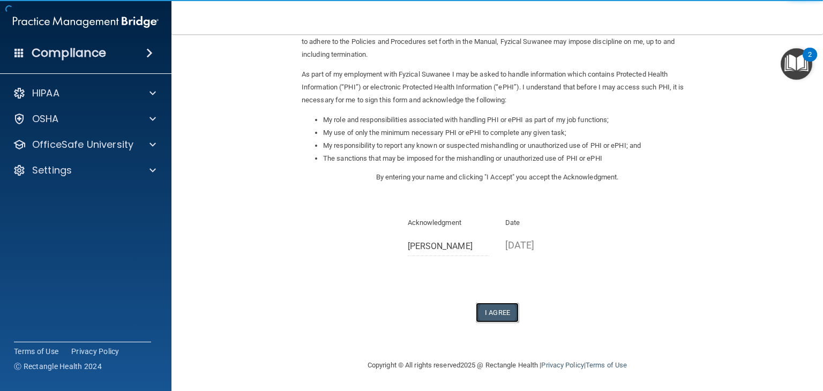
click at [505, 316] on button "I Agree" at bounding box center [497, 313] width 43 height 20
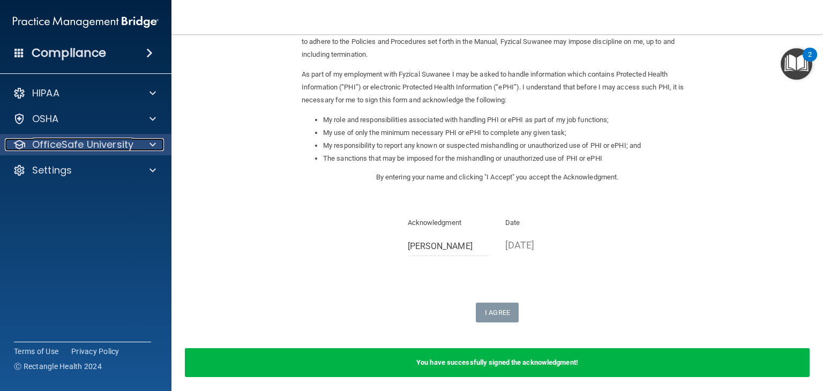
click at [131, 145] on p "OfficeSafe University" at bounding box center [82, 144] width 101 height 13
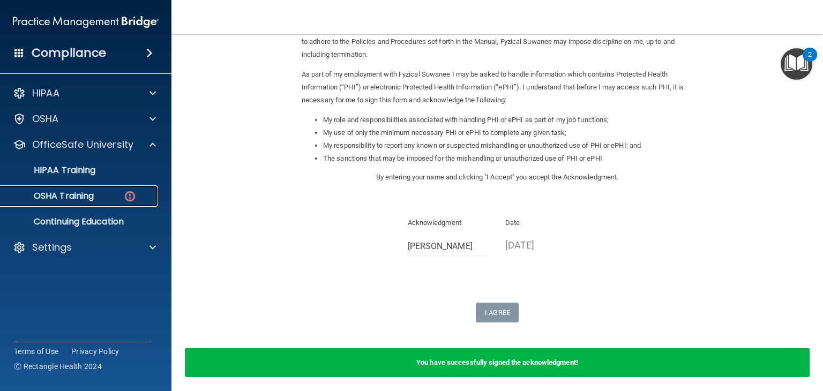
click at [91, 201] on p "OSHA Training" at bounding box center [50, 196] width 87 height 11
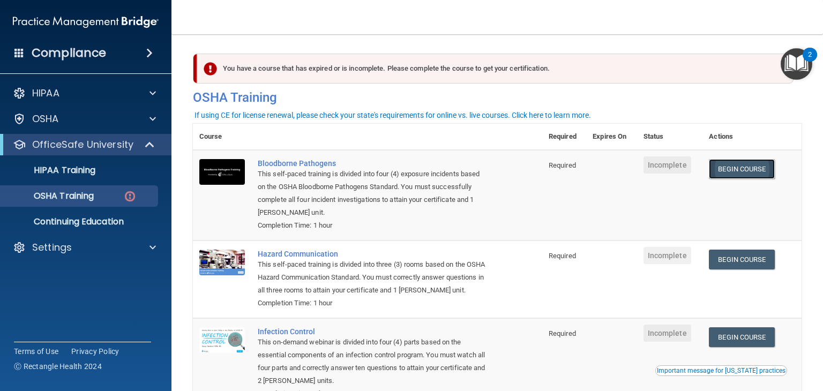
click at [743, 165] on link "Begin Course" at bounding box center [741, 169] width 65 height 20
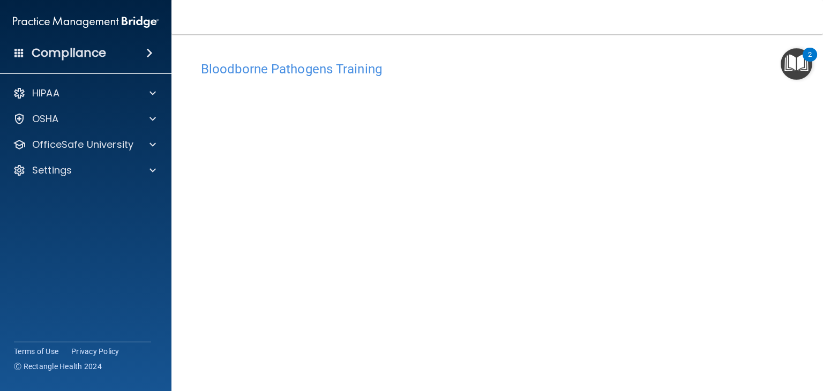
click at [744, 42] on main "Bloodborne Pathogens Training This course doesn’t expire until . Are you sure y…" at bounding box center [497, 212] width 652 height 357
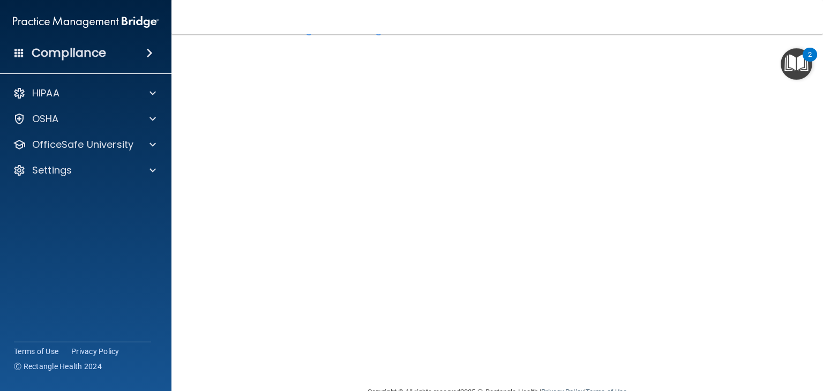
scroll to position [36, 0]
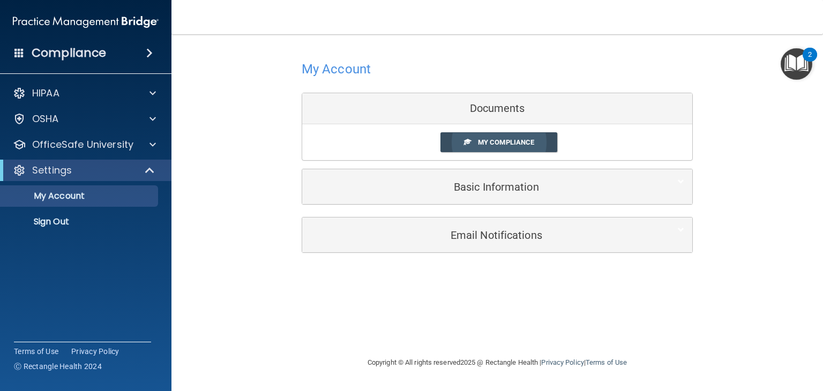
click at [506, 139] on span "My Compliance" at bounding box center [506, 142] width 56 height 8
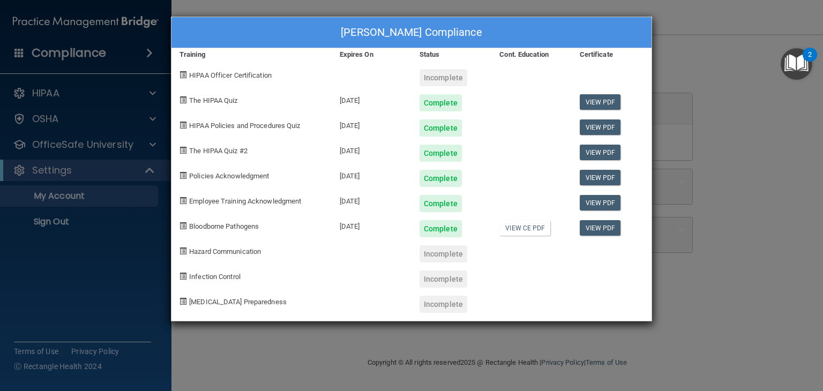
click at [669, 56] on div "Natalia Canales's Compliance Training Expires On Status Cont. Education Certifi…" at bounding box center [411, 195] width 823 height 391
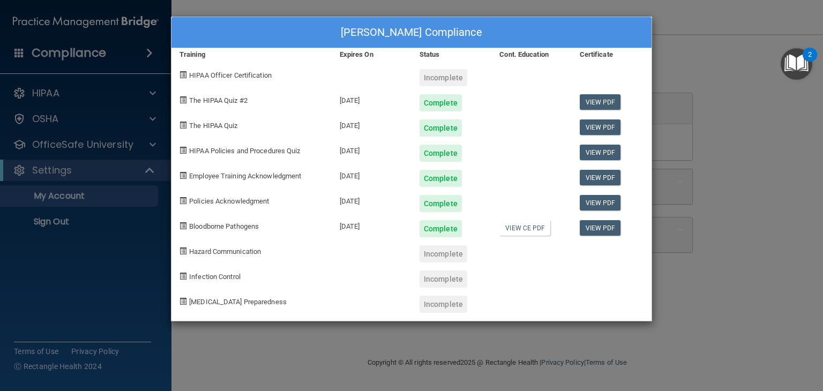
click at [364, 350] on div "Natalia Canales's Compliance Training Expires On Status Cont. Education Certifi…" at bounding box center [411, 195] width 823 height 391
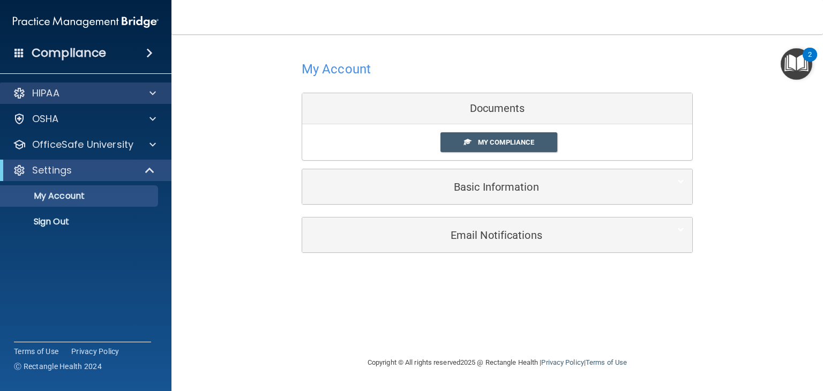
click at [74, 100] on div "HIPAA" at bounding box center [86, 93] width 172 height 21
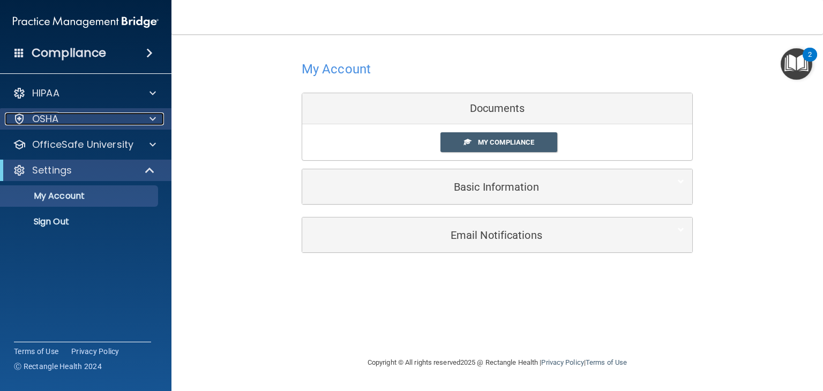
click at [117, 121] on div "OSHA" at bounding box center [71, 119] width 133 height 13
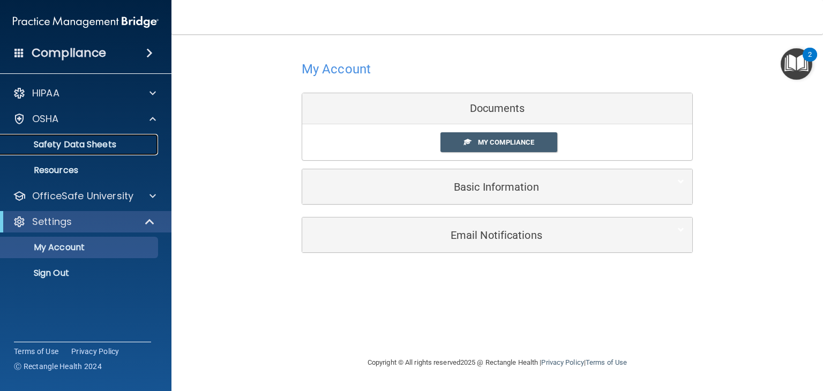
click at [101, 146] on p "Safety Data Sheets" at bounding box center [80, 144] width 146 height 11
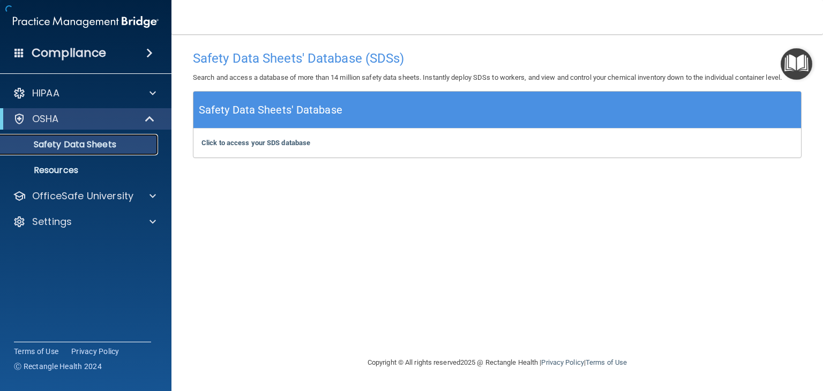
click at [101, 146] on p "Safety Data Sheets" at bounding box center [80, 144] width 146 height 11
click at [100, 127] on div "OSHA" at bounding box center [85, 118] width 171 height 21
click at [150, 118] on span at bounding box center [150, 119] width 9 height 13
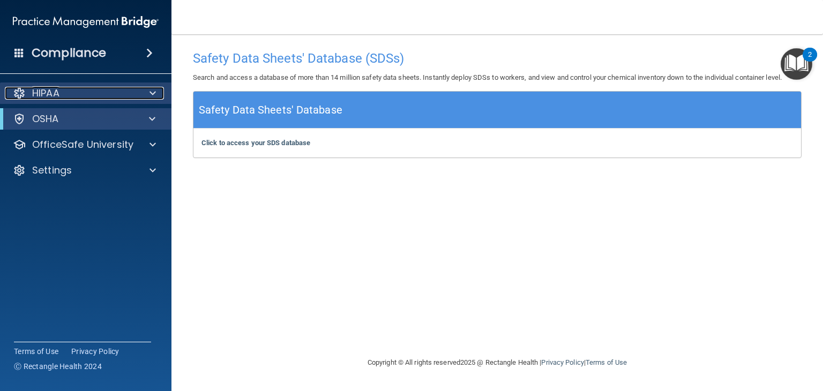
click at [150, 95] on span at bounding box center [153, 93] width 6 height 13
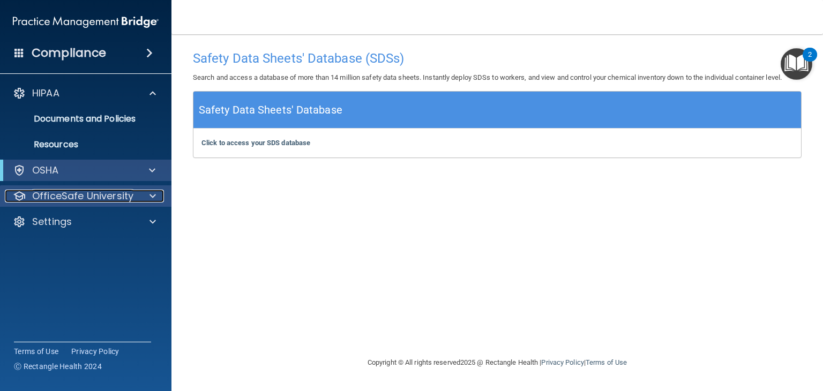
click at [126, 198] on p "OfficeSafe University" at bounding box center [82, 196] width 101 height 13
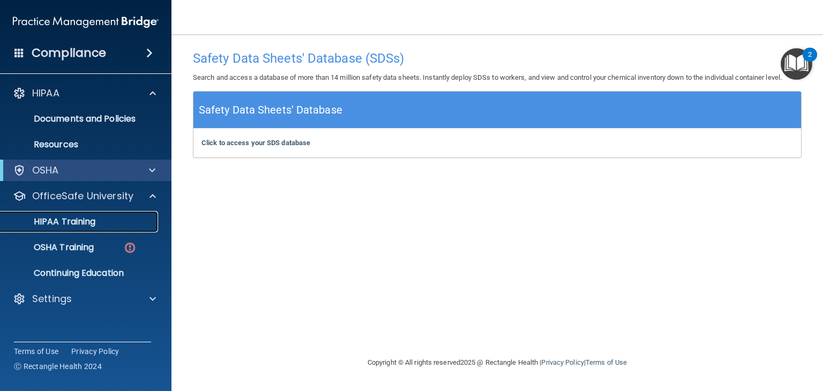
click at [108, 213] on link "HIPAA Training" at bounding box center [73, 221] width 169 height 21
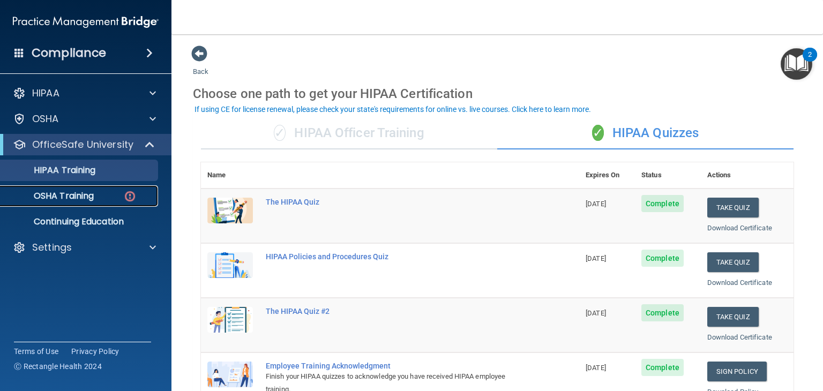
click at [93, 192] on p "OSHA Training" at bounding box center [50, 196] width 87 height 11
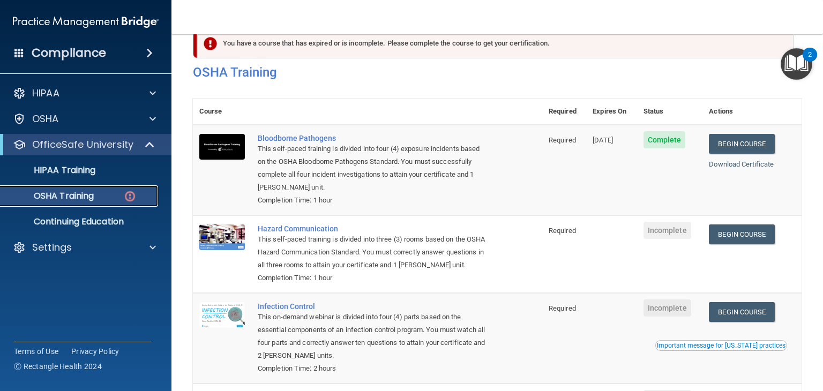
scroll to position [24, 0]
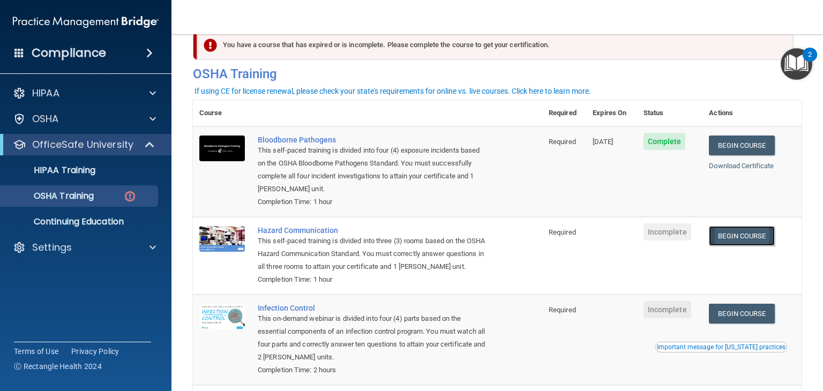
click at [731, 235] on link "Begin Course" at bounding box center [741, 236] width 65 height 20
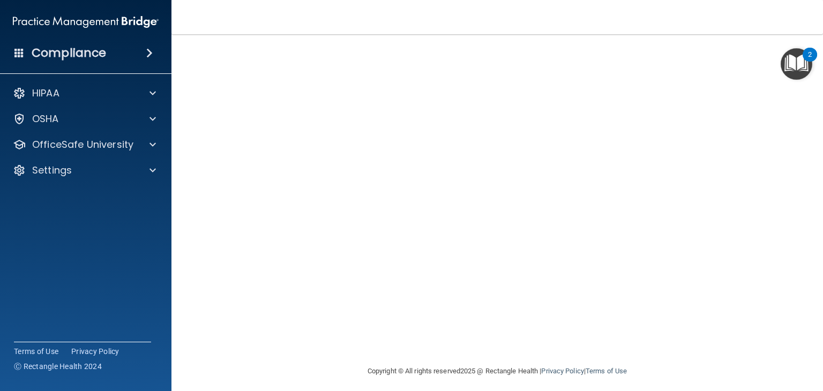
scroll to position [12, 0]
